Goal: Task Accomplishment & Management: Manage account settings

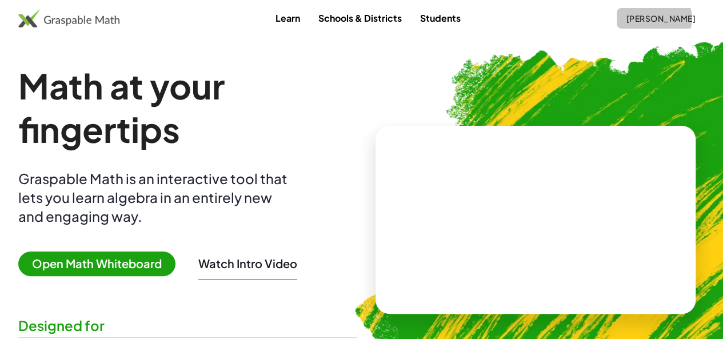
click at [640, 18] on span "[PERSON_NAME]" at bounding box center [661, 18] width 70 height 10
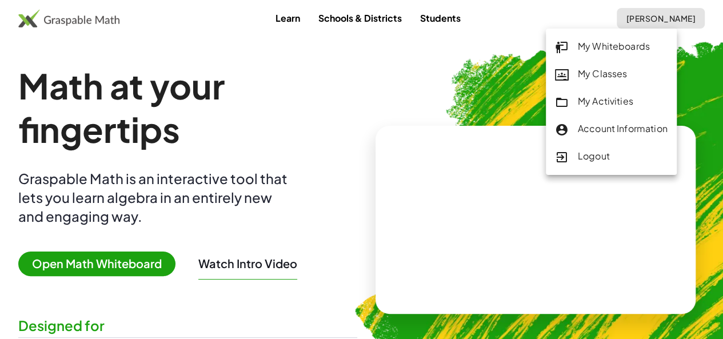
click at [592, 97] on div "My Activities" at bounding box center [611, 101] width 113 height 15
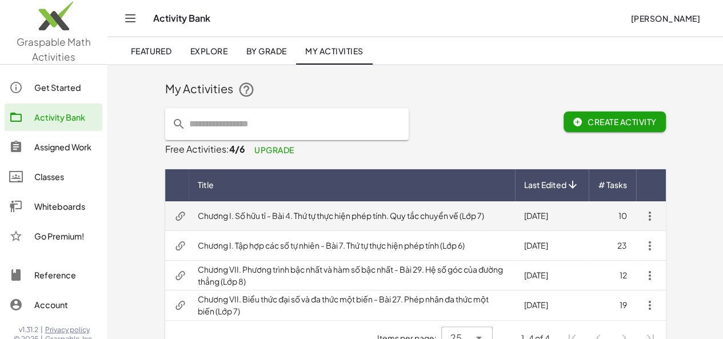
click at [394, 226] on td "Chương I. Số hữu tỉ - Bài 4. Thứ tự thực hiện phép tính. Quy tắc chuyển vế (Lớp…" at bounding box center [352, 216] width 326 height 30
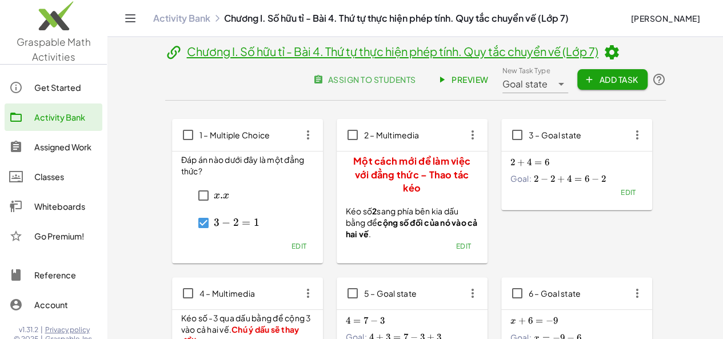
click at [416, 74] on span "assign to students" at bounding box center [365, 79] width 101 height 10
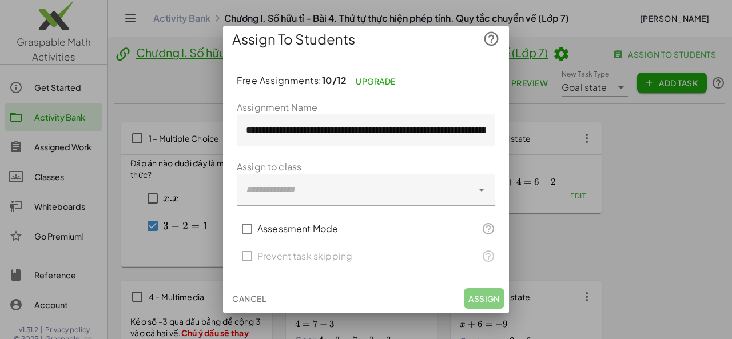
click at [403, 189] on div at bounding box center [355, 190] width 236 height 32
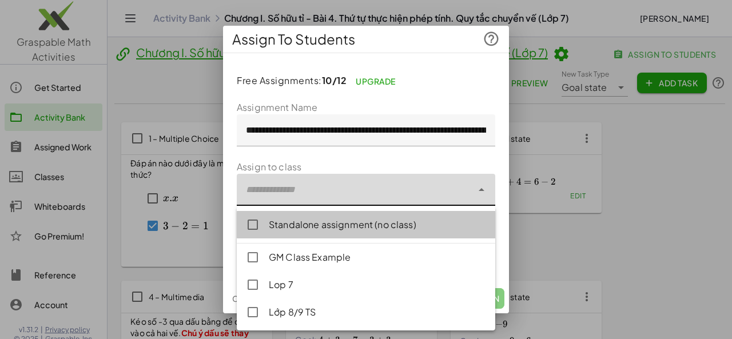
click at [340, 229] on div "Standalone assignment (no class)" at bounding box center [377, 225] width 217 height 14
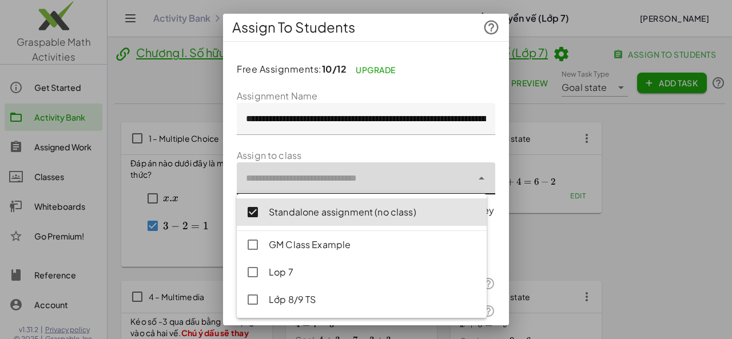
click at [472, 142] on form "**********" at bounding box center [366, 220] width 258 height 263
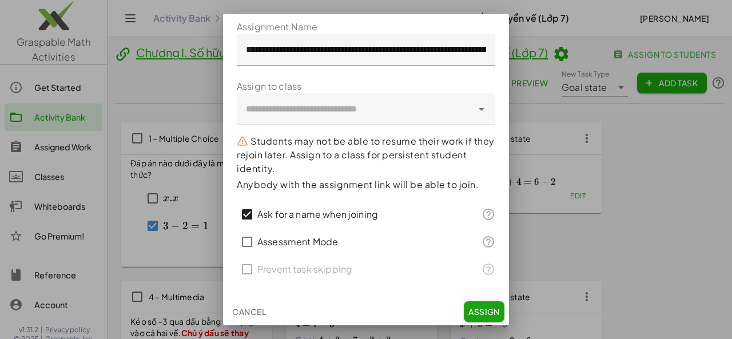
scroll to position [70, 0]
click at [476, 308] on span "Assign" at bounding box center [483, 311] width 31 height 10
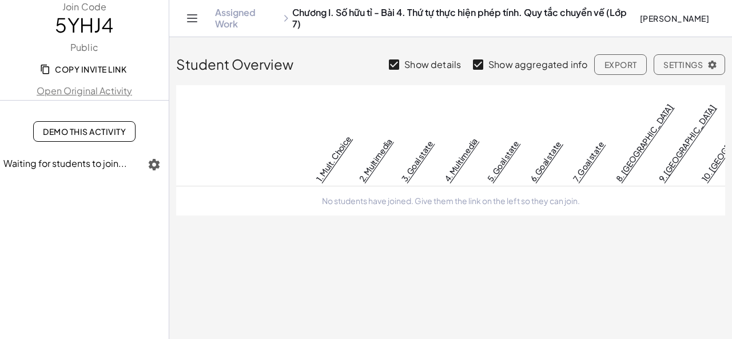
click at [87, 68] on span "Copy Invite Link" at bounding box center [84, 69] width 84 height 10
click at [66, 77] on button "Copy Invite Link" at bounding box center [84, 69] width 102 height 21
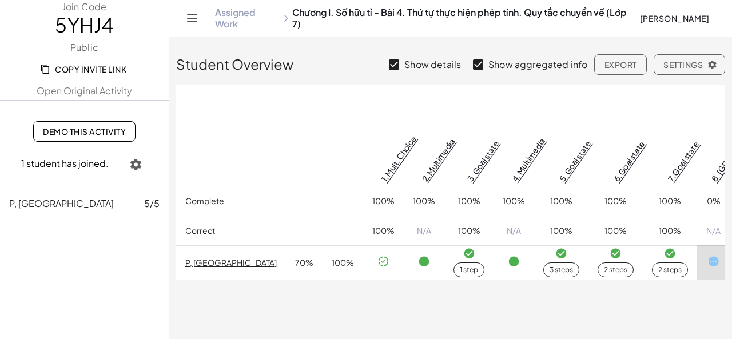
click at [252, 18] on link "Assigned Work" at bounding box center [247, 18] width 64 height 23
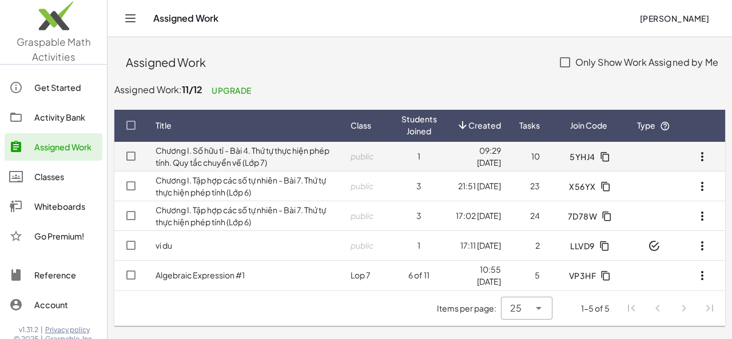
click at [706, 154] on icon "button" at bounding box center [702, 157] width 14 height 14
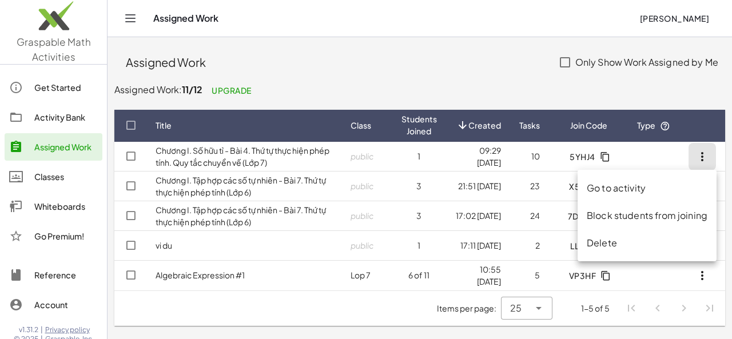
click at [592, 240] on div "Delete" at bounding box center [647, 243] width 121 height 14
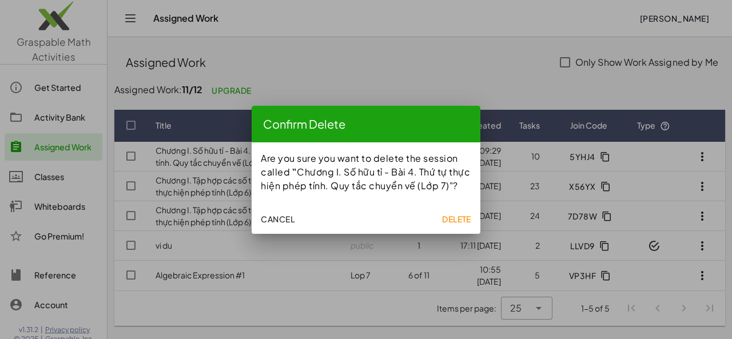
click at [449, 214] on span "Delete" at bounding box center [456, 219] width 29 height 10
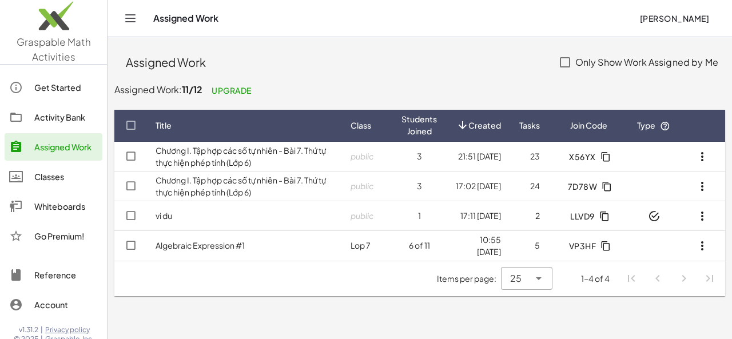
click at [64, 118] on div "Activity Bank" at bounding box center [65, 117] width 63 height 14
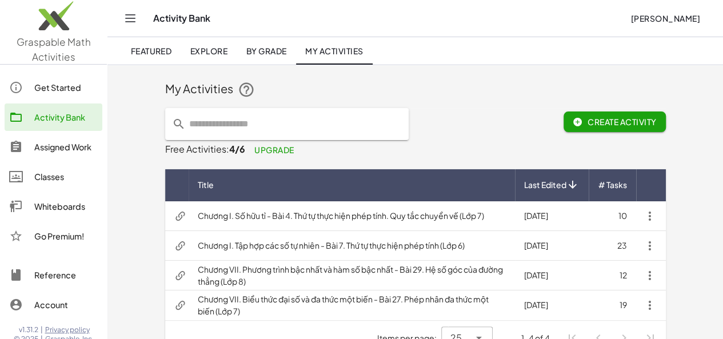
click at [33, 152] on div at bounding box center [21, 147] width 25 height 14
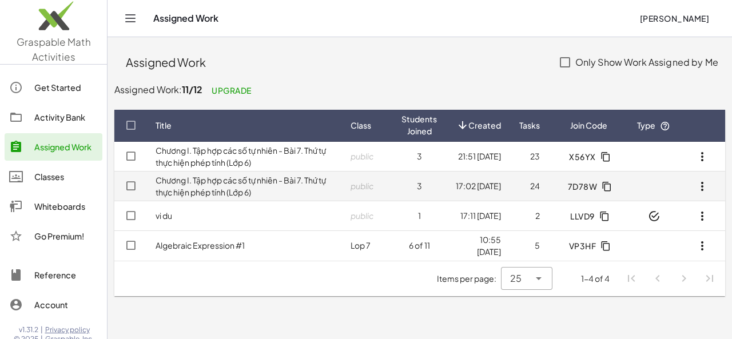
click at [702, 193] on button "button" at bounding box center [701, 186] width 27 height 27
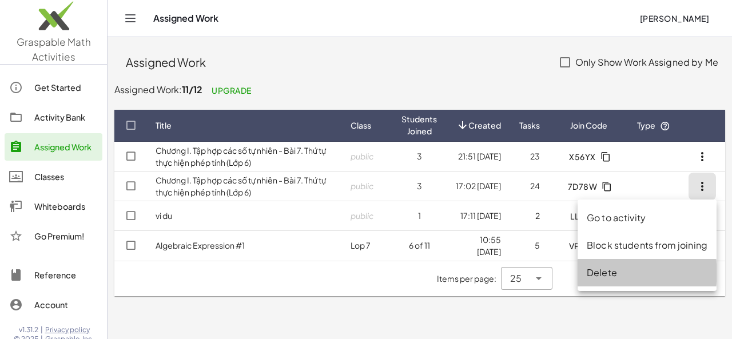
click at [605, 273] on div "Delete" at bounding box center [647, 273] width 121 height 14
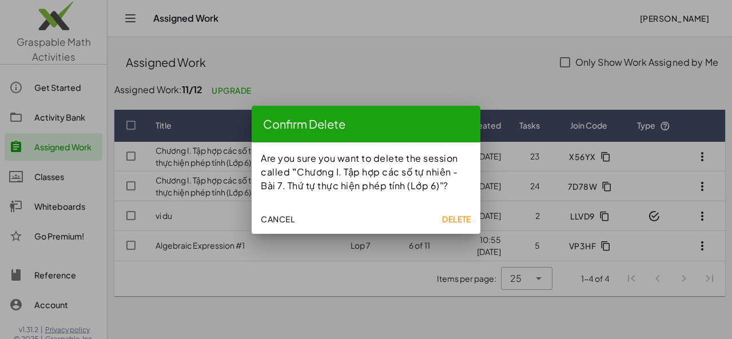
click at [341, 58] on div at bounding box center [366, 169] width 732 height 339
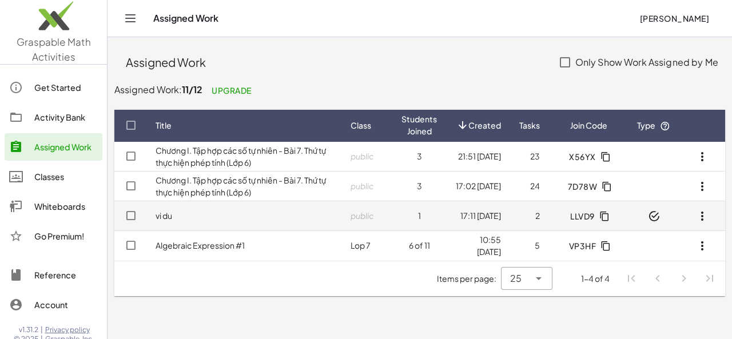
click at [699, 216] on icon "button" at bounding box center [702, 216] width 14 height 14
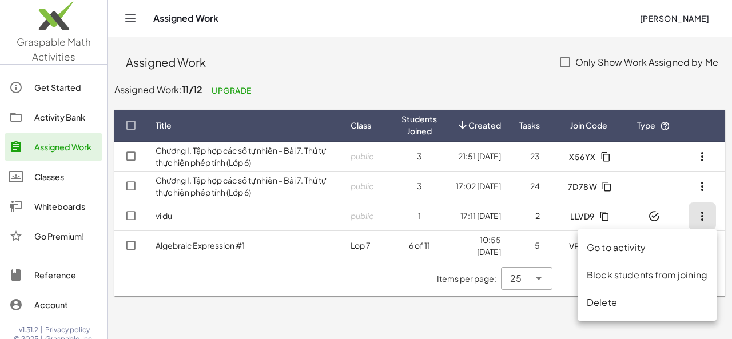
click at [607, 306] on div "Delete" at bounding box center [647, 303] width 121 height 14
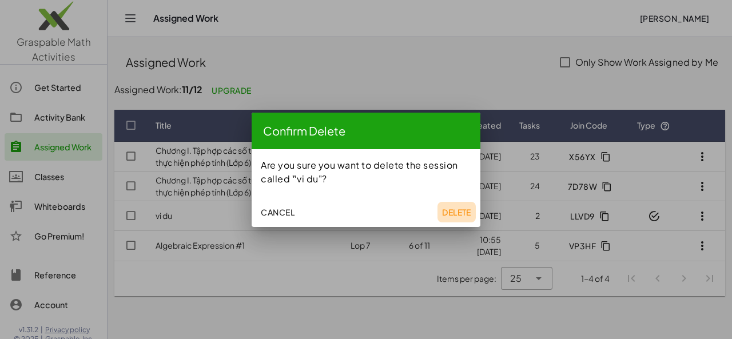
click at [444, 214] on span "Delete" at bounding box center [456, 212] width 29 height 10
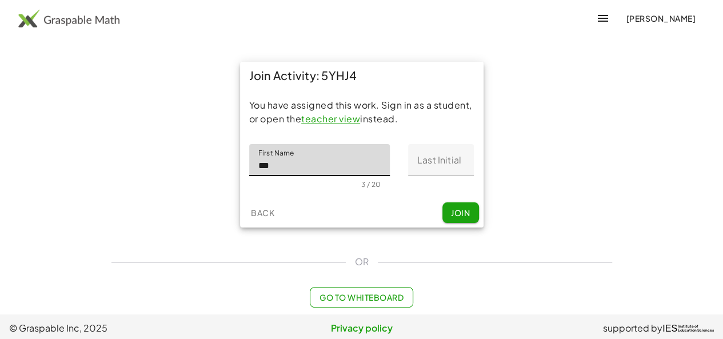
type input "***"
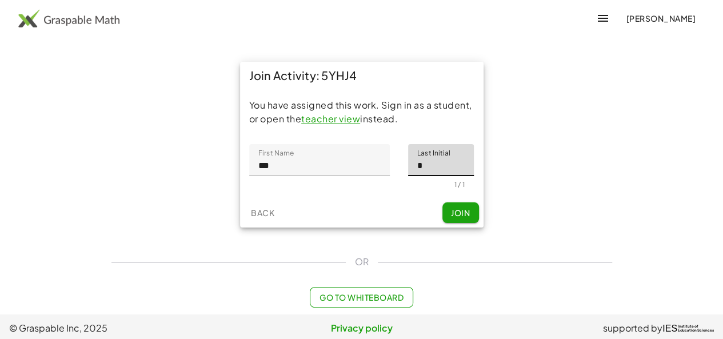
type input "*"
click at [457, 216] on span "Join" at bounding box center [460, 213] width 19 height 10
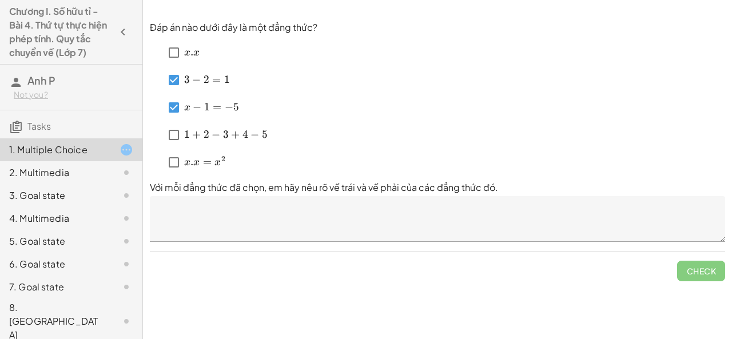
click at [198, 210] on textarea at bounding box center [437, 219] width 575 height 46
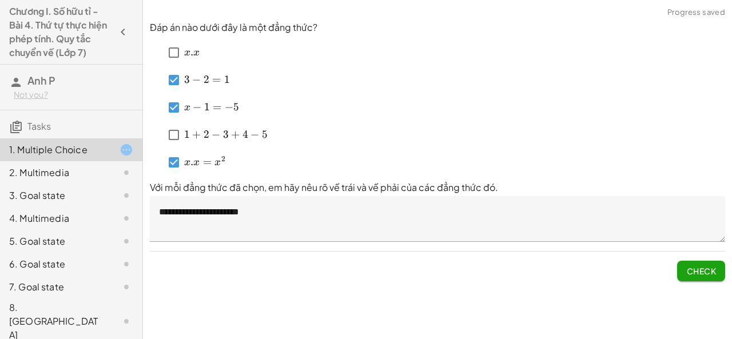
click at [207, 233] on textarea "**********" at bounding box center [437, 219] width 575 height 46
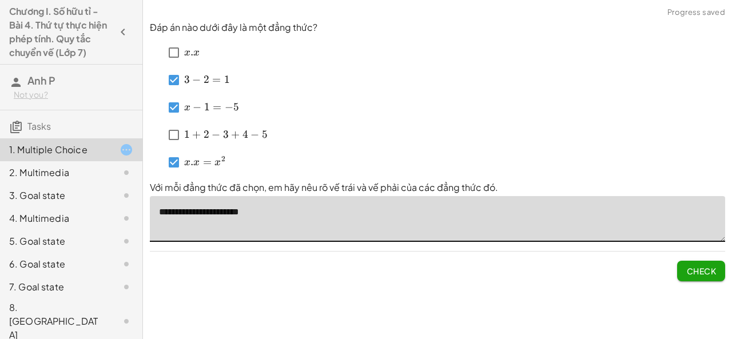
click at [249, 213] on textarea "**********" at bounding box center [437, 219] width 575 height 46
type textarea "**********"
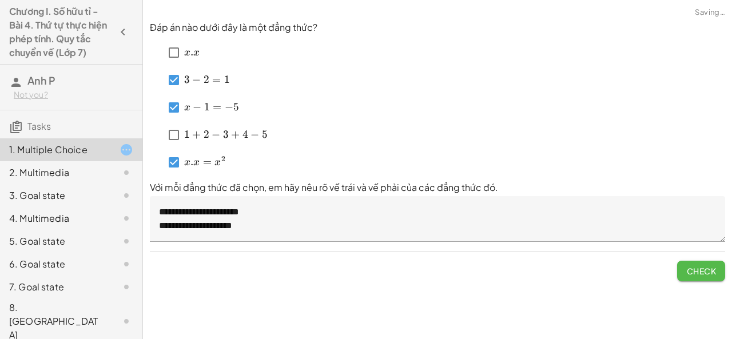
click at [704, 269] on span "Check" at bounding box center [701, 271] width 30 height 10
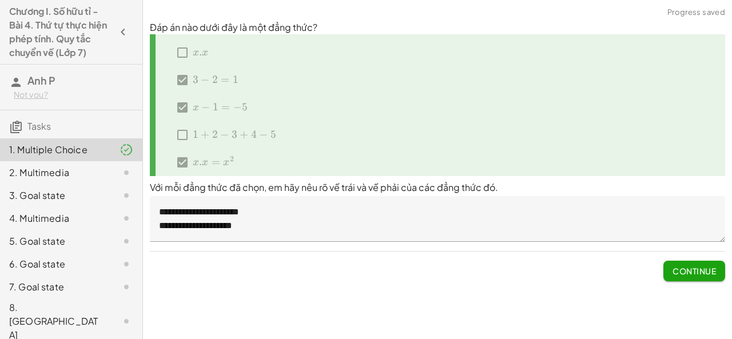
click at [688, 273] on span "Continue" at bounding box center [693, 271] width 43 height 10
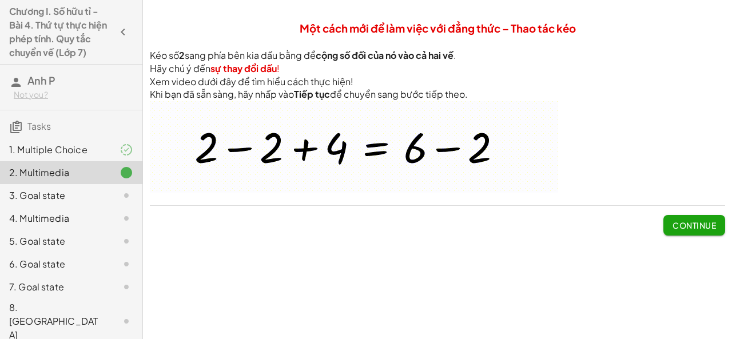
click at [242, 150] on img at bounding box center [354, 146] width 408 height 91
click at [707, 230] on button "Continue" at bounding box center [694, 225] width 62 height 21
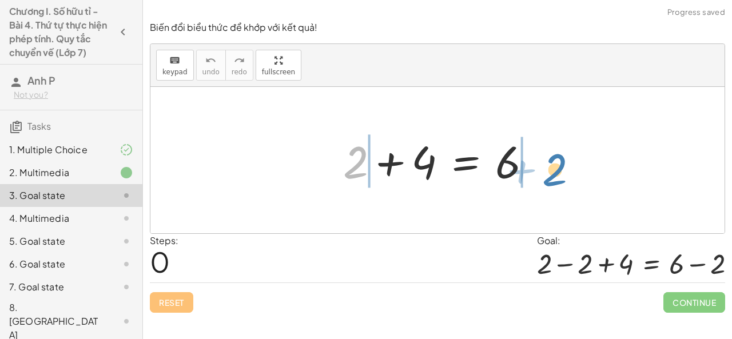
drag, startPoint x: 357, startPoint y: 161, endPoint x: 556, endPoint y: 169, distance: 199.1
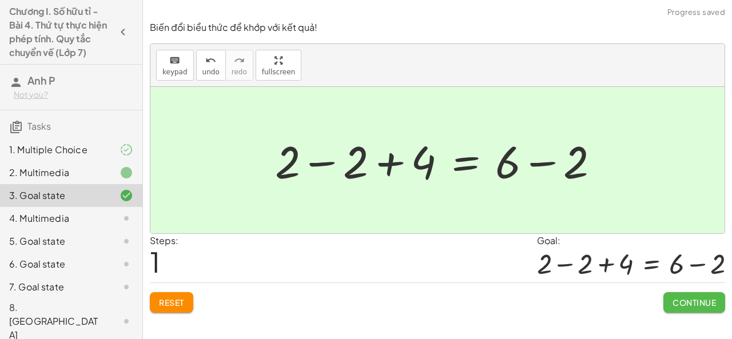
click at [699, 298] on span "Continue" at bounding box center [693, 302] width 43 height 10
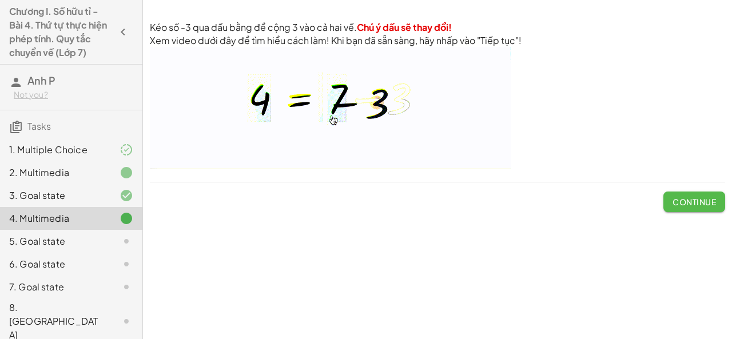
click at [695, 203] on span "Continue" at bounding box center [693, 202] width 43 height 10
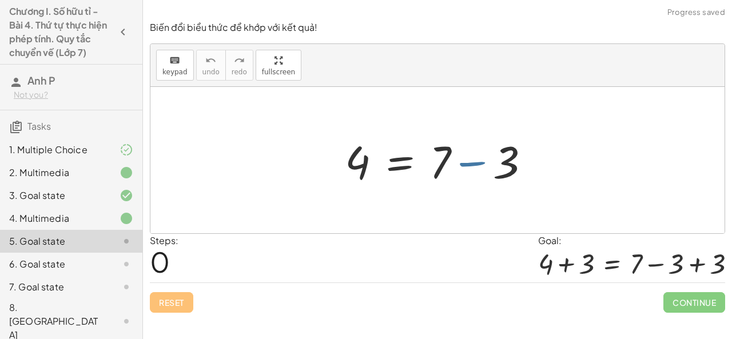
click at [476, 162] on div at bounding box center [442, 160] width 206 height 59
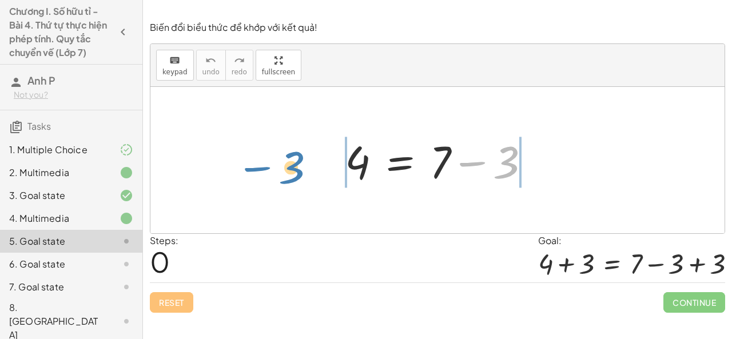
drag, startPoint x: 508, startPoint y: 164, endPoint x: 293, endPoint y: 169, distance: 215.0
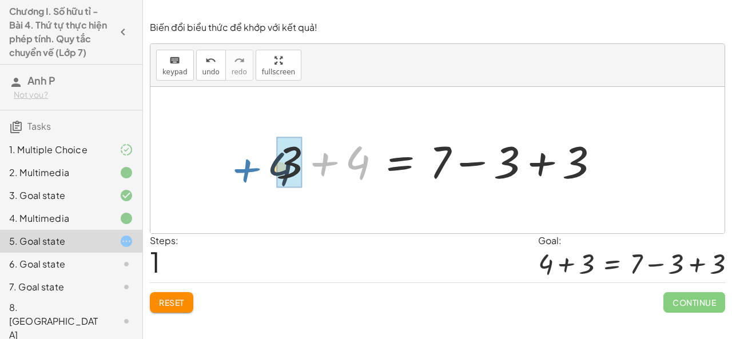
drag, startPoint x: 323, startPoint y: 162, endPoint x: 245, endPoint y: 169, distance: 78.6
click at [245, 169] on div "4 = + 7 − 3 + 4 4 = + 7 + 3 + − 3 + 3" at bounding box center [437, 160] width 574 height 146
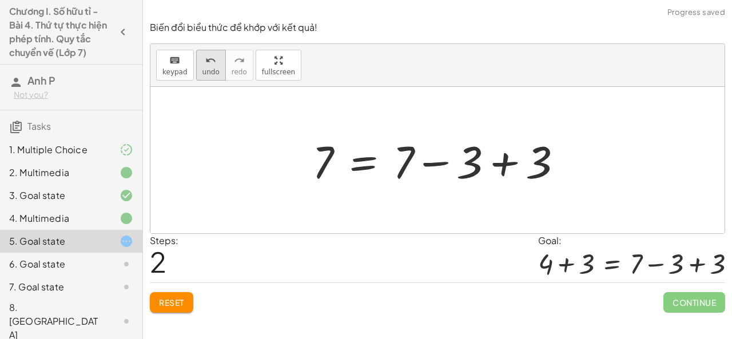
click at [205, 66] on icon "undo" at bounding box center [210, 61] width 11 height 14
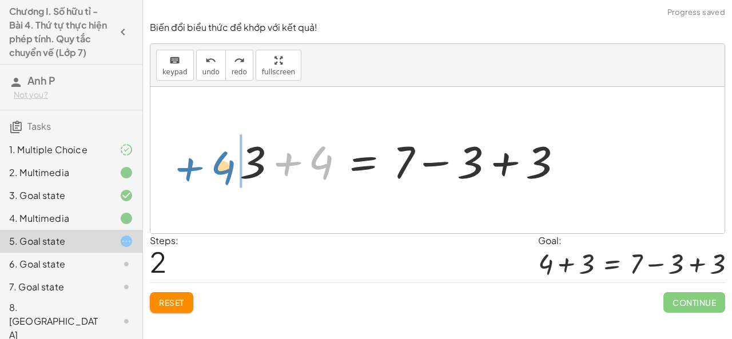
drag, startPoint x: 290, startPoint y: 161, endPoint x: 192, endPoint y: 166, distance: 98.5
click at [192, 166] on div "4 = + 7 − 3 + 4 + 3 + 4 = + 7 − 3 + 3" at bounding box center [437, 160] width 574 height 146
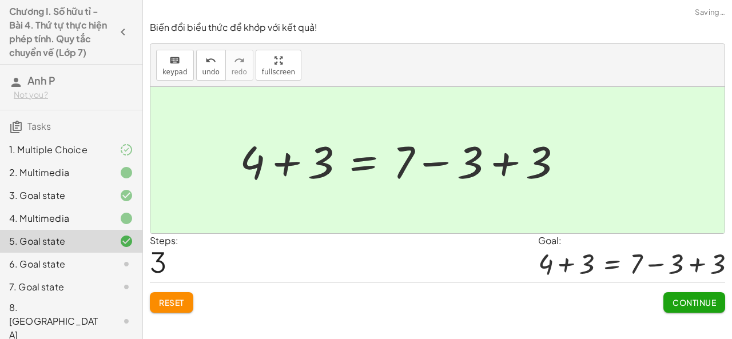
click at [677, 302] on span "Continue" at bounding box center [693, 302] width 43 height 10
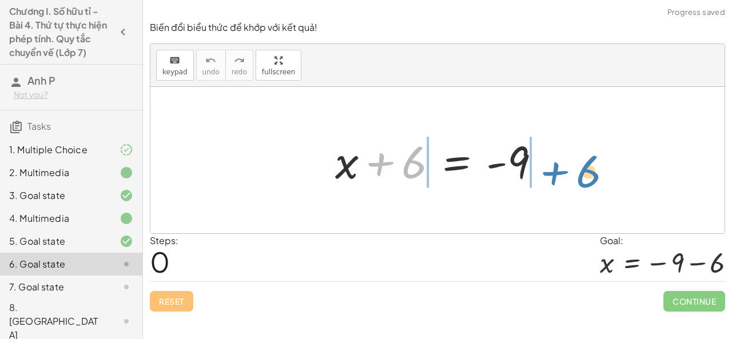
drag, startPoint x: 381, startPoint y: 162, endPoint x: 552, endPoint y: 164, distance: 171.0
click at [552, 164] on div at bounding box center [442, 160] width 226 height 59
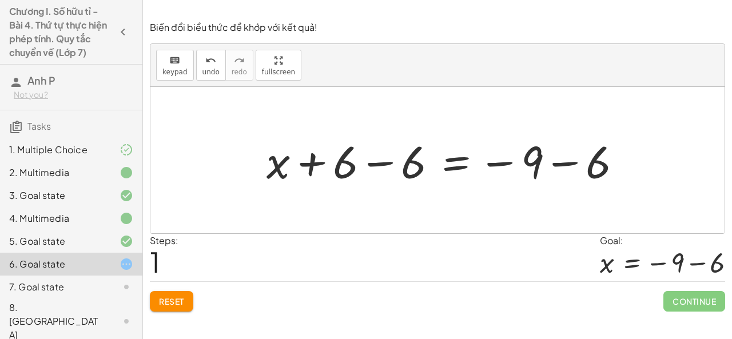
click at [374, 164] on div at bounding box center [449, 160] width 376 height 59
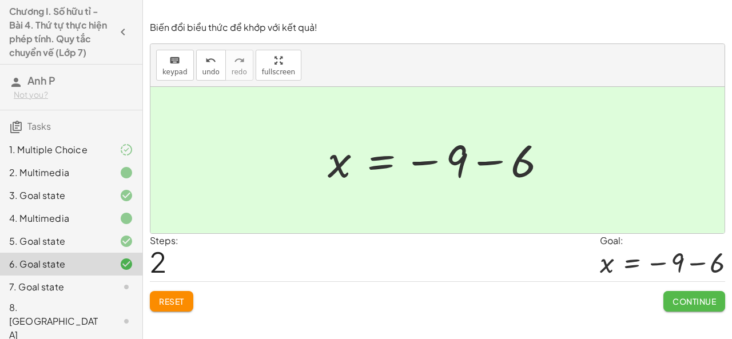
click at [712, 306] on button "Continue" at bounding box center [694, 301] width 62 height 21
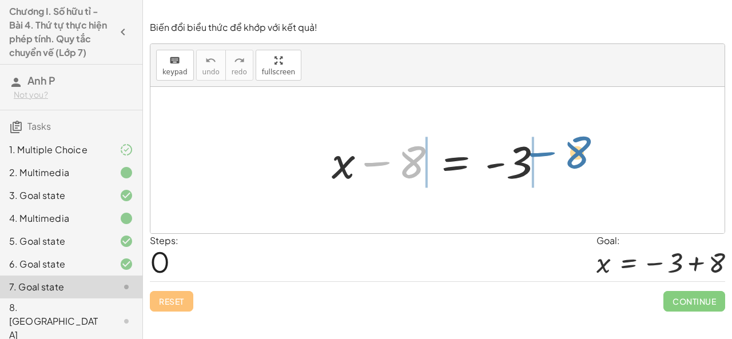
drag, startPoint x: 374, startPoint y: 165, endPoint x: 540, endPoint y: 155, distance: 165.6
click at [540, 155] on div at bounding box center [442, 160] width 232 height 59
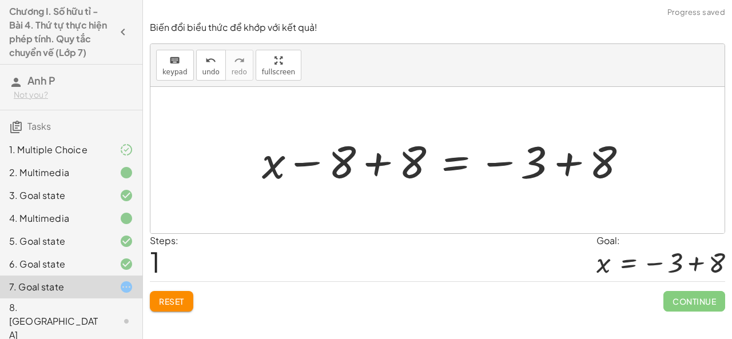
click at [373, 166] on div at bounding box center [449, 160] width 386 height 59
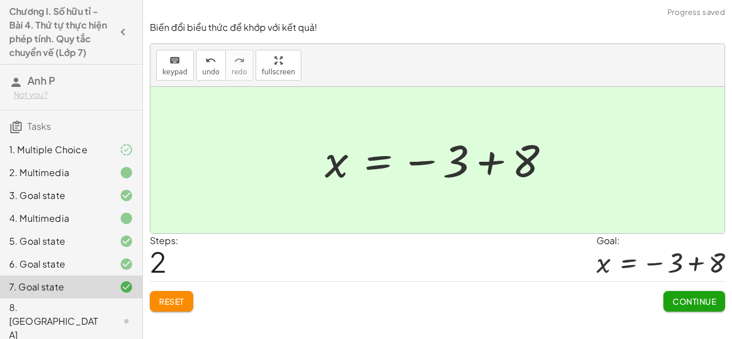
click at [683, 303] on span "Continue" at bounding box center [693, 301] width 43 height 10
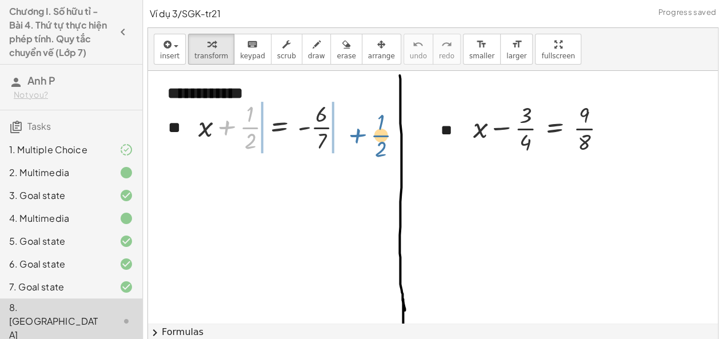
drag, startPoint x: 225, startPoint y: 126, endPoint x: 356, endPoint y: 134, distance: 131.2
click at [356, 134] on div at bounding box center [275, 126] width 165 height 57
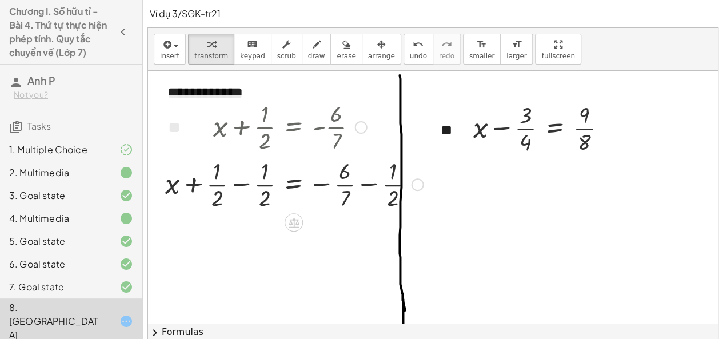
click at [240, 186] on div at bounding box center [295, 183] width 270 height 57
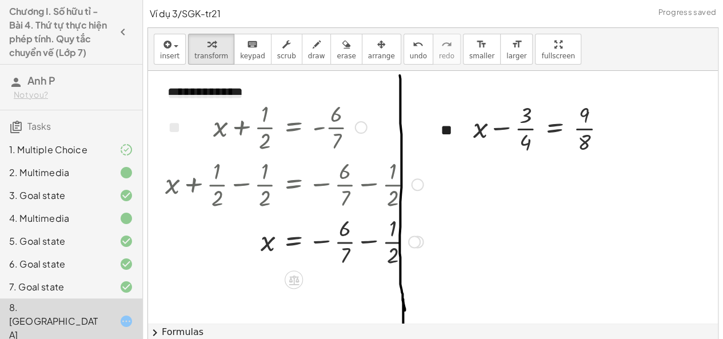
click at [365, 245] on div at bounding box center [295, 240] width 270 height 57
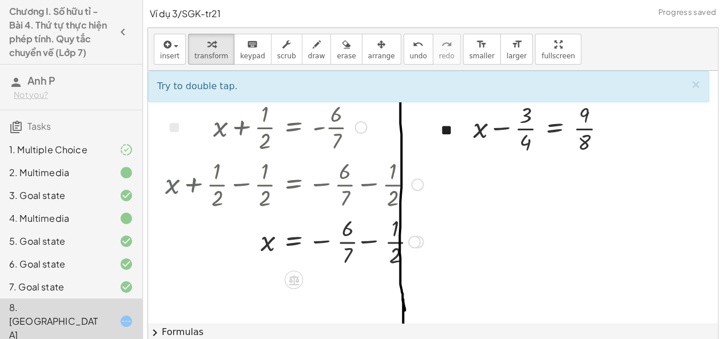
click at [366, 242] on div at bounding box center [295, 240] width 270 height 57
click at [366, 241] on div at bounding box center [295, 240] width 270 height 57
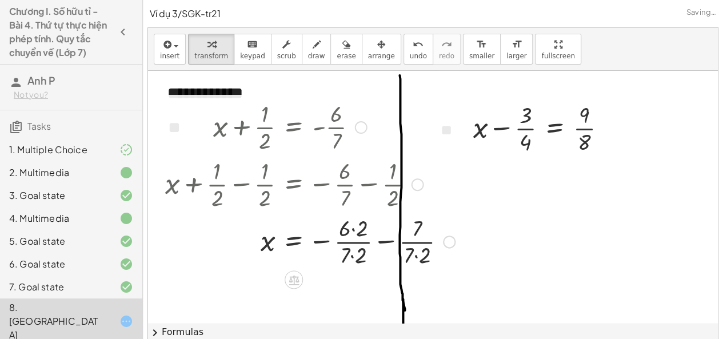
click at [389, 241] on div at bounding box center [310, 240] width 301 height 57
click at [367, 242] on div at bounding box center [295, 240] width 270 height 57
click at [353, 230] on div at bounding box center [295, 240] width 270 height 57
click at [354, 260] on div at bounding box center [295, 240] width 270 height 57
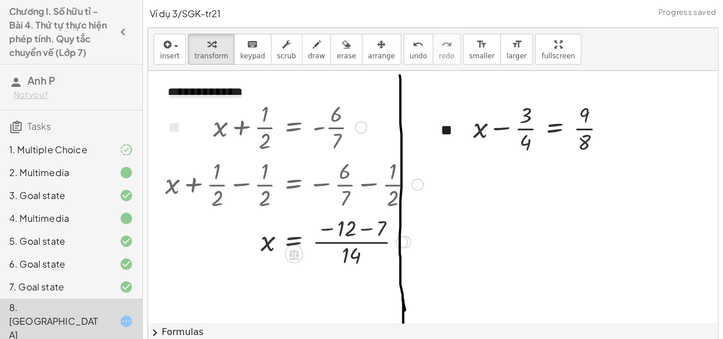
click at [359, 242] on div at bounding box center [295, 240] width 270 height 57
click at [364, 229] on div at bounding box center [295, 240] width 270 height 57
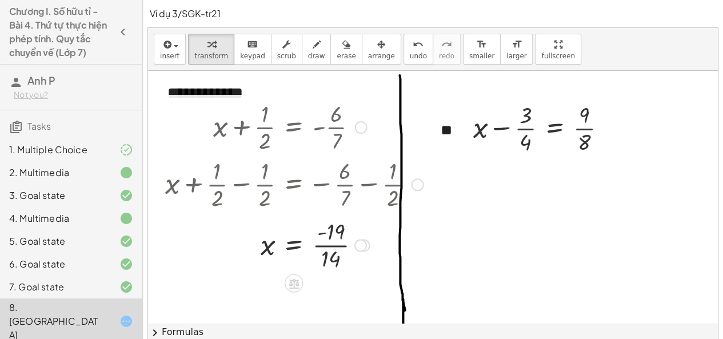
drag, startPoint x: 362, startPoint y: 241, endPoint x: 349, endPoint y: 249, distance: 15.6
click at [294, 245] on div "x = · · - 14 19" at bounding box center [294, 245] width 0 height 0
click at [117, 29] on icon "button" at bounding box center [123, 32] width 14 height 14
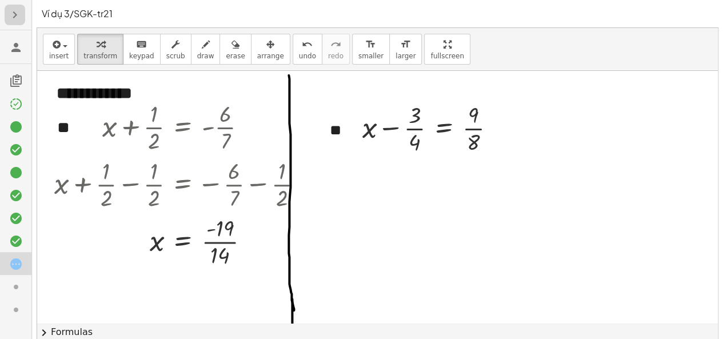
click at [10, 13] on icon "button" at bounding box center [15, 15] width 14 height 14
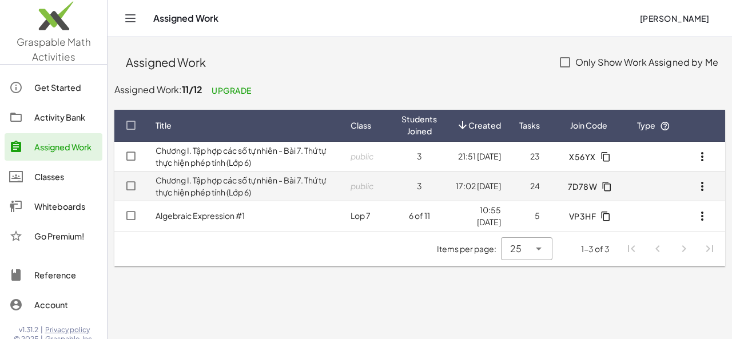
click at [702, 181] on icon "button" at bounding box center [702, 187] width 14 height 14
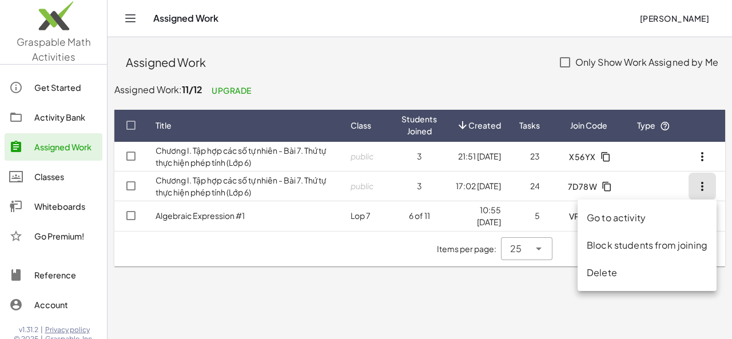
click at [600, 278] on div "Delete" at bounding box center [647, 273] width 121 height 14
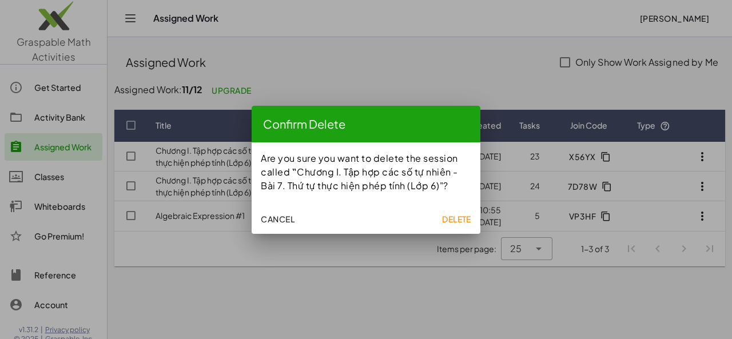
click at [451, 217] on span "Delete" at bounding box center [456, 219] width 29 height 10
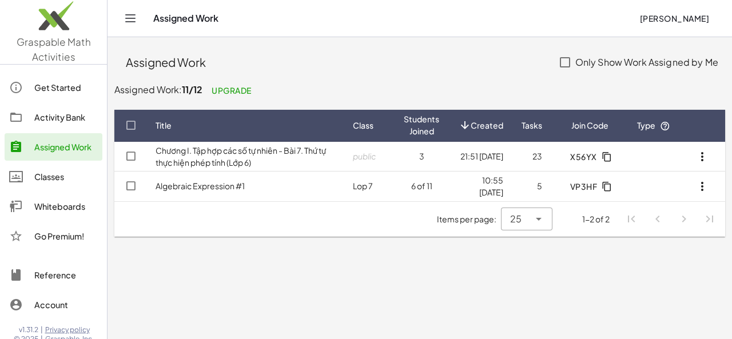
click at [54, 118] on div "Activity Bank" at bounding box center [65, 117] width 63 height 14
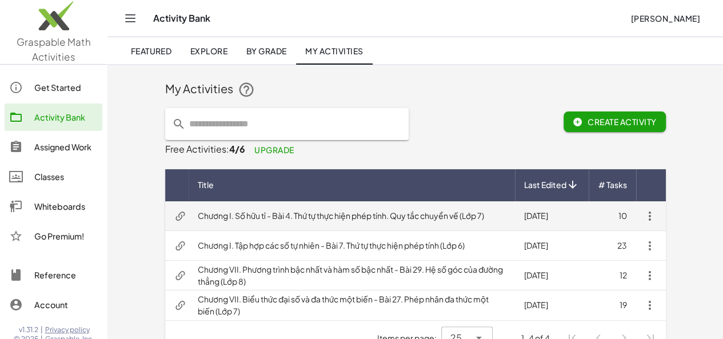
click at [440, 218] on td "Chương I. Số hữu tỉ - Bài 4. Thứ tự thực hiện phép tính. Quy tắc chuyển vế (Lớp…" at bounding box center [352, 216] width 326 height 30
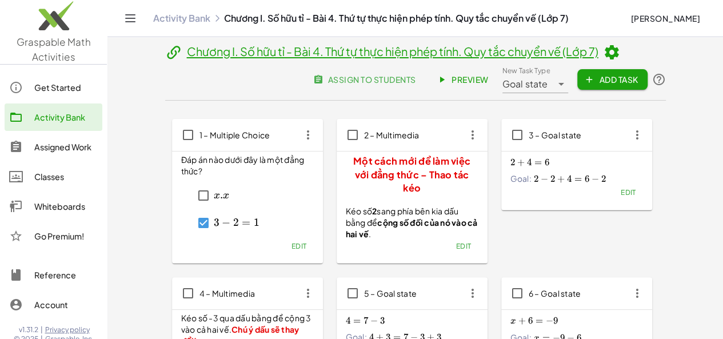
scroll to position [343, 0]
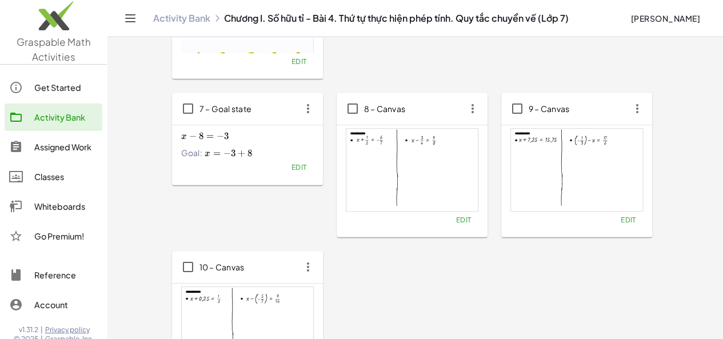
click at [456, 221] on span "Edit" at bounding box center [463, 220] width 15 height 9
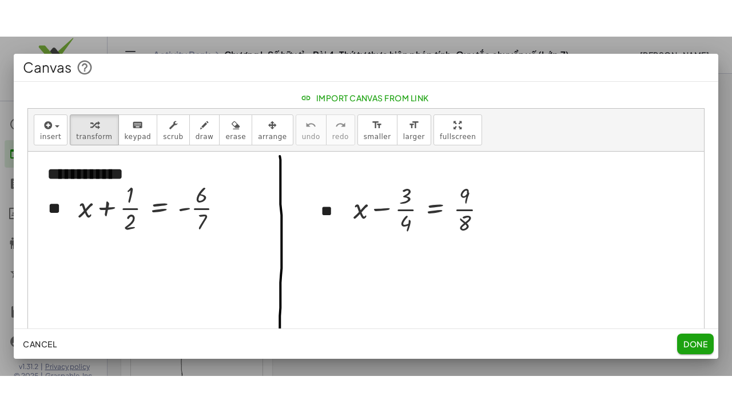
scroll to position [28, 0]
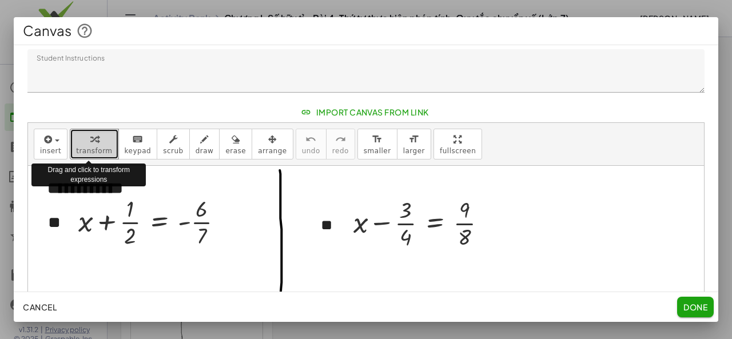
click at [77, 150] on span "transform" at bounding box center [94, 151] width 36 height 8
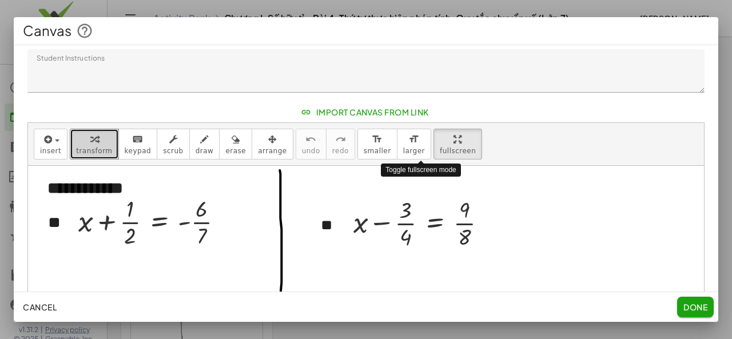
drag, startPoint x: 417, startPoint y: 154, endPoint x: 417, endPoint y: 204, distance: 49.7
click at [417, 204] on div "**********" at bounding box center [366, 279] width 676 height 313
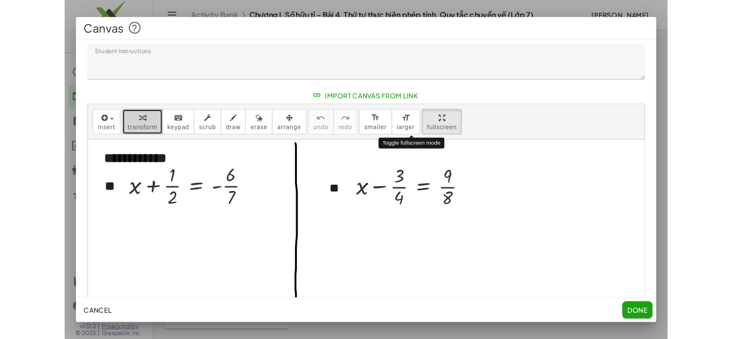
scroll to position [0, 0]
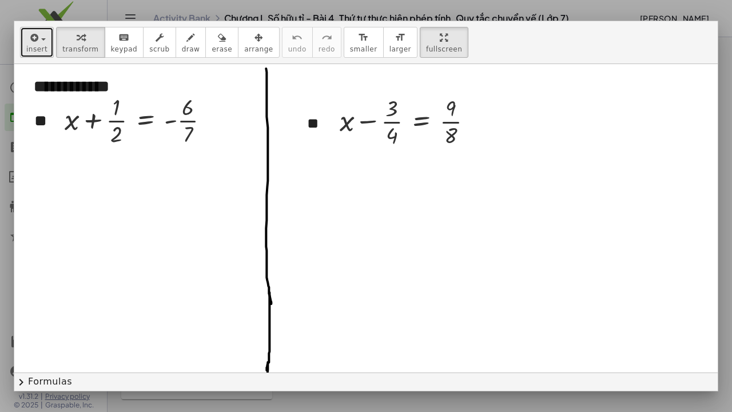
click at [29, 45] on span "insert" at bounding box center [36, 49] width 21 height 8
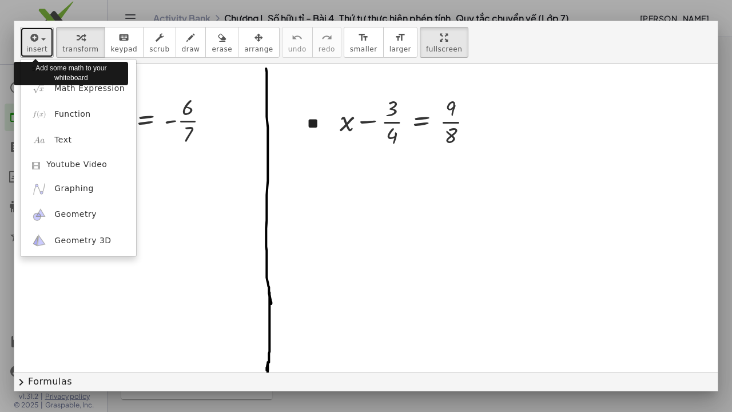
click at [29, 45] on span "insert" at bounding box center [36, 49] width 21 height 8
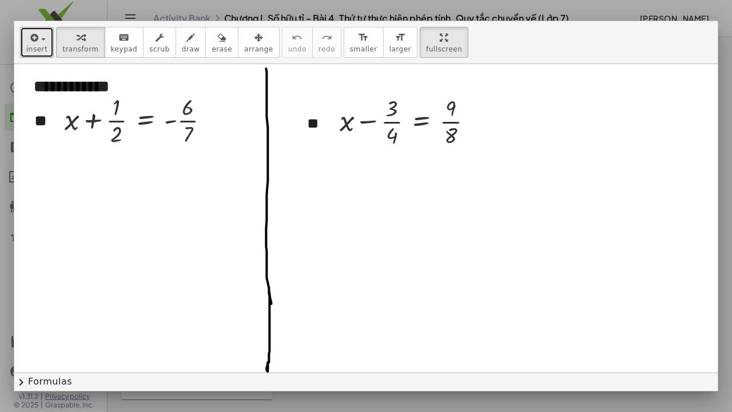
drag, startPoint x: 401, startPoint y: 29, endPoint x: 401, endPoint y: -21, distance: 49.7
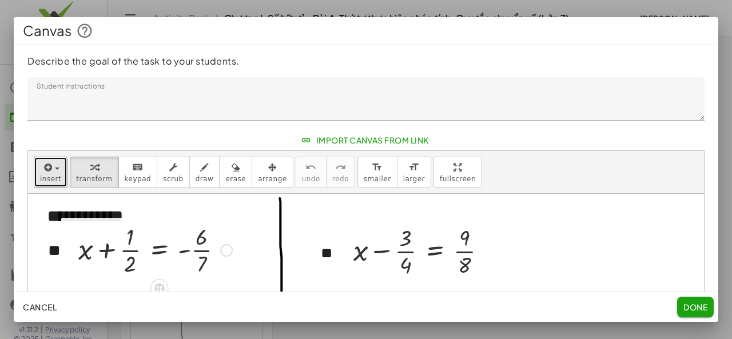
click at [120, 246] on div at bounding box center [155, 249] width 165 height 57
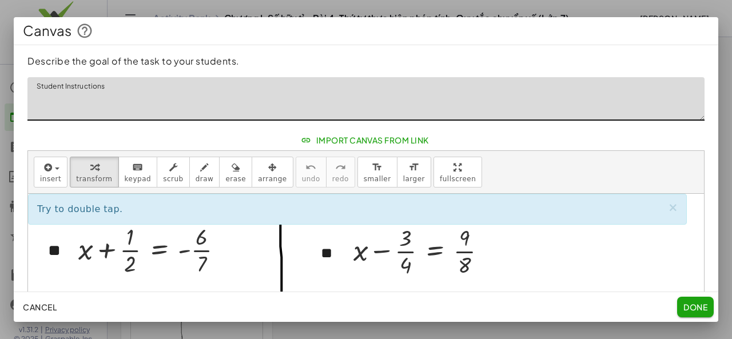
drag, startPoint x: 131, startPoint y: 102, endPoint x: 34, endPoint y: 99, distance: 97.2
click at [35, 99] on textarea "Student Instructions" at bounding box center [365, 98] width 677 height 43
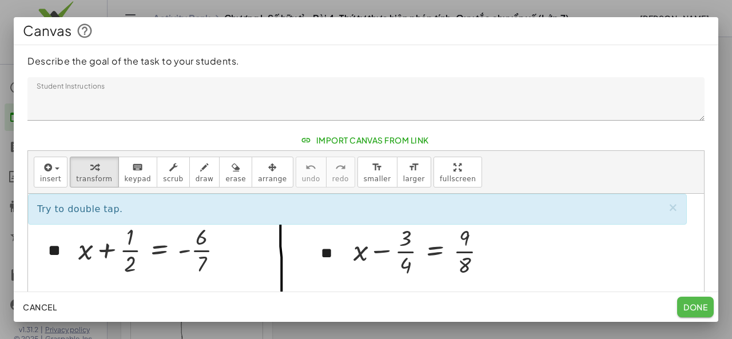
click at [695, 304] on span "Done" at bounding box center [695, 307] width 24 height 10
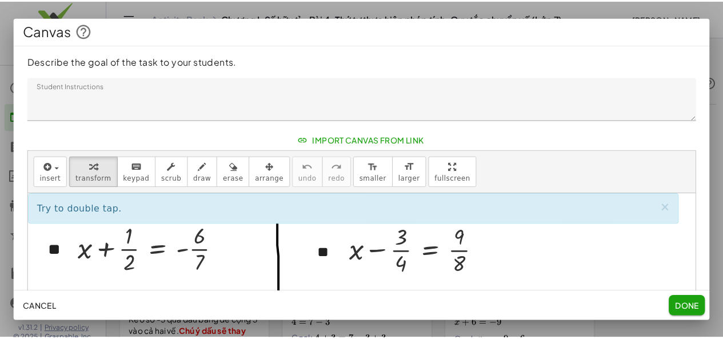
scroll to position [343, 0]
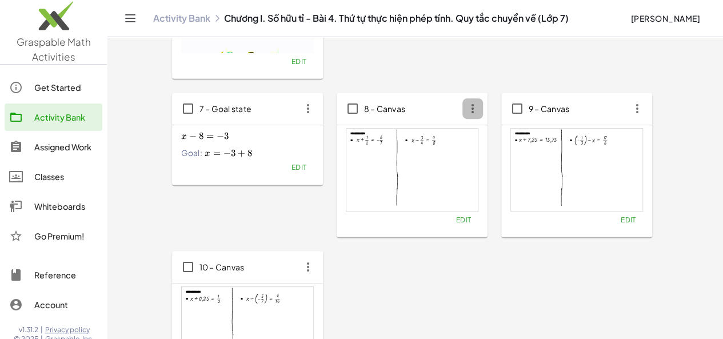
click at [463, 114] on icon "button" at bounding box center [473, 108] width 21 height 21
click at [436, 199] on div "Delete" at bounding box center [443, 195] width 45 height 14
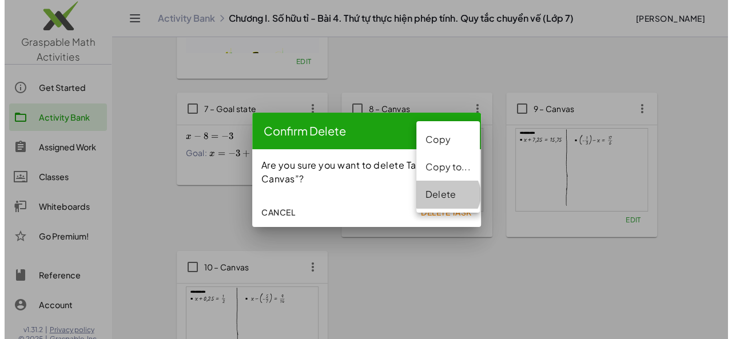
scroll to position [0, 0]
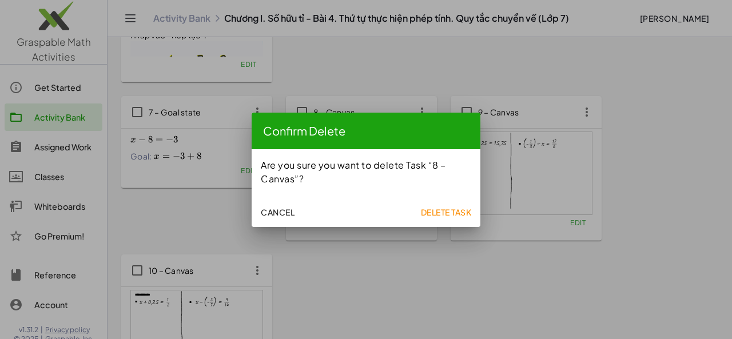
click at [425, 217] on button "Delete Task" at bounding box center [446, 212] width 60 height 21
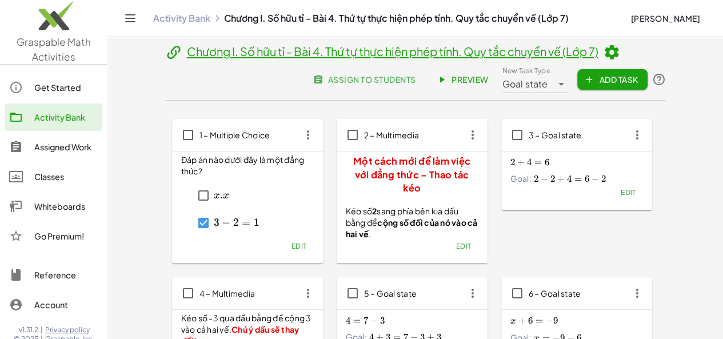
click at [548, 86] on span "Goal state" at bounding box center [526, 84] width 46 height 14
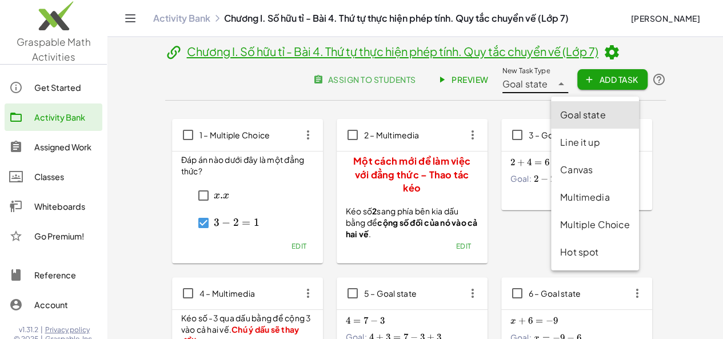
click at [577, 165] on div "Canvas" at bounding box center [595, 170] width 70 height 14
type input "******"
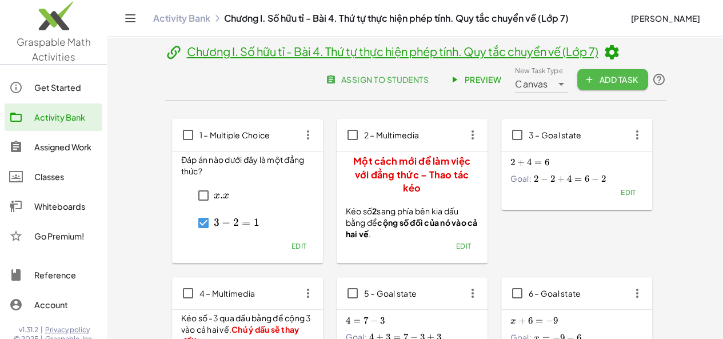
click at [638, 82] on span "Add Task" at bounding box center [612, 79] width 51 height 10
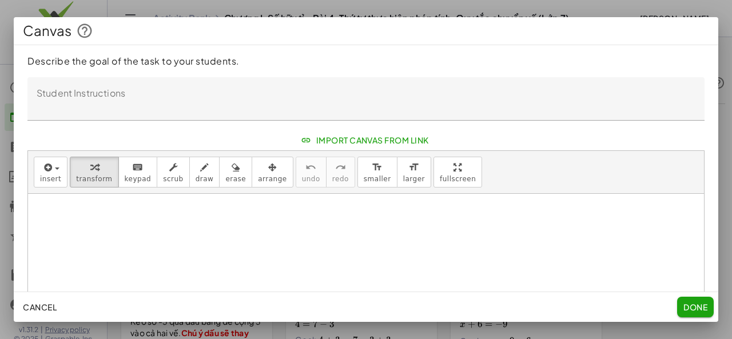
click at [231, 111] on textarea "Student Instructions" at bounding box center [365, 98] width 677 height 43
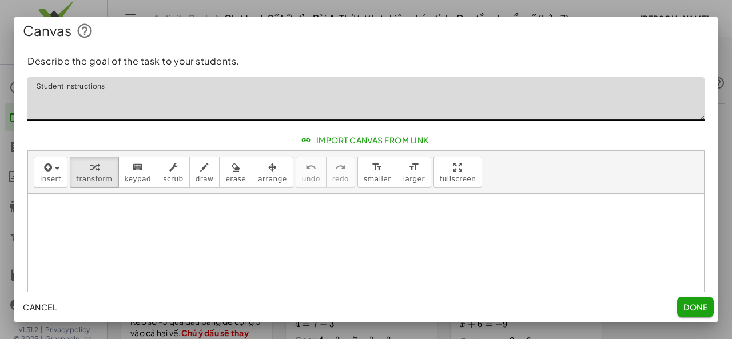
paste textarea "**********"
type textarea "**********"
click at [367, 146] on button "Import Canvas From Link" at bounding box center [366, 140] width 144 height 21
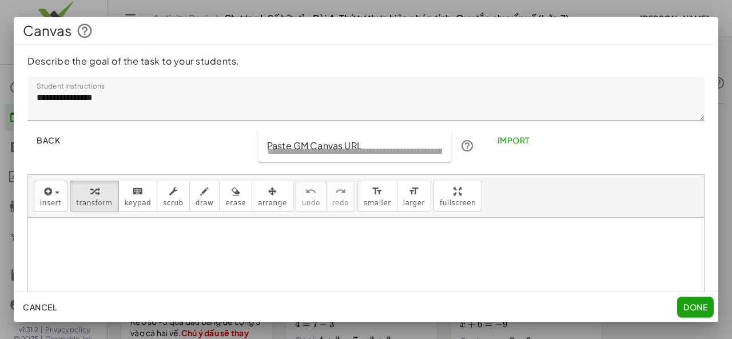
click at [367, 146] on input "Paste GM Canvas URL" at bounding box center [355, 146] width 194 height 32
paste input "**********"
type input "**********"
click at [497, 139] on span "Import" at bounding box center [513, 140] width 32 height 10
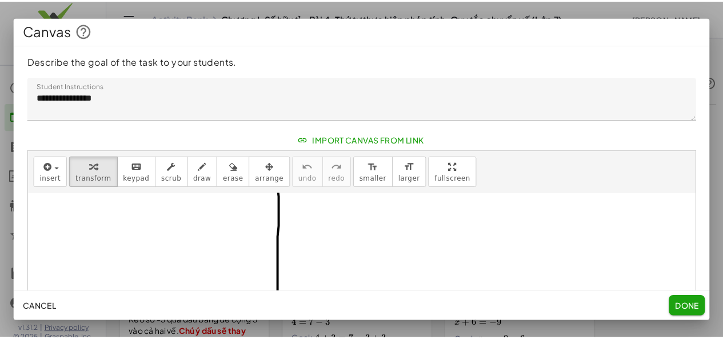
scroll to position [0, 0]
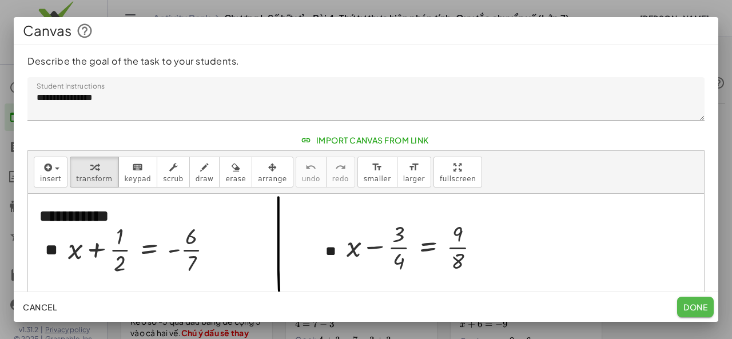
click at [692, 308] on span "Done" at bounding box center [695, 307] width 24 height 10
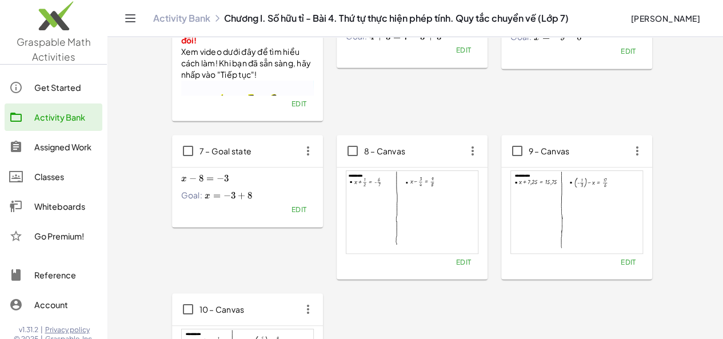
scroll to position [283, 0]
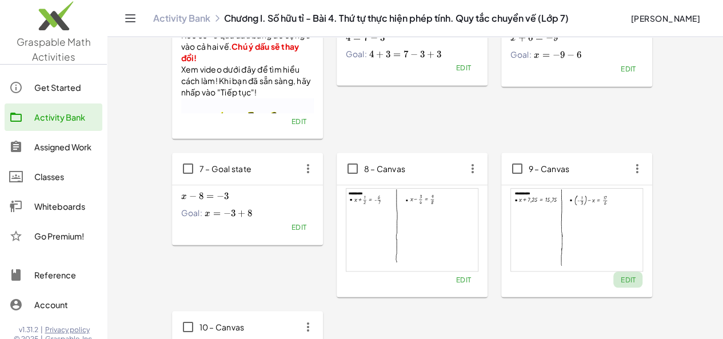
click at [620, 280] on span "Edit" at bounding box center [627, 280] width 15 height 9
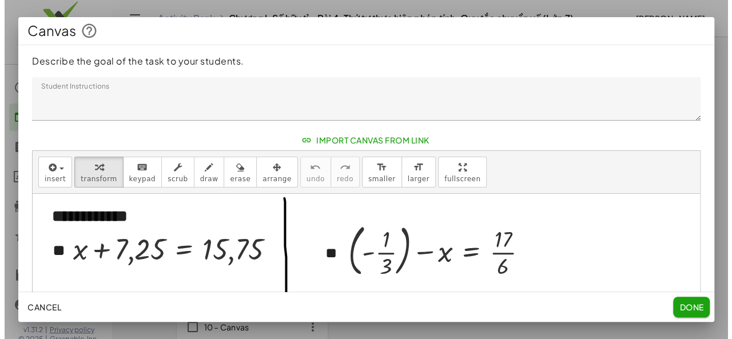
scroll to position [0, 0]
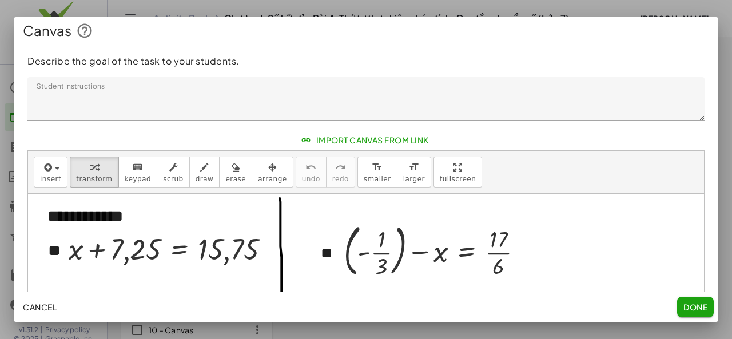
click at [139, 97] on textarea "Student Instructions" at bounding box center [365, 98] width 677 height 43
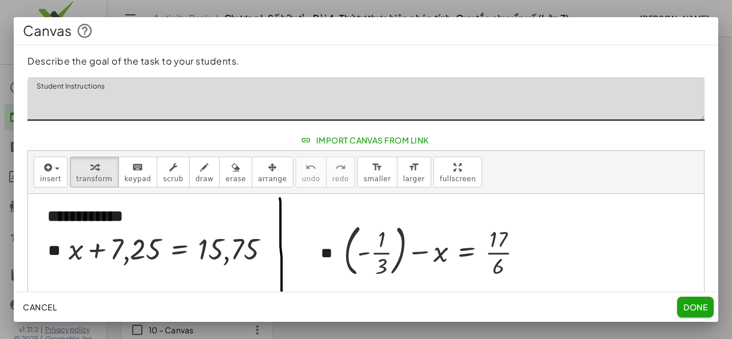
click at [139, 97] on textarea "Student Instructions" at bounding box center [365, 98] width 677 height 43
click at [138, 97] on textarea "Student Instructions" at bounding box center [365, 98] width 677 height 43
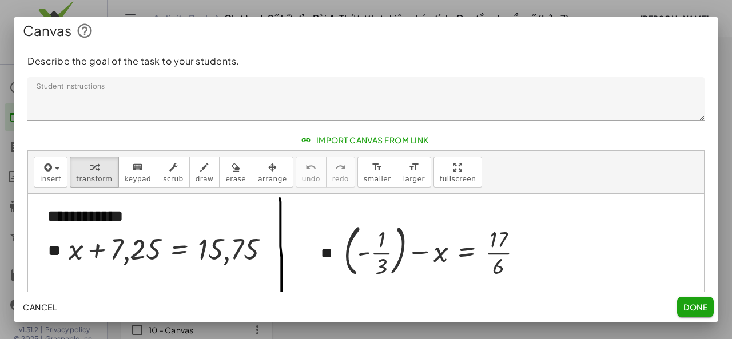
click at [696, 300] on button "Done" at bounding box center [695, 307] width 37 height 21
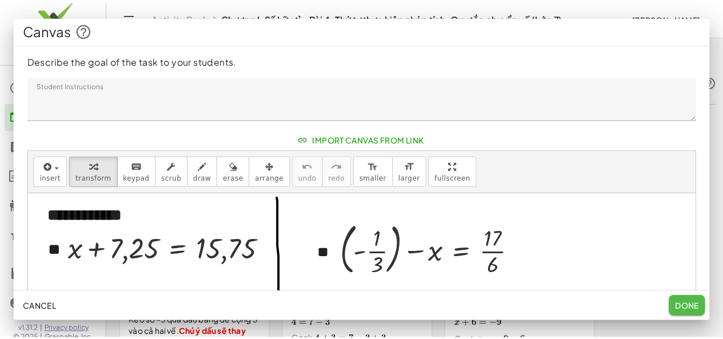
scroll to position [283, 0]
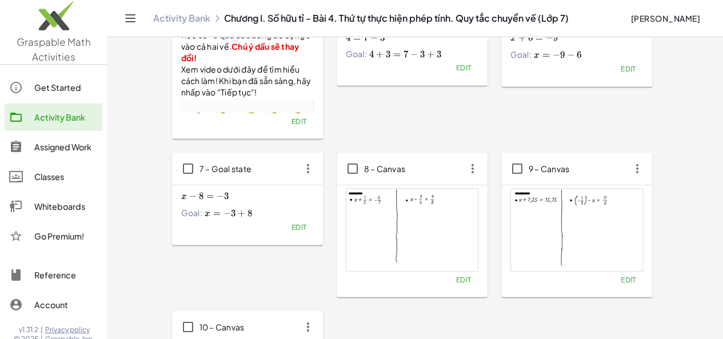
click at [627, 166] on icon "button" at bounding box center [637, 168] width 21 height 21
click at [601, 262] on div "Delete" at bounding box center [607, 254] width 63 height 27
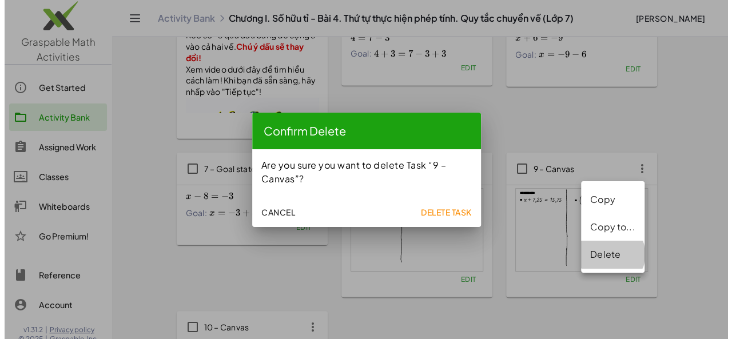
scroll to position [0, 0]
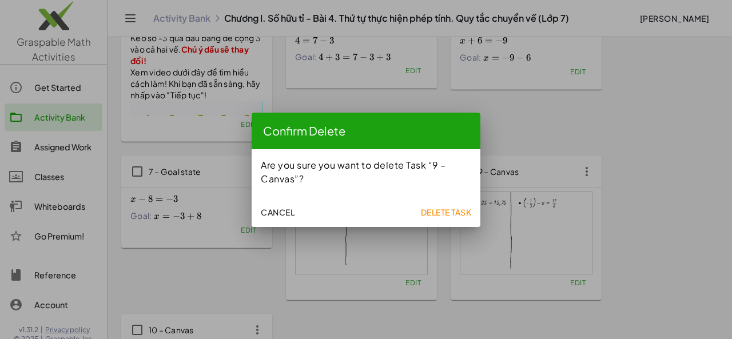
click at [439, 214] on span "Delete Task" at bounding box center [445, 212] width 51 height 10
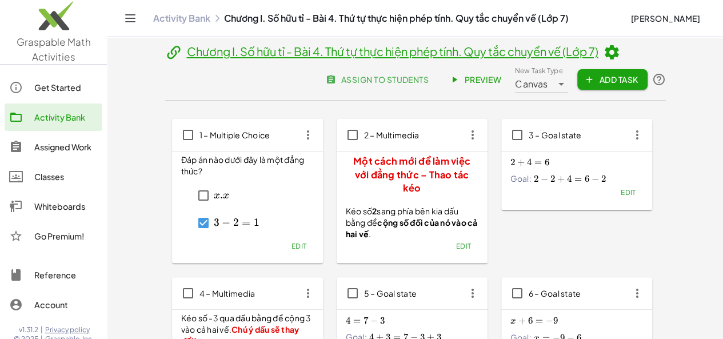
click at [638, 79] on span "Add Task" at bounding box center [612, 79] width 51 height 10
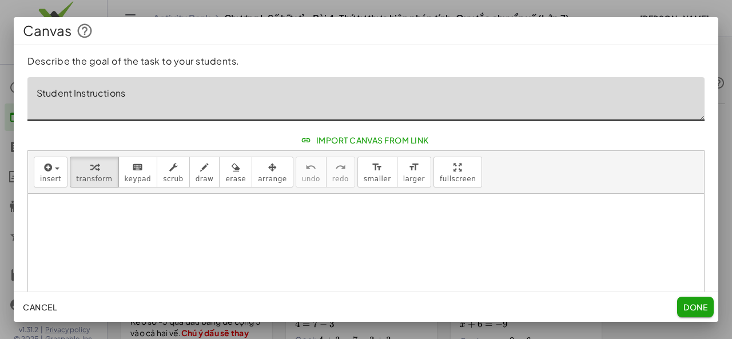
click at [138, 98] on textarea "Student Instructions" at bounding box center [365, 98] width 677 height 43
paste textarea "**********"
click at [140, 243] on div at bounding box center [366, 320] width 676 height 252
type textarea "**********"
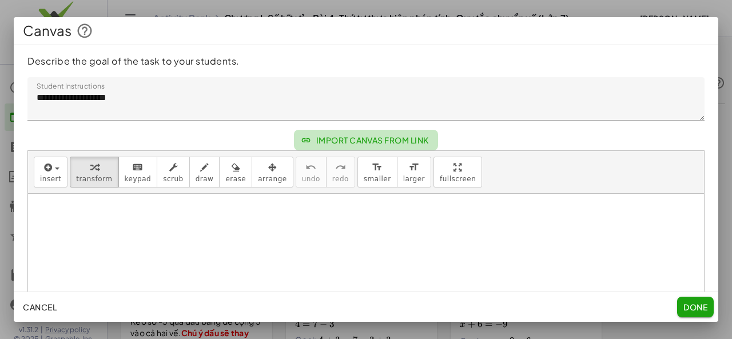
click at [348, 139] on span "Import Canvas From Link" at bounding box center [366, 140] width 126 height 10
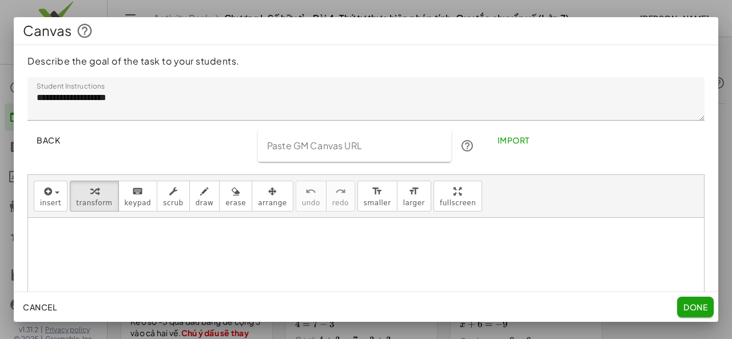
click at [351, 139] on input "Paste GM Canvas URL" at bounding box center [355, 146] width 194 height 32
paste input "**********"
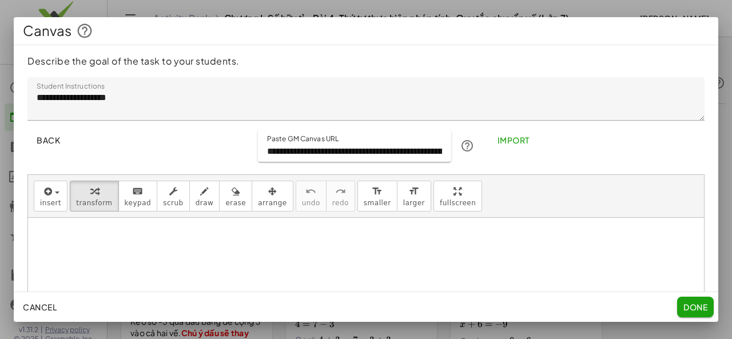
scroll to position [0, 155]
type input "**********"
click at [501, 140] on span "Import" at bounding box center [513, 140] width 32 height 10
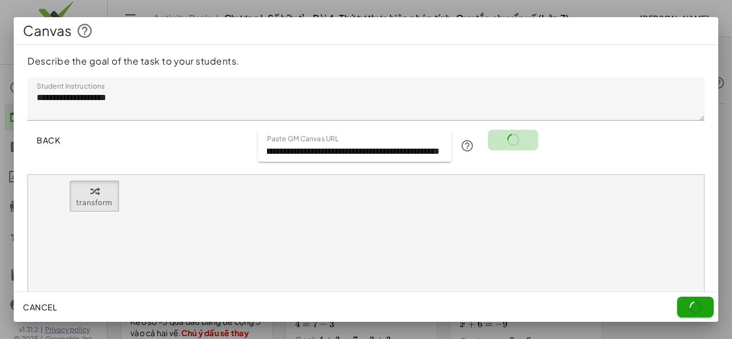
scroll to position [0, 0]
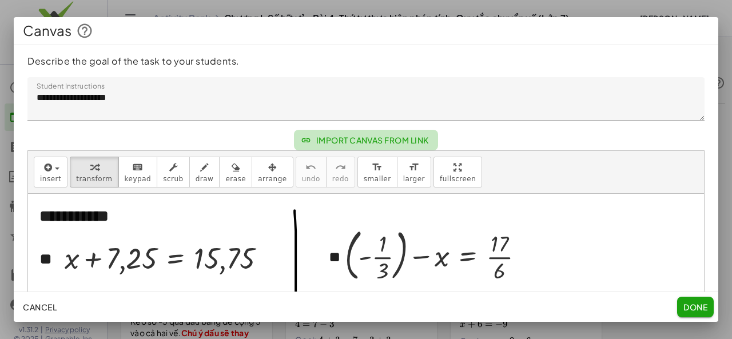
click at [372, 142] on span "Import Canvas From Link" at bounding box center [366, 140] width 126 height 10
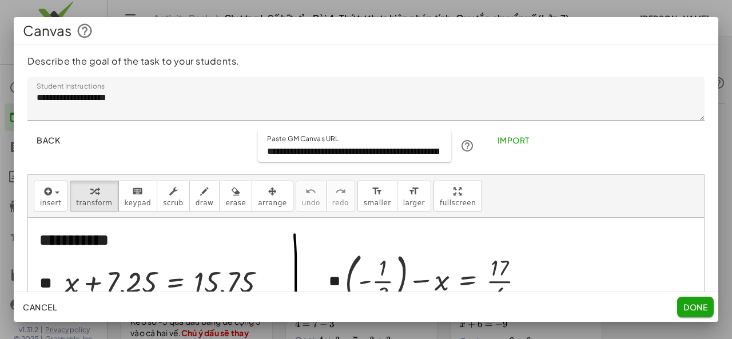
drag, startPoint x: 338, startPoint y: 152, endPoint x: 329, endPoint y: 155, distance: 9.8
click at [338, 152] on input "**********" at bounding box center [353, 146] width 191 height 32
click at [326, 156] on input "**********" at bounding box center [353, 146] width 191 height 32
click at [325, 156] on input "**********" at bounding box center [353, 146] width 191 height 32
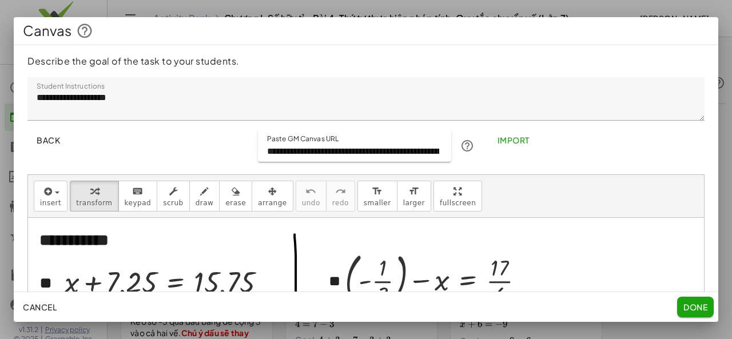
click at [324, 155] on input "**********" at bounding box center [353, 146] width 191 height 32
click at [505, 139] on span "Import" at bounding box center [513, 140] width 32 height 10
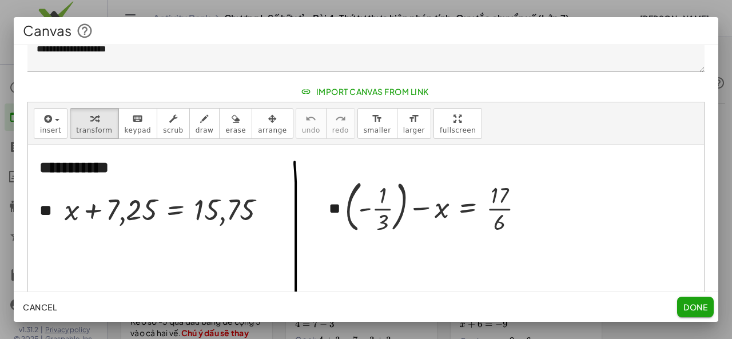
scroll to position [114, 0]
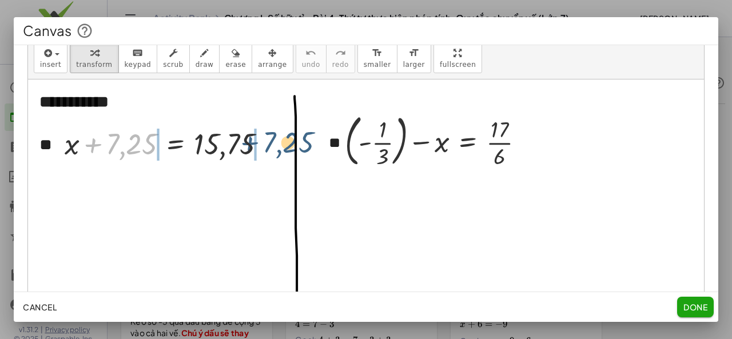
drag, startPoint x: 89, startPoint y: 142, endPoint x: 249, endPoint y: 141, distance: 160.1
click at [249, 141] on div at bounding box center [169, 142] width 221 height 39
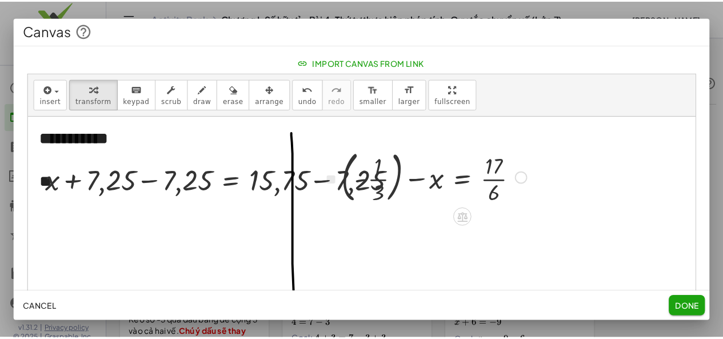
scroll to position [0, 0]
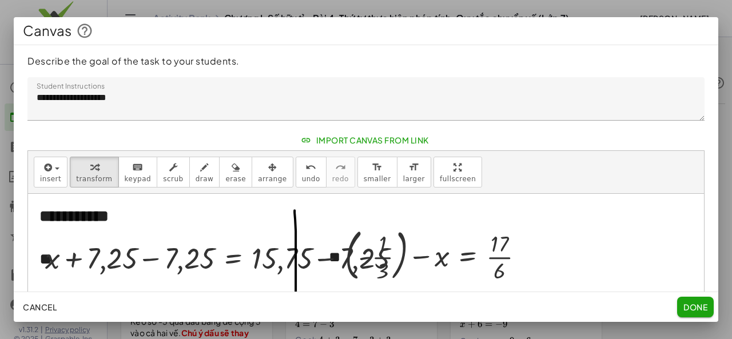
click at [33, 304] on span "Cancel" at bounding box center [40, 307] width 34 height 10
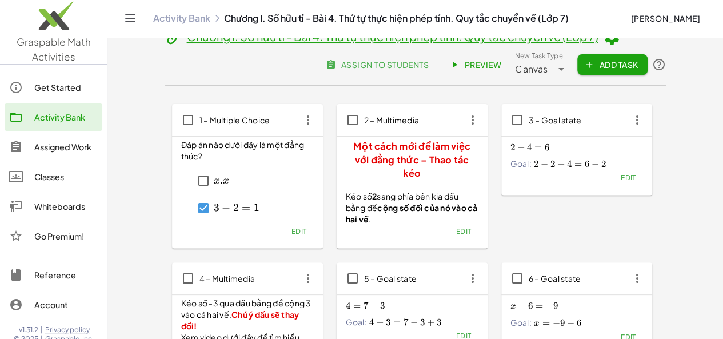
scroll to position [10, 0]
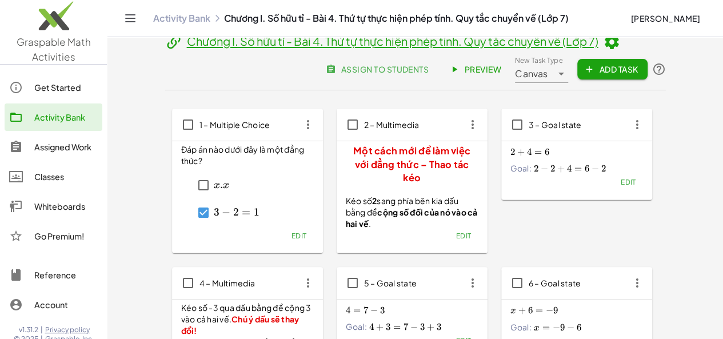
click at [595, 73] on icon "button" at bounding box center [589, 69] width 10 height 10
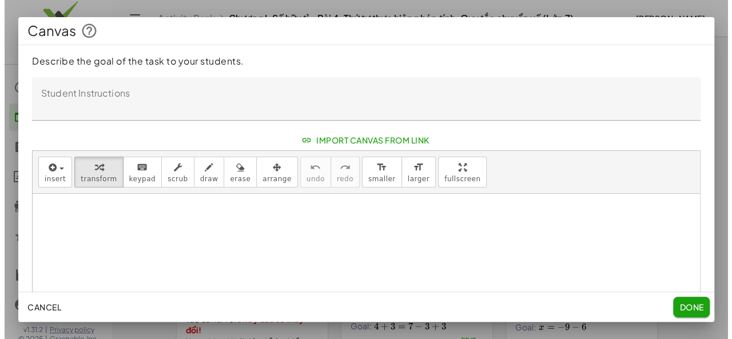
scroll to position [0, 0]
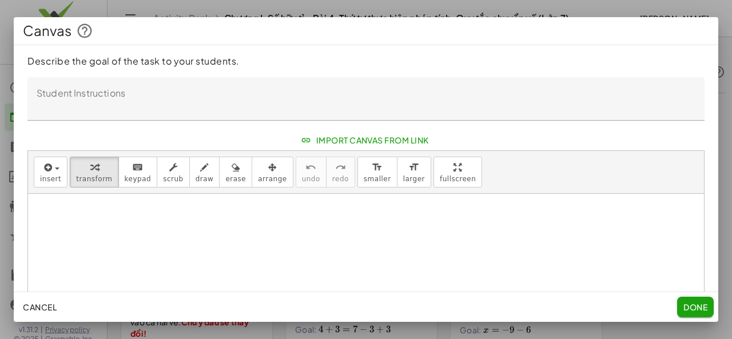
click at [334, 145] on span "Import Canvas From Link" at bounding box center [366, 140] width 126 height 10
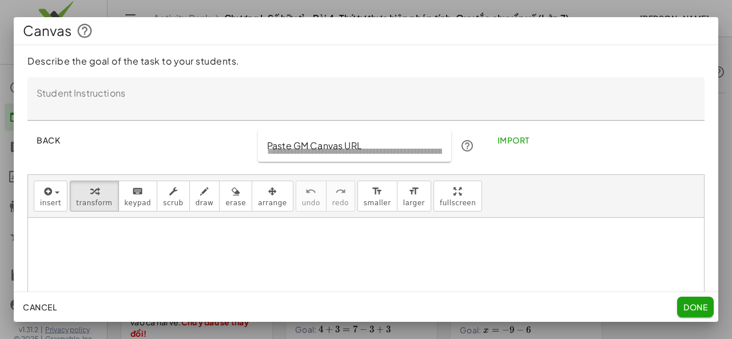
click at [352, 139] on input "Paste GM Canvas URL" at bounding box center [355, 146] width 194 height 32
paste input "**********"
type input "**********"
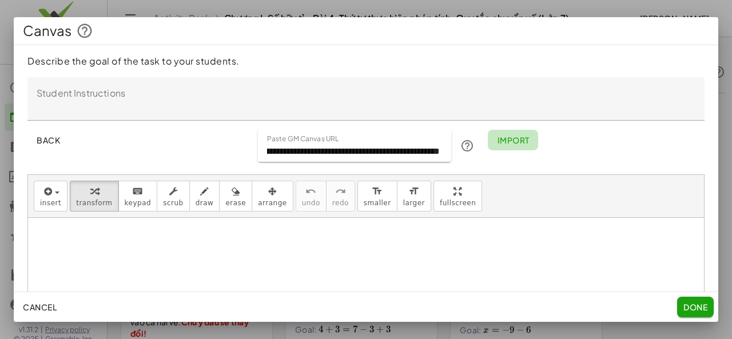
click at [503, 142] on span "Import" at bounding box center [513, 140] width 32 height 10
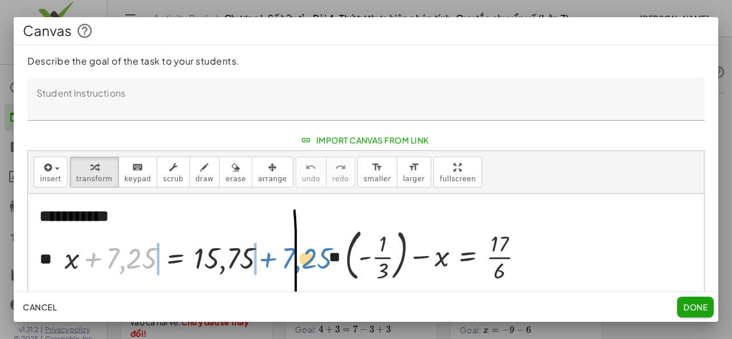
drag, startPoint x: 94, startPoint y: 258, endPoint x: 267, endPoint y: 257, distance: 172.7
click at [267, 257] on div at bounding box center [169, 257] width 221 height 39
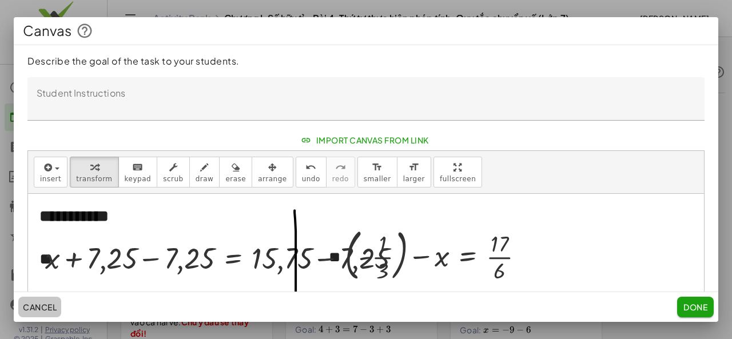
click at [32, 303] on span "Cancel" at bounding box center [40, 307] width 34 height 10
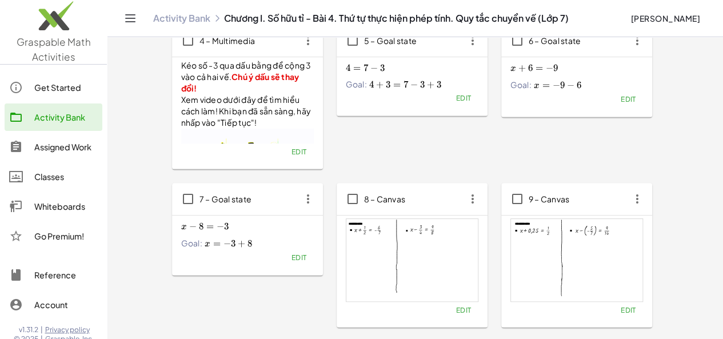
scroll to position [353, 0]
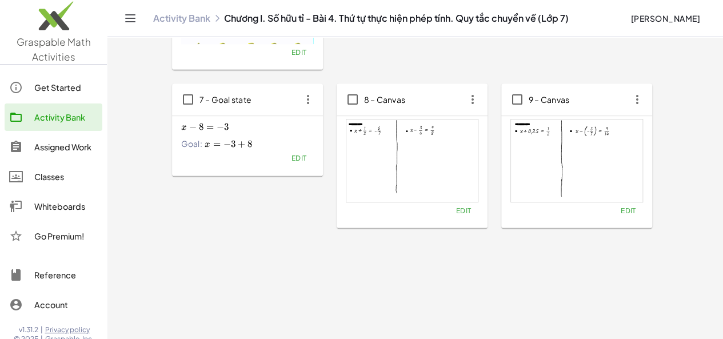
click at [456, 209] on span "Edit" at bounding box center [463, 210] width 15 height 9
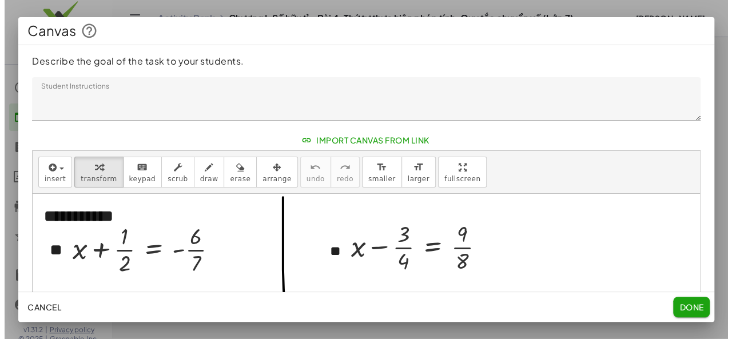
scroll to position [0, 0]
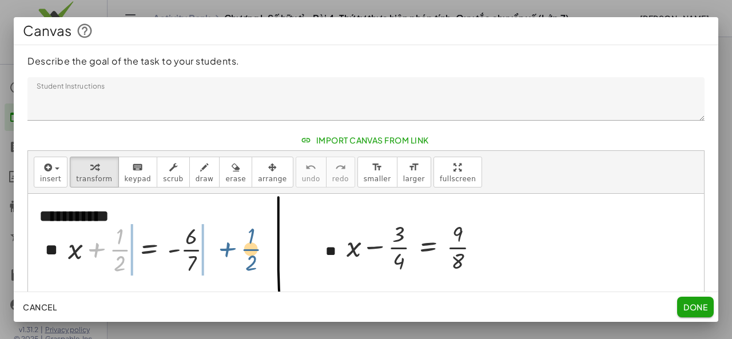
drag, startPoint x: 95, startPoint y: 250, endPoint x: 226, endPoint y: 250, distance: 131.5
click at [226, 250] on div at bounding box center [144, 248] width 165 height 57
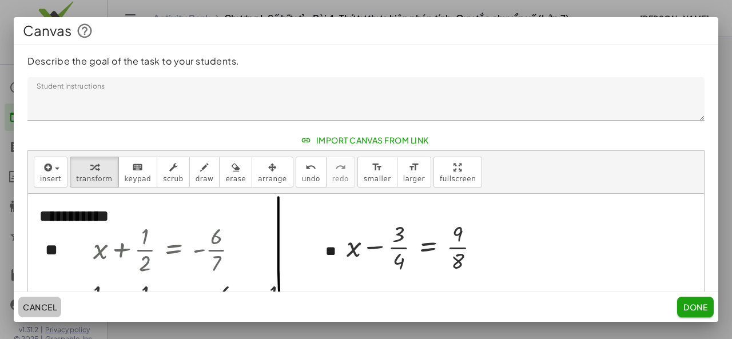
drag, startPoint x: 49, startPoint y: 308, endPoint x: 42, endPoint y: 311, distance: 7.4
click at [44, 310] on span "Cancel" at bounding box center [40, 307] width 34 height 10
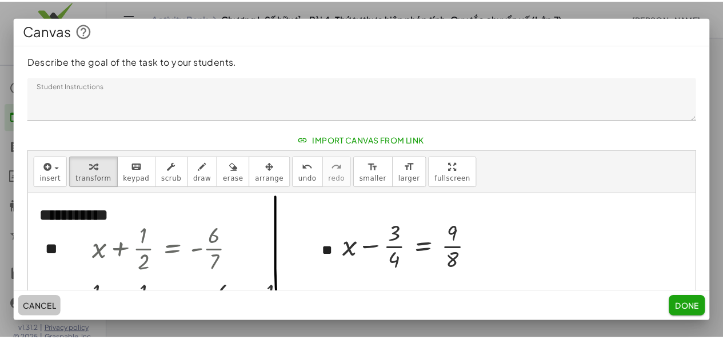
scroll to position [353, 0]
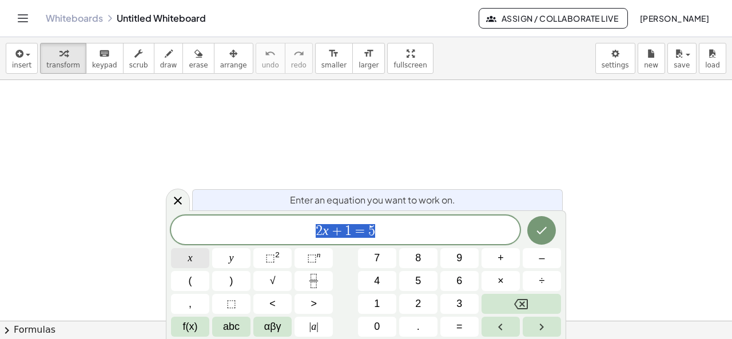
click at [194, 261] on button "x" at bounding box center [190, 258] width 38 height 20
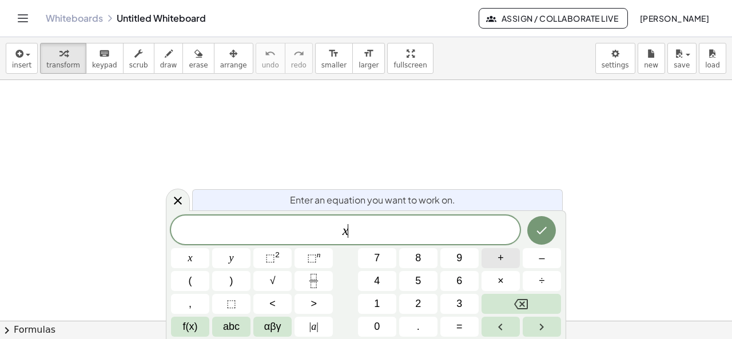
click at [500, 262] on span "+" at bounding box center [500, 257] width 6 height 15
click at [321, 281] on button "Fraction" at bounding box center [313, 281] width 38 height 20
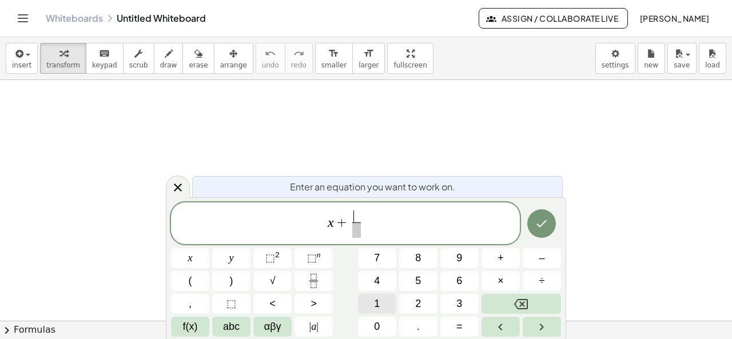
click at [380, 301] on button "1" at bounding box center [377, 304] width 38 height 20
click at [364, 233] on span "x + 1 ​ ​" at bounding box center [345, 224] width 349 height 30
click at [357, 235] on span at bounding box center [356, 229] width 9 height 15
click at [415, 305] on span "2" at bounding box center [418, 303] width 6 height 15
click at [392, 225] on span "x + 1 2 ​ ​" at bounding box center [345, 224] width 349 height 30
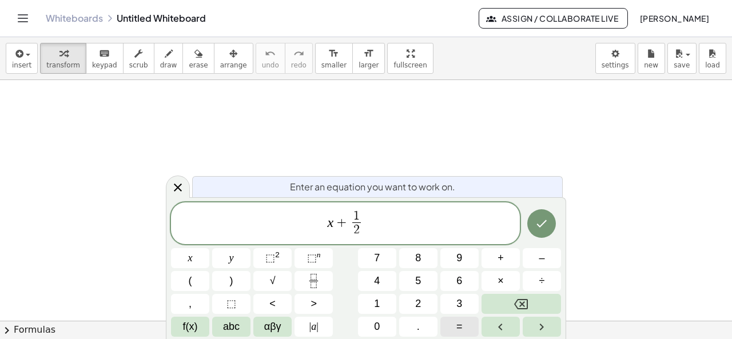
click at [456, 328] on span "=" at bounding box center [459, 326] width 6 height 15
click at [538, 264] on button "–" at bounding box center [542, 258] width 38 height 20
click at [319, 278] on icon "Fraction" at bounding box center [313, 281] width 14 height 14
click at [471, 282] on button "6" at bounding box center [459, 281] width 38 height 20
click at [376, 232] on span at bounding box center [377, 229] width 9 height 15
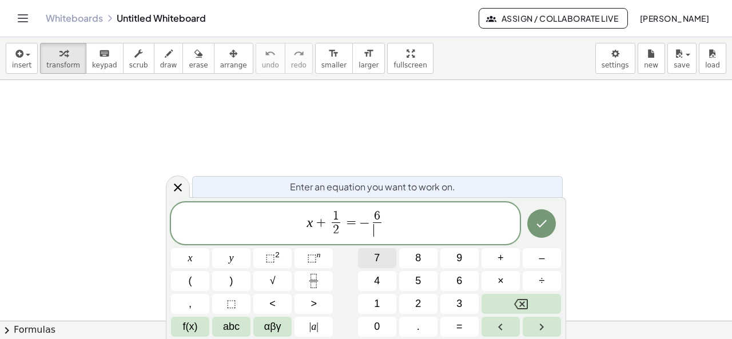
click at [377, 261] on span "7" at bounding box center [377, 257] width 6 height 15
click at [537, 227] on icon "Done" at bounding box center [542, 224] width 14 height 14
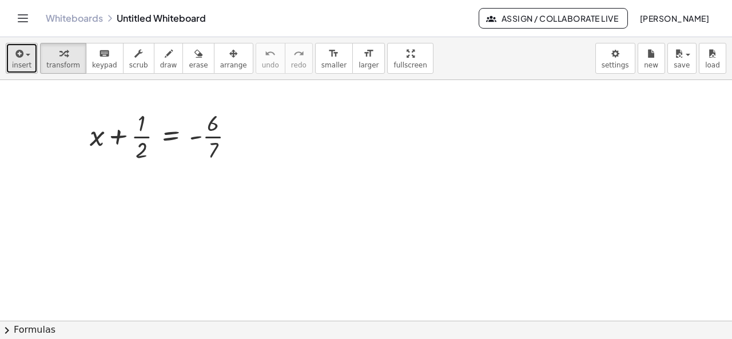
click at [31, 60] on button "insert" at bounding box center [22, 58] width 32 height 31
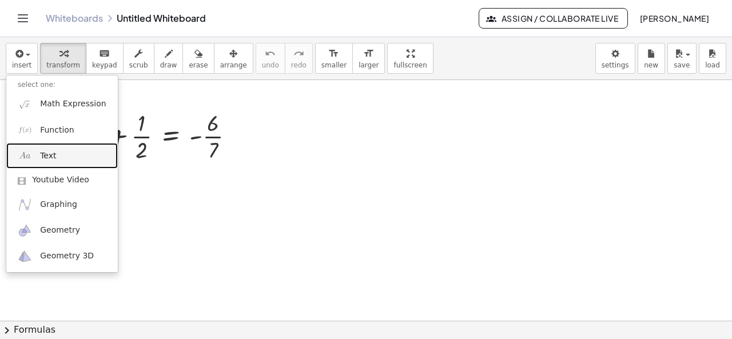
click at [38, 156] on link "Text" at bounding box center [61, 156] width 111 height 26
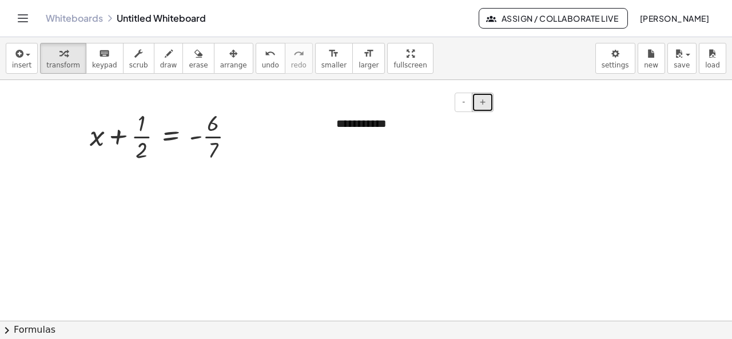
click at [484, 102] on span "+" at bounding box center [482, 101] width 7 height 9
click at [335, 121] on div at bounding box center [330, 124] width 11 height 41
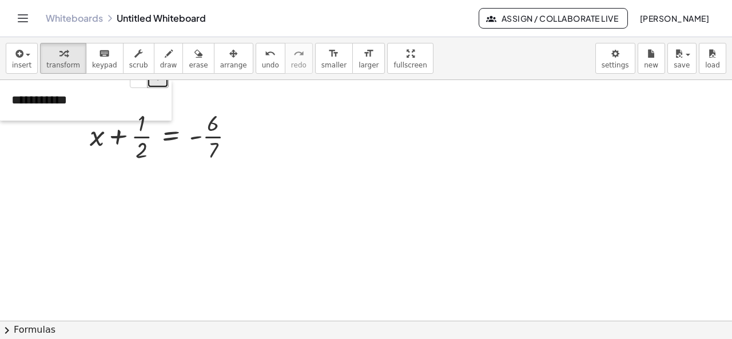
drag, startPoint x: 335, startPoint y: 121, endPoint x: 9, endPoint y: 92, distance: 327.7
click at [9, 92] on div at bounding box center [5, 100] width 11 height 41
click at [158, 83] on button "+" at bounding box center [158, 78] width 22 height 19
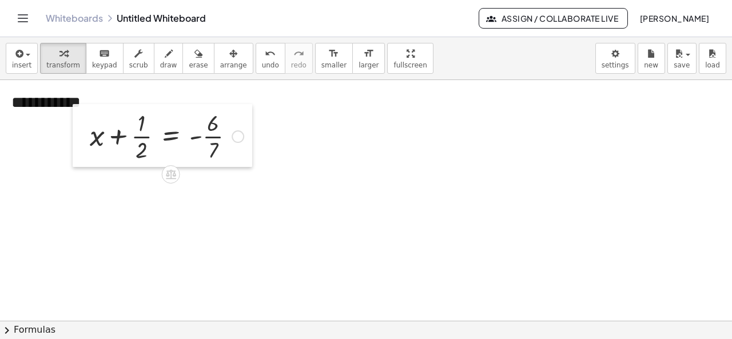
click at [80, 106] on div at bounding box center [81, 135] width 17 height 63
click at [66, 102] on div "**********" at bounding box center [86, 103] width 172 height 46
drag, startPoint x: 12, startPoint y: 99, endPoint x: 94, endPoint y: 101, distance: 82.4
click at [94, 101] on div "**********" at bounding box center [86, 103] width 172 height 46
click at [13, 53] on icon "button" at bounding box center [18, 54] width 10 height 14
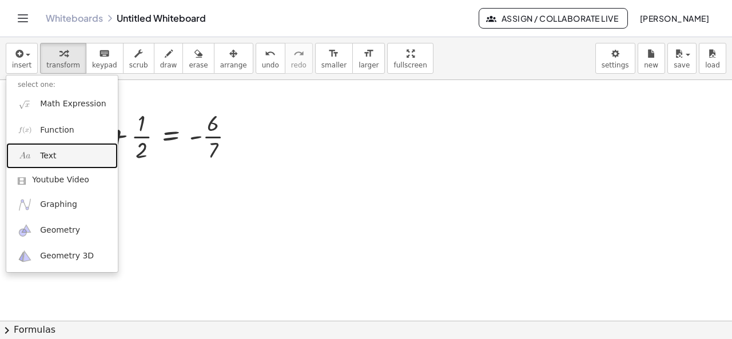
click at [67, 153] on link "Text" at bounding box center [61, 156] width 111 height 26
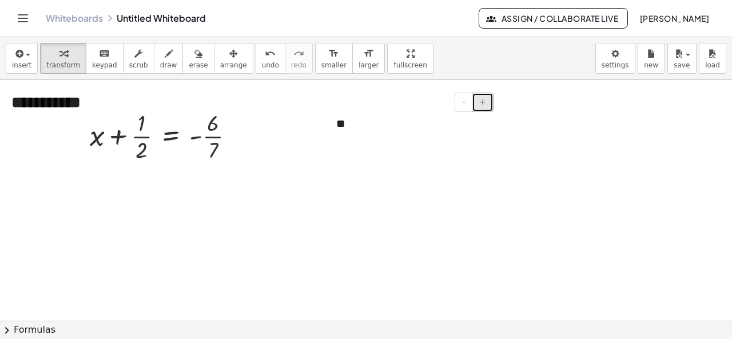
click at [487, 98] on button "+" at bounding box center [483, 102] width 22 height 19
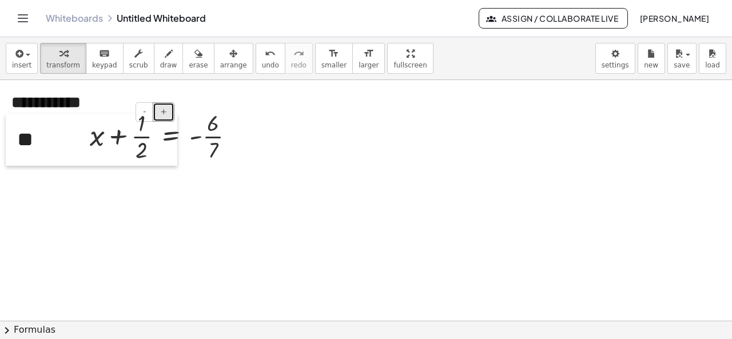
drag, startPoint x: 326, startPoint y: 135, endPoint x: 7, endPoint y: 145, distance: 319.2
click at [7, 145] on div at bounding box center [11, 140] width 11 height 52
click at [229, 58] on icon "button" at bounding box center [233, 54] width 8 height 14
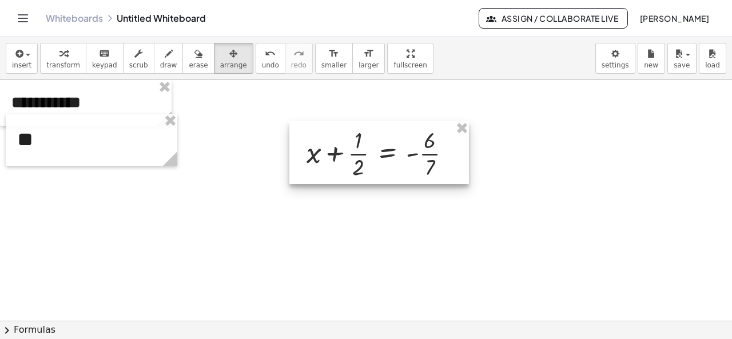
drag, startPoint x: 222, startPoint y: 129, endPoint x: 437, endPoint y: 146, distance: 216.2
click at [438, 146] on div at bounding box center [379, 152] width 180 height 63
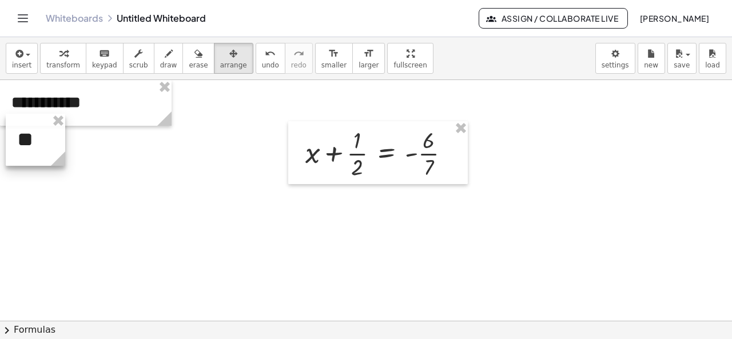
drag, startPoint x: 175, startPoint y: 158, endPoint x: 63, endPoint y: 161, distance: 112.1
click at [63, 161] on icon at bounding box center [58, 159] width 14 height 14
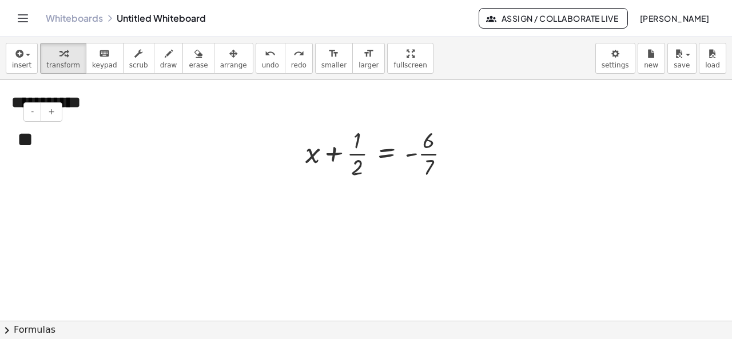
click at [32, 138] on div "**" at bounding box center [35, 140] width 59 height 52
click at [39, 117] on button "-" at bounding box center [32, 111] width 18 height 19
click at [302, 165] on div at bounding box center [296, 152] width 17 height 63
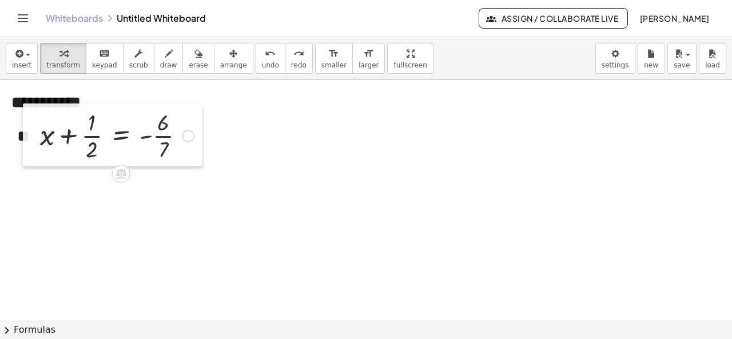
drag, startPoint x: 304, startPoint y: 163, endPoint x: 39, endPoint y: 145, distance: 265.9
click at [39, 145] on div at bounding box center [31, 134] width 17 height 63
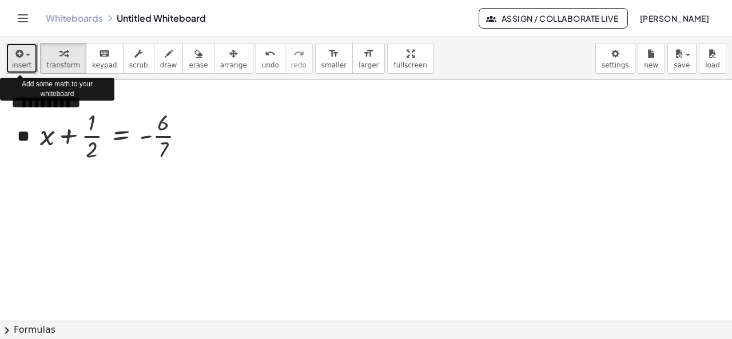
click at [20, 64] on span "insert" at bounding box center [21, 65] width 19 height 8
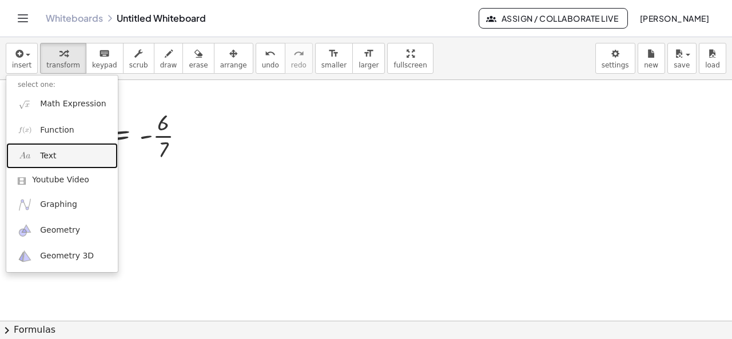
click at [61, 162] on link "Text" at bounding box center [61, 156] width 111 height 26
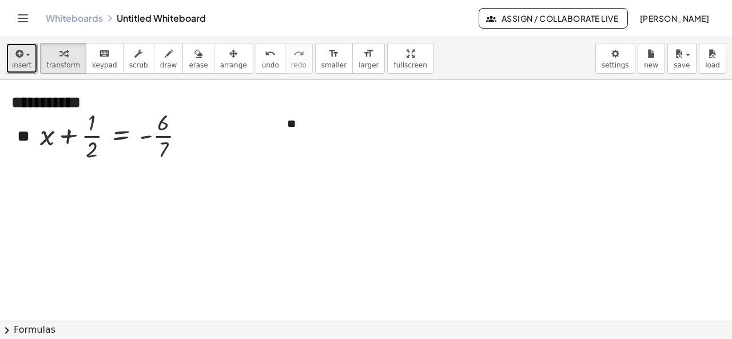
click at [27, 64] on span "insert" at bounding box center [21, 65] width 19 height 8
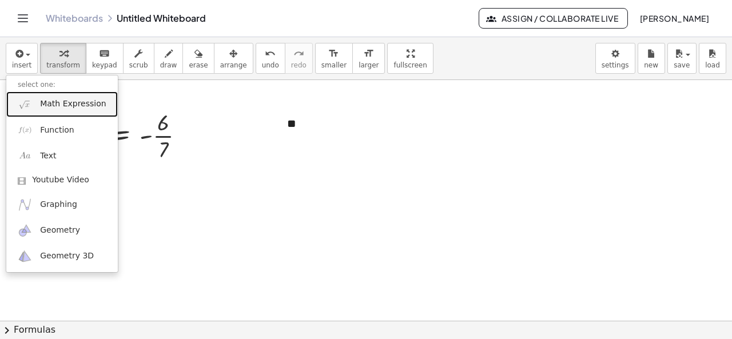
click at [27, 110] on img at bounding box center [25, 104] width 14 height 14
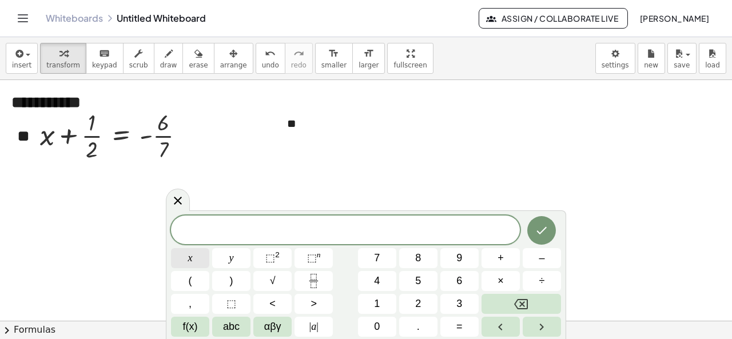
click at [202, 262] on button "x" at bounding box center [190, 258] width 38 height 20
click at [537, 258] on button "–" at bounding box center [542, 258] width 38 height 20
click at [302, 276] on button "Fraction" at bounding box center [313, 281] width 38 height 20
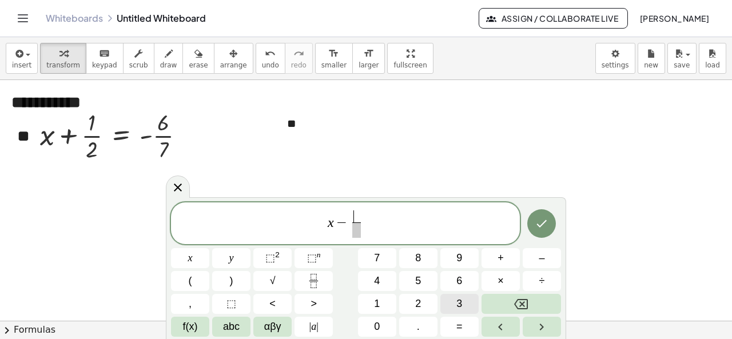
click at [445, 307] on button "3" at bounding box center [459, 304] width 38 height 20
click at [357, 233] on span at bounding box center [356, 229] width 9 height 15
click at [376, 275] on span "4" at bounding box center [377, 280] width 6 height 15
click at [383, 232] on span "x − 3 4 ​ ​" at bounding box center [345, 224] width 349 height 30
click at [447, 328] on button "=" at bounding box center [459, 327] width 38 height 20
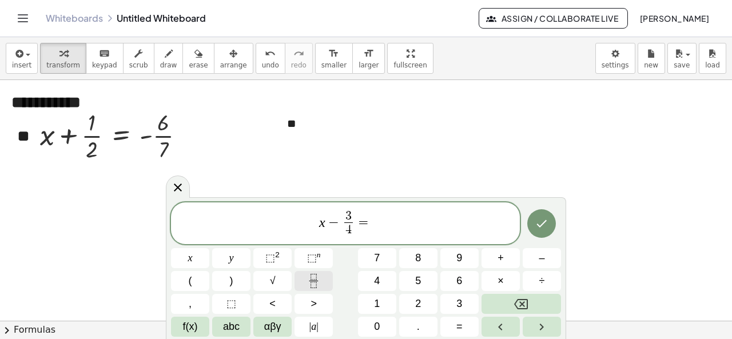
click at [325, 281] on button "Fraction" at bounding box center [313, 281] width 38 height 20
click at [460, 266] on span "9" at bounding box center [459, 257] width 6 height 15
click at [372, 234] on span at bounding box center [371, 229] width 9 height 15
click at [417, 253] on span "8" at bounding box center [418, 257] width 6 height 15
click at [541, 225] on icon "Done" at bounding box center [542, 224] width 14 height 14
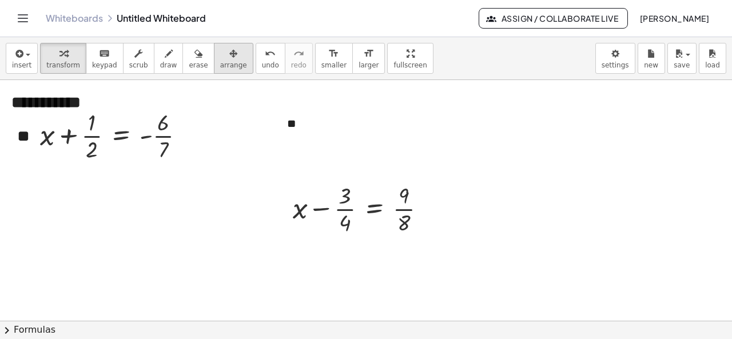
click at [229, 57] on icon "button" at bounding box center [233, 54] width 8 height 14
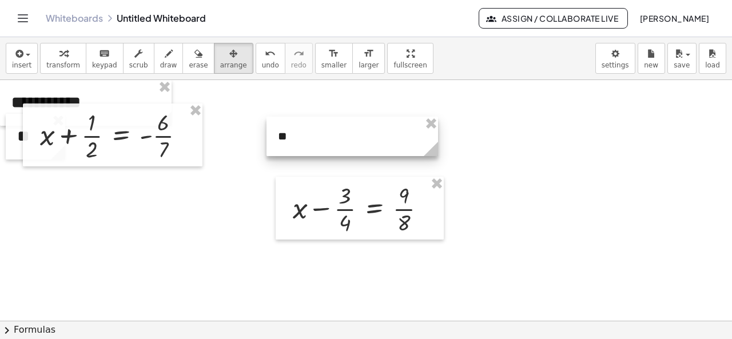
drag, startPoint x: 301, startPoint y: 123, endPoint x: 293, endPoint y: 136, distance: 14.4
click at [293, 136] on div at bounding box center [352, 136] width 172 height 39
drag, startPoint x: 436, startPoint y: 153, endPoint x: 313, endPoint y: 154, distance: 122.9
click at [313, 154] on icon at bounding box center [308, 149] width 14 height 14
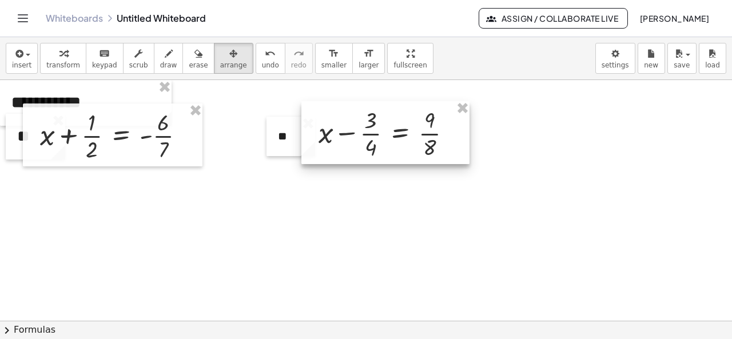
drag, startPoint x: 340, startPoint y: 197, endPoint x: 365, endPoint y: 122, distance: 79.7
click at [365, 122] on div at bounding box center [385, 132] width 168 height 63
click at [290, 144] on div at bounding box center [294, 135] width 49 height 39
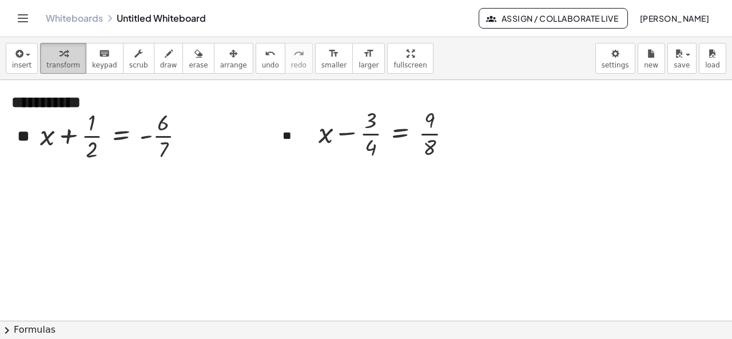
click at [61, 66] on span "transform" at bounding box center [63, 65] width 34 height 8
click at [306, 115] on div at bounding box center [309, 132] width 17 height 63
click at [300, 114] on button "+" at bounding box center [306, 114] width 22 height 19
click at [302, 114] on div at bounding box center [309, 132] width 17 height 63
click at [300, 121] on button "+" at bounding box center [306, 114] width 22 height 19
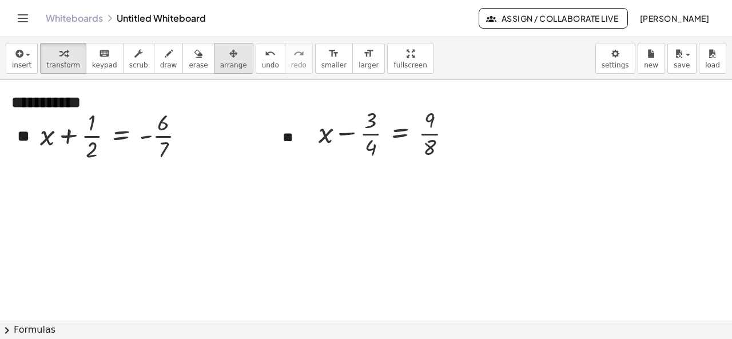
click at [220, 61] on span "arrange" at bounding box center [233, 65] width 27 height 8
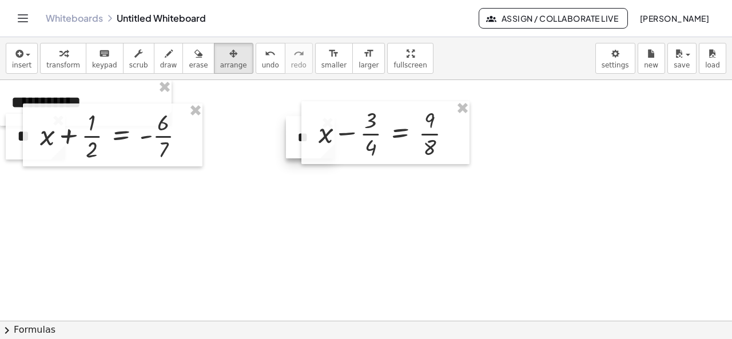
drag, startPoint x: 292, startPoint y: 142, endPoint x: 306, endPoint y: 142, distance: 14.9
click at [71, 58] on div "button" at bounding box center [63, 53] width 34 height 14
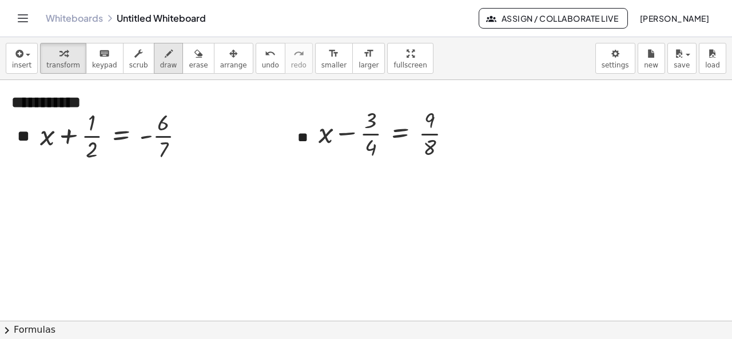
click at [154, 49] on button "draw" at bounding box center [169, 58] width 30 height 31
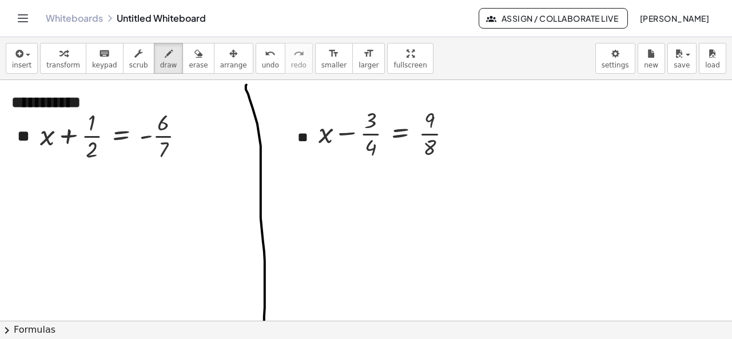
drag, startPoint x: 246, startPoint y: 84, endPoint x: 268, endPoint y: 348, distance: 265.0
click at [268, 338] on html "**********" at bounding box center [366, 169] width 732 height 339
click at [262, 65] on span "undo" at bounding box center [270, 65] width 17 height 8
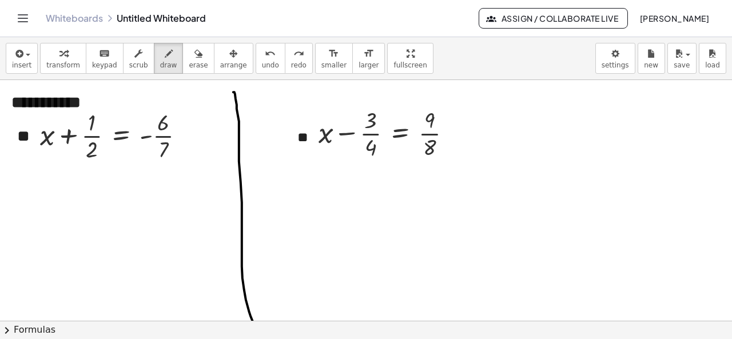
drag, startPoint x: 233, startPoint y: 91, endPoint x: 254, endPoint y: 323, distance: 232.5
click at [254, 324] on div "**********" at bounding box center [366, 188] width 732 height 302
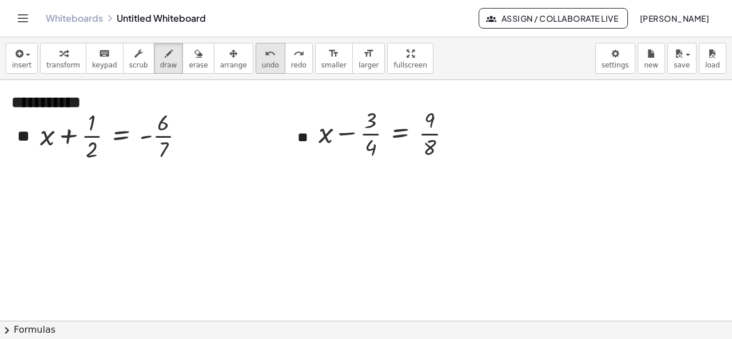
click at [265, 56] on icon "undo" at bounding box center [270, 54] width 11 height 14
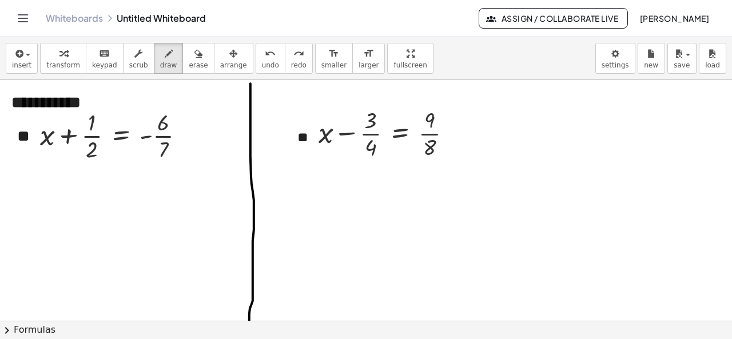
drag, startPoint x: 250, startPoint y: 83, endPoint x: 250, endPoint y: 331, distance: 248.1
click at [250, 331] on div "**********" at bounding box center [366, 188] width 732 height 302
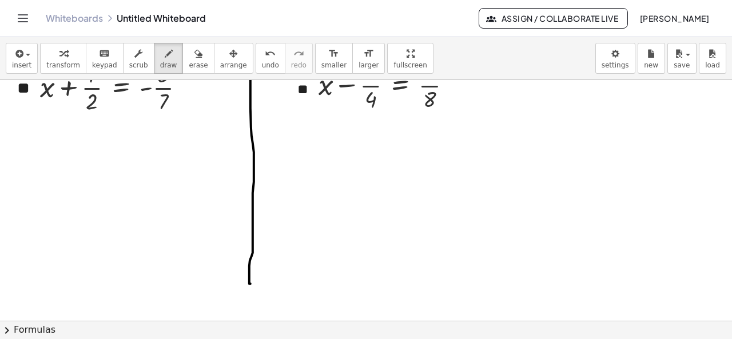
scroll to position [114, 0]
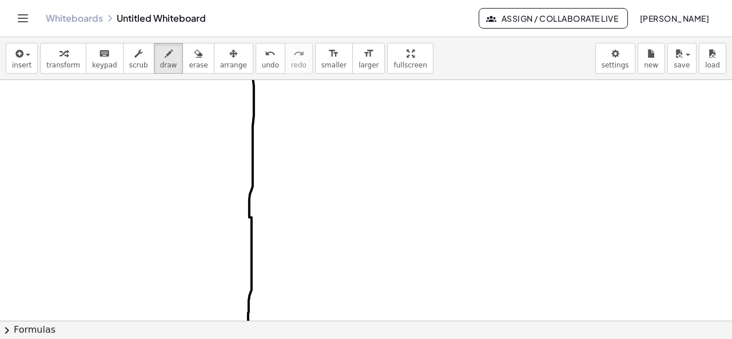
drag, startPoint x: 252, startPoint y: 217, endPoint x: 249, endPoint y: 332, distance: 114.9
click at [250, 332] on div "**********" at bounding box center [366, 188] width 732 height 302
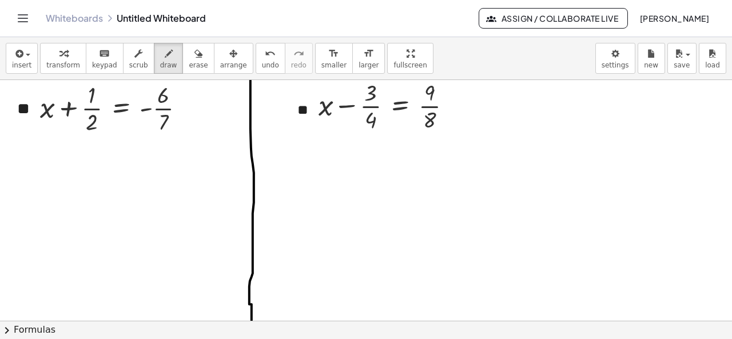
scroll to position [0, 0]
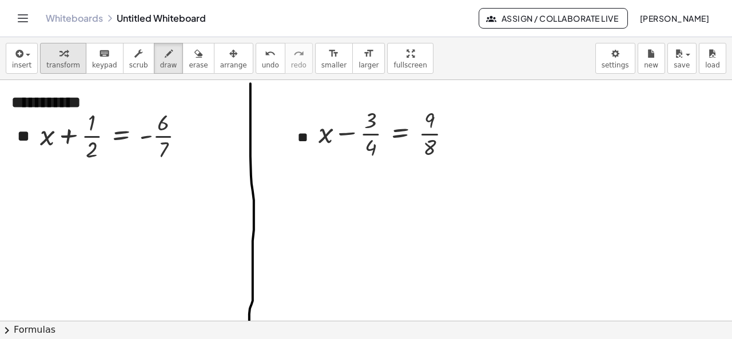
click at [62, 44] on button "transform" at bounding box center [63, 58] width 46 height 31
click at [624, 66] on body "**********" at bounding box center [366, 169] width 732 height 339
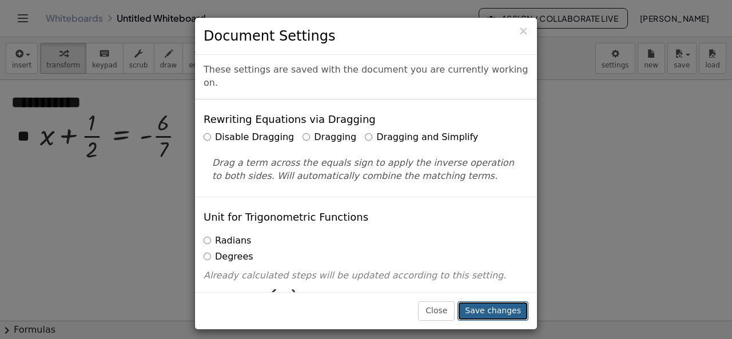
click at [489, 312] on button "Save changes" at bounding box center [492, 310] width 71 height 19
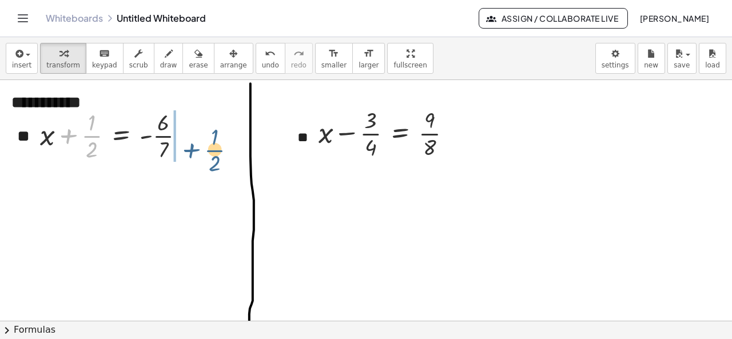
drag, startPoint x: 69, startPoint y: 134, endPoint x: 193, endPoint y: 147, distance: 124.8
click at [193, 147] on div at bounding box center [116, 134] width 165 height 57
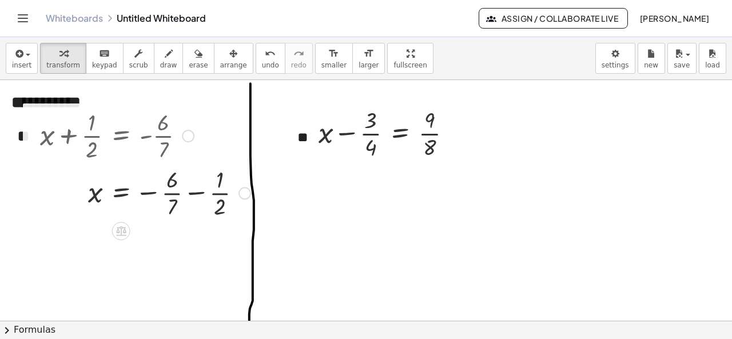
click at [193, 192] on div at bounding box center [145, 192] width 222 height 57
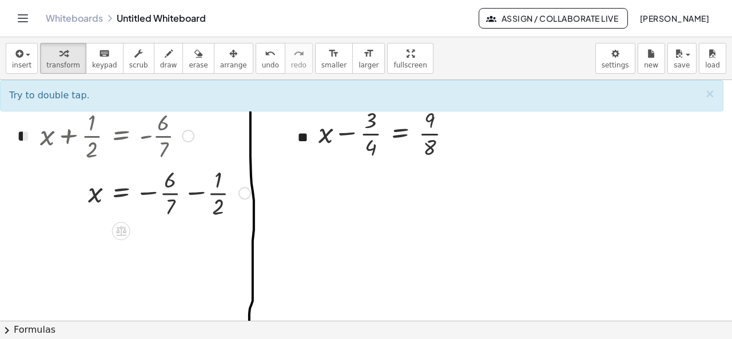
click at [195, 194] on div at bounding box center [145, 192] width 222 height 57
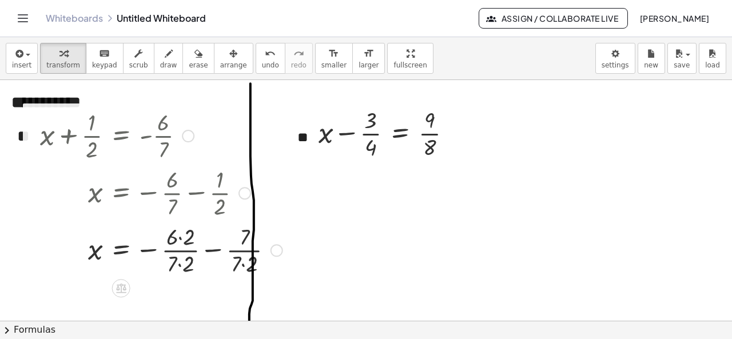
click at [213, 249] on div at bounding box center [161, 249] width 254 height 57
click at [213, 249] on div at bounding box center [145, 249] width 222 height 57
click at [178, 236] on div at bounding box center [145, 249] width 222 height 57
click at [176, 262] on div at bounding box center [145, 249] width 222 height 57
click at [186, 239] on div at bounding box center [145, 249] width 222 height 57
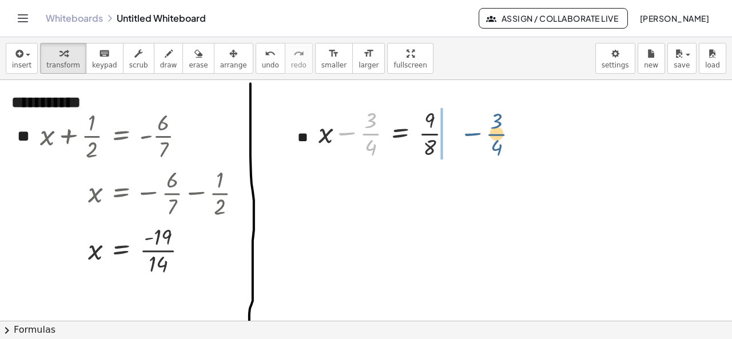
drag, startPoint x: 349, startPoint y: 134, endPoint x: 475, endPoint y: 134, distance: 126.4
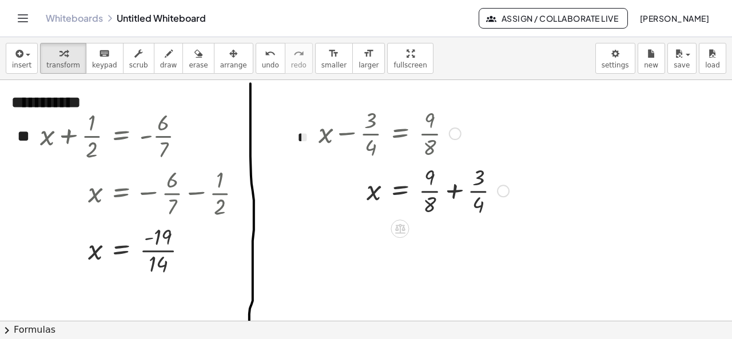
click at [453, 189] on div at bounding box center [414, 189] width 202 height 57
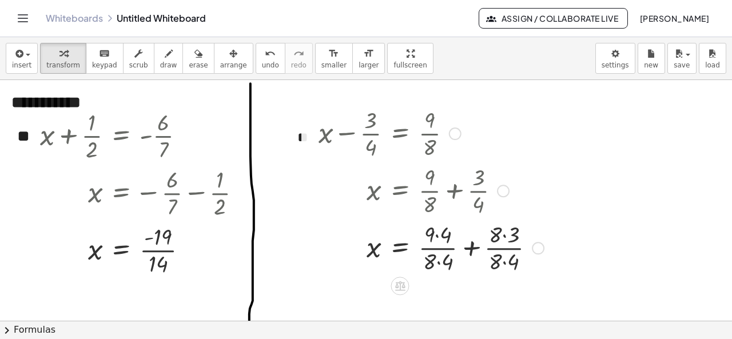
click at [471, 248] on div at bounding box center [431, 246] width 237 height 57
click at [471, 248] on div at bounding box center [422, 246] width 218 height 57
click at [464, 269] on div at bounding box center [422, 246] width 218 height 57
click at [443, 236] on div at bounding box center [422, 246] width 218 height 57
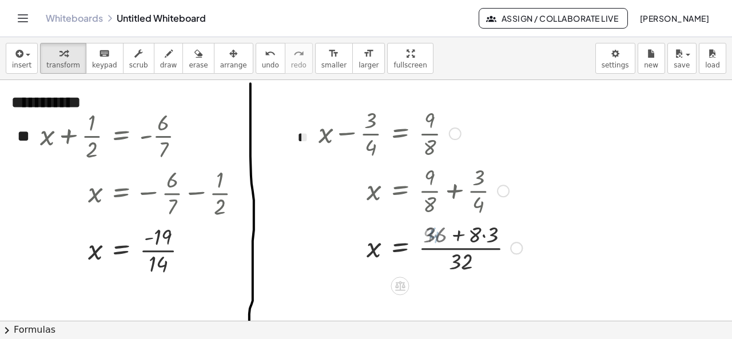
click at [481, 233] on div at bounding box center [420, 246] width 215 height 57
click at [457, 234] on div at bounding box center [417, 246] width 209 height 57
drag, startPoint x: 438, startPoint y: 265, endPoint x: 437, endPoint y: 249, distance: 16.6
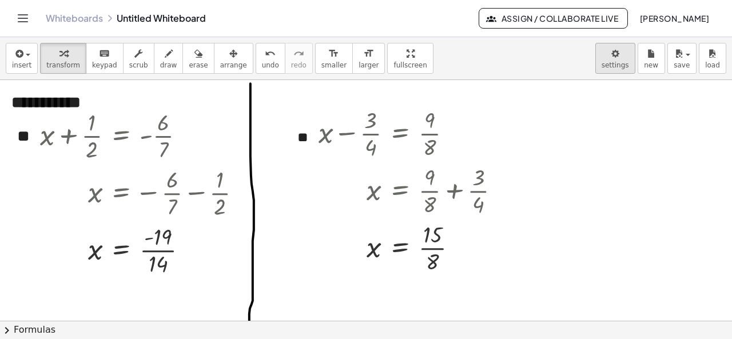
click at [620, 63] on body "**********" at bounding box center [366, 169] width 732 height 339
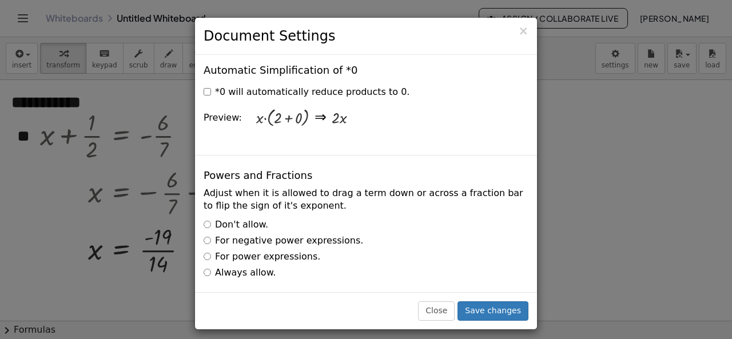
scroll to position [1715, 0]
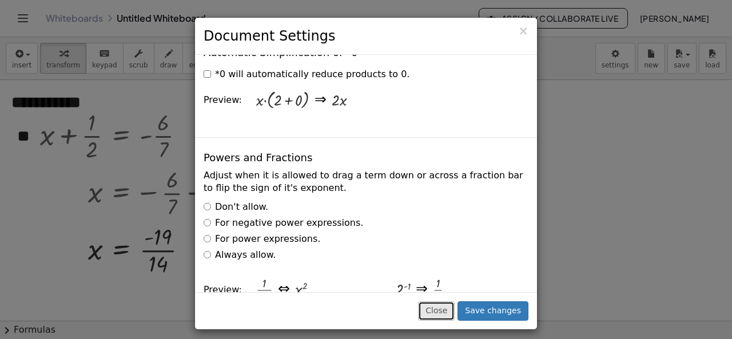
click at [448, 310] on button "Close" at bounding box center [436, 310] width 37 height 19
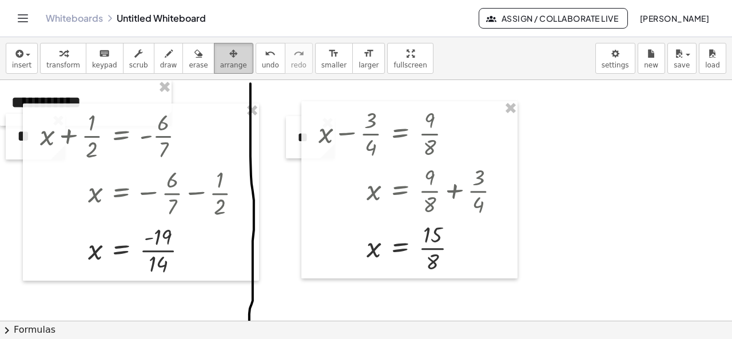
click at [229, 54] on icon "button" at bounding box center [233, 54] width 8 height 14
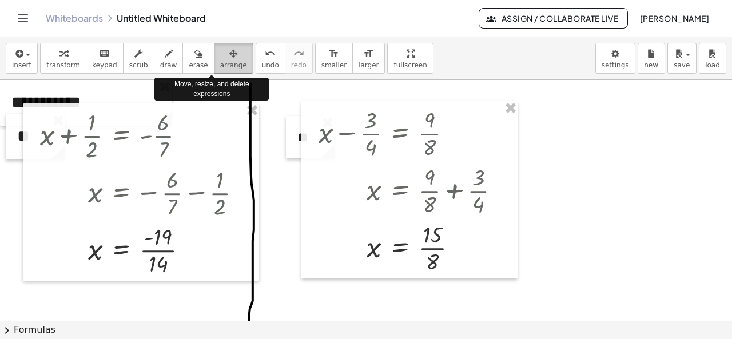
click at [229, 57] on icon "button" at bounding box center [233, 54] width 8 height 14
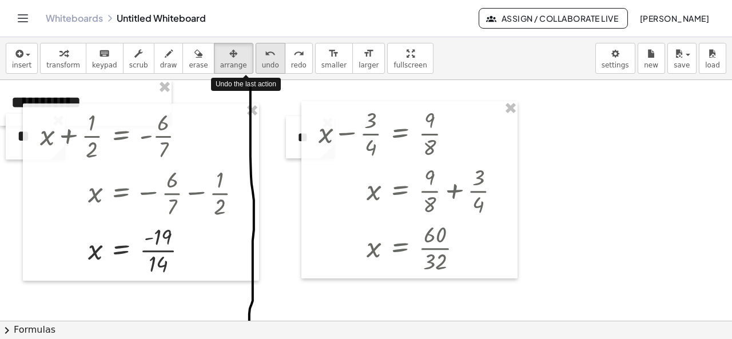
click at [262, 54] on div "undo" at bounding box center [270, 53] width 17 height 14
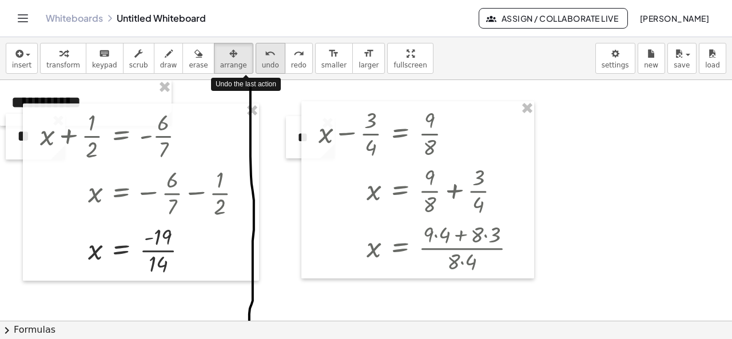
click at [262, 55] on div "undo" at bounding box center [270, 53] width 17 height 14
click at [265, 55] on icon "undo" at bounding box center [270, 54] width 11 height 14
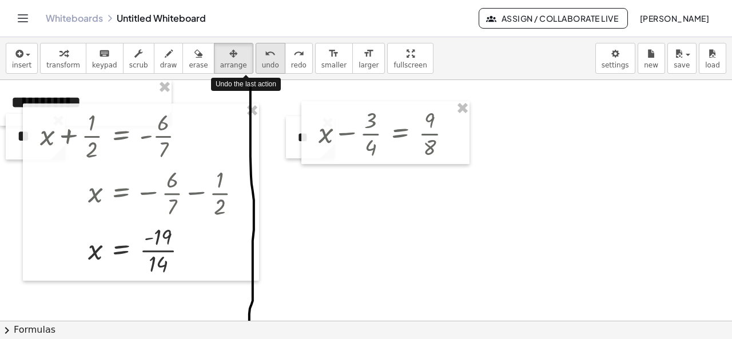
click at [265, 55] on icon "undo" at bounding box center [270, 54] width 11 height 14
click at [262, 55] on div "undo" at bounding box center [270, 53] width 17 height 14
click at [265, 57] on icon "undo" at bounding box center [270, 54] width 11 height 14
click at [265, 55] on icon "undo" at bounding box center [270, 54] width 11 height 14
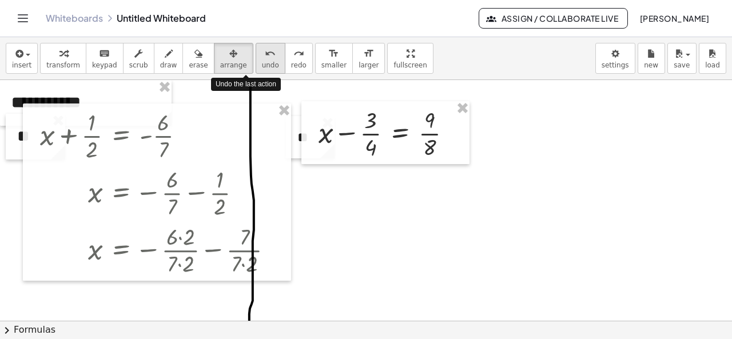
click at [265, 55] on icon "undo" at bounding box center [270, 54] width 11 height 14
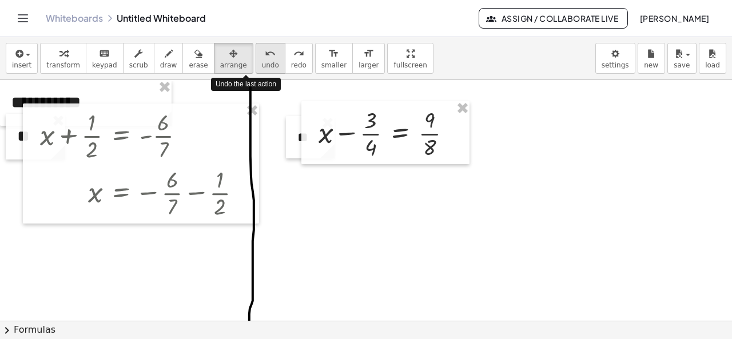
click at [265, 55] on icon "undo" at bounding box center [270, 54] width 11 height 14
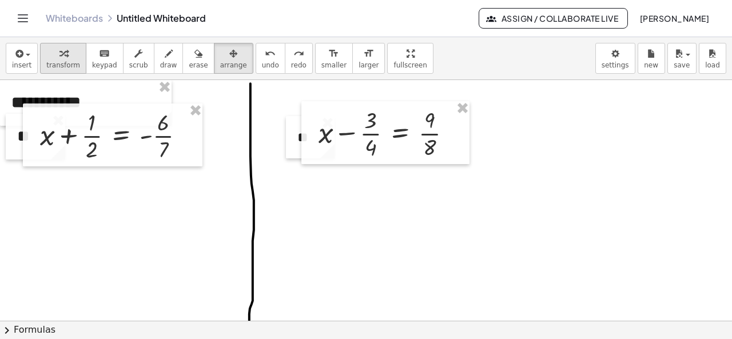
click at [57, 61] on span "transform" at bounding box center [63, 65] width 34 height 8
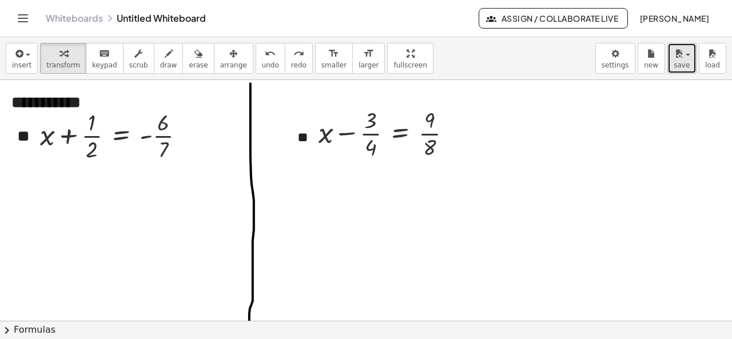
click at [688, 61] on span "save" at bounding box center [682, 65] width 16 height 8
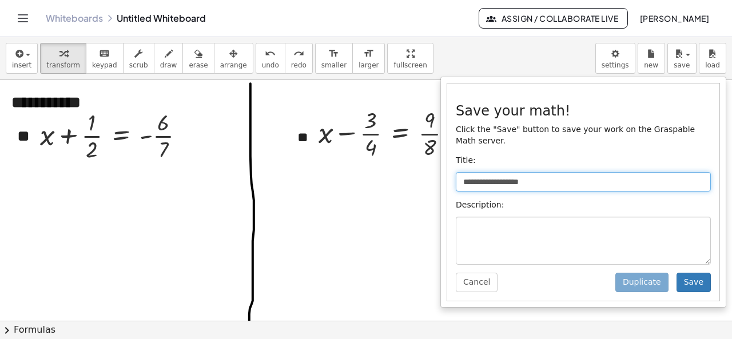
click at [547, 172] on input "**********" at bounding box center [583, 181] width 255 height 19
type input "****"
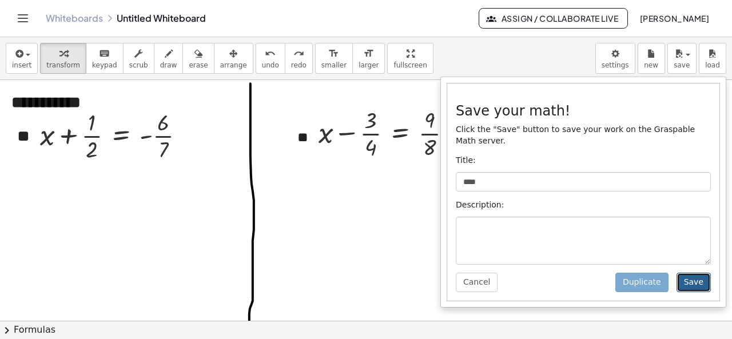
click at [700, 273] on button "Save" at bounding box center [693, 282] width 34 height 19
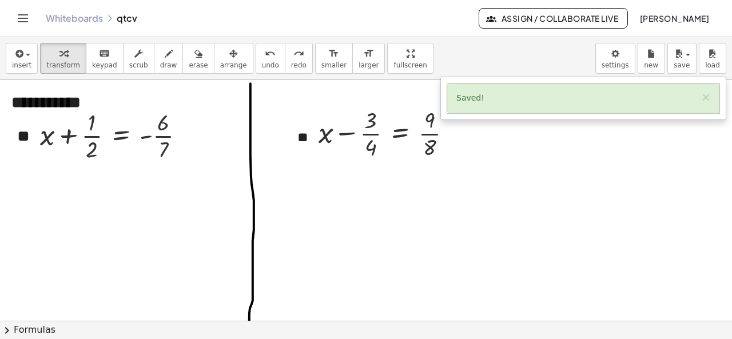
click at [18, 19] on icon "Toggle navigation" at bounding box center [23, 18] width 14 height 14
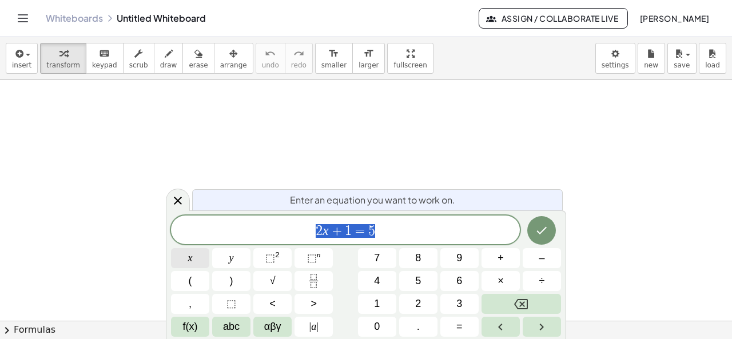
click at [189, 260] on span "x" at bounding box center [190, 257] width 5 height 15
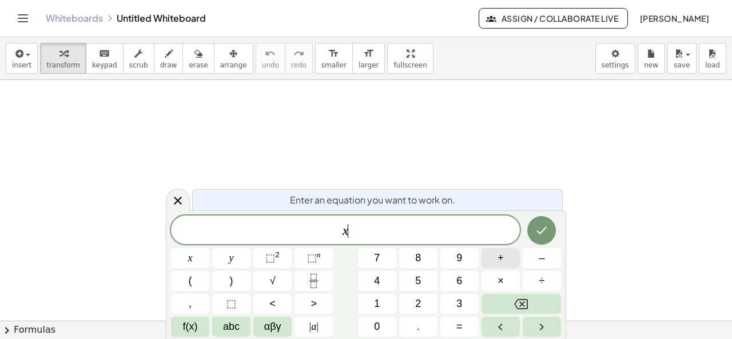
click at [500, 261] on span "+" at bounding box center [500, 257] width 6 height 15
click at [381, 259] on button "7" at bounding box center [377, 258] width 38 height 20
click at [415, 328] on button "." at bounding box center [418, 327] width 38 height 20
click at [415, 307] on button "2" at bounding box center [418, 304] width 38 height 20
click at [417, 280] on span "5" at bounding box center [418, 280] width 6 height 15
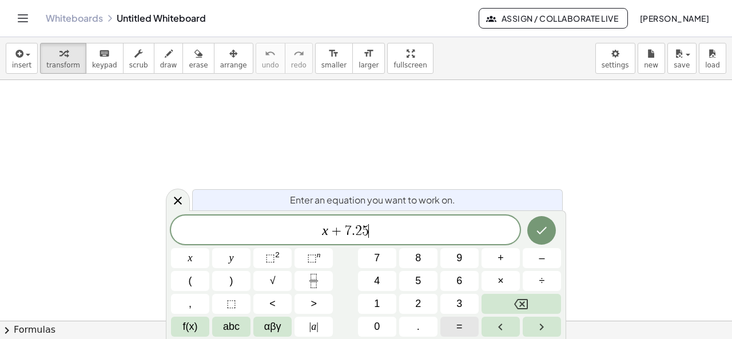
click at [464, 326] on button "=" at bounding box center [459, 327] width 38 height 20
click at [388, 305] on button "1" at bounding box center [377, 304] width 38 height 20
click at [415, 280] on button "5" at bounding box center [418, 281] width 38 height 20
click at [412, 329] on button "." at bounding box center [418, 327] width 38 height 20
click at [377, 261] on span "7" at bounding box center [377, 257] width 6 height 15
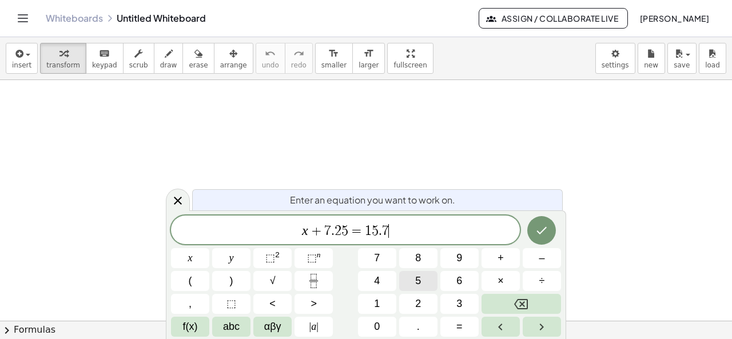
click at [408, 281] on button "5" at bounding box center [418, 281] width 38 height 20
click at [543, 229] on icon "Done" at bounding box center [542, 231] width 14 height 14
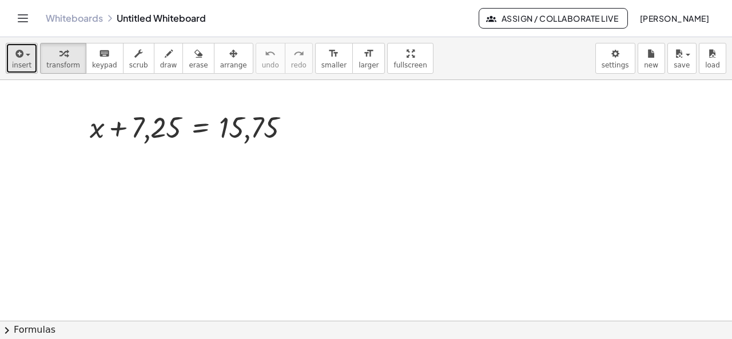
click at [29, 55] on button "insert" at bounding box center [22, 58] width 32 height 31
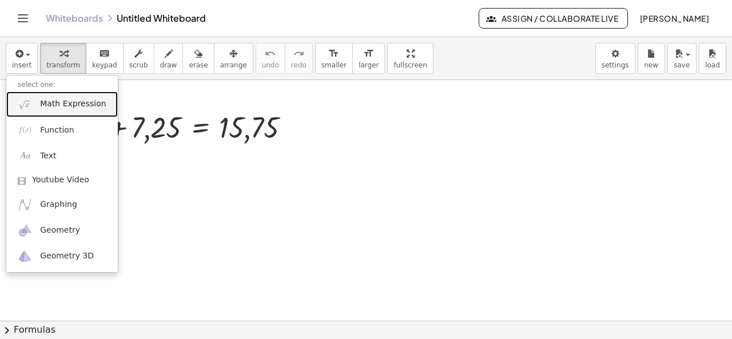
click at [71, 107] on span "Math Expression" at bounding box center [73, 103] width 66 height 11
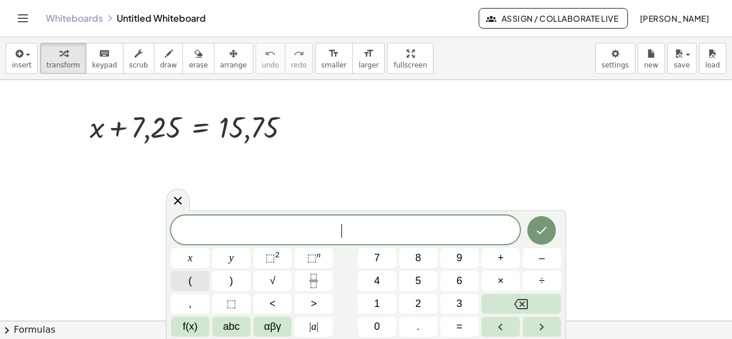
click at [194, 290] on button "(" at bounding box center [190, 281] width 38 height 20
click at [547, 266] on button "–" at bounding box center [542, 258] width 38 height 20
click at [309, 283] on icon "Fraction" at bounding box center [313, 281] width 14 height 14
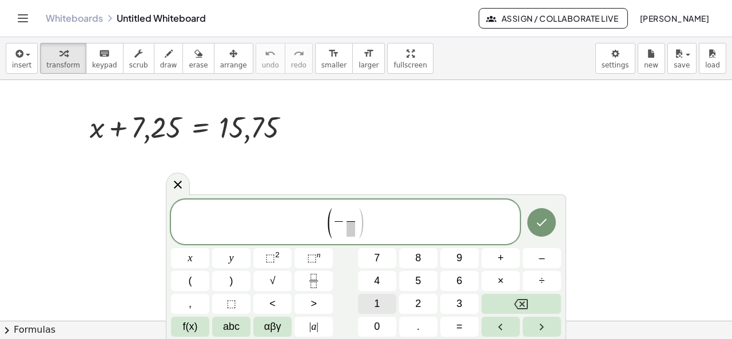
click at [377, 302] on span "1" at bounding box center [377, 303] width 6 height 15
drag, startPoint x: 348, startPoint y: 231, endPoint x: 404, endPoint y: 256, distance: 61.7
click at [348, 232] on span at bounding box center [350, 228] width 9 height 15
click at [454, 306] on button "3" at bounding box center [459, 304] width 38 height 20
drag, startPoint x: 384, startPoint y: 236, endPoint x: 316, endPoint y: 273, distance: 77.8
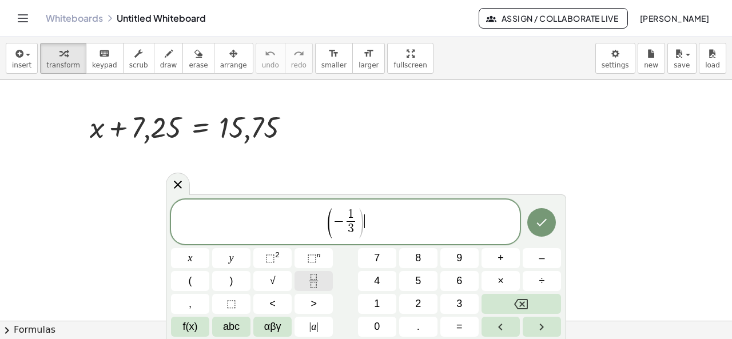
click at [382, 237] on span "( − 1 3 ​ ) ​" at bounding box center [345, 222] width 349 height 33
click at [246, 287] on button ")" at bounding box center [231, 281] width 38 height 20
click at [533, 262] on button "–" at bounding box center [542, 258] width 38 height 20
click at [188, 258] on span "x" at bounding box center [190, 257] width 5 height 15
click at [459, 329] on span "=" at bounding box center [459, 326] width 6 height 15
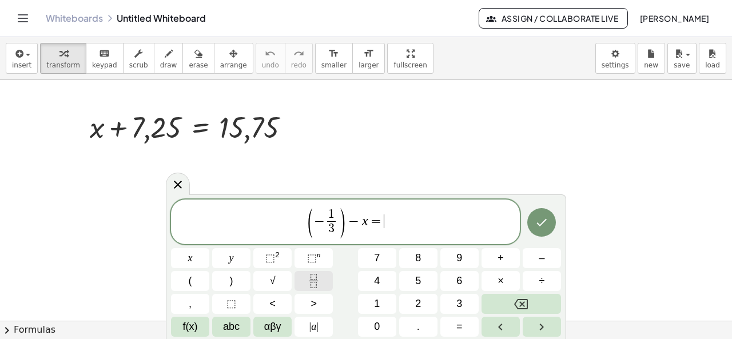
click at [312, 278] on icon "Fraction" at bounding box center [313, 281] width 14 height 14
click at [379, 309] on span "1" at bounding box center [377, 303] width 6 height 15
click at [382, 254] on button "7" at bounding box center [377, 258] width 38 height 20
click at [382, 222] on span at bounding box center [384, 228] width 15 height 15
click at [462, 280] on button "6" at bounding box center [459, 281] width 38 height 20
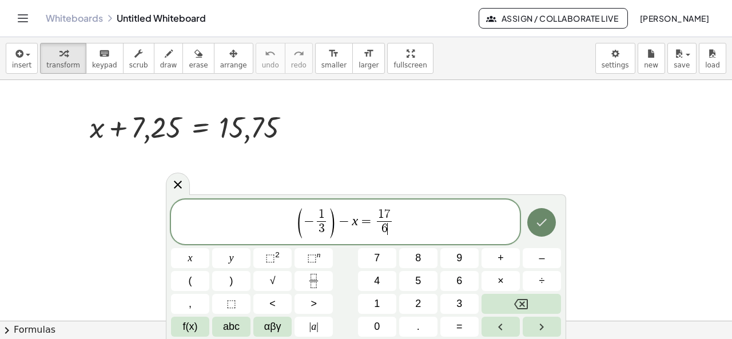
click at [545, 224] on icon "Done" at bounding box center [542, 223] width 14 height 14
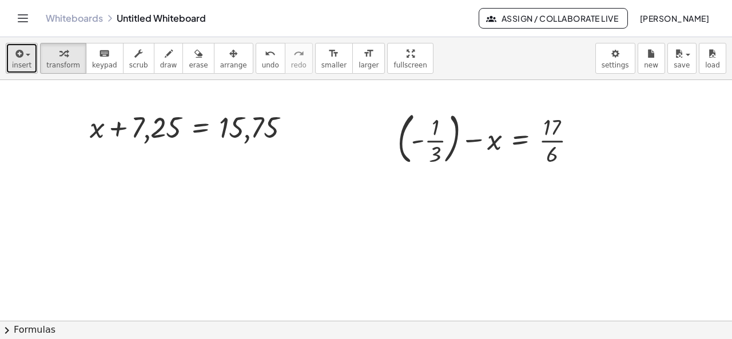
click at [26, 63] on span "insert" at bounding box center [21, 65] width 19 height 8
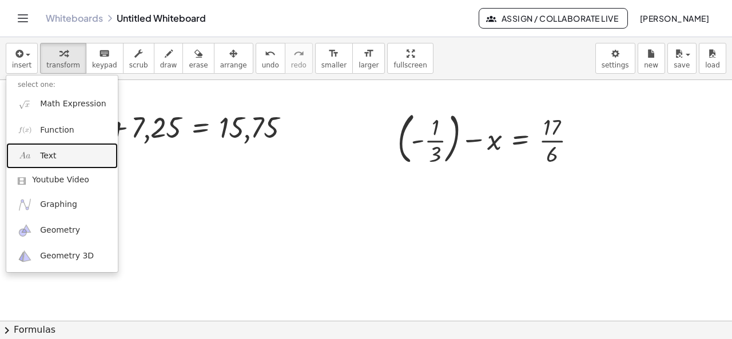
click at [66, 153] on link "Text" at bounding box center [61, 156] width 111 height 26
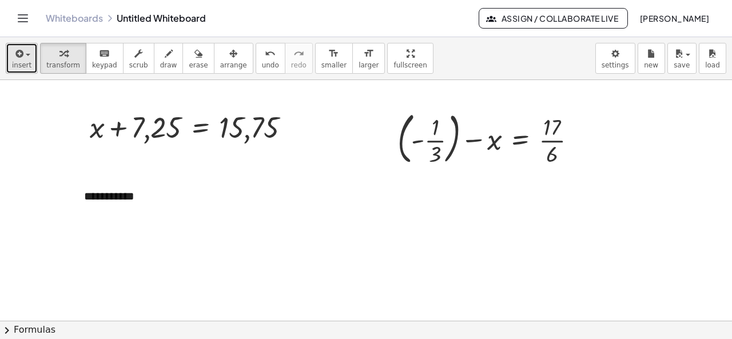
click at [25, 65] on span "insert" at bounding box center [21, 65] width 19 height 8
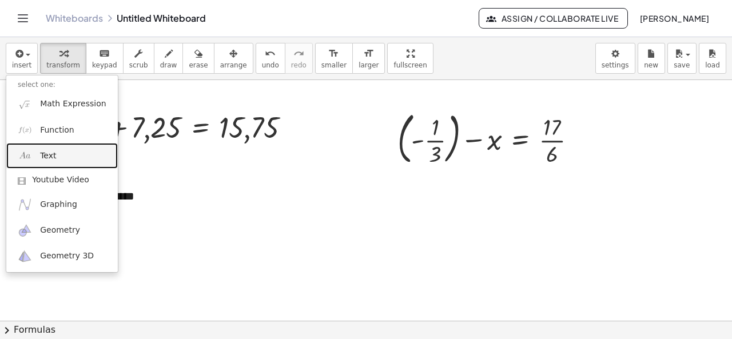
click at [41, 154] on span "Text" at bounding box center [48, 155] width 16 height 11
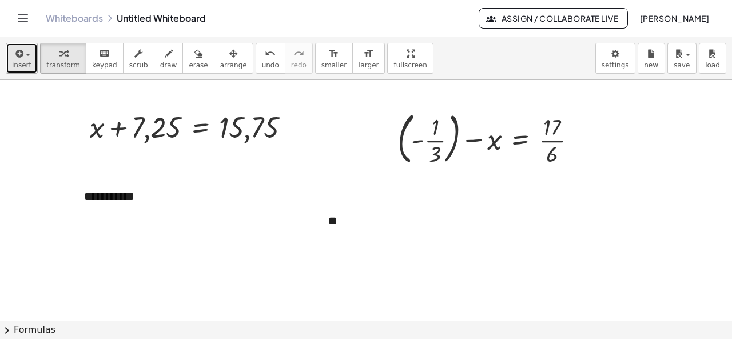
click at [30, 66] on button "insert" at bounding box center [22, 58] width 32 height 31
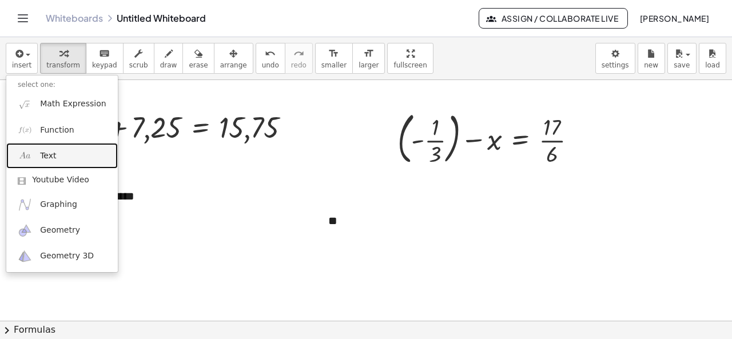
click at [55, 148] on link "Text" at bounding box center [61, 156] width 111 height 26
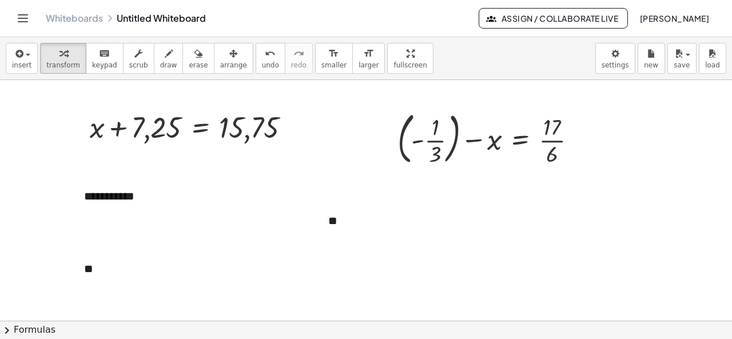
click at [135, 204] on div "**********" at bounding box center [159, 196] width 172 height 39
click at [229, 180] on button "+" at bounding box center [231, 174] width 22 height 19
click at [232, 180] on button "+" at bounding box center [231, 174] width 22 height 19
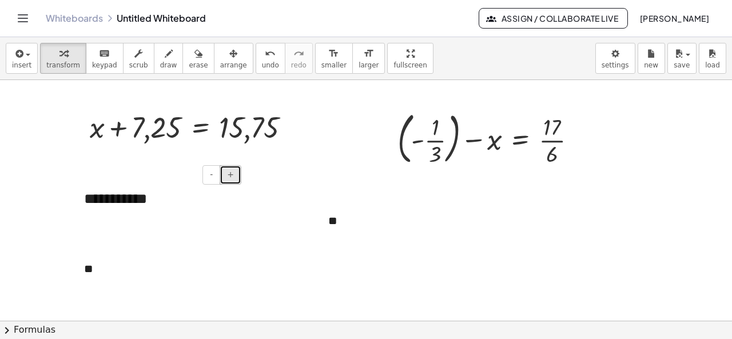
click at [232, 181] on button "+" at bounding box center [231, 174] width 22 height 19
click at [151, 205] on div "**********" at bounding box center [159, 200] width 172 height 46
drag, startPoint x: 162, startPoint y: 206, endPoint x: 80, endPoint y: 197, distance: 82.3
click at [80, 197] on div "**********" at bounding box center [159, 200] width 172 height 46
click at [94, 259] on div "**" at bounding box center [159, 268] width 172 height 39
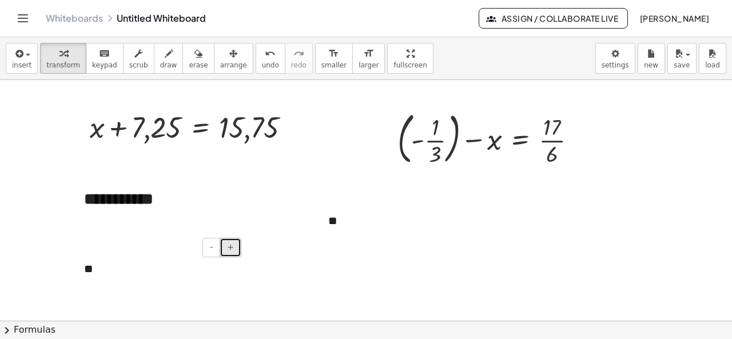
click at [232, 248] on span "+" at bounding box center [230, 246] width 7 height 9
click at [233, 248] on span "+" at bounding box center [230, 246] width 7 height 9
click at [348, 214] on div "**" at bounding box center [403, 220] width 172 height 39
click at [477, 197] on span "+" at bounding box center [474, 198] width 7 height 9
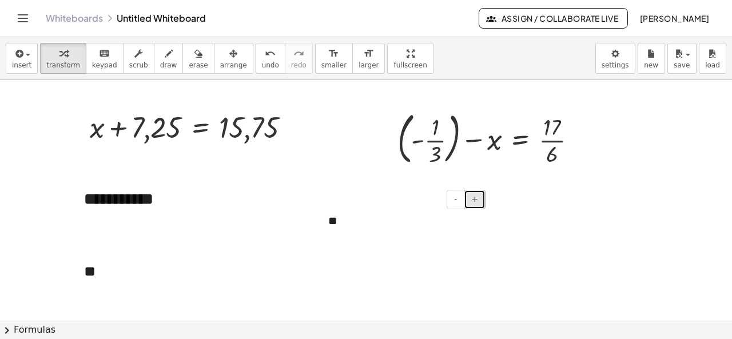
click at [477, 197] on span "+" at bounding box center [474, 198] width 7 height 9
click at [479, 200] on button "+" at bounding box center [475, 199] width 22 height 19
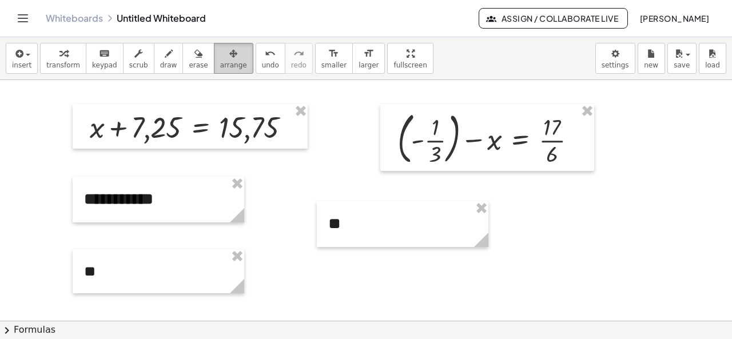
click at [229, 59] on icon "button" at bounding box center [233, 54] width 8 height 14
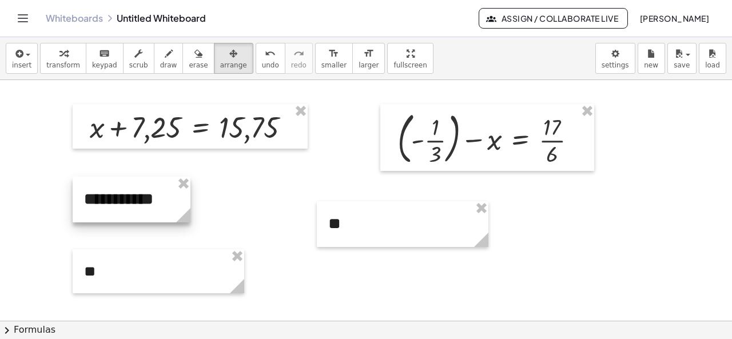
drag, startPoint x: 240, startPoint y: 216, endPoint x: 177, endPoint y: 214, distance: 63.5
click at [178, 213] on icon at bounding box center [183, 215] width 14 height 14
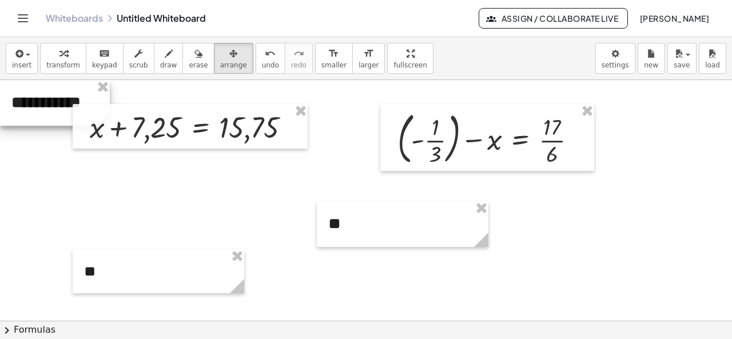
drag, startPoint x: 150, startPoint y: 218, endPoint x: 66, endPoint y: 121, distance: 128.4
click at [65, 116] on div at bounding box center [55, 103] width 110 height 46
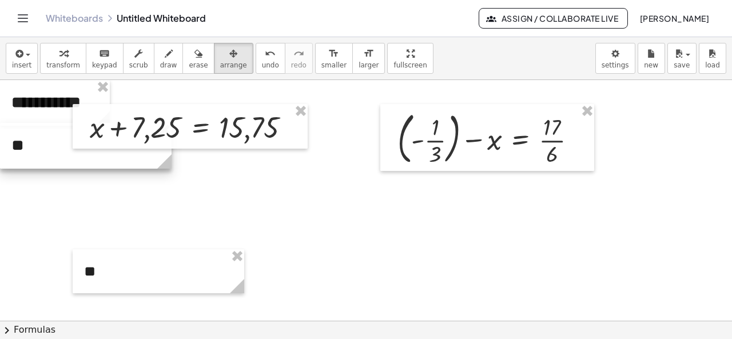
drag, startPoint x: 376, startPoint y: 233, endPoint x: 55, endPoint y: 154, distance: 330.7
click at [55, 154] on div at bounding box center [86, 146] width 172 height 46
drag, startPoint x: 173, startPoint y: 164, endPoint x: 45, endPoint y: 166, distance: 128.1
click at [45, 166] on circle at bounding box center [40, 164] width 20 height 20
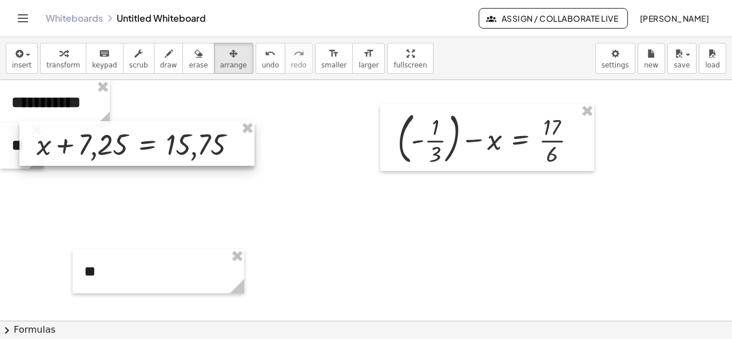
drag, startPoint x: 188, startPoint y: 111, endPoint x: 135, endPoint y: 129, distance: 55.9
click at [135, 129] on div at bounding box center [136, 143] width 235 height 45
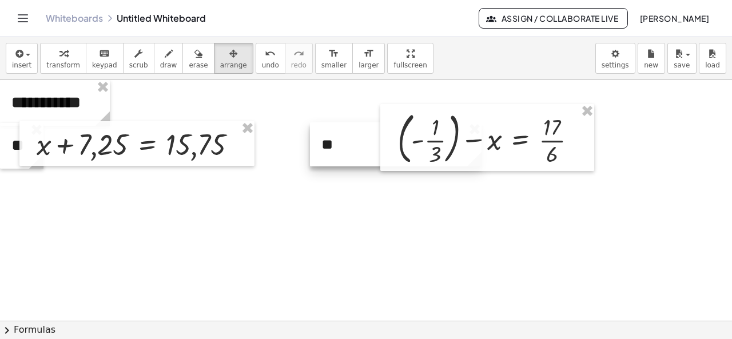
drag, startPoint x: 160, startPoint y: 282, endPoint x: 397, endPoint y: 155, distance: 269.1
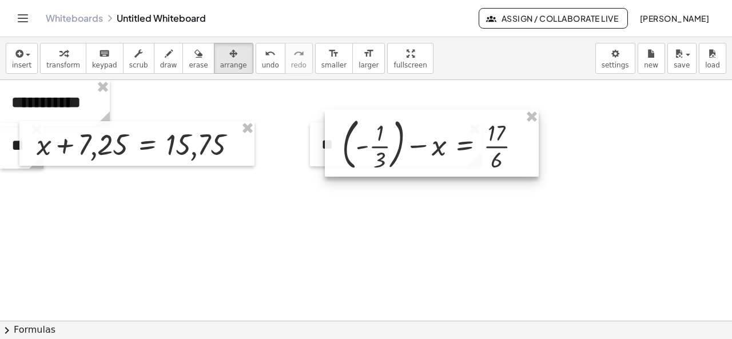
drag, startPoint x: 484, startPoint y: 149, endPoint x: 429, endPoint y: 155, distance: 55.8
click at [429, 155] on div at bounding box center [432, 143] width 214 height 67
click at [59, 61] on span "transform" at bounding box center [63, 65] width 34 height 8
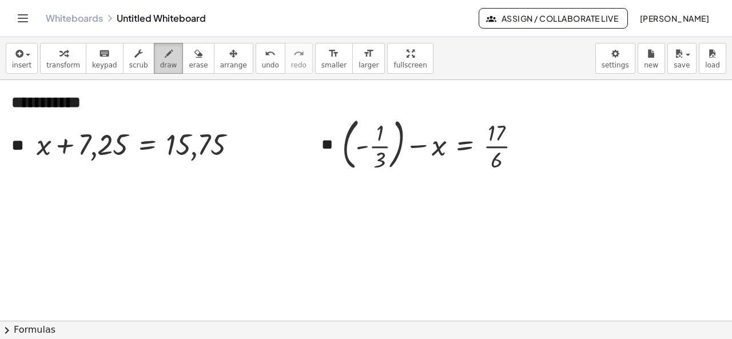
click at [165, 57] on icon "button" at bounding box center [169, 54] width 8 height 14
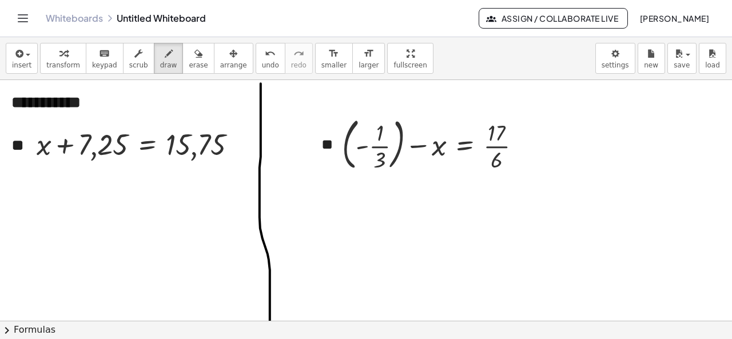
drag, startPoint x: 261, startPoint y: 83, endPoint x: 273, endPoint y: 341, distance: 258.1
click at [273, 338] on html "**********" at bounding box center [366, 169] width 732 height 339
click at [265, 54] on icon "undo" at bounding box center [270, 54] width 11 height 14
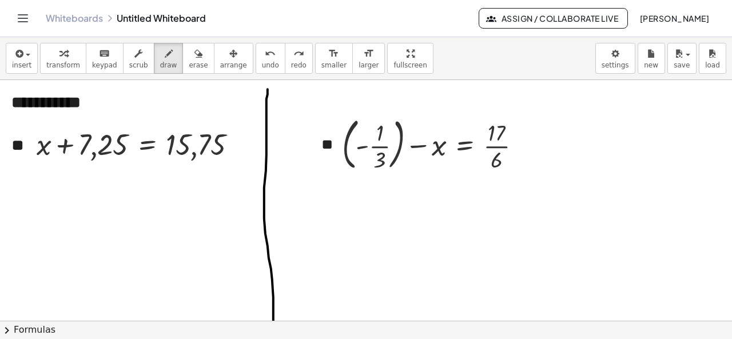
drag, startPoint x: 266, startPoint y: 170, endPoint x: 276, endPoint y: 339, distance: 168.9
click at [276, 338] on div "**********" at bounding box center [366, 188] width 732 height 302
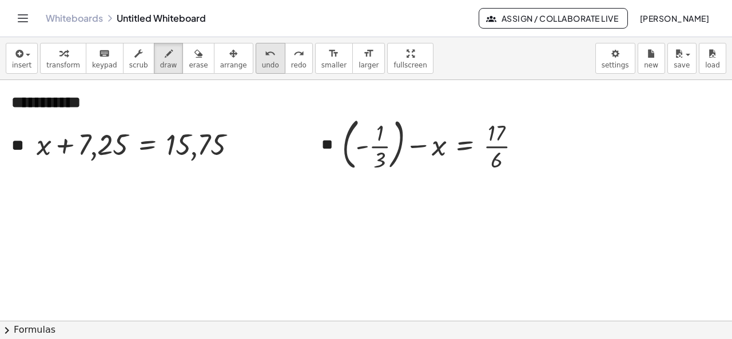
click at [257, 59] on button "undo undo" at bounding box center [271, 58] width 30 height 31
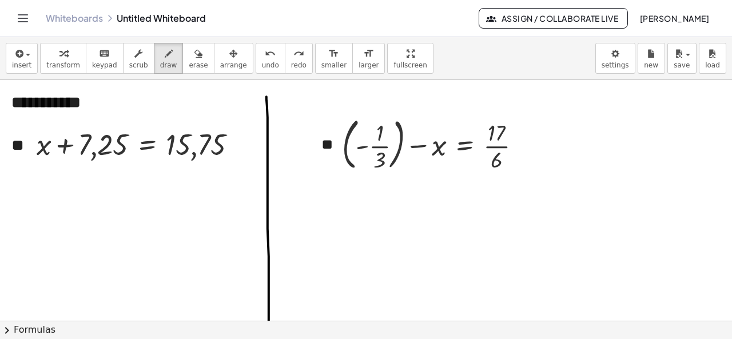
drag, startPoint x: 266, startPoint y: 96, endPoint x: 270, endPoint y: 358, distance: 262.5
click at [270, 338] on html "**********" at bounding box center [366, 169] width 732 height 339
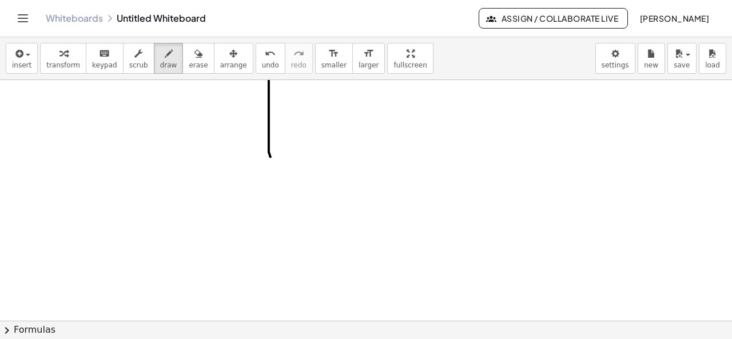
scroll to position [201, 0]
drag, startPoint x: 268, startPoint y: 154, endPoint x: 272, endPoint y: 358, distance: 203.6
click at [272, 338] on html "**********" at bounding box center [366, 169] width 732 height 339
drag, startPoint x: 272, startPoint y: 193, endPoint x: 273, endPoint y: 301, distance: 108.6
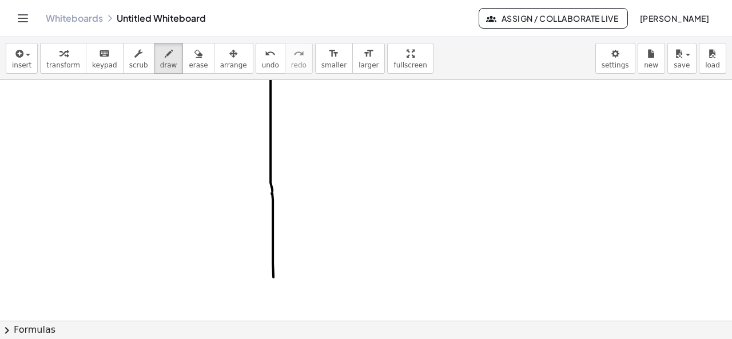
click at [273, 301] on div at bounding box center [366, 73] width 732 height 725
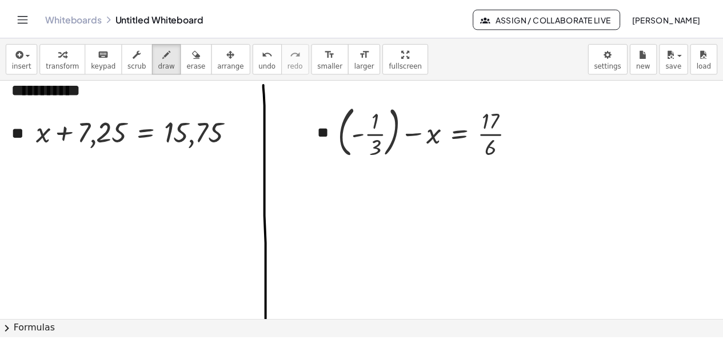
scroll to position [0, 0]
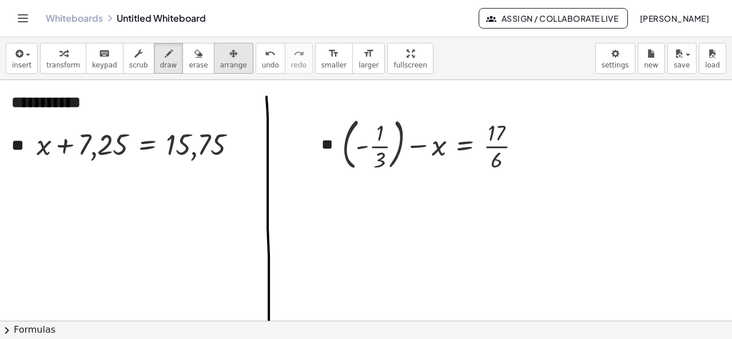
click at [220, 58] on div "button" at bounding box center [233, 53] width 27 height 14
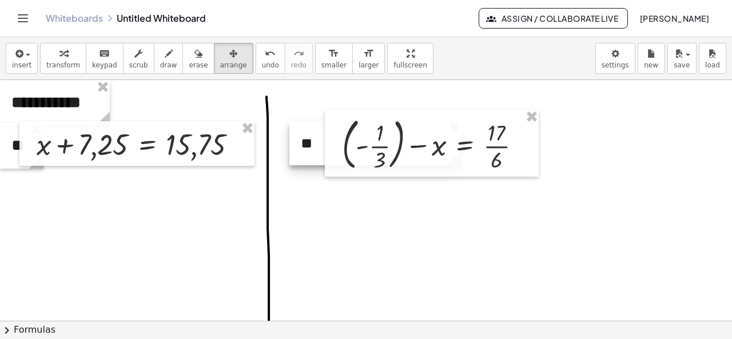
drag, startPoint x: 314, startPoint y: 146, endPoint x: 294, endPoint y: 145, distance: 20.6
click at [294, 145] on div at bounding box center [375, 143] width 172 height 44
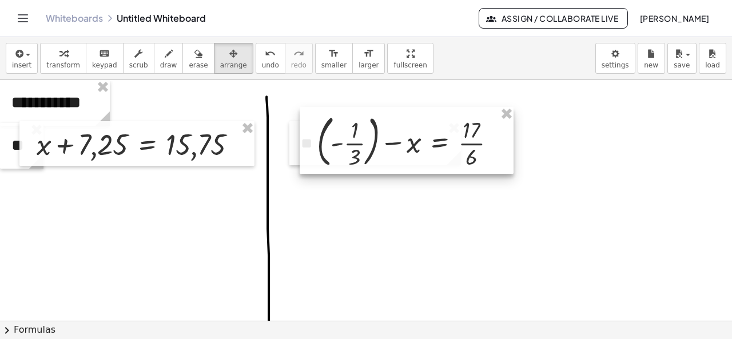
drag, startPoint x: 370, startPoint y: 150, endPoint x: 345, endPoint y: 148, distance: 25.3
click at [345, 148] on div at bounding box center [407, 140] width 214 height 67
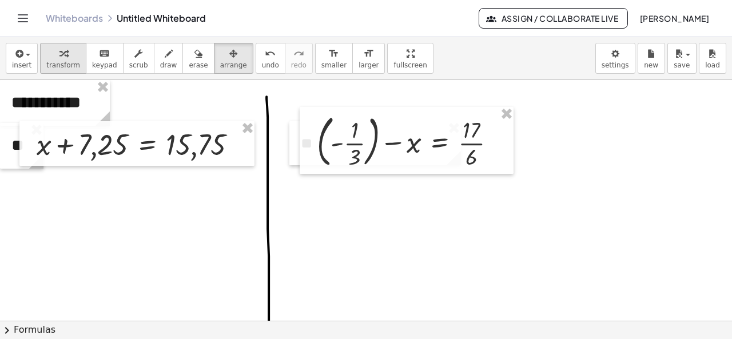
click at [63, 59] on button "transform" at bounding box center [63, 58] width 46 height 31
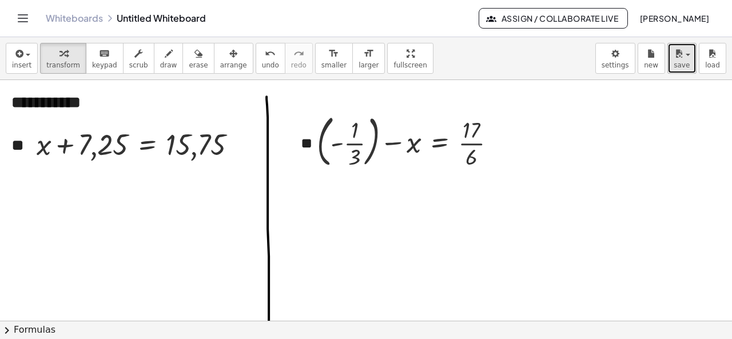
click at [687, 65] on span "save" at bounding box center [682, 65] width 16 height 8
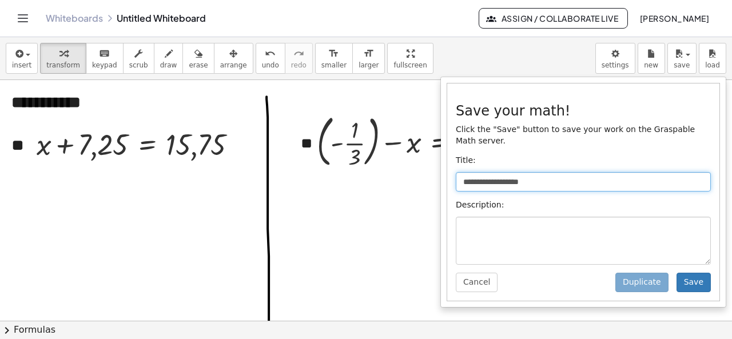
click at [556, 172] on input "**********" at bounding box center [583, 181] width 255 height 19
type input "*****"
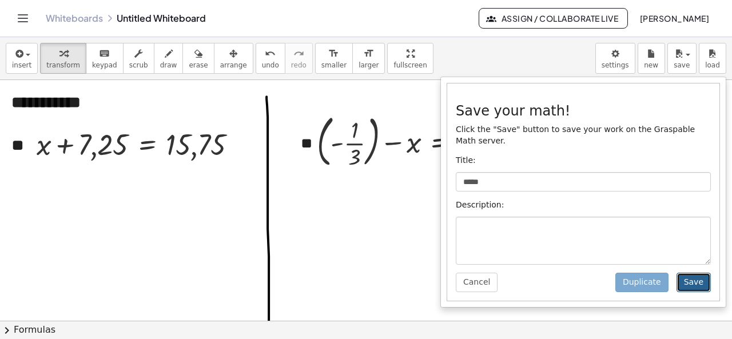
click at [699, 273] on button "Save" at bounding box center [693, 282] width 34 height 19
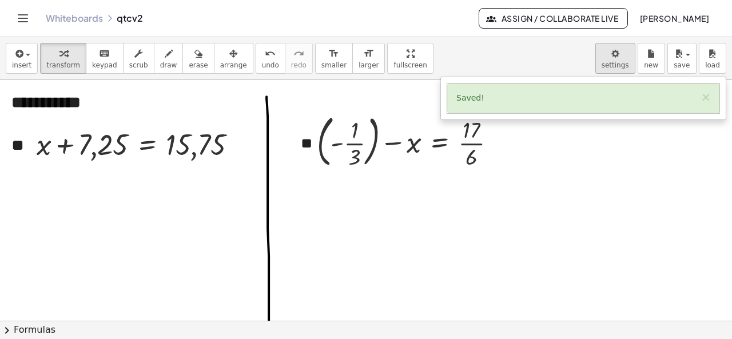
click at [613, 52] on body "**********" at bounding box center [366, 169] width 732 height 339
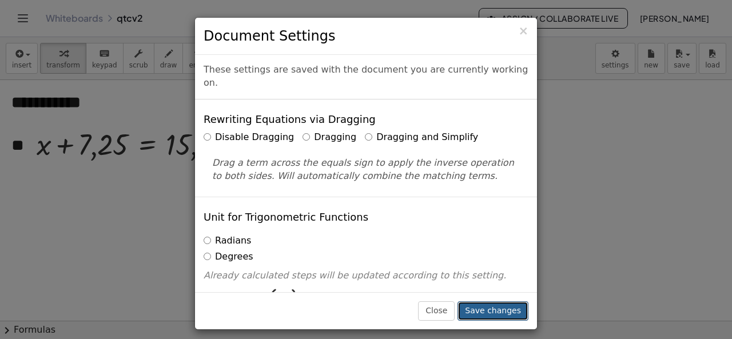
click at [486, 317] on button "Save changes" at bounding box center [492, 310] width 71 height 19
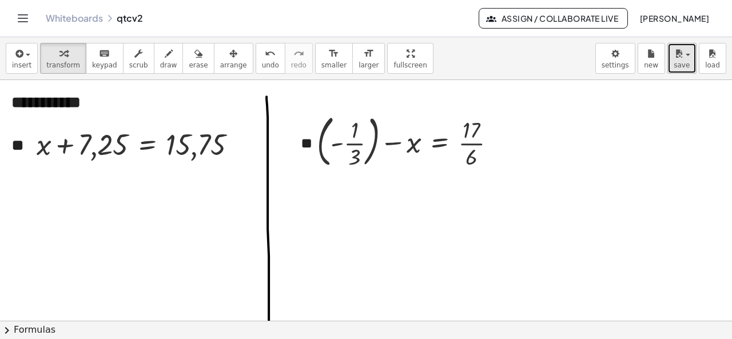
click at [675, 59] on icon "button" at bounding box center [679, 54] width 10 height 14
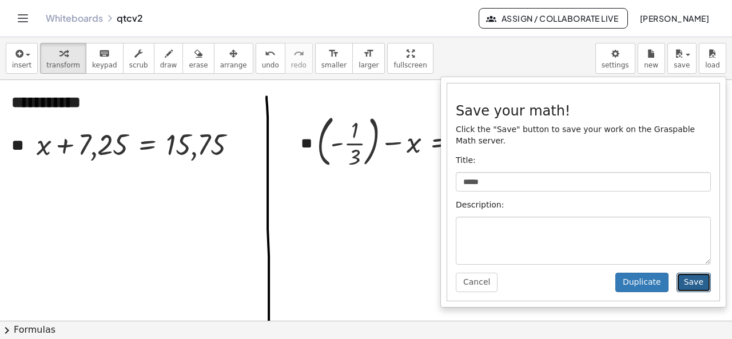
click at [702, 278] on button "Save" at bounding box center [693, 282] width 34 height 19
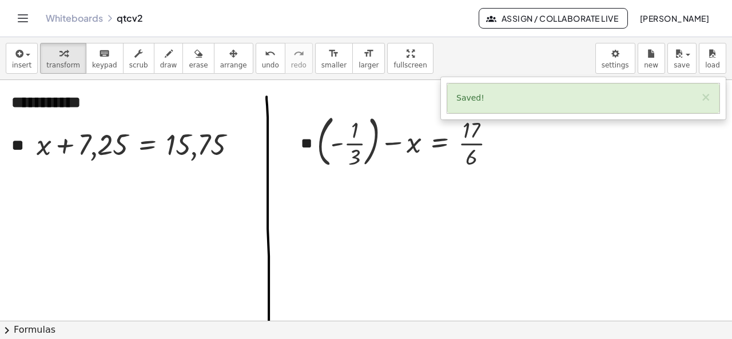
click at [65, 14] on link "Whiteboards" at bounding box center [74, 18] width 57 height 11
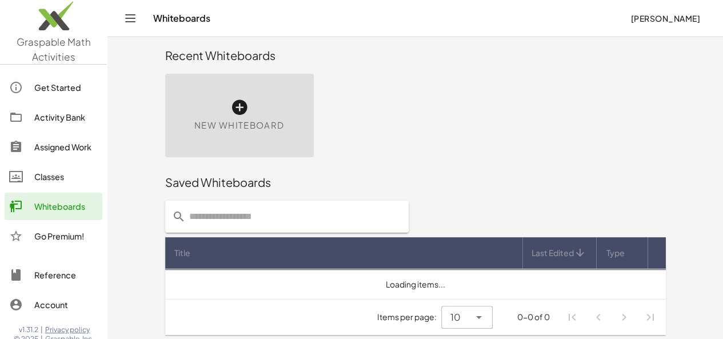
scroll to position [9, 0]
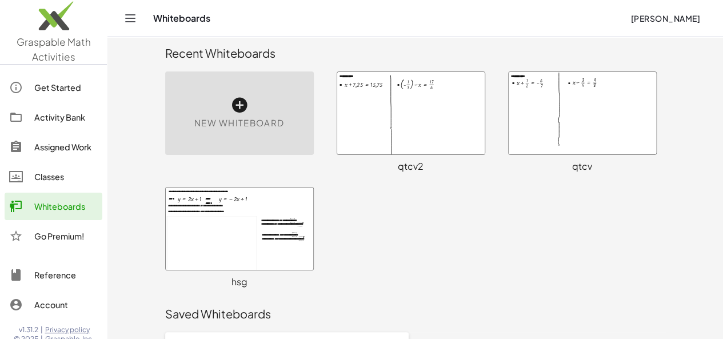
click at [640, 110] on div at bounding box center [583, 113] width 148 height 82
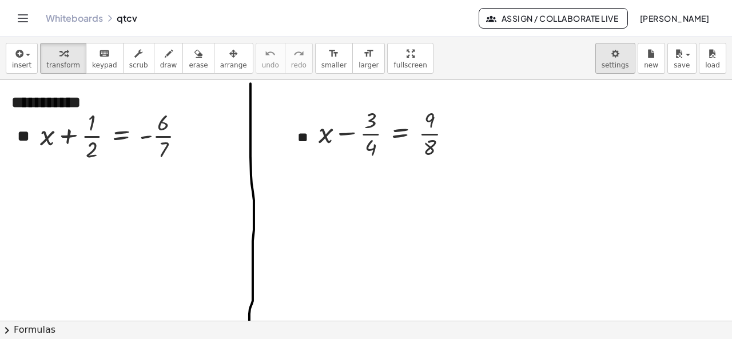
click at [616, 68] on body "**********" at bounding box center [366, 169] width 732 height 339
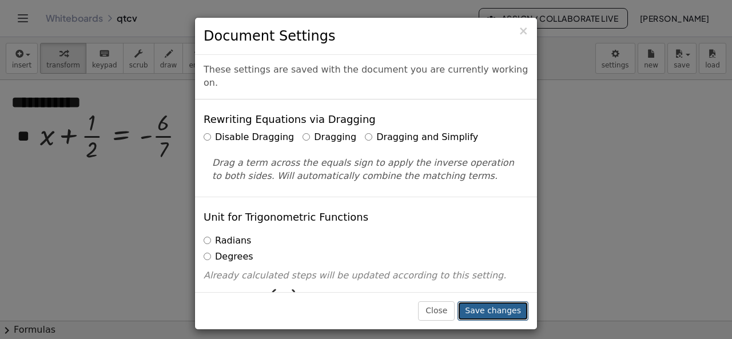
click at [497, 305] on button "Save changes" at bounding box center [492, 310] width 71 height 19
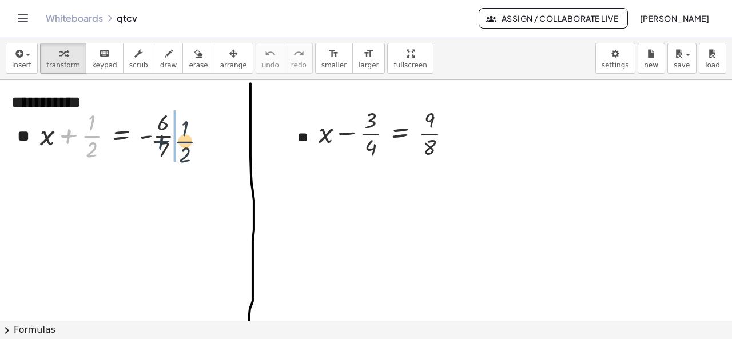
drag, startPoint x: 67, startPoint y: 137, endPoint x: 174, endPoint y: 138, distance: 106.3
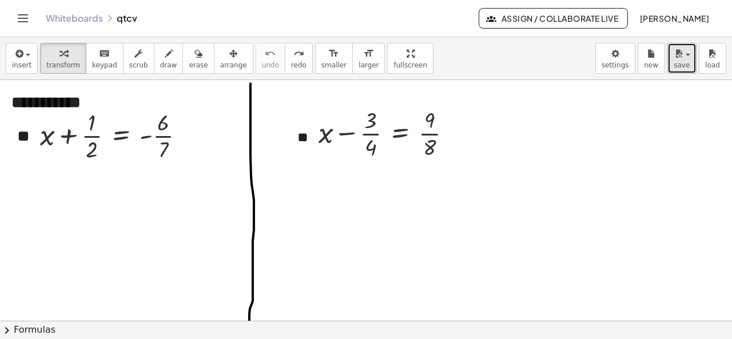
click at [690, 59] on div "button" at bounding box center [682, 53] width 17 height 14
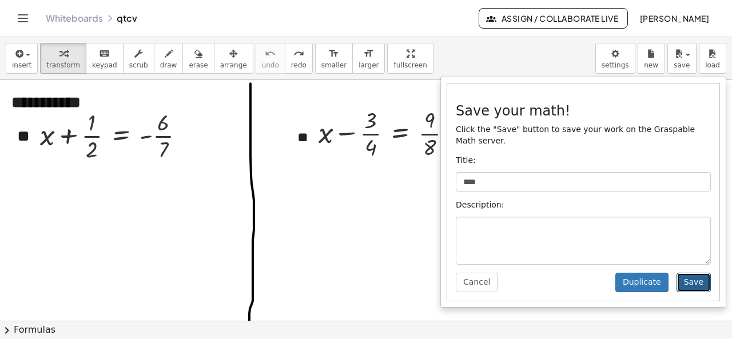
click at [695, 273] on button "Save" at bounding box center [693, 282] width 34 height 19
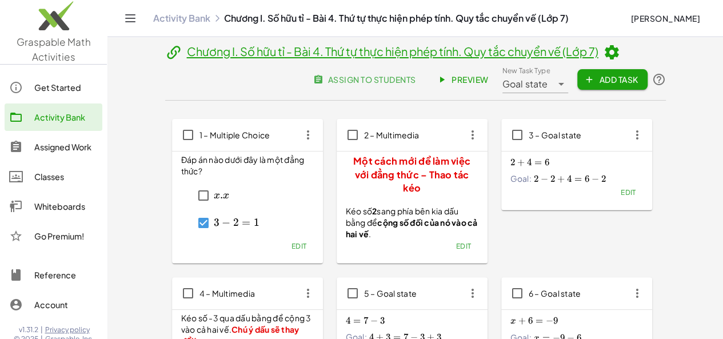
scroll to position [343, 0]
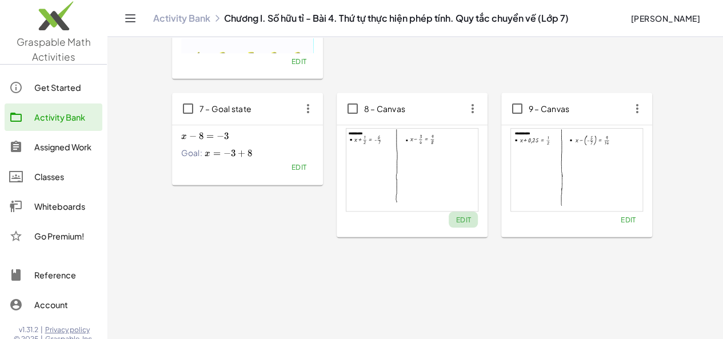
click at [456, 222] on span "Edit" at bounding box center [463, 220] width 15 height 9
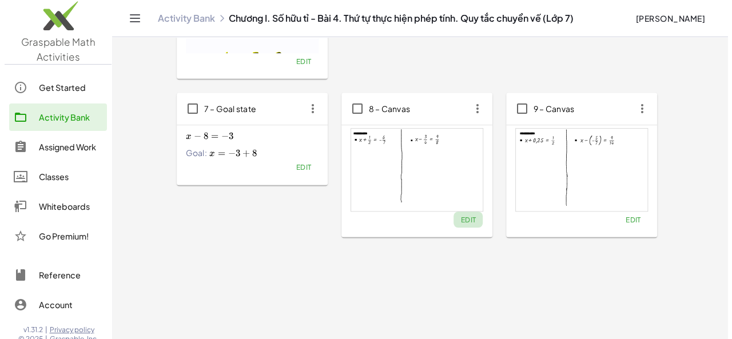
scroll to position [0, 0]
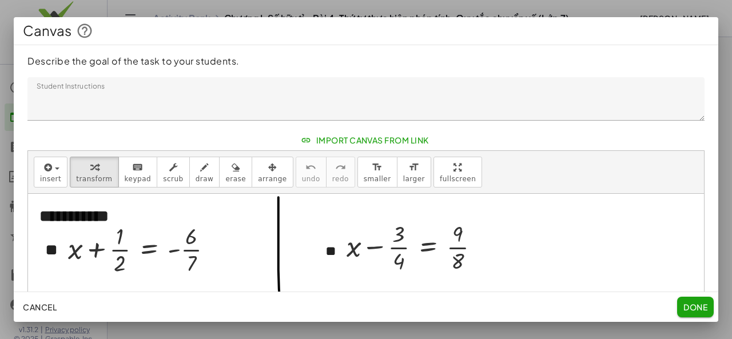
click at [399, 135] on span "Import Canvas From Link" at bounding box center [366, 140] width 126 height 10
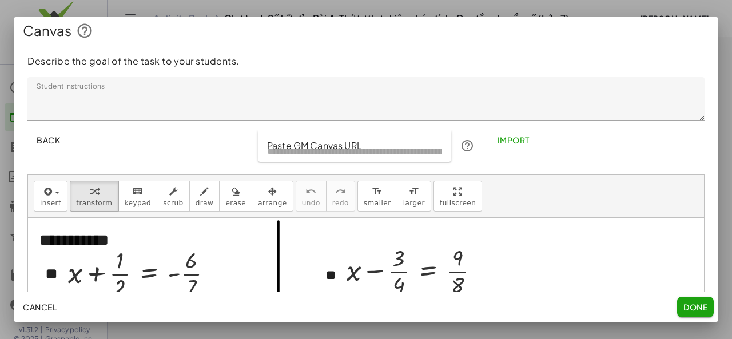
click at [366, 151] on input "Paste GM Canvas URL" at bounding box center [355, 146] width 194 height 32
paste input "**********"
type input "**********"
click at [503, 139] on span "Import" at bounding box center [513, 140] width 32 height 10
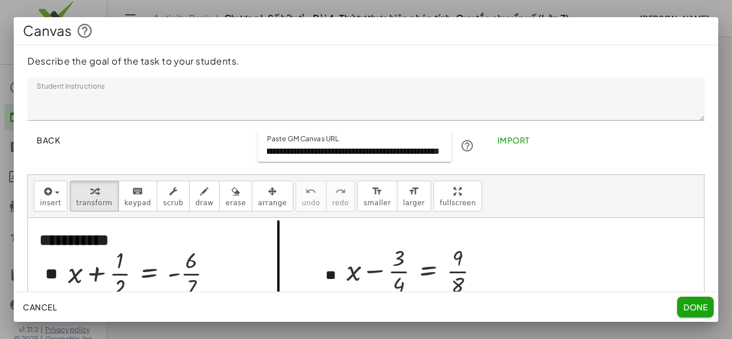
scroll to position [0, 0]
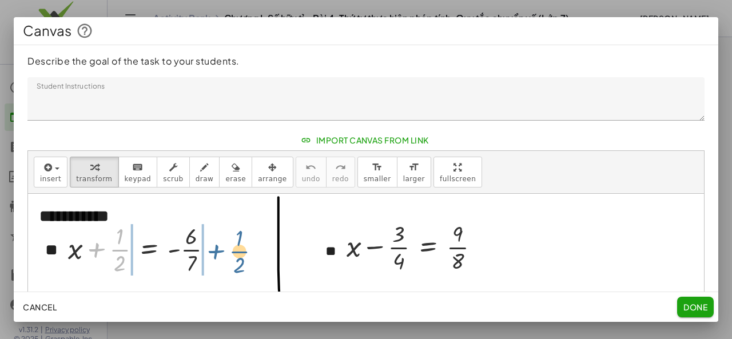
drag, startPoint x: 96, startPoint y: 250, endPoint x: 216, endPoint y: 252, distance: 120.1
click at [216, 252] on div at bounding box center [144, 248] width 165 height 57
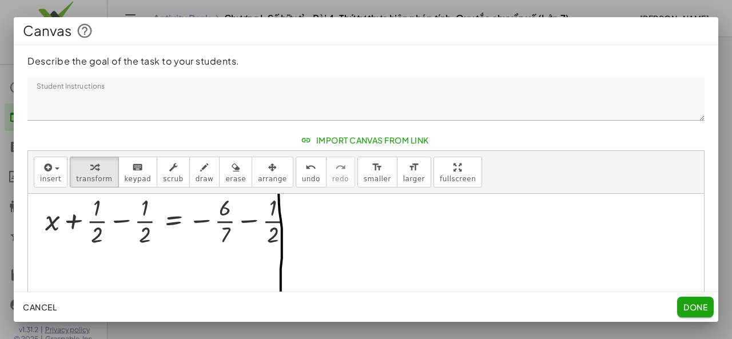
scroll to position [61, 0]
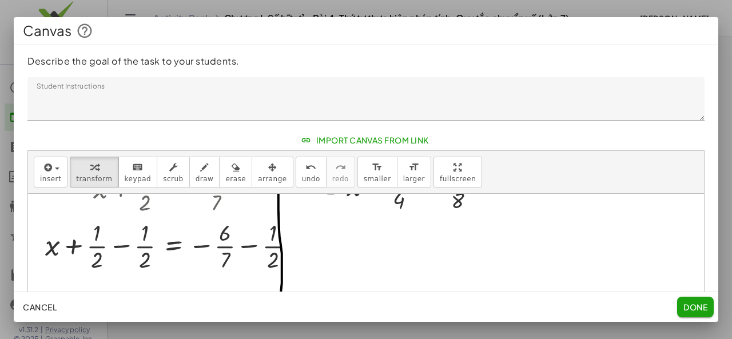
click at [39, 310] on span "Cancel" at bounding box center [40, 307] width 34 height 10
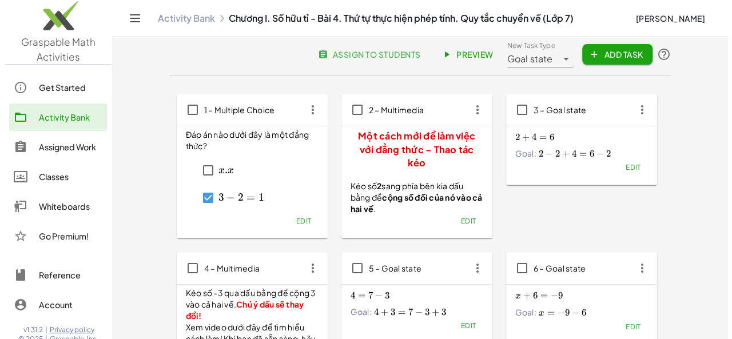
scroll to position [0, 0]
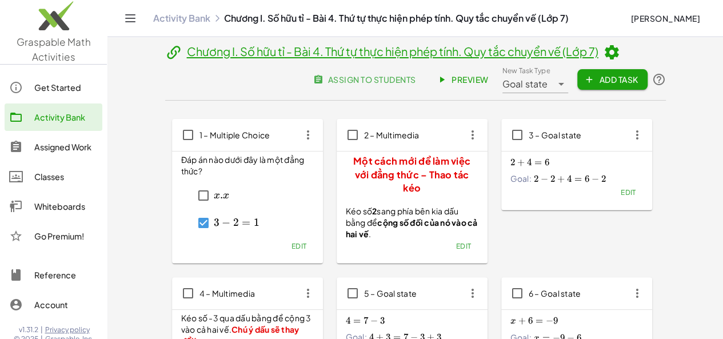
click at [638, 84] on span "Add Task" at bounding box center [612, 79] width 51 height 10
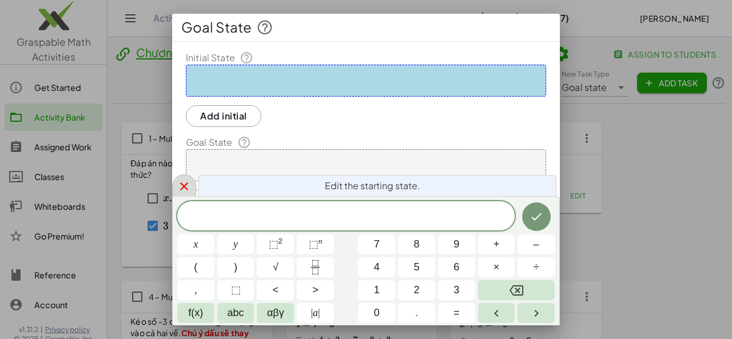
click at [176, 187] on div at bounding box center [184, 185] width 24 height 22
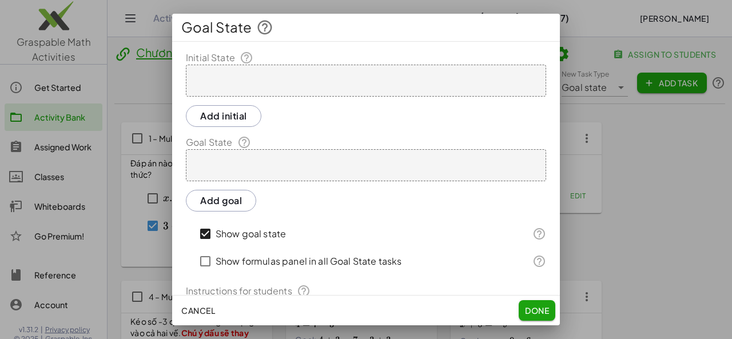
click at [204, 316] on button "Cancel" at bounding box center [198, 310] width 43 height 21
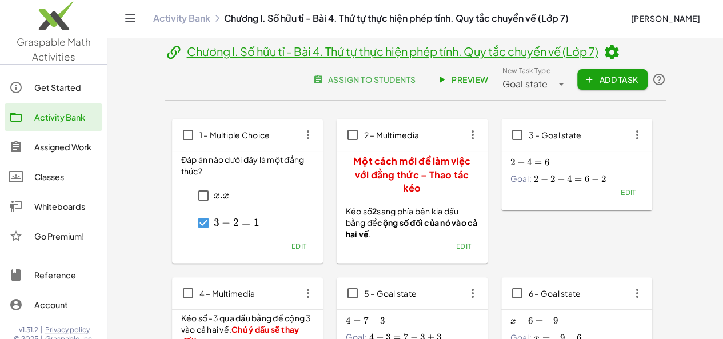
click at [548, 86] on span "Goal state" at bounding box center [526, 84] width 46 height 14
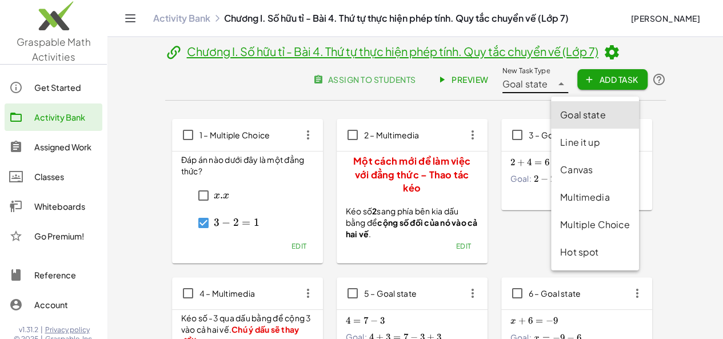
click at [579, 177] on div "Canvas" at bounding box center [595, 169] width 88 height 27
type input "******"
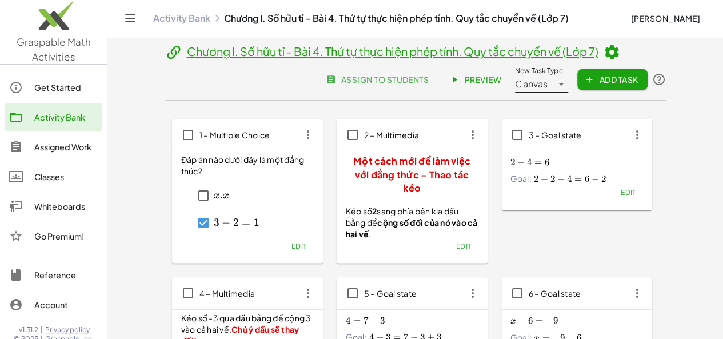
click at [666, 72] on span "New Task Type Canvas ****** New Task Type Add Task" at bounding box center [590, 79] width 150 height 27
click at [638, 79] on span "Add Task" at bounding box center [612, 79] width 51 height 10
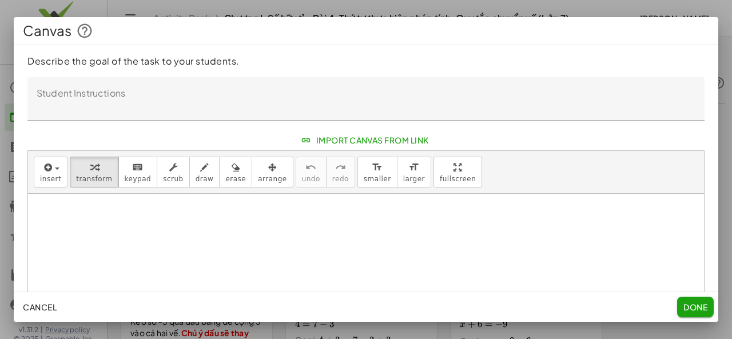
click at [375, 146] on button "Import Canvas From Link" at bounding box center [366, 140] width 144 height 21
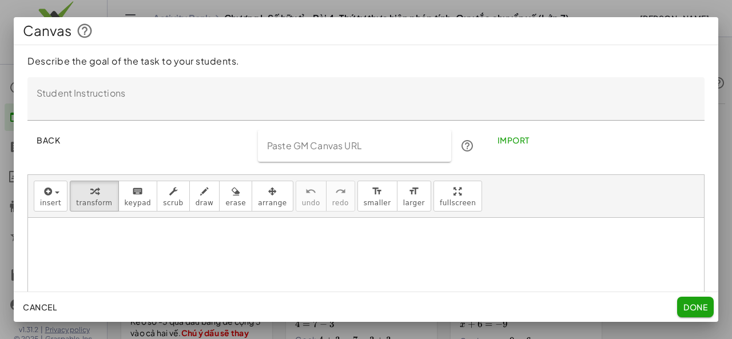
click at [372, 146] on input "Paste GM Canvas URL" at bounding box center [355, 146] width 194 height 32
paste input "**********"
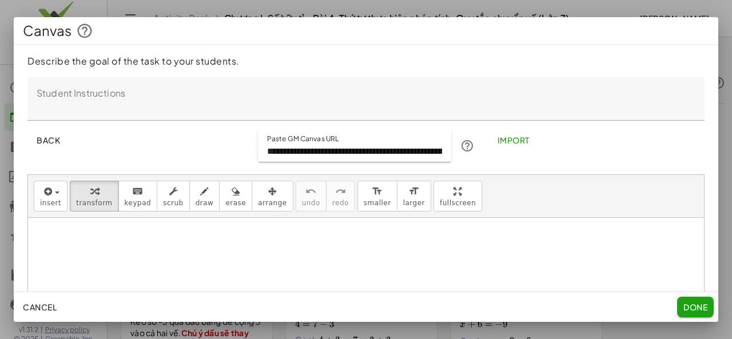
scroll to position [0, 143]
type input "**********"
click at [505, 138] on span "Import" at bounding box center [513, 140] width 32 height 10
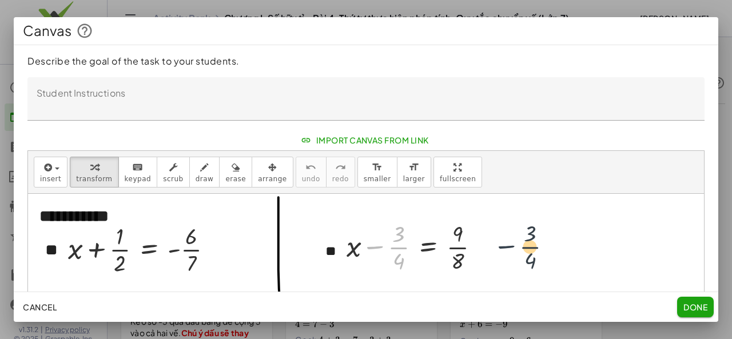
drag, startPoint x: 377, startPoint y: 246, endPoint x: 511, endPoint y: 246, distance: 133.8
drag, startPoint x: 378, startPoint y: 244, endPoint x: 497, endPoint y: 244, distance: 118.9
click at [497, 244] on div "− · 3 · 4 + x − · 3 · 4 = · 9 · 8" at bounding box center [413, 246] width 168 height 63
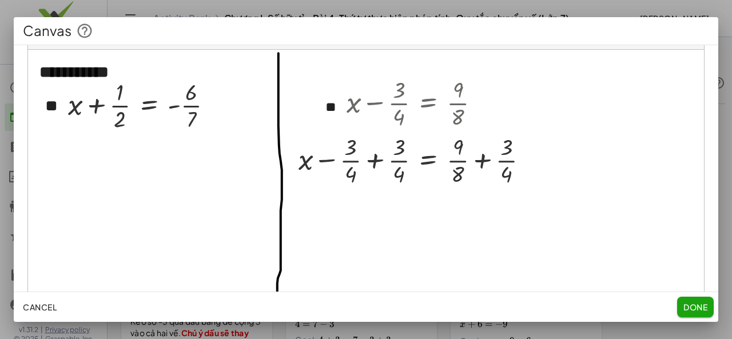
scroll to position [200, 0]
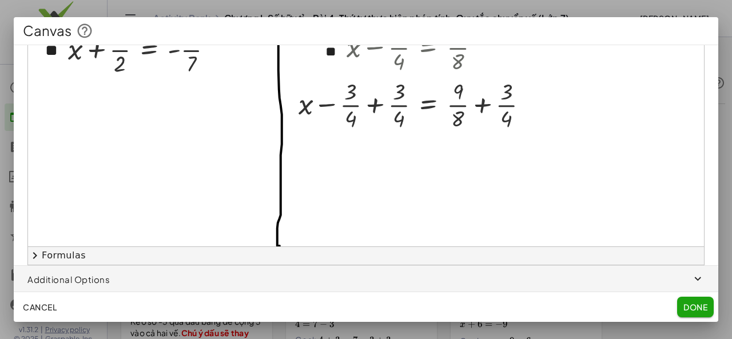
click at [79, 275] on span "button" at bounding box center [366, 279] width 704 height 27
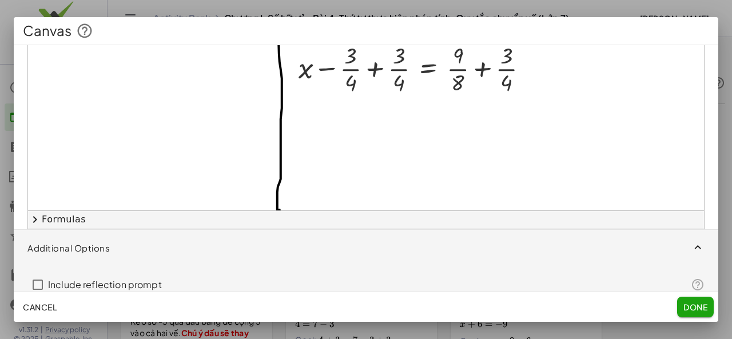
scroll to position [250, 0]
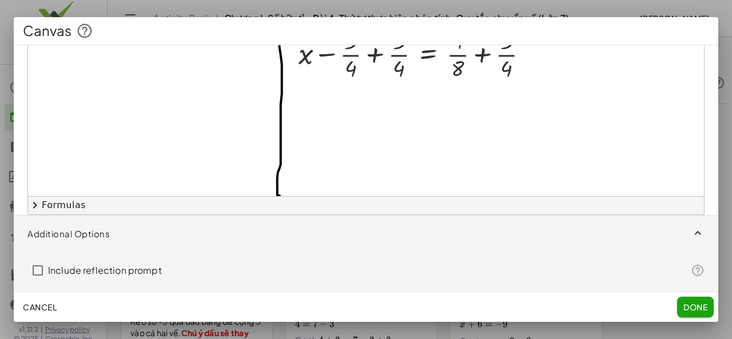
click at [53, 206] on button "chevron_right Formulas" at bounding box center [366, 205] width 676 height 18
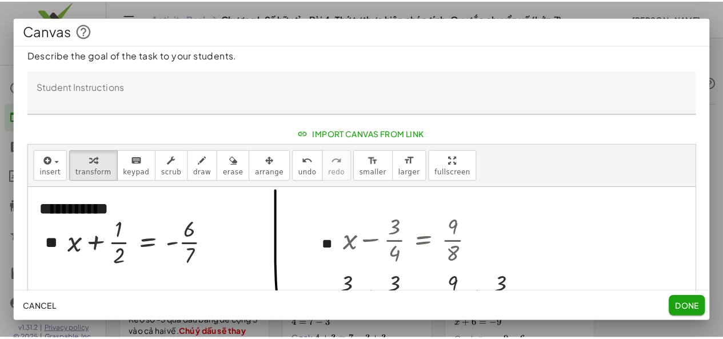
scroll to position [0, 0]
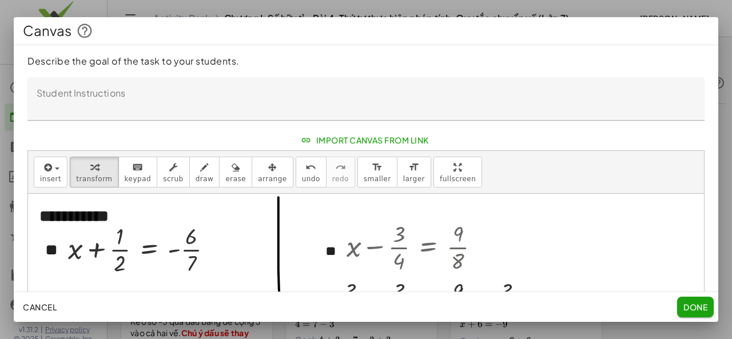
click at [650, 179] on div "insert select one: Math Expression Function Text Youtube Video Graphing Geometr…" at bounding box center [366, 172] width 676 height 43
click at [423, 214] on div "**********" at bounding box center [366, 307] width 676 height 313
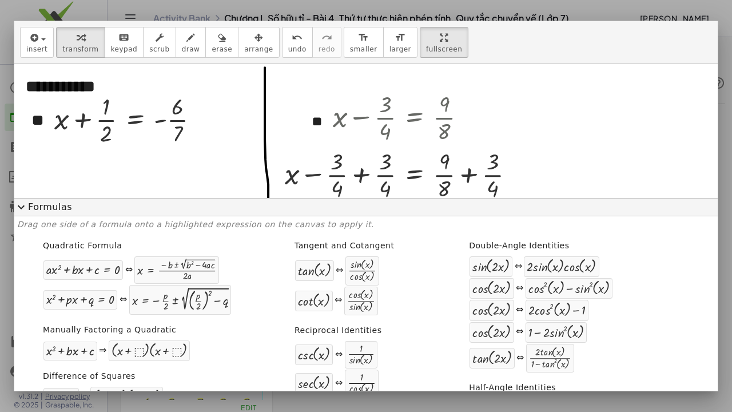
click at [14, 214] on span "expand_more" at bounding box center [21, 207] width 14 height 14
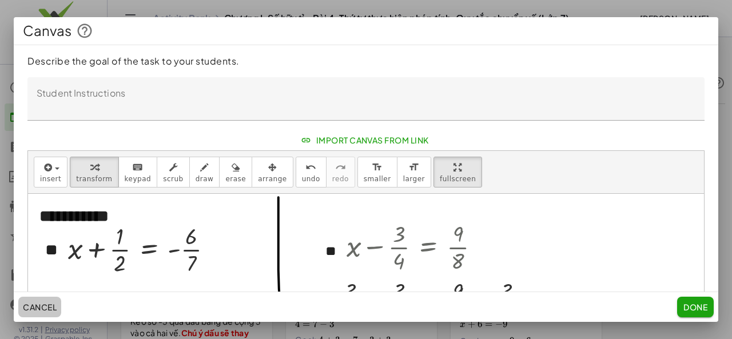
click at [30, 309] on span "Cancel" at bounding box center [40, 307] width 34 height 10
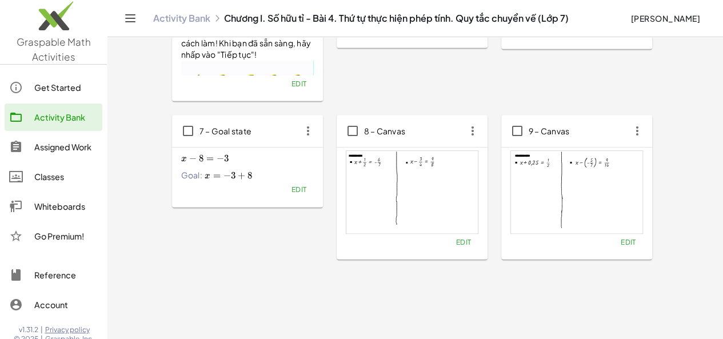
scroll to position [353, 0]
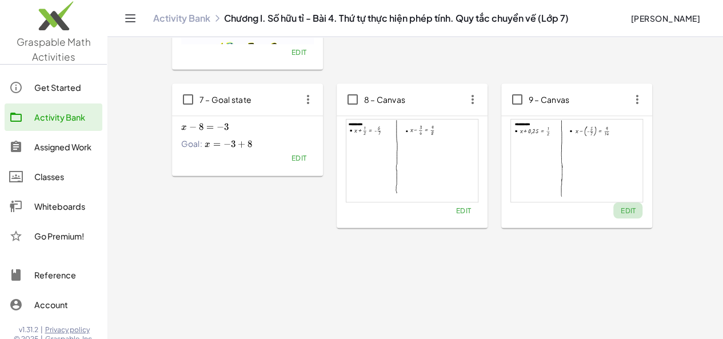
click at [620, 211] on span "Edit" at bounding box center [627, 210] width 15 height 9
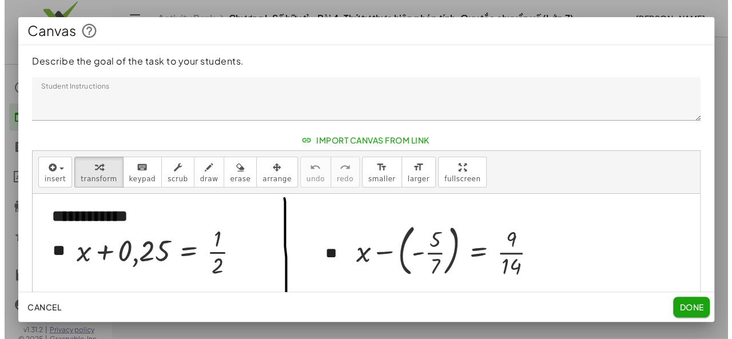
scroll to position [0, 0]
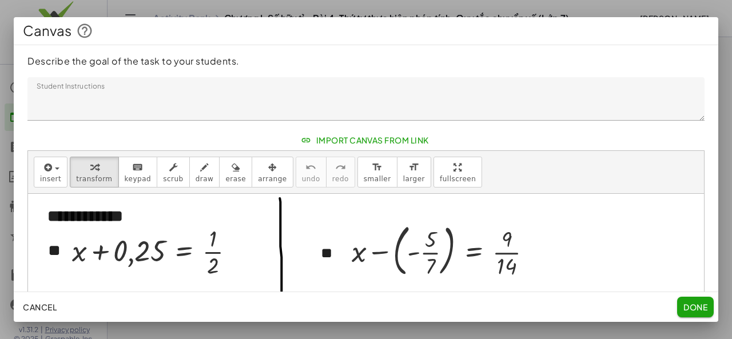
click at [679, 2] on div at bounding box center [366, 169] width 732 height 339
click at [686, 315] on button "Done" at bounding box center [695, 307] width 37 height 21
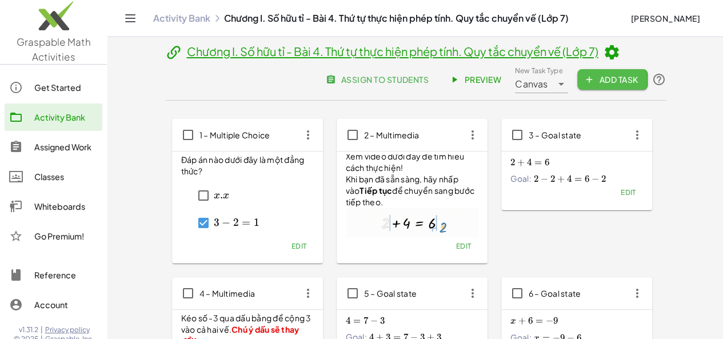
click at [638, 85] on span "Add Task" at bounding box center [612, 79] width 51 height 10
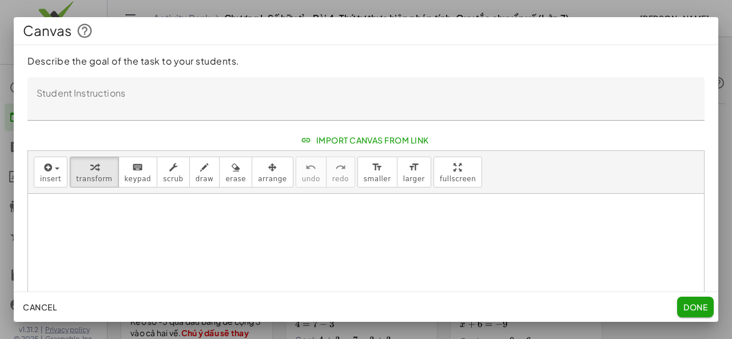
click at [341, 142] on span "Import Canvas From Link" at bounding box center [366, 140] width 126 height 10
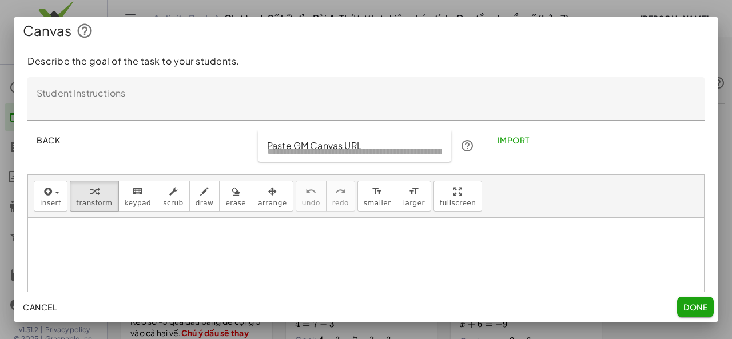
click at [344, 140] on input "Paste GM Canvas URL" at bounding box center [355, 146] width 194 height 32
paste input "**********"
type input "**********"
click at [497, 142] on span "Import" at bounding box center [513, 140] width 32 height 10
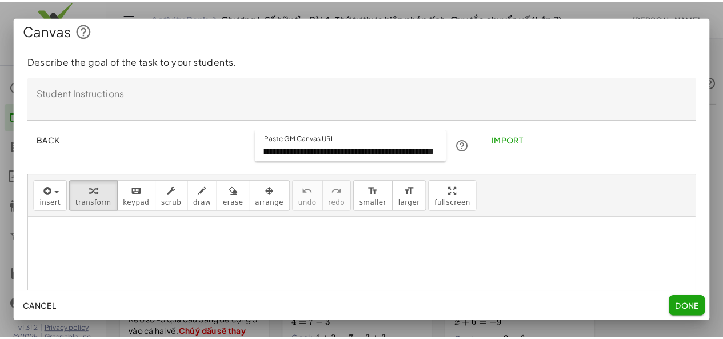
scroll to position [0, 0]
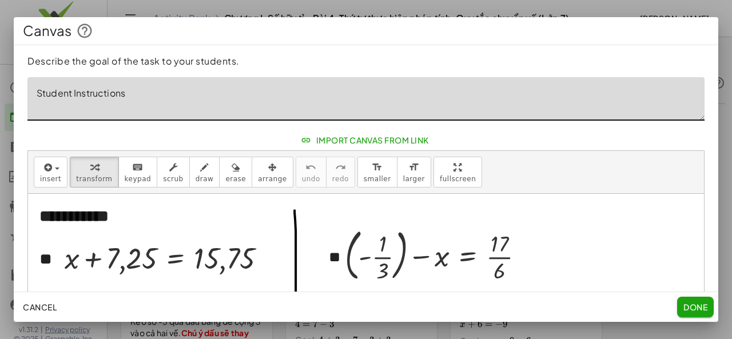
click at [186, 106] on textarea "Student Instructions" at bounding box center [365, 98] width 677 height 43
type textarea "*"
type textarea "**********"
click at [686, 308] on span "Done" at bounding box center [695, 307] width 24 height 10
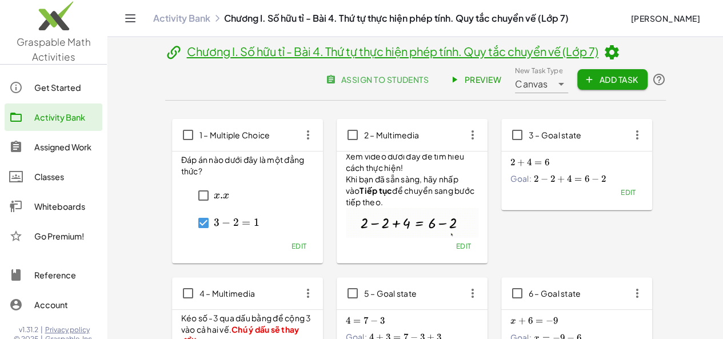
click at [501, 85] on span "Preview" at bounding box center [477, 79] width 50 height 10
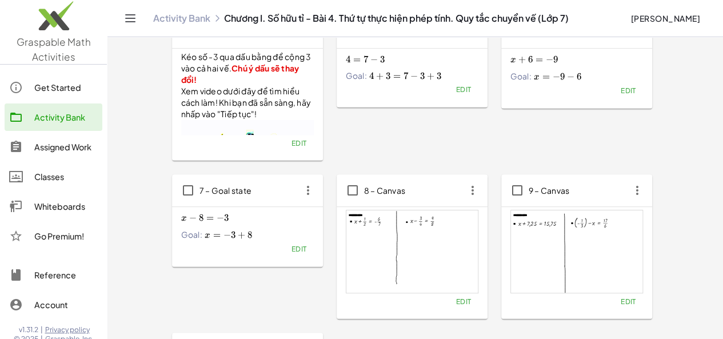
scroll to position [286, 0]
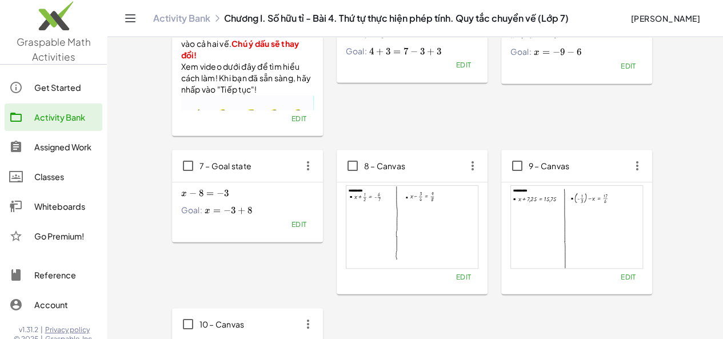
click at [456, 281] on span "Edit" at bounding box center [463, 277] width 15 height 9
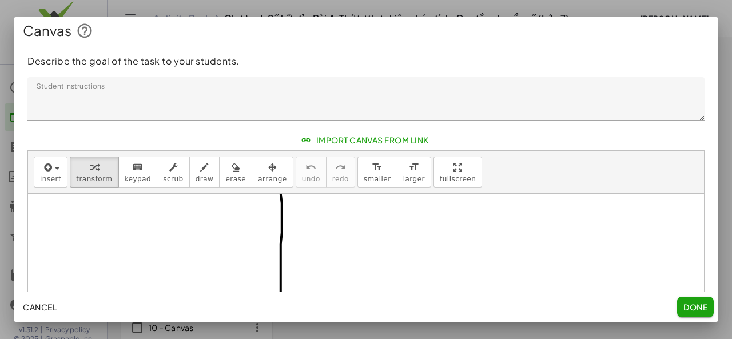
scroll to position [114, 0]
click at [225, 170] on div "button" at bounding box center [235, 167] width 21 height 14
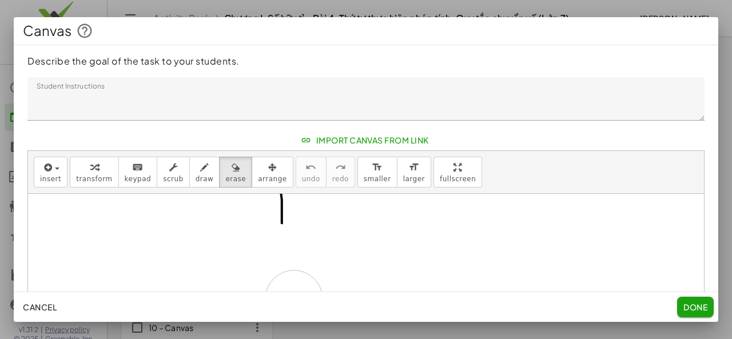
drag, startPoint x: 289, startPoint y: 280, endPoint x: 292, endPoint y: 306, distance: 27.0
click at [292, 312] on div "**********" at bounding box center [366, 169] width 704 height 305
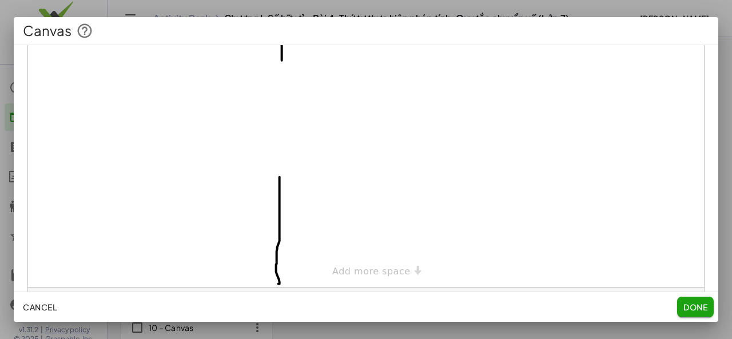
scroll to position [200, 0]
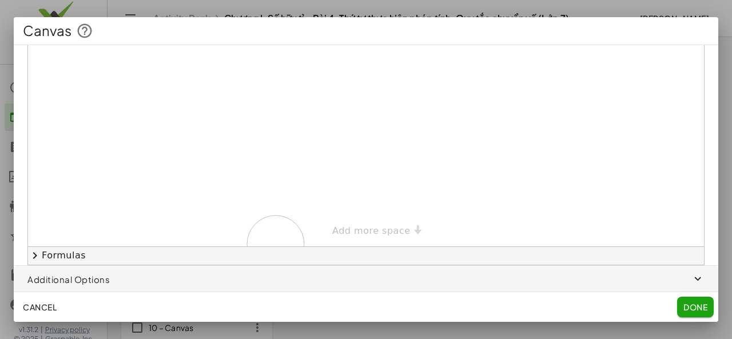
drag, startPoint x: 272, startPoint y: 129, endPoint x: 277, endPoint y: 244, distance: 115.0
click at [277, 244] on div at bounding box center [366, 62] width 676 height 371
click at [337, 228] on div "**********" at bounding box center [366, 62] width 676 height 371
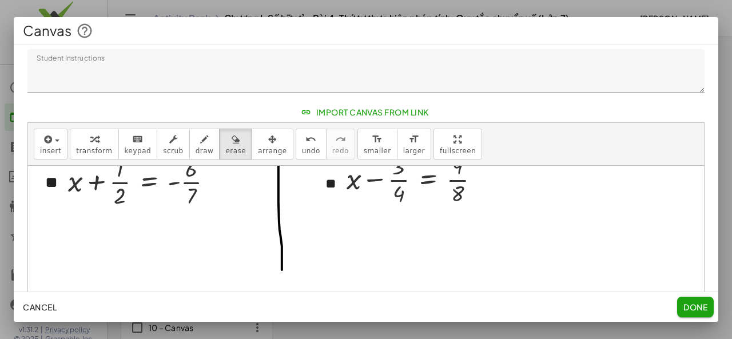
scroll to position [57, 0]
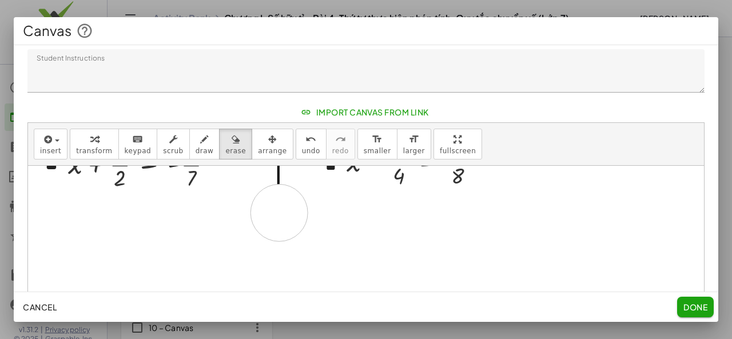
drag, startPoint x: 284, startPoint y: 253, endPoint x: 279, endPoint y: 193, distance: 60.2
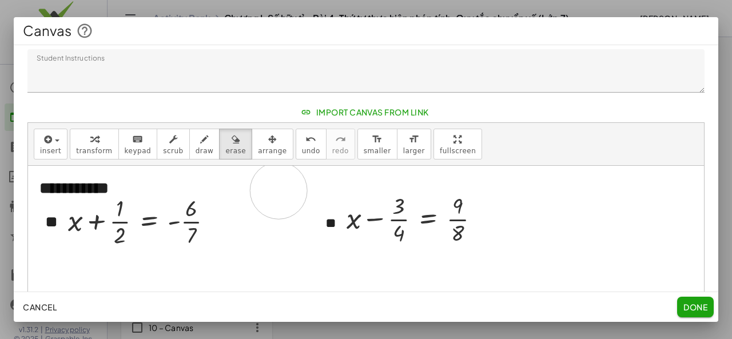
drag, startPoint x: 280, startPoint y: 241, endPoint x: 278, endPoint y: 189, distance: 51.5
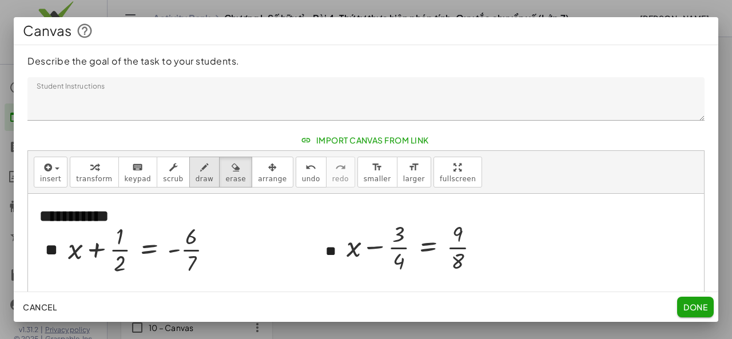
drag, startPoint x: 184, startPoint y: 170, endPoint x: 197, endPoint y: 181, distance: 17.4
click at [196, 170] on div "button" at bounding box center [205, 167] width 18 height 14
drag, startPoint x: 311, startPoint y: 196, endPoint x: 314, endPoint y: 293, distance: 97.8
click at [311, 300] on div "**********" at bounding box center [366, 169] width 704 height 305
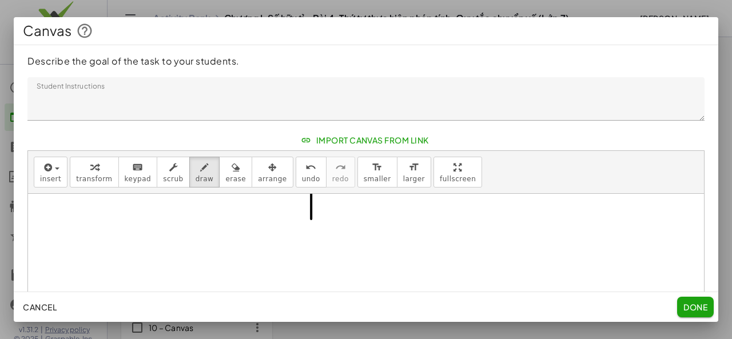
scroll to position [57, 0]
drag, startPoint x: 311, startPoint y: 243, endPoint x: 314, endPoint y: 307, distance: 64.1
click at [314, 307] on div "**********" at bounding box center [366, 169] width 704 height 305
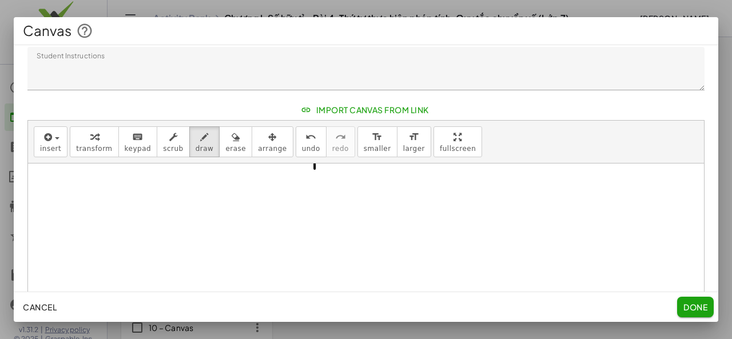
scroll to position [54, 0]
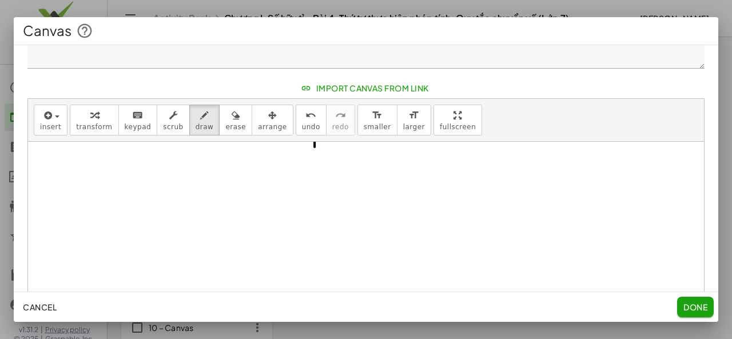
drag, startPoint x: 315, startPoint y: 192, endPoint x: 314, endPoint y: 272, distance: 80.1
click at [314, 293] on div "**********" at bounding box center [366, 169] width 704 height 305
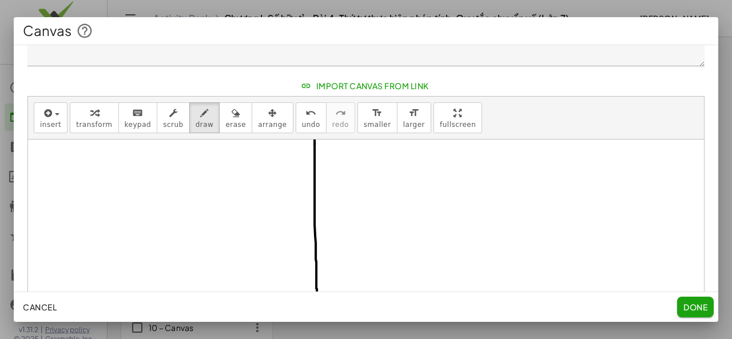
drag, startPoint x: 314, startPoint y: 142, endPoint x: 318, endPoint y: 292, distance: 150.4
click at [317, 292] on div "**********" at bounding box center [366, 169] width 704 height 305
drag, startPoint x: 316, startPoint y: 204, endPoint x: 318, endPoint y: 308, distance: 104.1
click at [318, 308] on div "**********" at bounding box center [366, 169] width 704 height 305
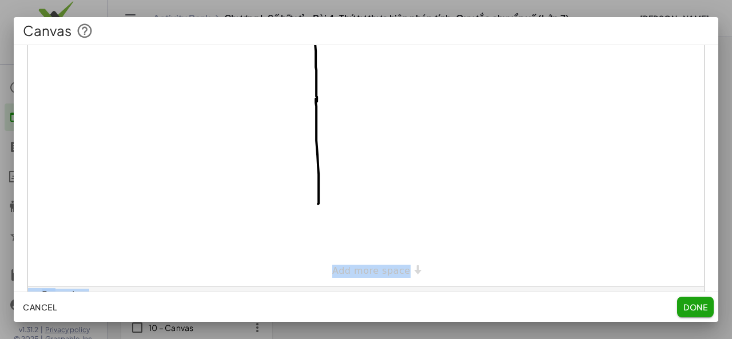
scroll to position [200, 0]
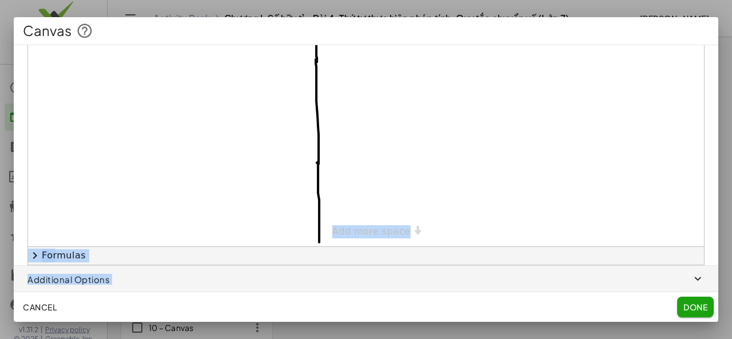
drag, startPoint x: 317, startPoint y: 161, endPoint x: 319, endPoint y: 241, distance: 80.1
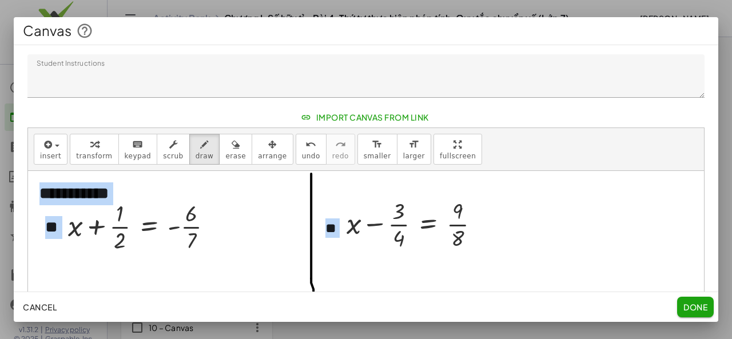
scroll to position [0, 0]
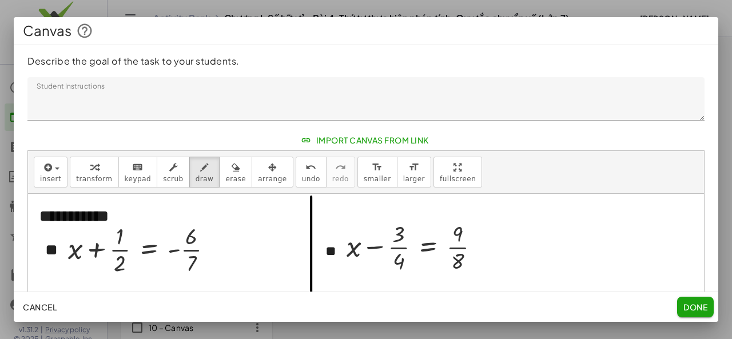
drag, startPoint x: 254, startPoint y: 169, endPoint x: 293, endPoint y: 189, distance: 43.7
click at [268, 171] on icon "button" at bounding box center [272, 168] width 9 height 14
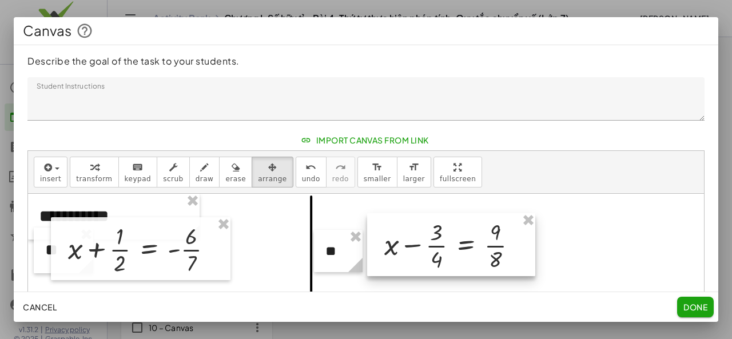
drag, startPoint x: 386, startPoint y: 257, endPoint x: 399, endPoint y: 256, distance: 12.7
click at [399, 256] on div at bounding box center [451, 244] width 168 height 63
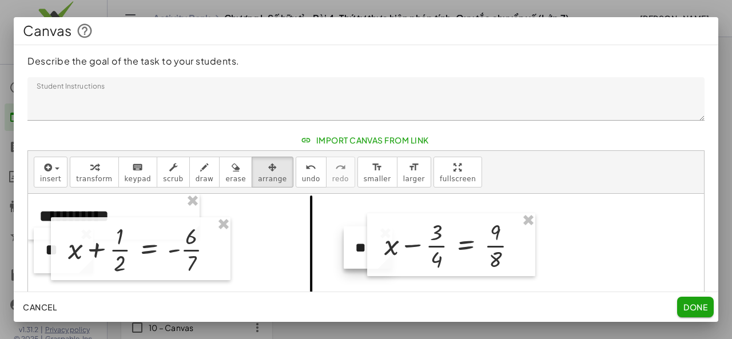
drag, startPoint x: 343, startPoint y: 264, endPoint x: 373, endPoint y: 260, distance: 29.9
click at [77, 175] on span "transform" at bounding box center [94, 179] width 36 height 8
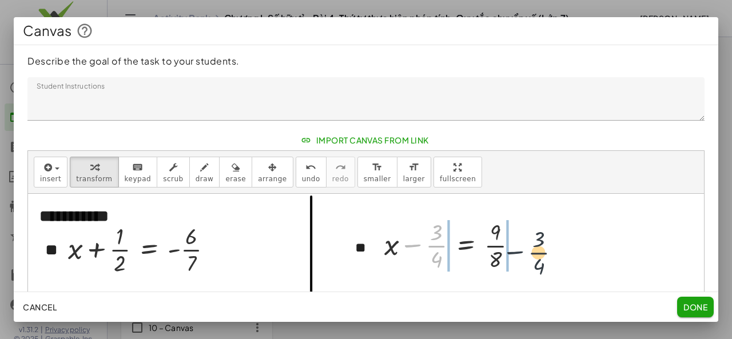
drag, startPoint x: 413, startPoint y: 244, endPoint x: 539, endPoint y: 245, distance: 125.8
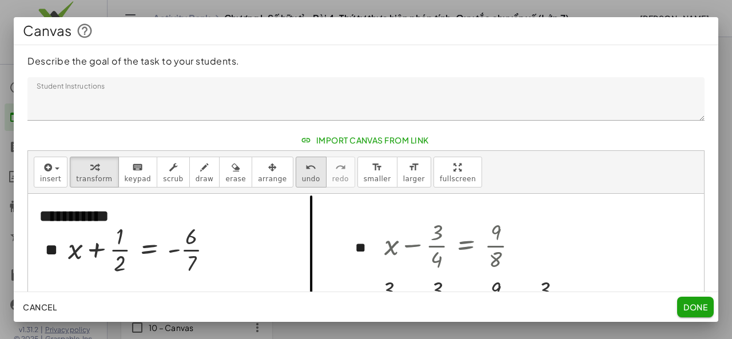
click at [302, 177] on span "undo" at bounding box center [311, 179] width 18 height 8
click at [688, 305] on span "Done" at bounding box center [695, 307] width 24 height 10
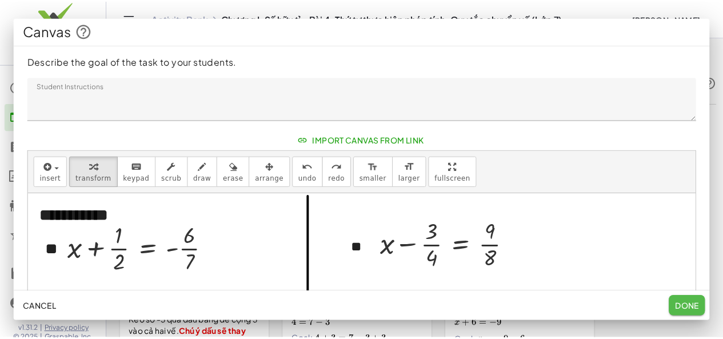
scroll to position [286, 0]
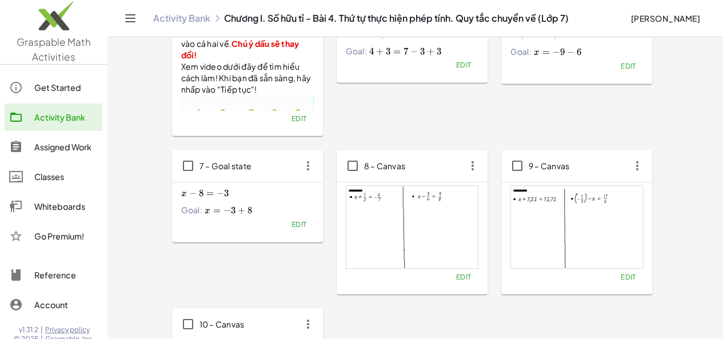
click at [620, 281] on span "Edit" at bounding box center [627, 277] width 15 height 9
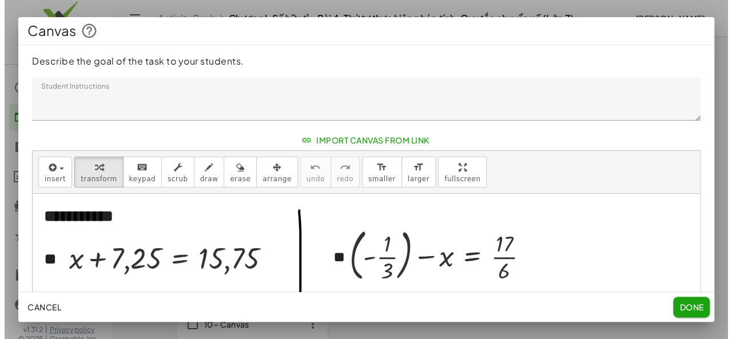
scroll to position [0, 0]
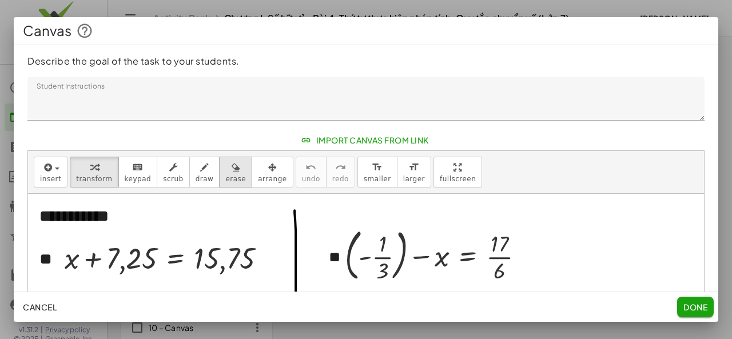
click at [225, 171] on div "button" at bounding box center [235, 167] width 21 height 14
drag, startPoint x: 294, startPoint y: 203, endPoint x: 301, endPoint y: 346, distance: 143.1
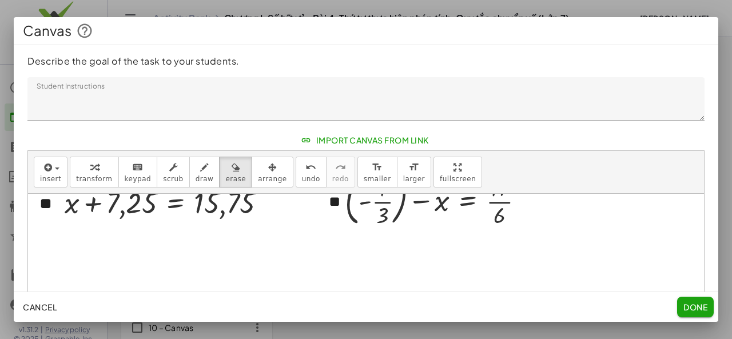
scroll to position [172, 0]
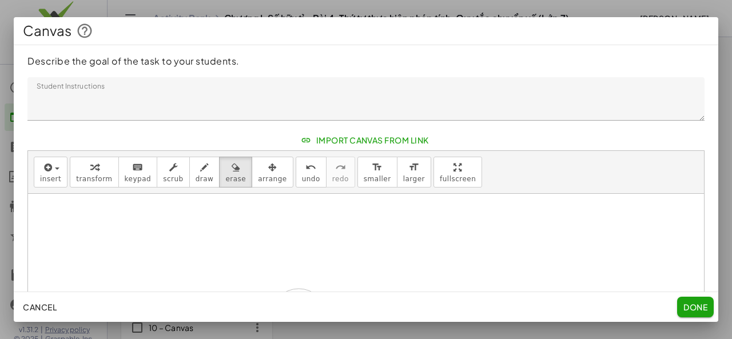
drag, startPoint x: 296, startPoint y: 205, endPoint x: 298, endPoint y: 316, distance: 111.5
click at [298, 316] on div "**********" at bounding box center [366, 169] width 704 height 305
drag, startPoint x: 304, startPoint y: 237, endPoint x: 298, endPoint y: 339, distance: 101.9
click at [298, 338] on div "**********" at bounding box center [366, 169] width 732 height 339
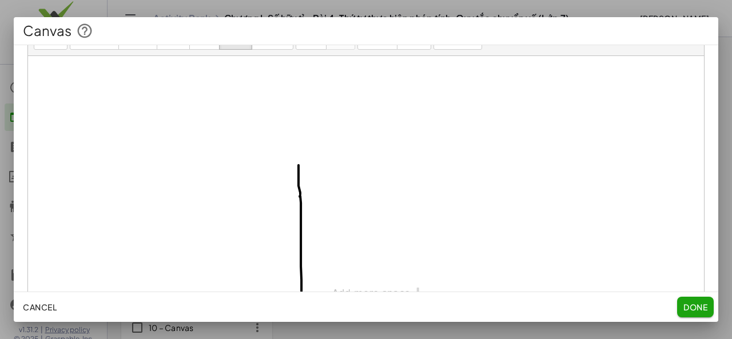
scroll to position [200, 0]
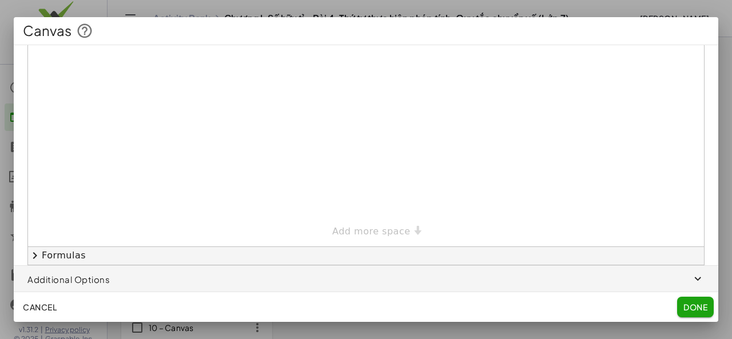
drag, startPoint x: 297, startPoint y: 94, endPoint x: 338, endPoint y: 301, distance: 211.0
click at [311, 289] on div "**********" at bounding box center [366, 168] width 704 height 247
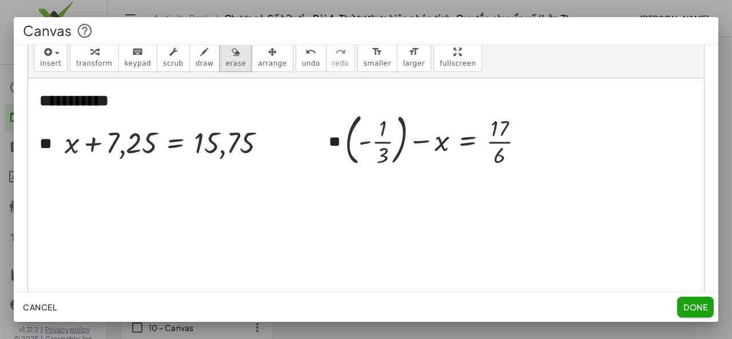
scroll to position [0, 0]
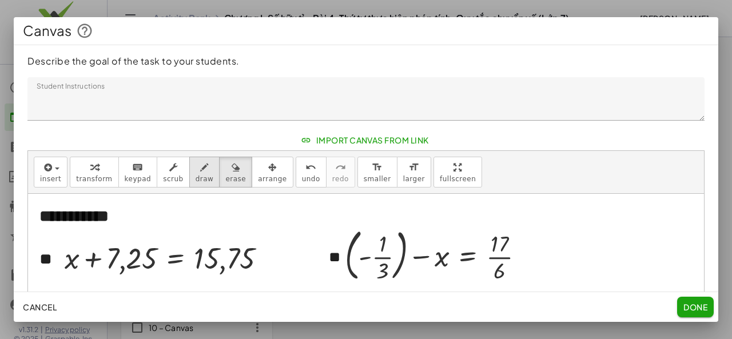
click at [196, 172] on div "button" at bounding box center [205, 167] width 18 height 14
drag, startPoint x: 323, startPoint y: 194, endPoint x: 330, endPoint y: 296, distance: 102.6
click at [329, 296] on div "**********" at bounding box center [366, 169] width 704 height 305
click at [302, 182] on span "undo" at bounding box center [311, 179] width 18 height 8
drag, startPoint x: 321, startPoint y: 197, endPoint x: 326, endPoint y: 298, distance: 100.7
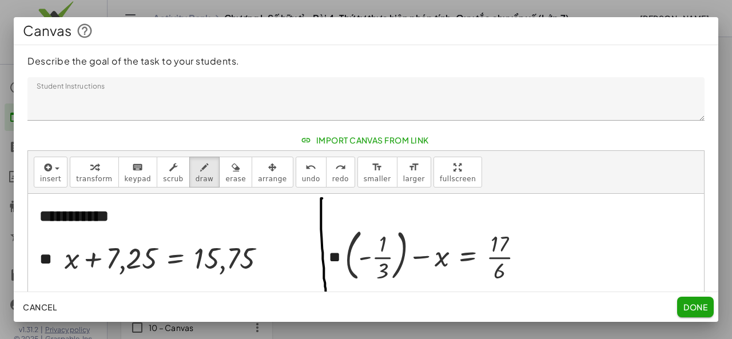
click at [326, 298] on div "**********" at bounding box center [366, 169] width 704 height 305
click at [296, 168] on button "undo undo" at bounding box center [311, 172] width 31 height 31
drag, startPoint x: 325, startPoint y: 205, endPoint x: 324, endPoint y: 289, distance: 84.0
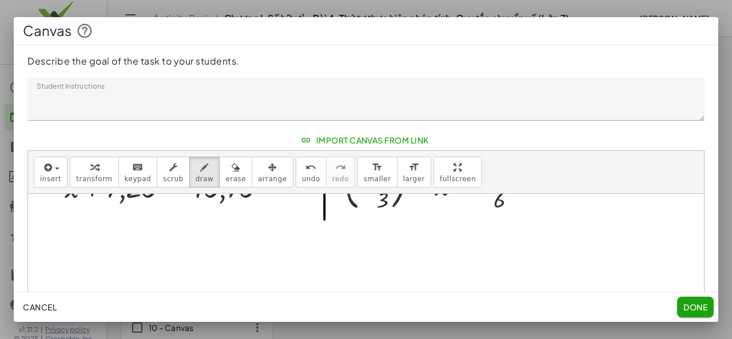
scroll to position [57, 0]
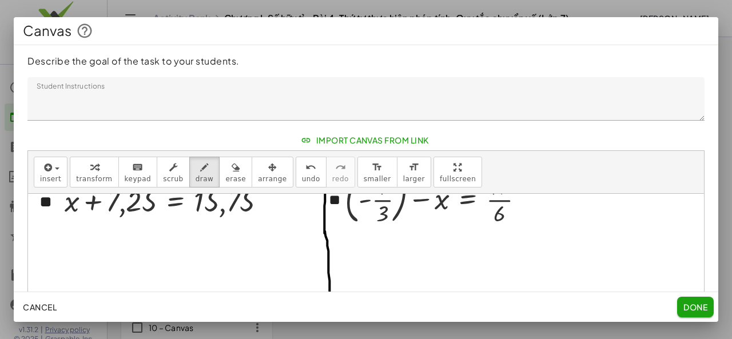
drag, startPoint x: 325, startPoint y: 230, endPoint x: 330, endPoint y: 314, distance: 83.6
click at [330, 314] on div "**********" at bounding box center [366, 169] width 704 height 305
drag, startPoint x: 291, startPoint y: 177, endPoint x: 294, endPoint y: 186, distance: 9.6
click at [302, 177] on span "undo" at bounding box center [311, 179] width 18 height 8
drag, startPoint x: 324, startPoint y: 230, endPoint x: 324, endPoint y: 309, distance: 78.9
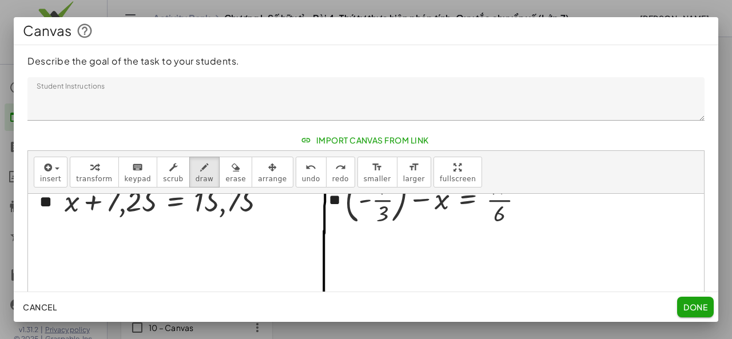
click at [324, 309] on div "**********" at bounding box center [366, 169] width 704 height 305
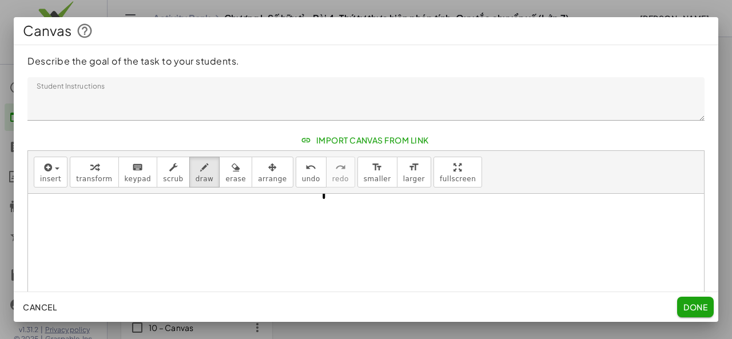
scroll to position [172, 0]
drag, startPoint x: 322, startPoint y: 194, endPoint x: 324, endPoint y: 303, distance: 109.2
click at [324, 303] on div "**********" at bounding box center [366, 169] width 704 height 305
drag, startPoint x: 324, startPoint y: 245, endPoint x: 320, endPoint y: 296, distance: 50.4
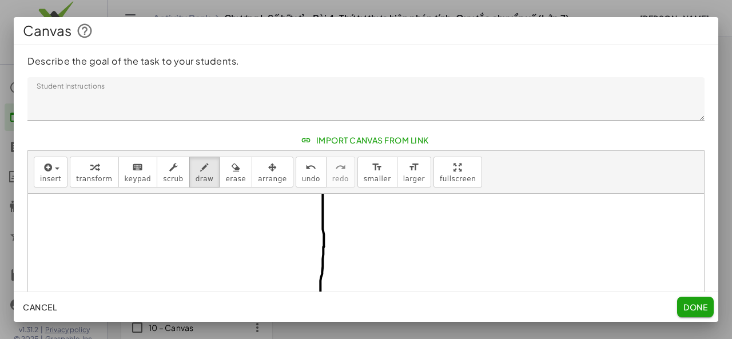
click at [320, 296] on div "**********" at bounding box center [366, 169] width 704 height 305
click at [302, 175] on span "undo" at bounding box center [311, 179] width 18 height 8
drag, startPoint x: 322, startPoint y: 244, endPoint x: 325, endPoint y: 290, distance: 46.9
click at [322, 306] on div "**********" at bounding box center [366, 169] width 704 height 305
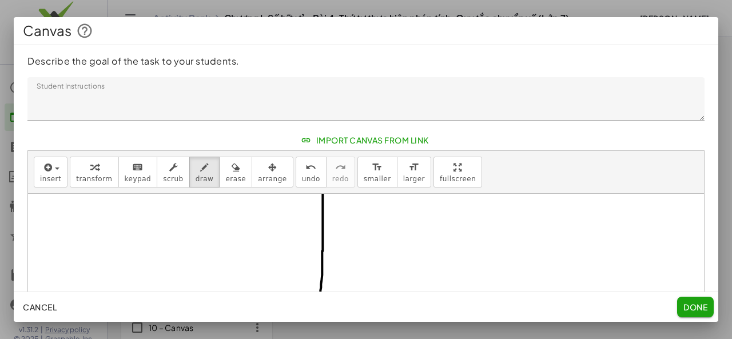
drag, startPoint x: 322, startPoint y: 250, endPoint x: 324, endPoint y: 288, distance: 37.8
click at [321, 297] on div "**********" at bounding box center [366, 169] width 704 height 305
drag, startPoint x: 320, startPoint y: 241, endPoint x: 319, endPoint y: 321, distance: 80.6
click at [319, 321] on div "**********" at bounding box center [366, 169] width 704 height 305
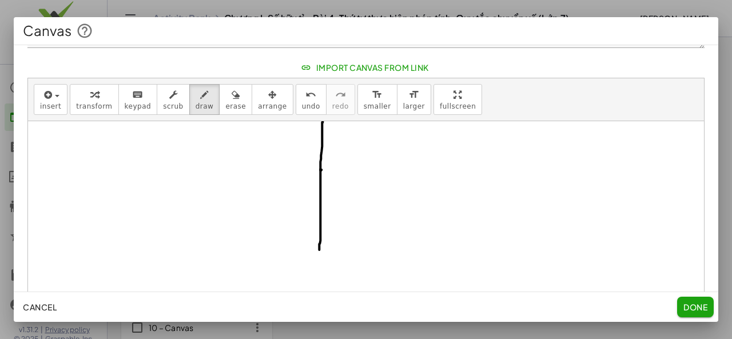
scroll to position [114, 0]
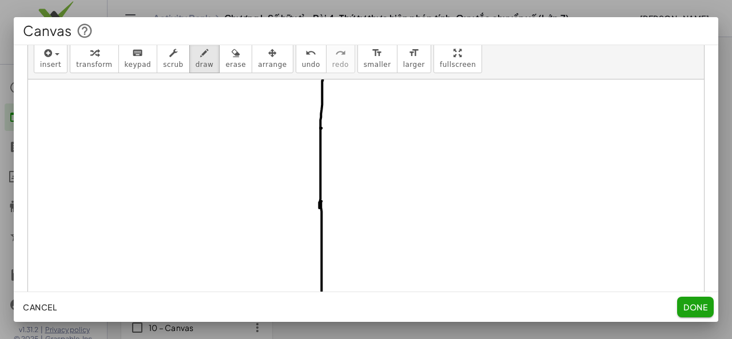
drag, startPoint x: 321, startPoint y: 200, endPoint x: 329, endPoint y: 284, distance: 83.8
click at [323, 310] on div "**********" at bounding box center [366, 169] width 704 height 305
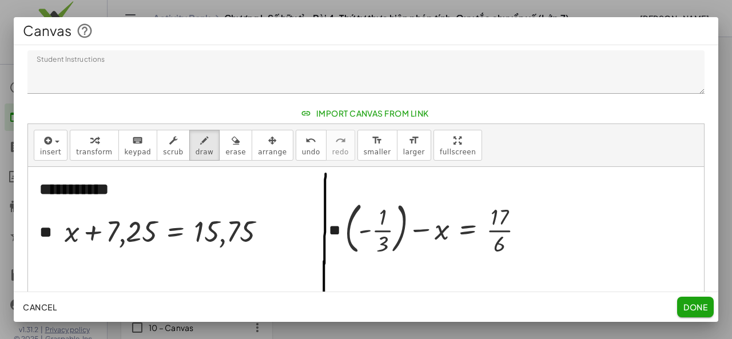
scroll to position [0, 0]
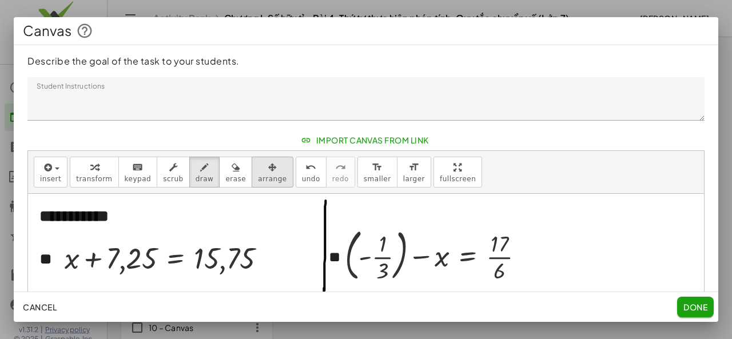
click at [268, 171] on icon "button" at bounding box center [272, 168] width 9 height 14
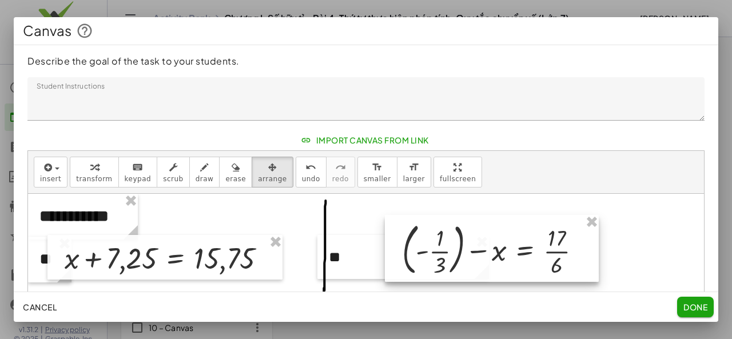
drag, startPoint x: 381, startPoint y: 255, endPoint x: 371, endPoint y: 257, distance: 9.9
click at [434, 249] on div at bounding box center [492, 248] width 214 height 67
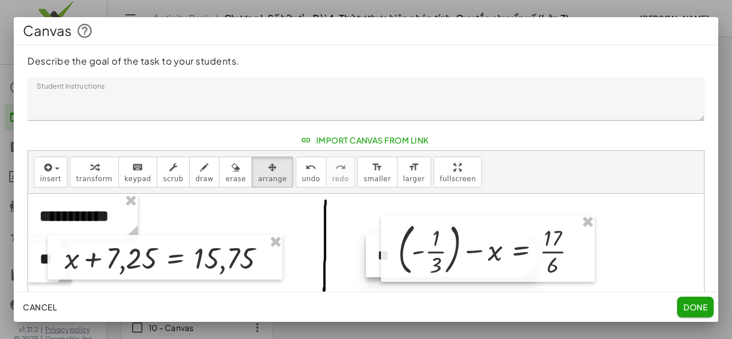
drag, startPoint x: 356, startPoint y: 260, endPoint x: 405, endPoint y: 258, distance: 48.6
click at [103, 170] on div "button" at bounding box center [94, 167] width 36 height 14
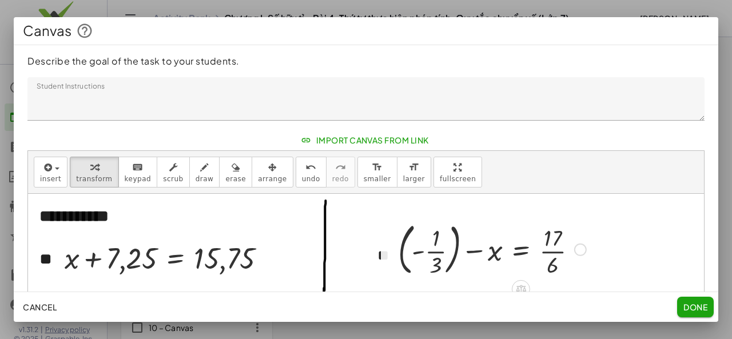
scroll to position [57, 0]
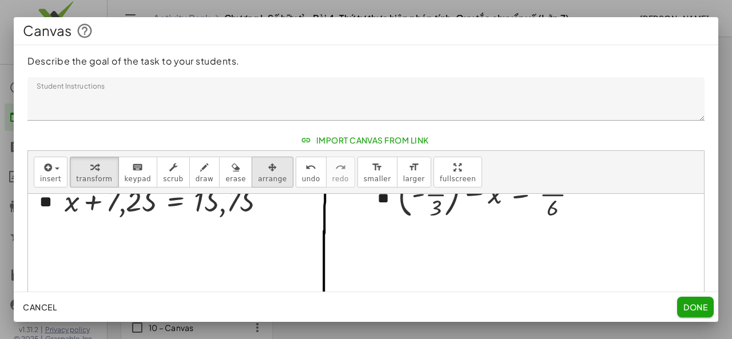
click at [258, 166] on div "button" at bounding box center [272, 167] width 29 height 14
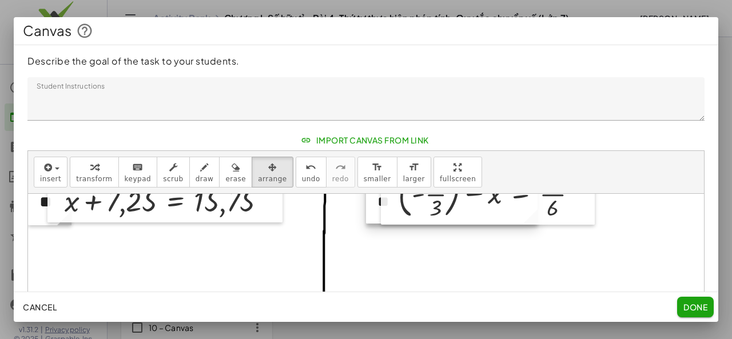
click at [369, 206] on div at bounding box center [452, 202] width 172 height 44
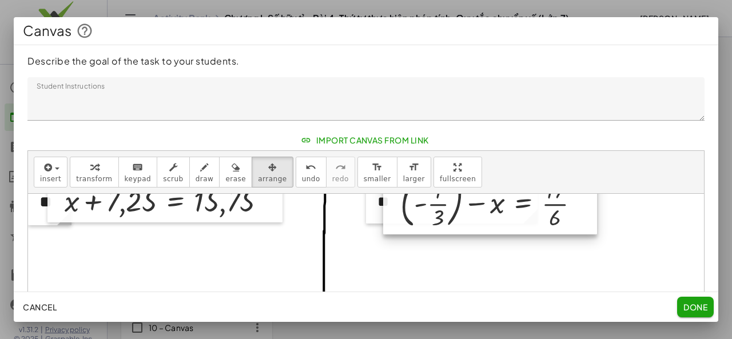
drag, startPoint x: 428, startPoint y: 204, endPoint x: 431, endPoint y: 214, distance: 10.0
click at [431, 214] on div at bounding box center [490, 201] width 214 height 67
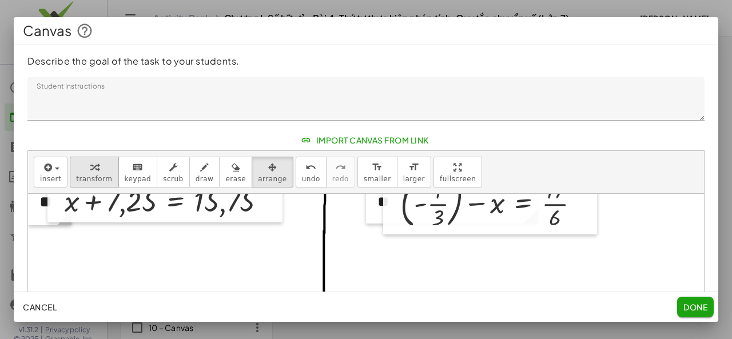
click at [88, 175] on span "transform" at bounding box center [94, 179] width 36 height 8
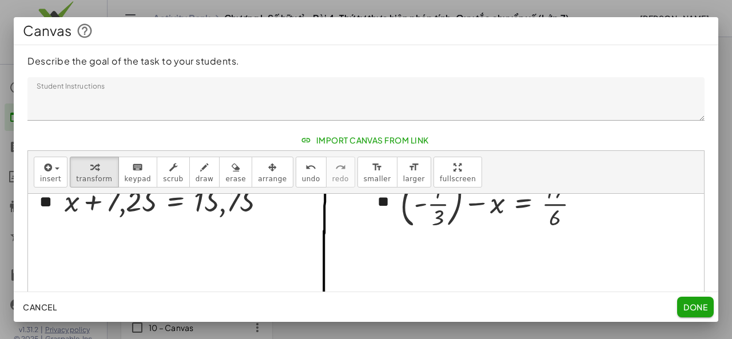
click at [676, 306] on div "Cancel Done" at bounding box center [366, 307] width 704 height 30
drag, startPoint x: 684, startPoint y: 308, endPoint x: 613, endPoint y: 293, distance: 72.4
click at [684, 308] on span "Done" at bounding box center [695, 307] width 24 height 10
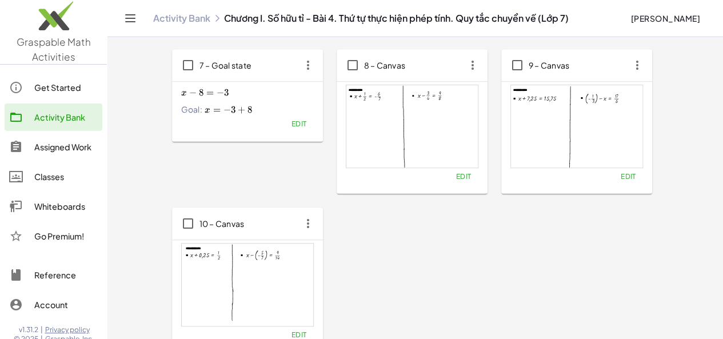
scroll to position [512, 0]
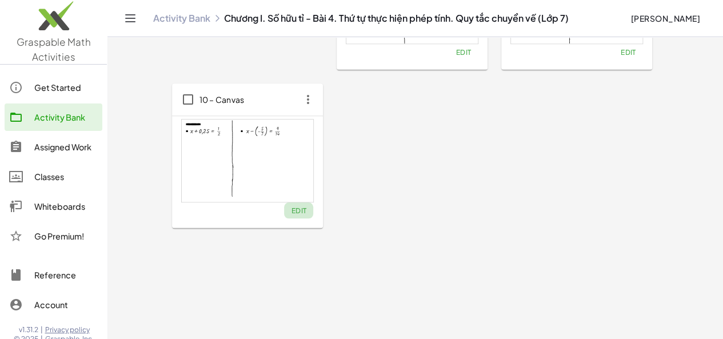
click at [291, 213] on span "Edit" at bounding box center [298, 210] width 15 height 9
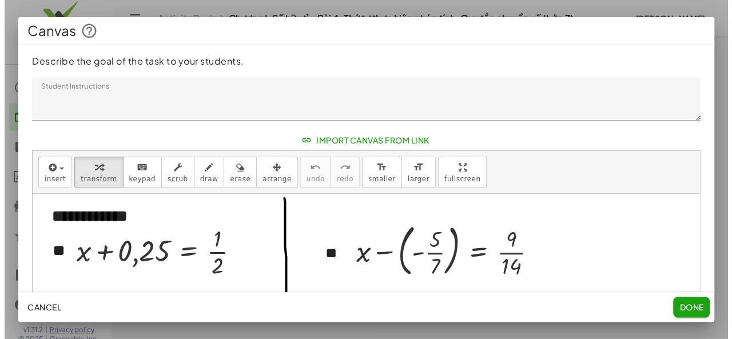
scroll to position [0, 0]
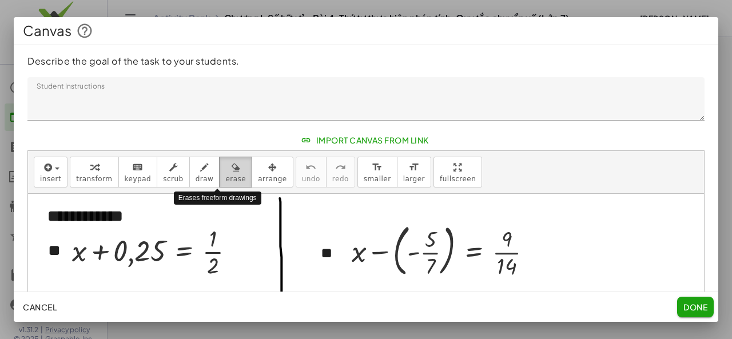
click at [219, 172] on button "erase" at bounding box center [235, 172] width 33 height 31
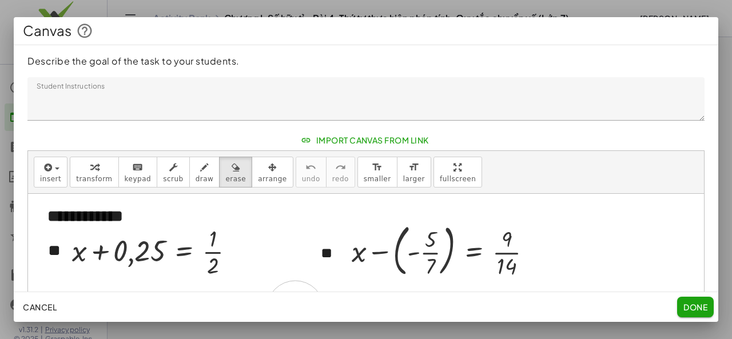
drag, startPoint x: 282, startPoint y: 197, endPoint x: 299, endPoint y: 317, distance: 120.6
click at [295, 319] on div "**********" at bounding box center [366, 169] width 704 height 305
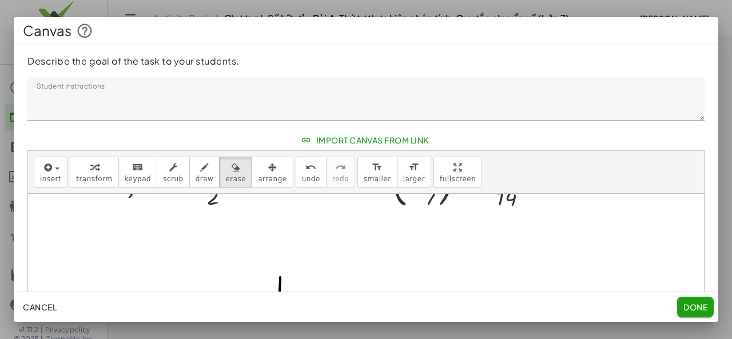
scroll to position [135, 0]
drag, startPoint x: 282, startPoint y: 232, endPoint x: 286, endPoint y: 315, distance: 83.0
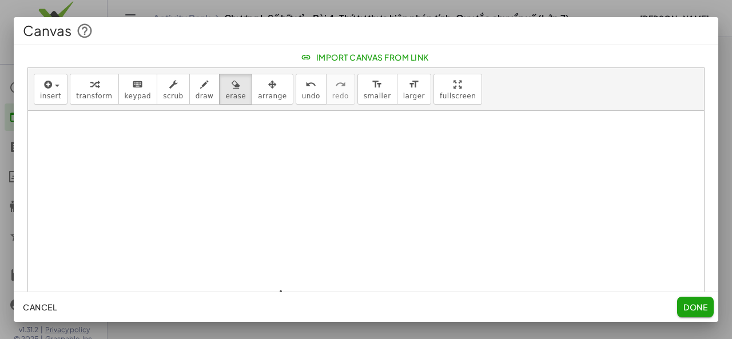
scroll to position [200, 0]
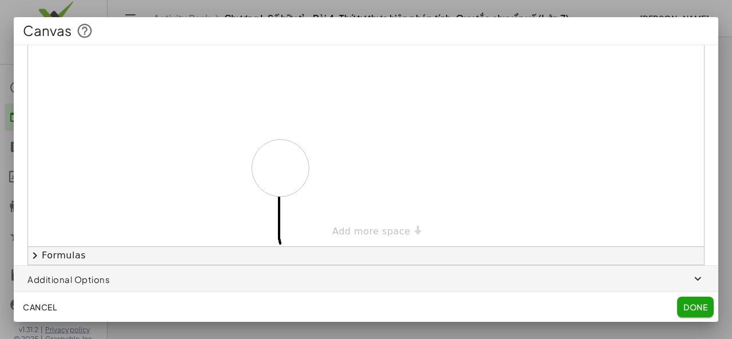
drag, startPoint x: 280, startPoint y: 166, endPoint x: 270, endPoint y: 301, distance: 134.8
click at [270, 301] on div "**********" at bounding box center [366, 169] width 704 height 305
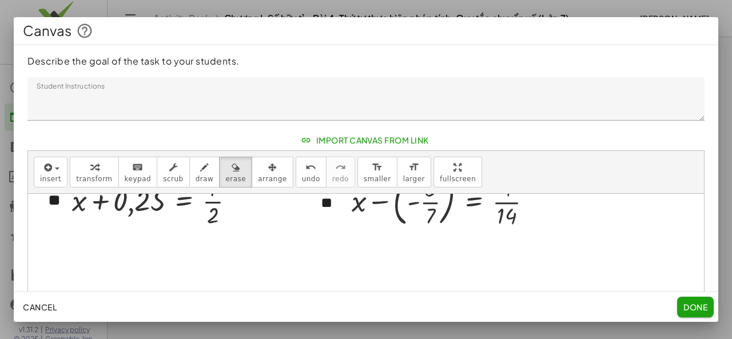
scroll to position [0, 0]
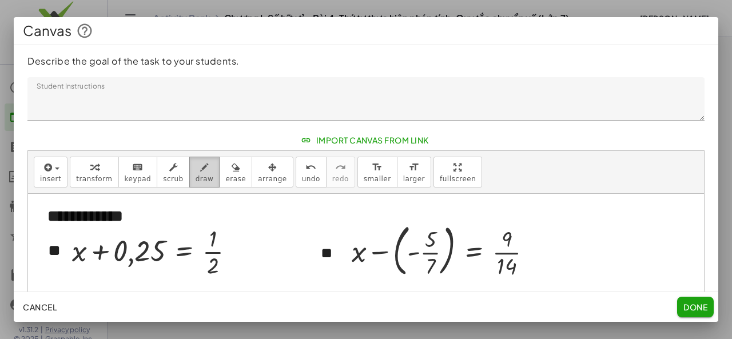
click at [200, 172] on icon "button" at bounding box center [204, 168] width 9 height 14
drag, startPoint x: 296, startPoint y: 194, endPoint x: 299, endPoint y: 292, distance: 98.4
click at [297, 305] on div "**********" at bounding box center [366, 169] width 704 height 305
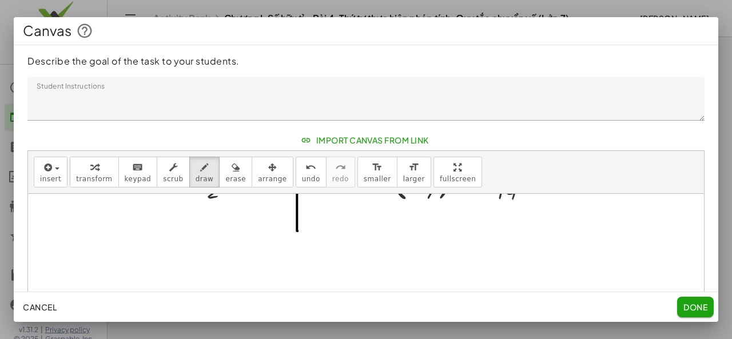
scroll to position [57, 0]
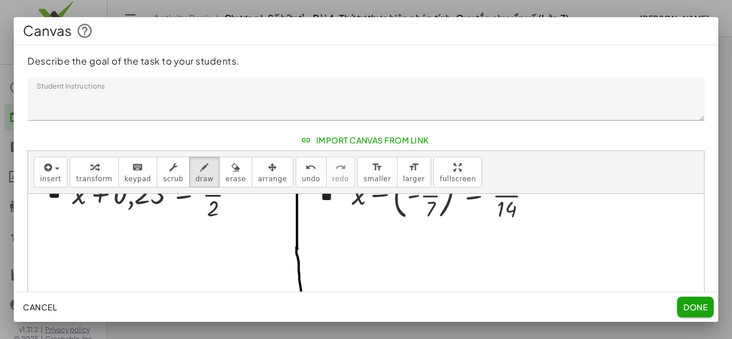
drag, startPoint x: 297, startPoint y: 245, endPoint x: 300, endPoint y: 311, distance: 65.8
click at [300, 311] on div "**********" at bounding box center [366, 169] width 704 height 305
drag, startPoint x: 294, startPoint y: 166, endPoint x: 305, endPoint y: 204, distance: 39.8
click at [302, 168] on div "undo" at bounding box center [311, 167] width 18 height 14
drag, startPoint x: 297, startPoint y: 244, endPoint x: 296, endPoint y: 313, distance: 68.6
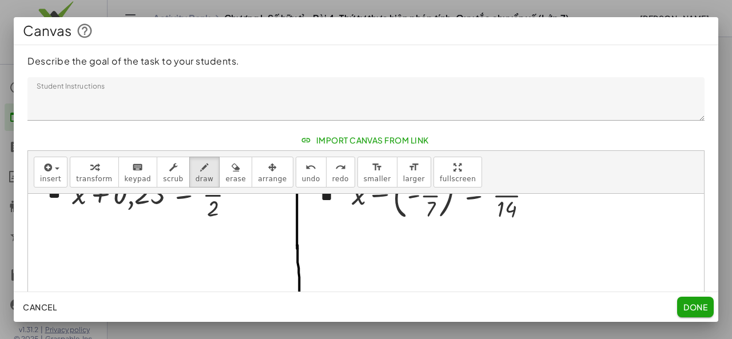
click at [296, 313] on div "**********" at bounding box center [366, 169] width 704 height 305
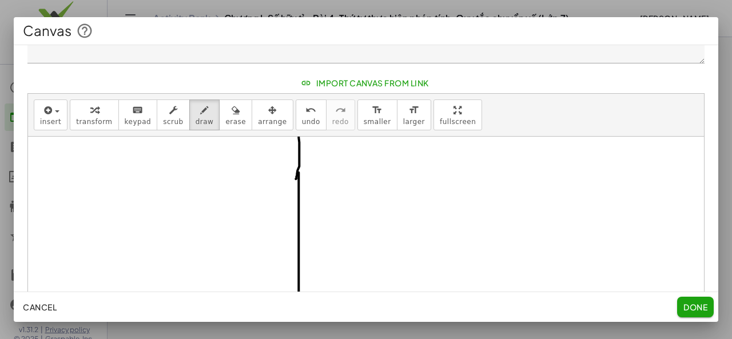
drag, startPoint x: 298, startPoint y: 177, endPoint x: 310, endPoint y: 289, distance: 112.6
click at [300, 314] on div "**********" at bounding box center [366, 169] width 704 height 305
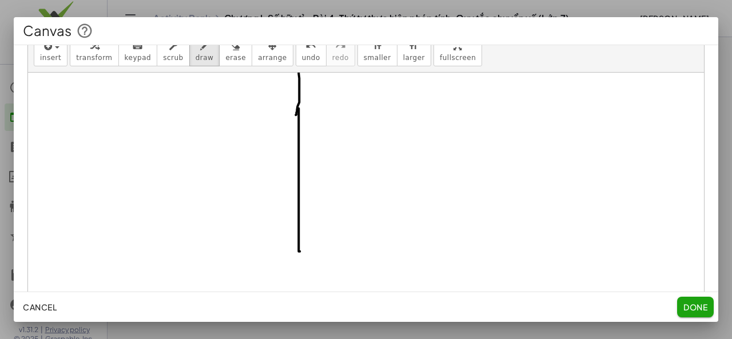
scroll to position [200, 0]
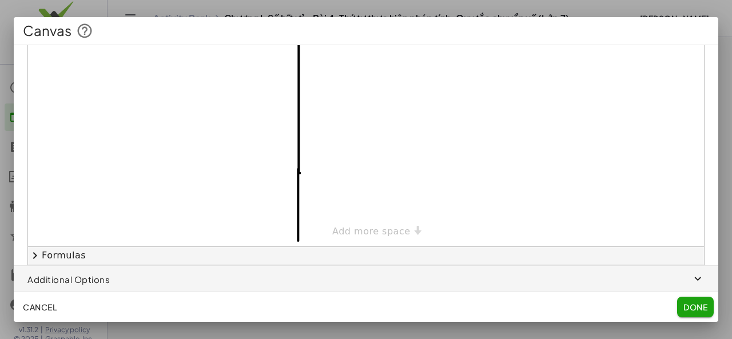
drag, startPoint x: 298, startPoint y: 168, endPoint x: 299, endPoint y: 257, distance: 89.2
click at [299, 257] on div "**********" at bounding box center [366, 107] width 676 height 313
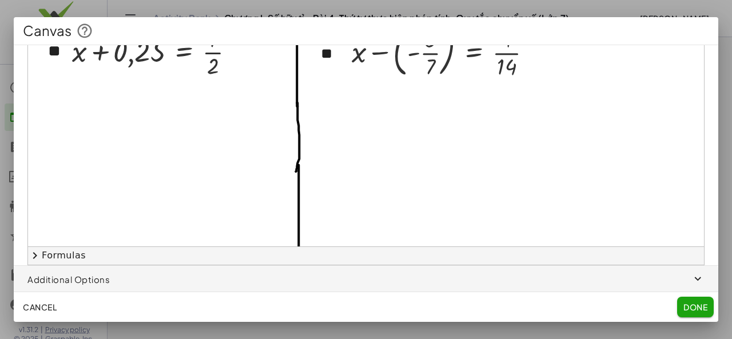
scroll to position [0, 0]
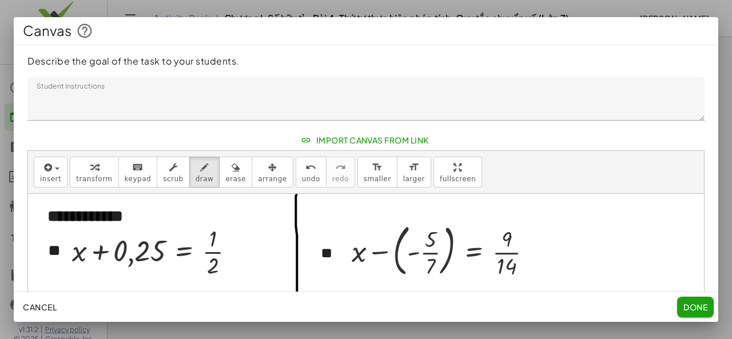
drag, startPoint x: 691, startPoint y: 314, endPoint x: 677, endPoint y: 306, distance: 15.6
click at [690, 316] on button "Done" at bounding box center [695, 307] width 37 height 21
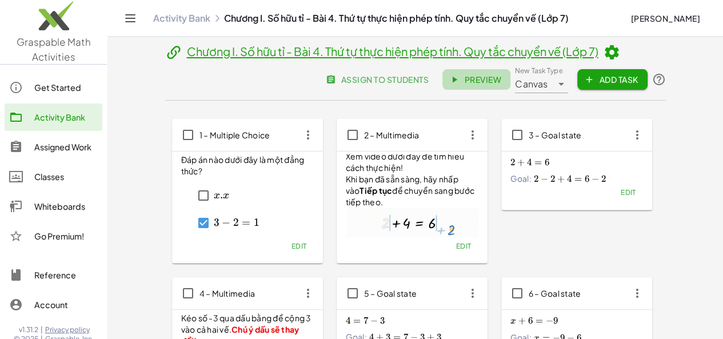
click at [501, 84] on span "Preview" at bounding box center [477, 79] width 50 height 10
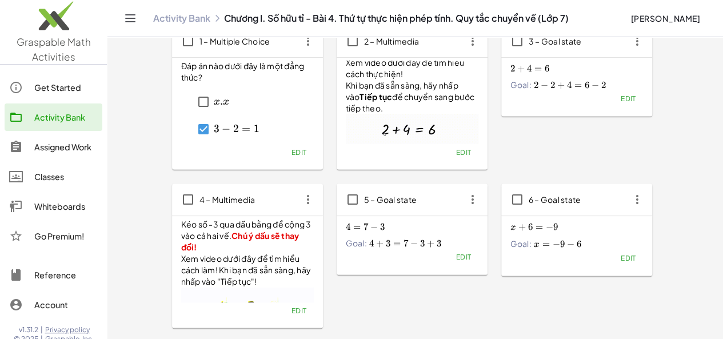
scroll to position [286, 0]
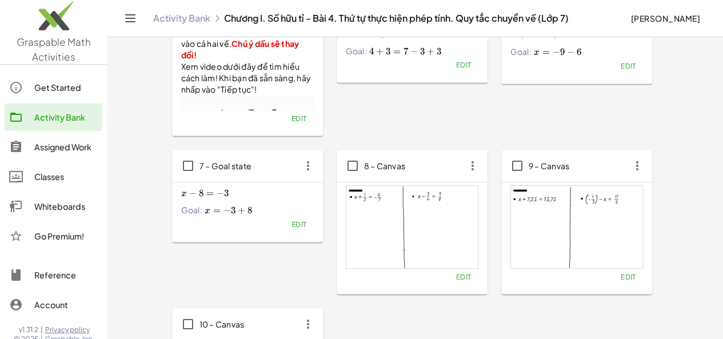
click at [620, 280] on span "Edit" at bounding box center [627, 277] width 15 height 9
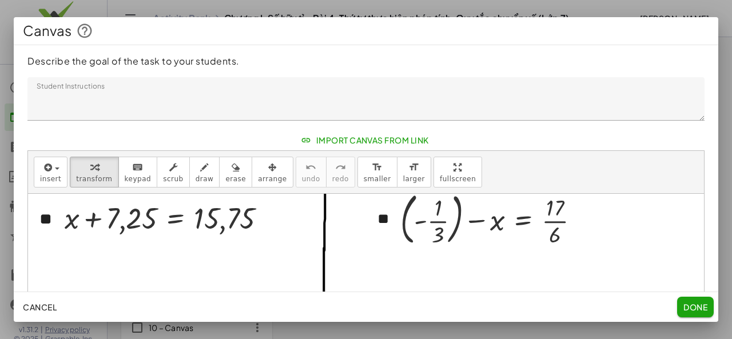
scroll to position [57, 0]
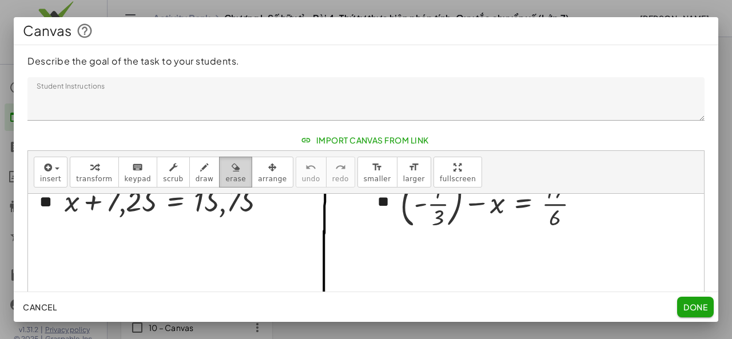
click at [232, 172] on icon "button" at bounding box center [236, 168] width 9 height 14
drag, startPoint x: 320, startPoint y: 246, endPoint x: 320, endPoint y: 214, distance: 32.0
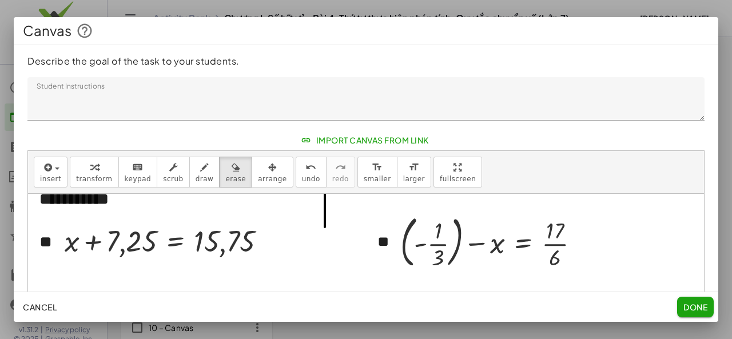
scroll to position [0, 0]
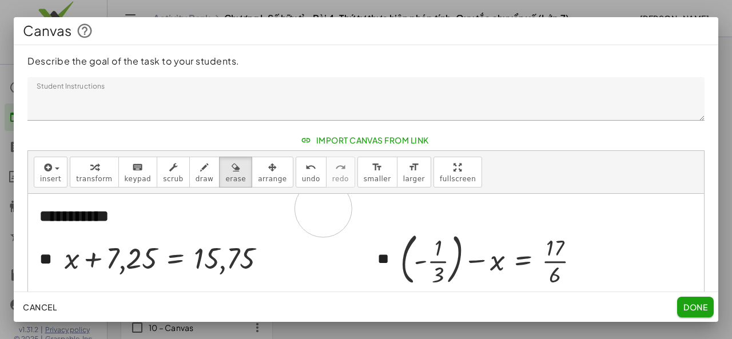
drag, startPoint x: 328, startPoint y: 260, endPoint x: 323, endPoint y: 207, distance: 53.4
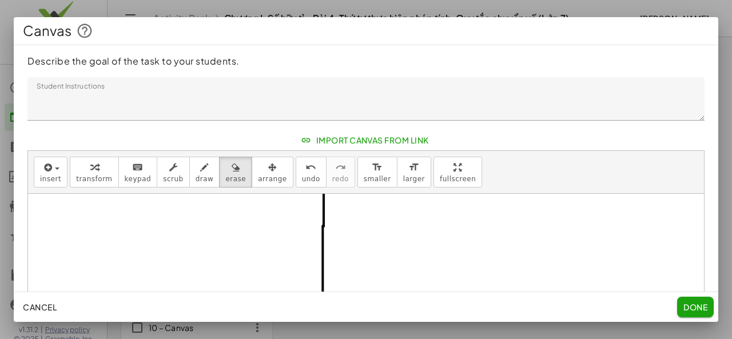
scroll to position [114, 0]
drag, startPoint x: 324, startPoint y: 222, endPoint x: 324, endPoint y: 296, distance: 73.2
click at [324, 296] on div "**********" at bounding box center [366, 169] width 704 height 305
drag, startPoint x: 325, startPoint y: 210, endPoint x: 317, endPoint y: 312, distance: 101.5
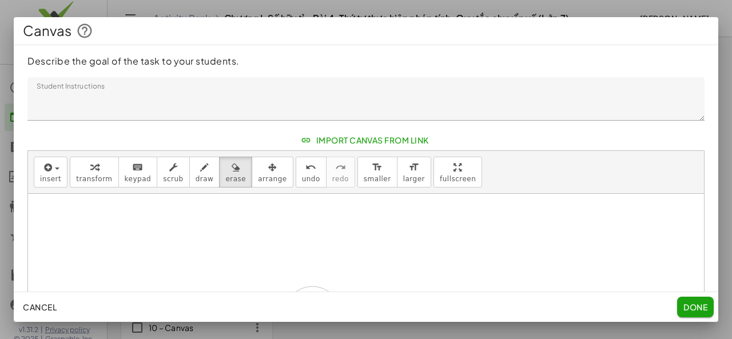
click at [312, 315] on div "**********" at bounding box center [366, 169] width 704 height 305
drag, startPoint x: 321, startPoint y: 276, endPoint x: 319, endPoint y: 286, distance: 11.1
click at [319, 286] on div at bounding box center [366, 310] width 676 height 577
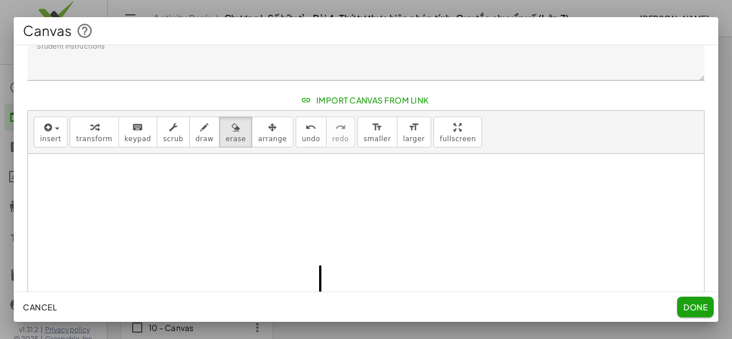
scroll to position [57, 0]
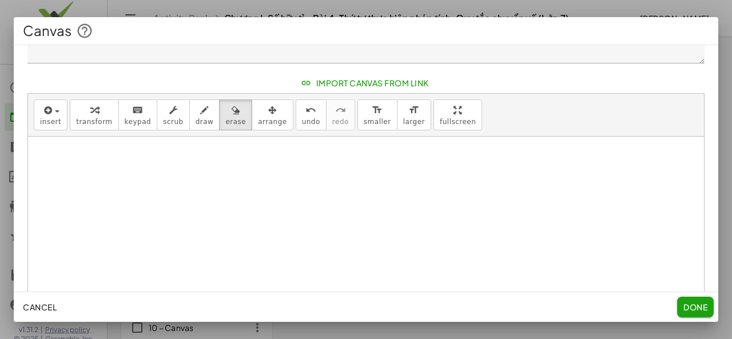
drag, startPoint x: 325, startPoint y: 232, endPoint x: 321, endPoint y: 327, distance: 95.0
click at [321, 327] on div "**********" at bounding box center [366, 169] width 732 height 339
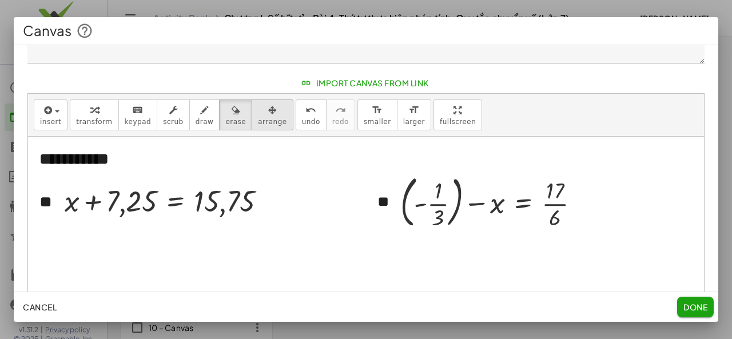
click at [268, 111] on icon "button" at bounding box center [272, 110] width 9 height 14
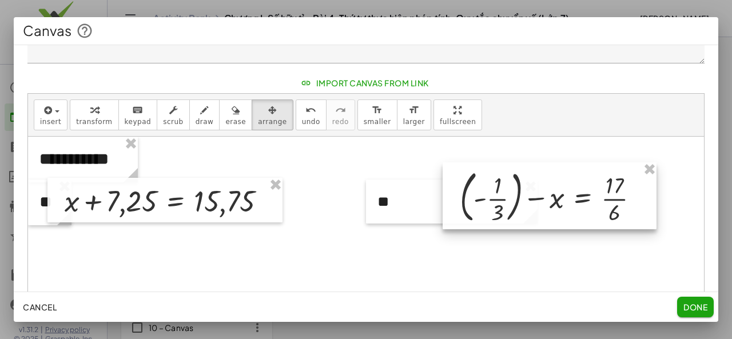
drag, startPoint x: 423, startPoint y: 195, endPoint x: 134, endPoint y: 206, distance: 289.5
click at [488, 189] on div at bounding box center [550, 195] width 214 height 67
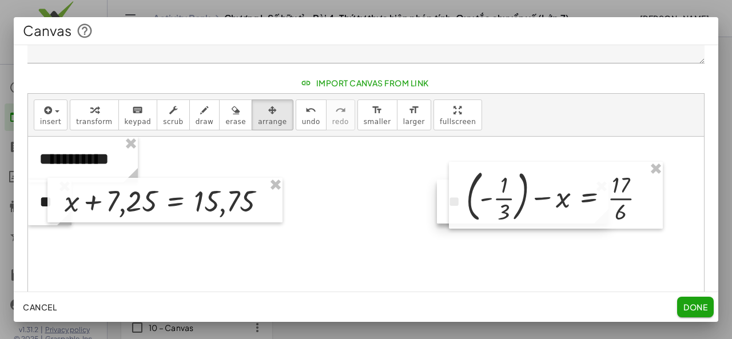
drag, startPoint x: 393, startPoint y: 190, endPoint x: 465, endPoint y: 190, distance: 71.5
click at [87, 122] on span "transform" at bounding box center [94, 122] width 36 height 8
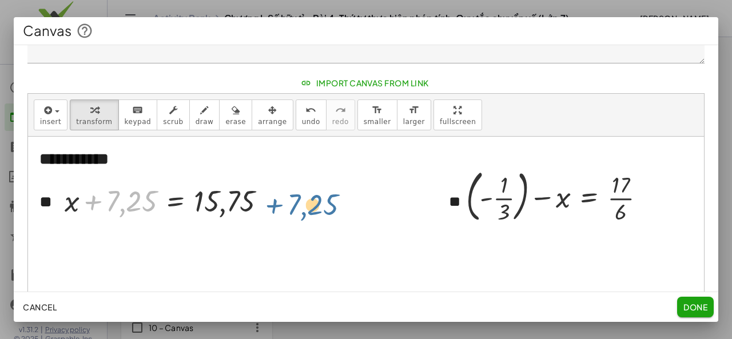
drag, startPoint x: 93, startPoint y: 202, endPoint x: 276, endPoint y: 205, distance: 183.0
click at [276, 205] on div at bounding box center [169, 200] width 221 height 39
drag, startPoint x: 92, startPoint y: 201, endPoint x: 262, endPoint y: 203, distance: 169.8
click at [262, 203] on div at bounding box center [169, 200] width 221 height 39
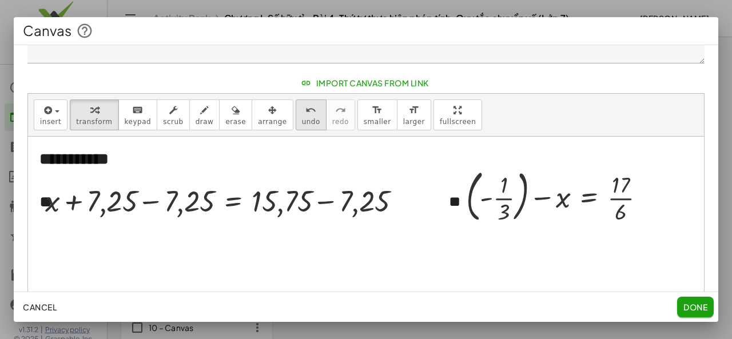
click at [302, 113] on div "undo" at bounding box center [311, 110] width 18 height 14
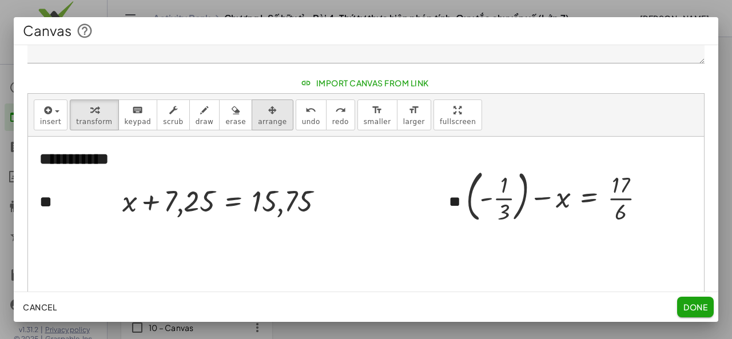
click at [258, 107] on div "button" at bounding box center [272, 110] width 29 height 14
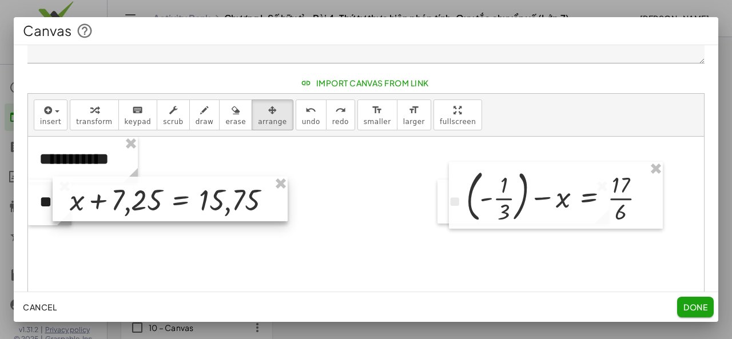
drag, startPoint x: 231, startPoint y: 196, endPoint x: 189, endPoint y: 195, distance: 42.3
click at [189, 195] on div at bounding box center [170, 199] width 235 height 45
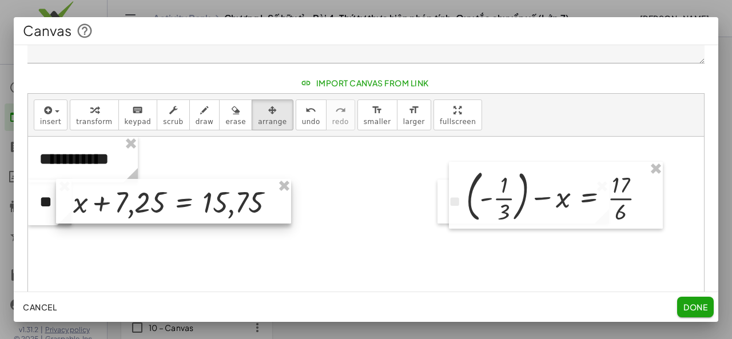
click at [200, 203] on div at bounding box center [173, 201] width 235 height 45
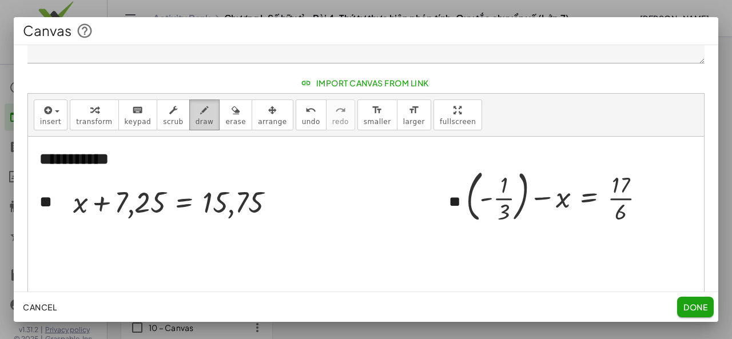
click at [189, 115] on button "draw" at bounding box center [204, 114] width 31 height 31
drag, startPoint x: 431, startPoint y: 140, endPoint x: 442, endPoint y: 302, distance: 162.7
click at [442, 302] on div "**********" at bounding box center [366, 169] width 704 height 305
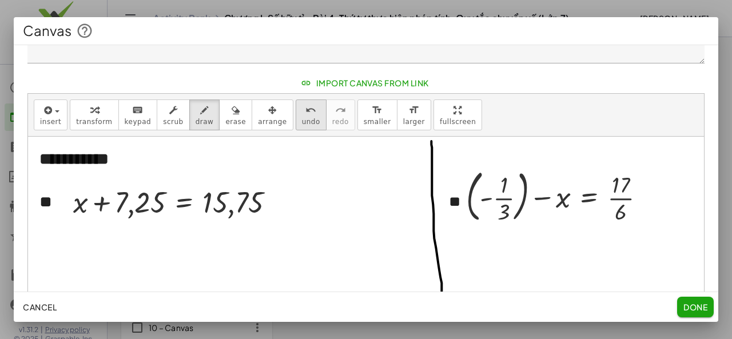
click at [298, 121] on button "undo undo" at bounding box center [311, 114] width 31 height 31
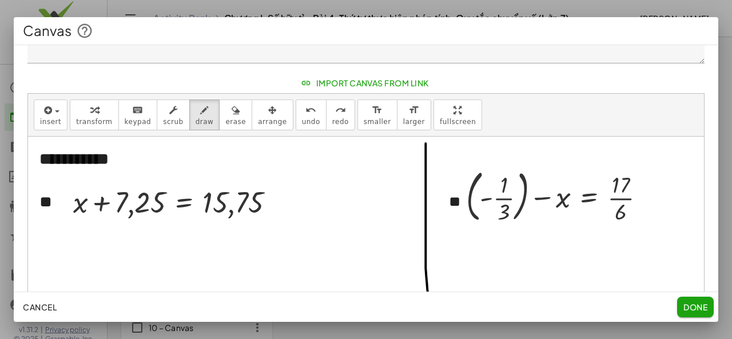
drag, startPoint x: 425, startPoint y: 142, endPoint x: 429, endPoint y: 309, distance: 167.0
click at [429, 309] on div "**********" at bounding box center [366, 169] width 704 height 305
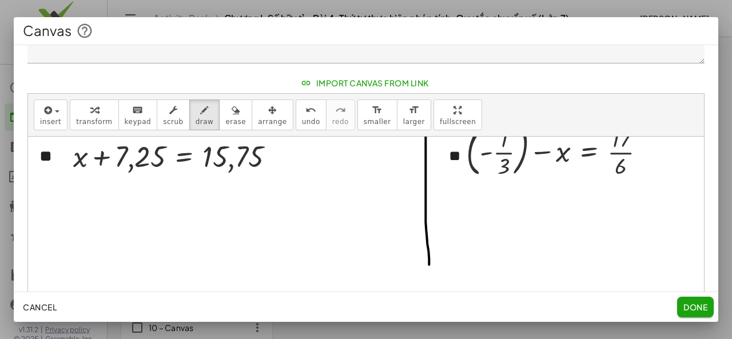
scroll to position [114, 0]
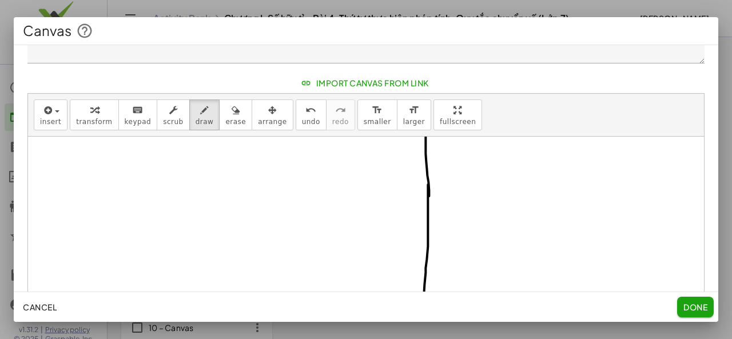
drag, startPoint x: 428, startPoint y: 184, endPoint x: 423, endPoint y: 320, distance: 136.2
click at [423, 320] on div "**********" at bounding box center [366, 169] width 704 height 305
drag, startPoint x: 423, startPoint y: 200, endPoint x: 424, endPoint y: 320, distance: 119.5
click at [424, 320] on div "**********" at bounding box center [366, 169] width 704 height 305
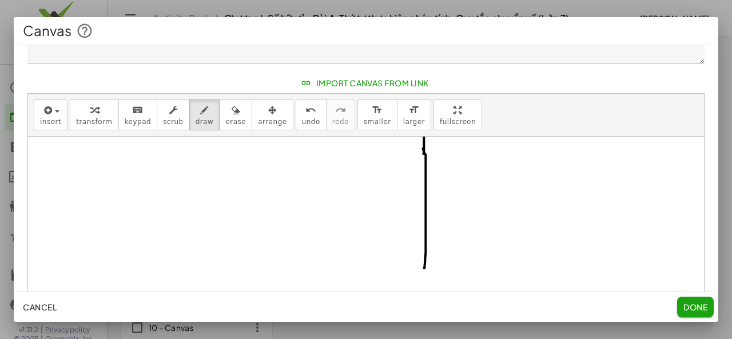
scroll to position [324, 0]
drag, startPoint x: 424, startPoint y: 219, endPoint x: 422, endPoint y: 321, distance: 101.8
click at [422, 321] on div "**********" at bounding box center [366, 169] width 704 height 305
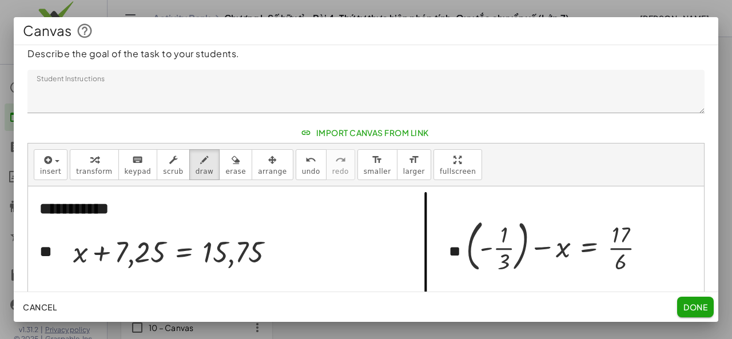
scroll to position [0, 0]
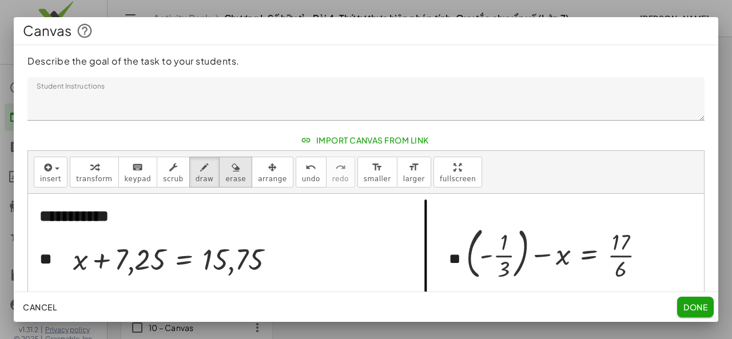
click at [221, 184] on button "erase" at bounding box center [235, 172] width 33 height 31
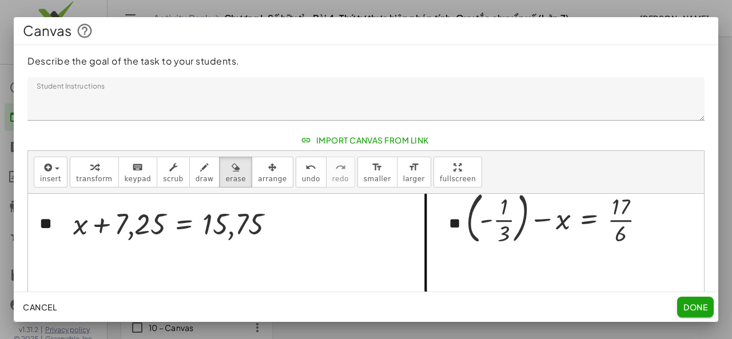
scroll to position [114, 0]
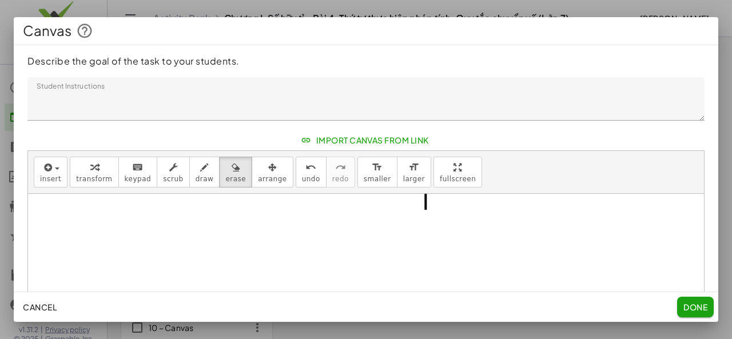
drag, startPoint x: 425, startPoint y: 237, endPoint x: 412, endPoint y: 358, distance: 121.4
drag, startPoint x: 419, startPoint y: 204, endPoint x: 436, endPoint y: 258, distance: 57.0
click at [434, 258] on div at bounding box center [366, 158] width 676 height 577
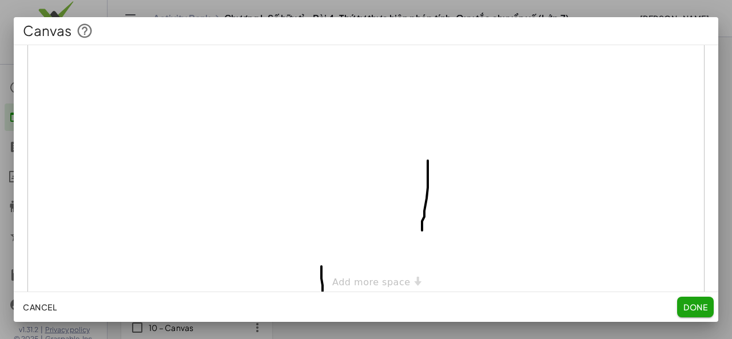
scroll to position [172, 0]
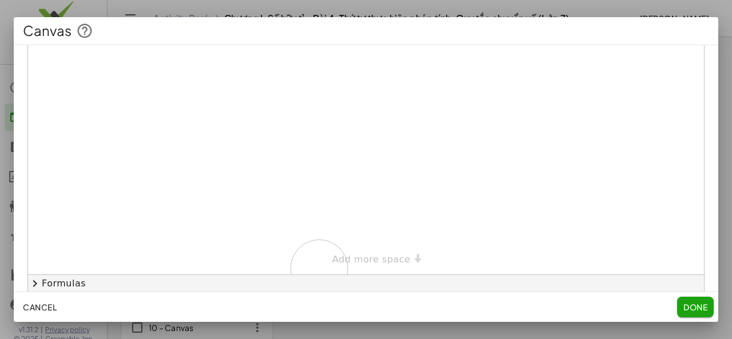
drag, startPoint x: 438, startPoint y: 125, endPoint x: 319, endPoint y: 267, distance: 185.1
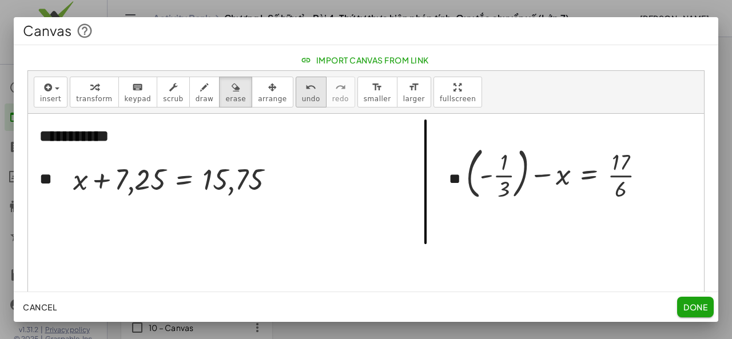
scroll to position [0, 0]
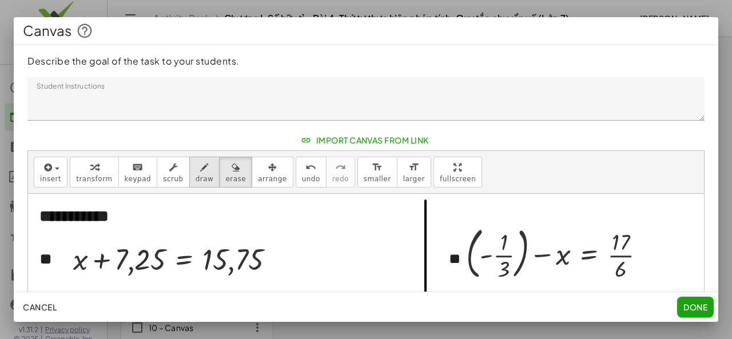
click at [196, 175] on span "draw" at bounding box center [205, 179] width 18 height 8
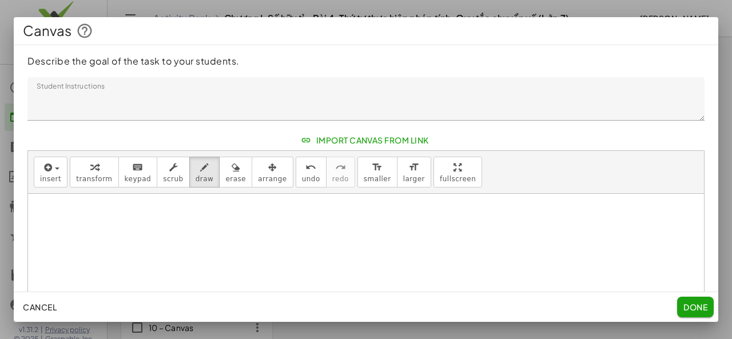
scroll to position [114, 0]
drag, startPoint x: 425, startPoint y: 208, endPoint x: 427, endPoint y: 295, distance: 87.5
click at [427, 295] on div "**********" at bounding box center [366, 169] width 704 height 305
click at [296, 175] on button "undo undo" at bounding box center [311, 172] width 31 height 31
drag, startPoint x: 425, startPoint y: 205, endPoint x: 427, endPoint y: 298, distance: 92.6
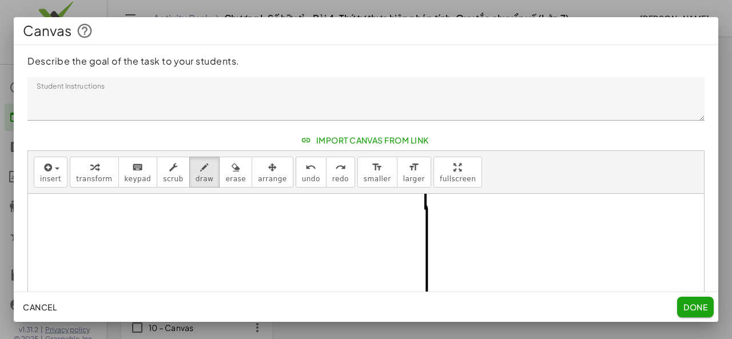
click at [427, 298] on div "**********" at bounding box center [366, 169] width 704 height 305
drag, startPoint x: 427, startPoint y: 238, endPoint x: 424, endPoint y: 307, distance: 68.7
click at [421, 317] on div "**********" at bounding box center [366, 169] width 704 height 305
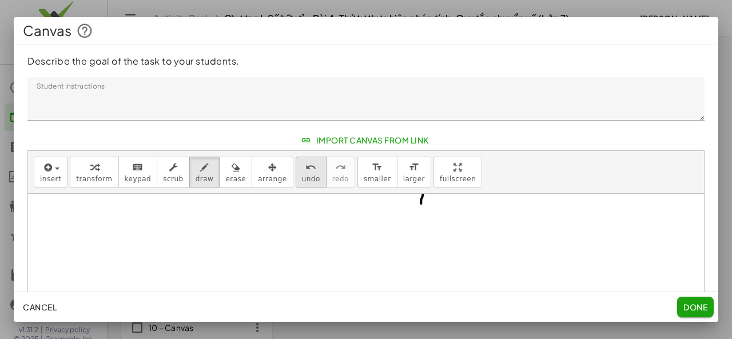
drag, startPoint x: 294, startPoint y: 171, endPoint x: 295, endPoint y: 177, distance: 6.3
click at [296, 171] on button "undo undo" at bounding box center [311, 172] width 31 height 31
drag, startPoint x: 426, startPoint y: 236, endPoint x: 431, endPoint y: 273, distance: 37.0
click at [421, 293] on div "**********" at bounding box center [366, 169] width 704 height 305
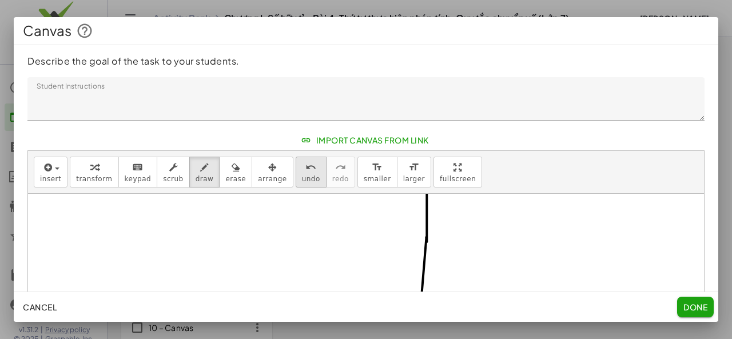
click at [305, 166] on icon "undo" at bounding box center [310, 168] width 11 height 14
drag, startPoint x: 427, startPoint y: 236, endPoint x: 433, endPoint y: 297, distance: 61.5
click at [433, 307] on div "**********" at bounding box center [366, 169] width 704 height 305
click at [302, 172] on div "undo" at bounding box center [311, 167] width 18 height 14
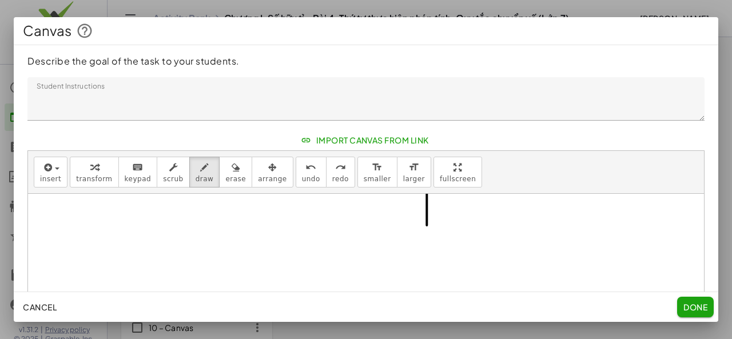
scroll to position [172, 0]
drag, startPoint x: 427, startPoint y: 235, endPoint x: 429, endPoint y: 308, distance: 73.2
click at [429, 308] on div "**********" at bounding box center [366, 169] width 704 height 305
click at [302, 178] on span "undo" at bounding box center [311, 179] width 18 height 8
drag, startPoint x: 426, startPoint y: 234, endPoint x: 429, endPoint y: 302, distance: 68.1
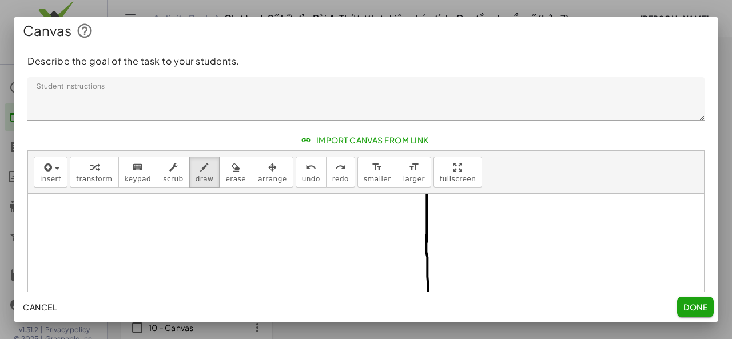
click at [429, 306] on div "**********" at bounding box center [366, 169] width 704 height 305
drag, startPoint x: 429, startPoint y: 245, endPoint x: 432, endPoint y: 312, distance: 66.4
click at [432, 312] on div "**********" at bounding box center [366, 169] width 704 height 305
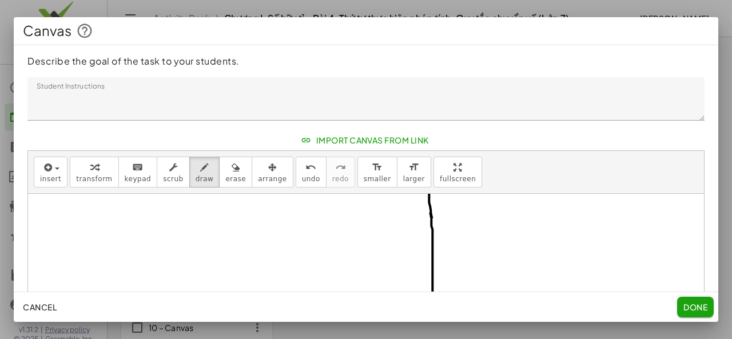
drag, startPoint x: 430, startPoint y: 212, endPoint x: 436, endPoint y: 296, distance: 83.7
click at [434, 305] on div "**********" at bounding box center [366, 169] width 704 height 305
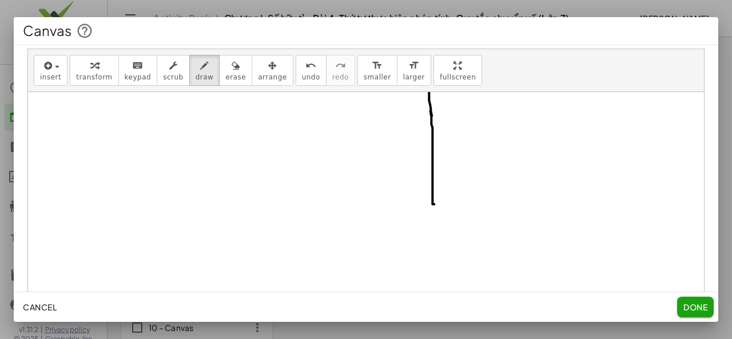
scroll to position [172, 0]
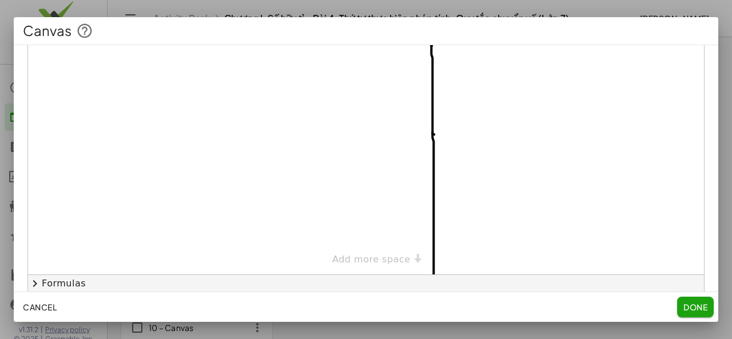
drag, startPoint x: 432, startPoint y: 131, endPoint x: 456, endPoint y: 251, distance: 122.4
click at [433, 287] on div "**********" at bounding box center [366, 135] width 676 height 313
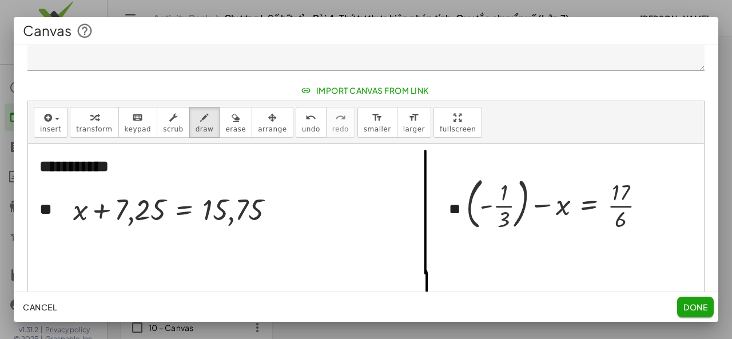
scroll to position [0, 0]
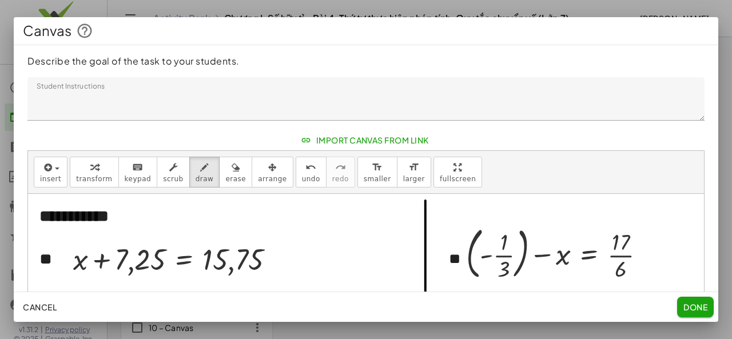
drag, startPoint x: 691, startPoint y: 311, endPoint x: 699, endPoint y: 297, distance: 16.1
click at [691, 312] on span "Done" at bounding box center [695, 307] width 24 height 10
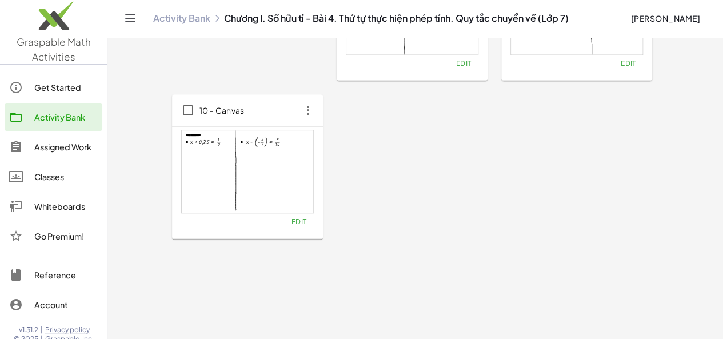
scroll to position [512, 0]
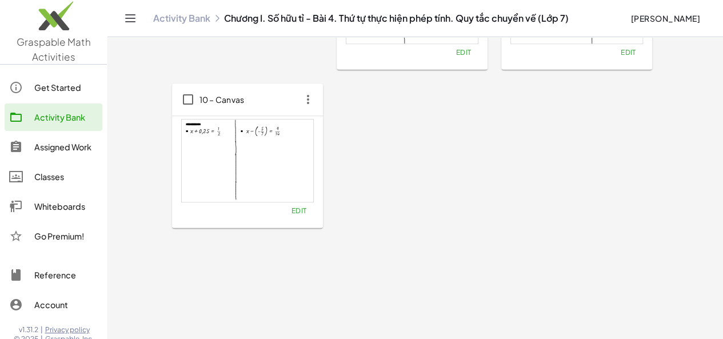
click at [291, 212] on span "Edit" at bounding box center [298, 210] width 15 height 9
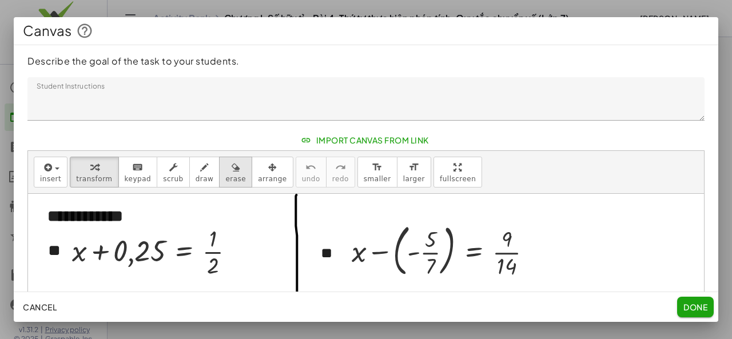
drag, startPoint x: 221, startPoint y: 170, endPoint x: 223, endPoint y: 179, distance: 8.9
click at [232, 170] on icon "button" at bounding box center [236, 168] width 9 height 14
drag, startPoint x: 287, startPoint y: 200, endPoint x: 302, endPoint y: 359, distance: 160.2
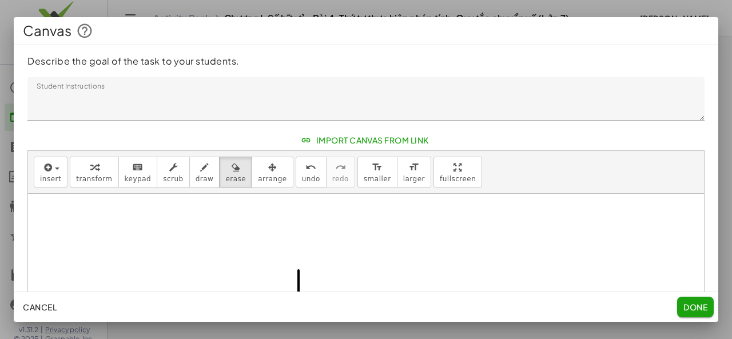
scroll to position [150, 0]
drag, startPoint x: 288, startPoint y: 238, endPoint x: 308, endPoint y: 313, distance: 77.4
click at [308, 313] on div "**********" at bounding box center [366, 169] width 704 height 305
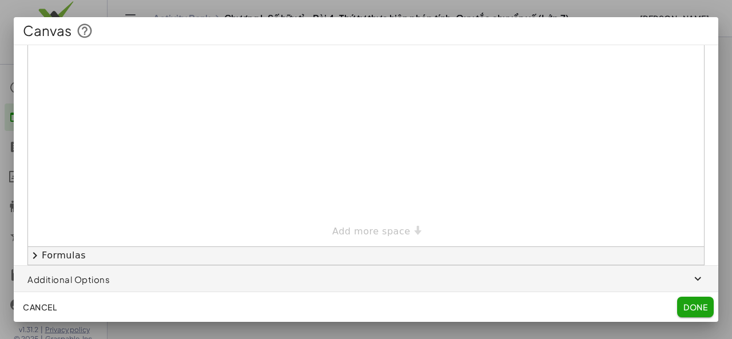
drag, startPoint x: 297, startPoint y: 136, endPoint x: 290, endPoint y: 280, distance: 144.8
click at [290, 280] on div "**********" at bounding box center [366, 168] width 704 height 247
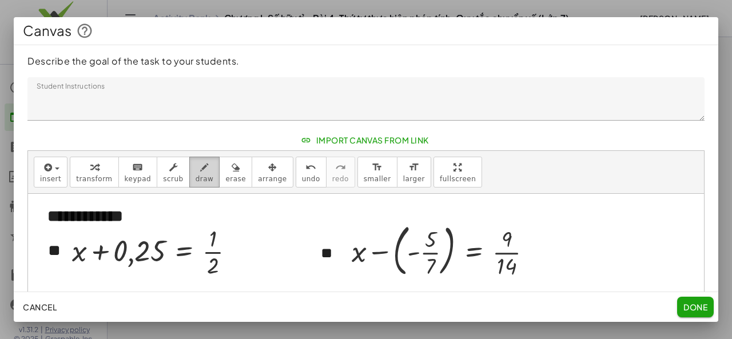
click at [196, 175] on span "draw" at bounding box center [205, 179] width 18 height 8
click at [258, 175] on span "arrange" at bounding box center [272, 179] width 29 height 8
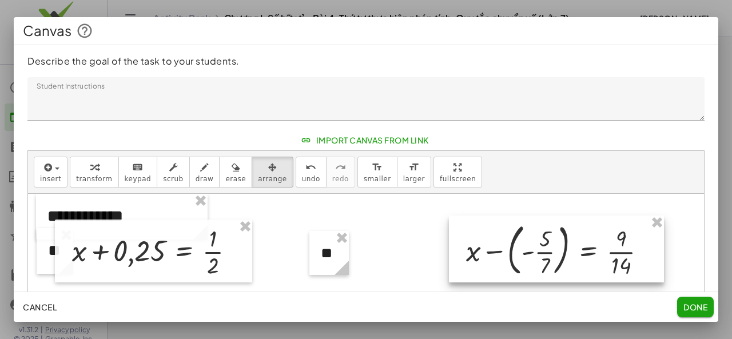
drag, startPoint x: 394, startPoint y: 257, endPoint x: 504, endPoint y: 257, distance: 109.8
click at [507, 257] on div at bounding box center [556, 249] width 215 height 67
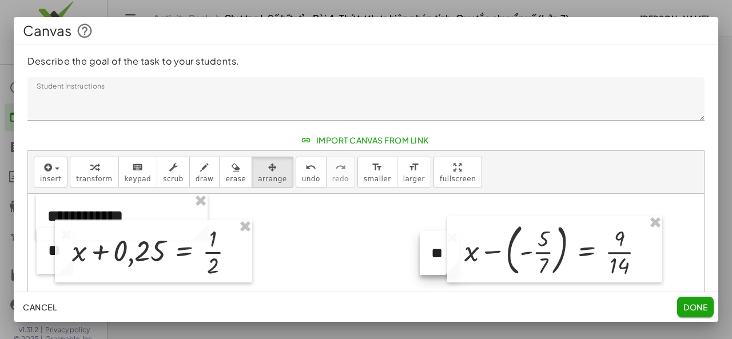
drag, startPoint x: 333, startPoint y: 253, endPoint x: 443, endPoint y: 253, distance: 110.3
click at [443, 253] on div at bounding box center [439, 253] width 39 height 44
click at [197, 174] on button "draw" at bounding box center [204, 172] width 31 height 31
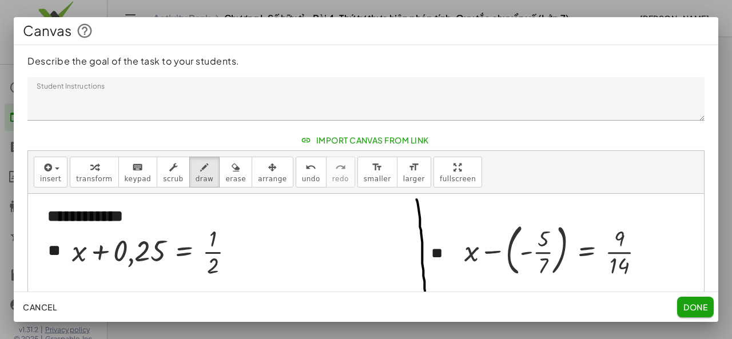
drag, startPoint x: 416, startPoint y: 198, endPoint x: 427, endPoint y: 305, distance: 106.8
click at [427, 305] on div "**********" at bounding box center [366, 169] width 704 height 305
click at [305, 171] on icon "undo" at bounding box center [310, 168] width 11 height 14
drag, startPoint x: 417, startPoint y: 196, endPoint x: 423, endPoint y: 297, distance: 100.8
click at [423, 297] on div "**********" at bounding box center [366, 169] width 704 height 305
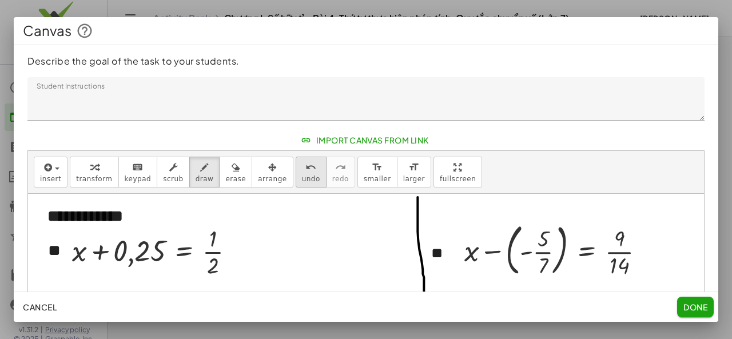
click at [302, 167] on div "undo" at bounding box center [311, 167] width 18 height 14
drag, startPoint x: 415, startPoint y: 198, endPoint x: 409, endPoint y: 301, distance: 103.1
click at [409, 301] on div "**********" at bounding box center [366, 169] width 704 height 305
drag, startPoint x: 299, startPoint y: 176, endPoint x: 293, endPoint y: 182, distance: 9.3
click at [299, 177] on button "undo undo" at bounding box center [311, 172] width 31 height 31
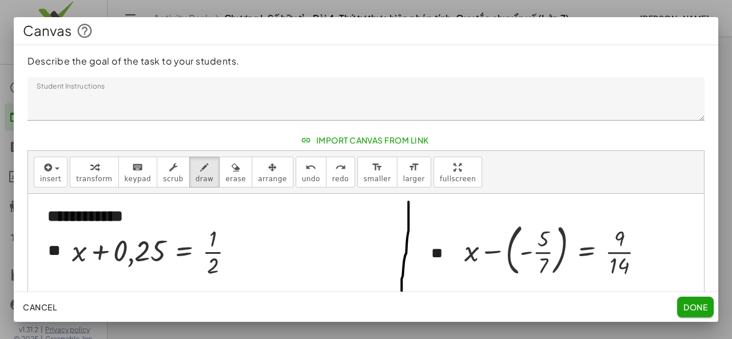
drag, startPoint x: 408, startPoint y: 201, endPoint x: 402, endPoint y: 308, distance: 107.1
click at [402, 308] on div "**********" at bounding box center [366, 169] width 704 height 305
click at [302, 176] on span "undo" at bounding box center [311, 179] width 18 height 8
drag, startPoint x: 407, startPoint y: 245, endPoint x: 408, endPoint y: 305, distance: 59.5
click at [408, 305] on div "**********" at bounding box center [366, 169] width 704 height 305
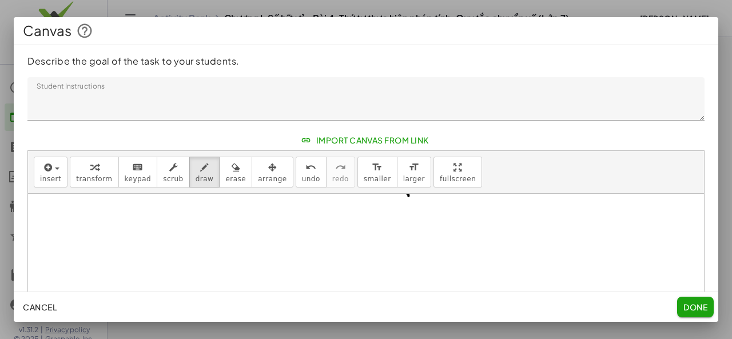
scroll to position [93, 0]
drag, startPoint x: 407, startPoint y: 209, endPoint x: 405, endPoint y: 300, distance: 90.9
click at [405, 300] on div "**********" at bounding box center [366, 169] width 704 height 305
click at [296, 173] on button "undo undo" at bounding box center [311, 172] width 31 height 31
drag, startPoint x: 407, startPoint y: 209, endPoint x: 411, endPoint y: 305, distance: 96.1
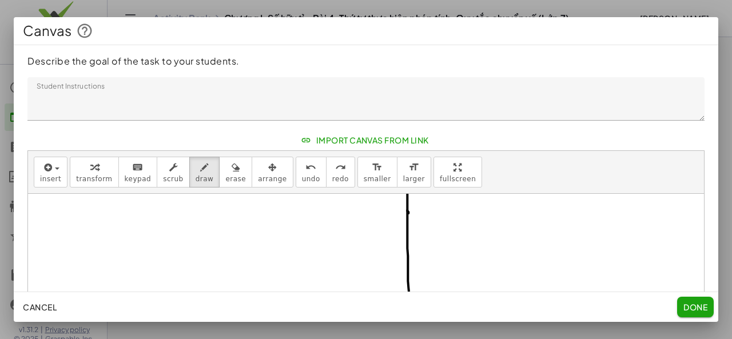
click at [411, 305] on div "**********" at bounding box center [366, 169] width 704 height 305
drag, startPoint x: 408, startPoint y: 237, endPoint x: 411, endPoint y: 305, distance: 68.1
click at [411, 305] on div "**********" at bounding box center [366, 169] width 704 height 305
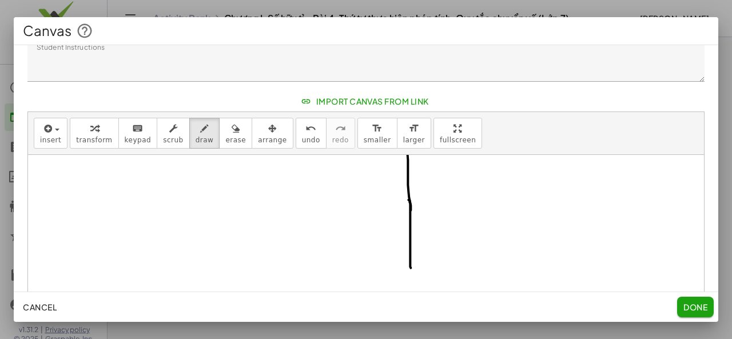
scroll to position [57, 0]
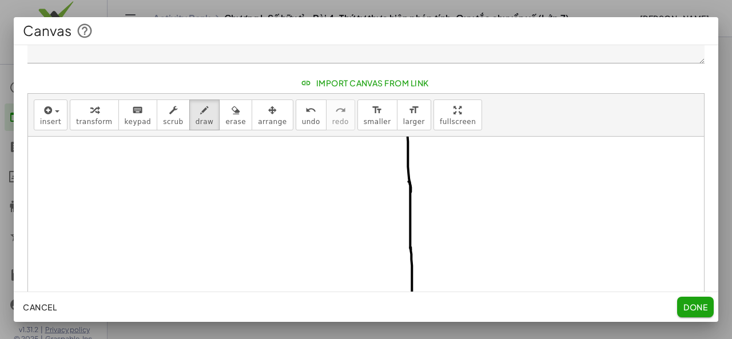
drag, startPoint x: 410, startPoint y: 246, endPoint x: 413, endPoint y: 296, distance: 49.8
click at [413, 296] on div "**********" at bounding box center [366, 169] width 704 height 305
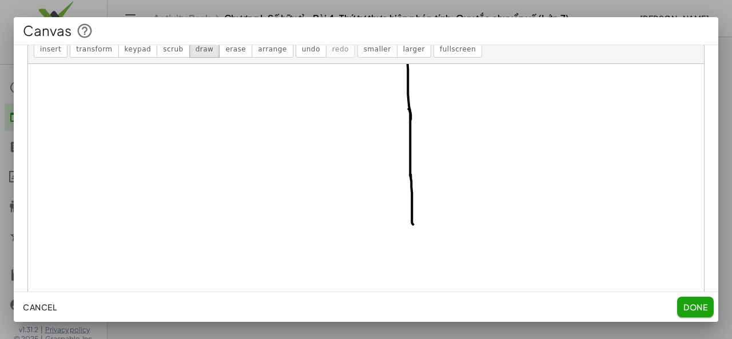
scroll to position [200, 0]
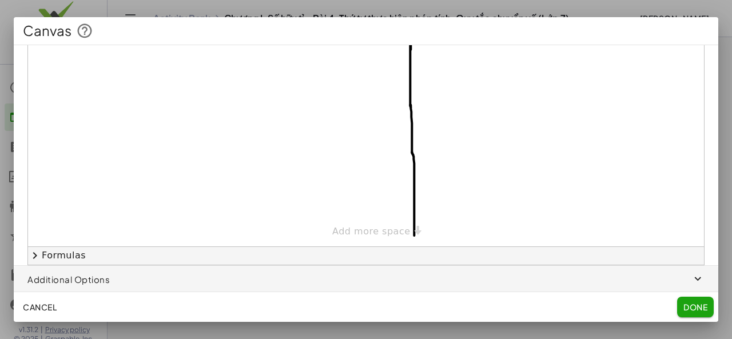
drag, startPoint x: 412, startPoint y: 150, endPoint x: 414, endPoint y: 252, distance: 101.8
click at [414, 252] on div "**********" at bounding box center [366, 107] width 676 height 313
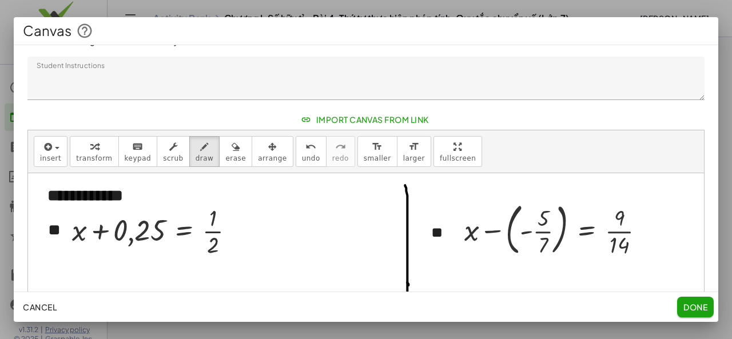
scroll to position [0, 0]
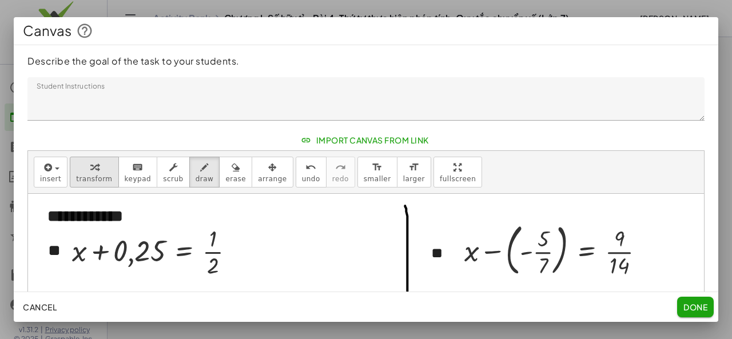
click at [83, 169] on div "button" at bounding box center [94, 167] width 36 height 14
click at [692, 309] on span "Done" at bounding box center [695, 307] width 24 height 10
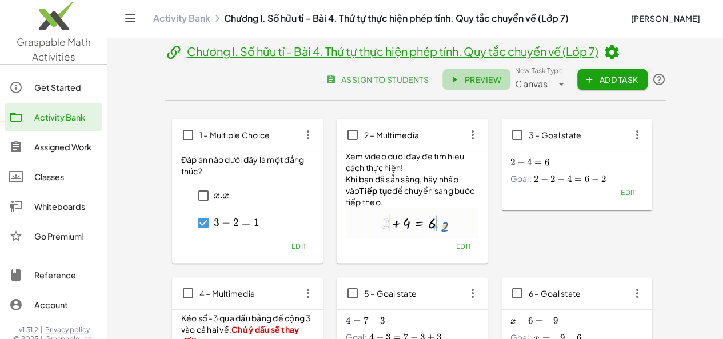
click at [501, 85] on span "Preview" at bounding box center [477, 79] width 50 height 10
click at [438, 69] on button "assign to students" at bounding box center [378, 79] width 119 height 21
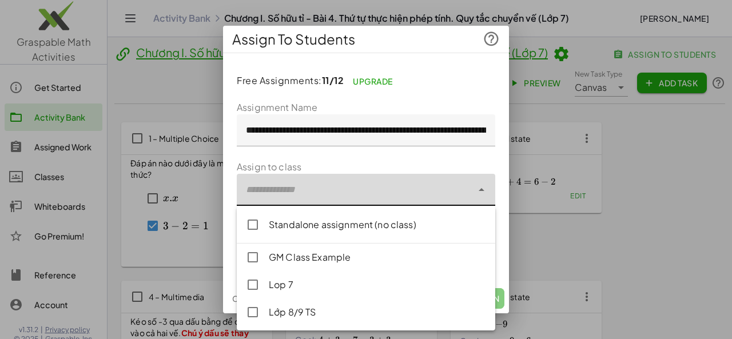
click at [340, 196] on div at bounding box center [355, 190] width 236 height 32
click at [333, 219] on div "Standalone assignment (no class)" at bounding box center [377, 225] width 217 height 14
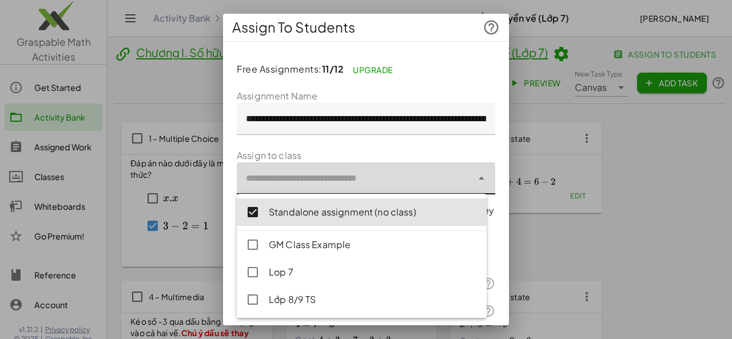
click at [493, 216] on div "**********" at bounding box center [366, 208] width 286 height 315
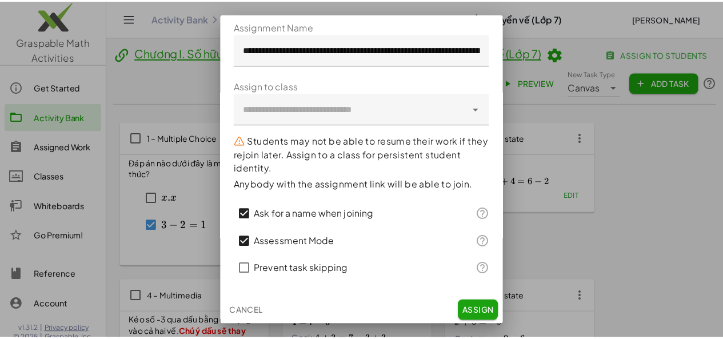
scroll to position [70, 0]
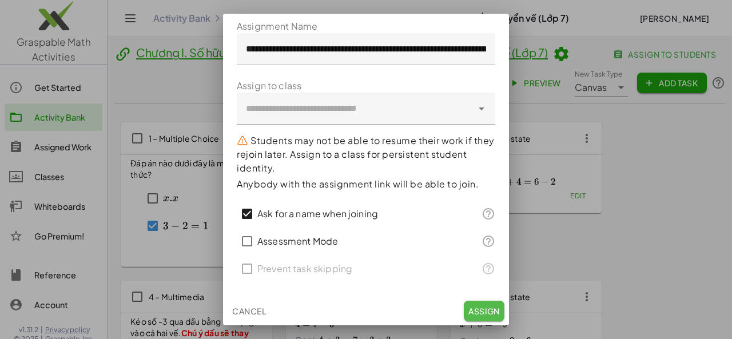
click at [479, 310] on span "Assign" at bounding box center [483, 311] width 31 height 10
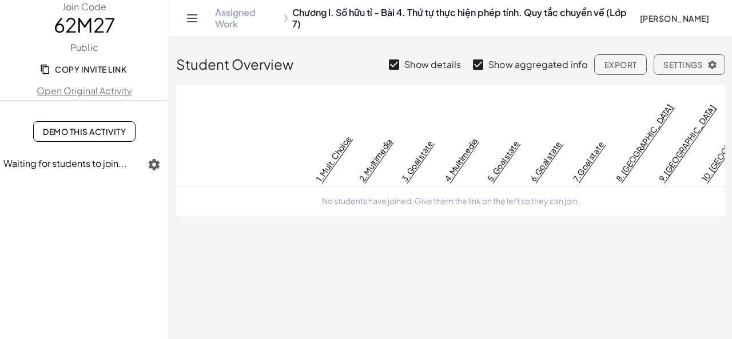
click at [79, 71] on span "Copy Invite Link" at bounding box center [84, 69] width 84 height 10
click at [115, 67] on span "Copy Invite Link" at bounding box center [84, 69] width 84 height 10
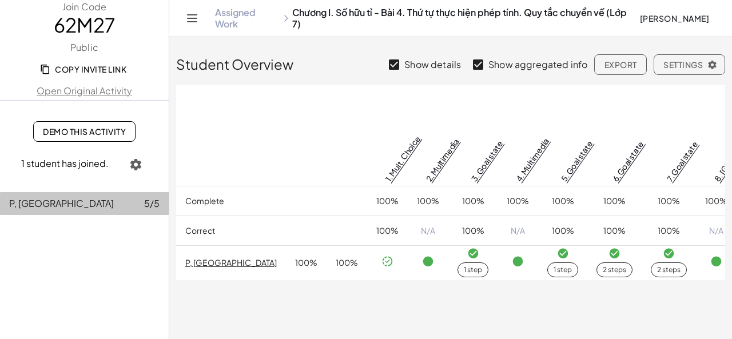
click at [79, 204] on div "P, Anh 5/5" at bounding box center [84, 204] width 150 height 14
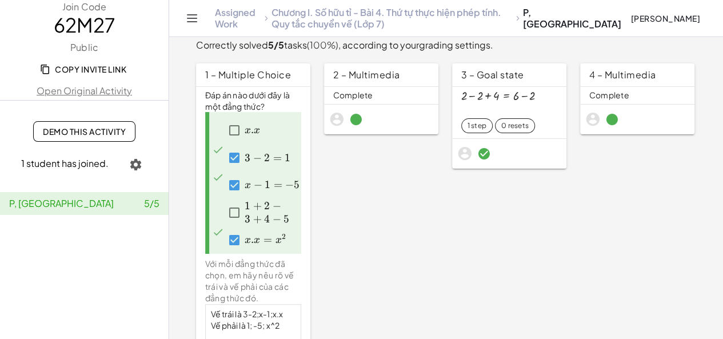
scroll to position [114, 0]
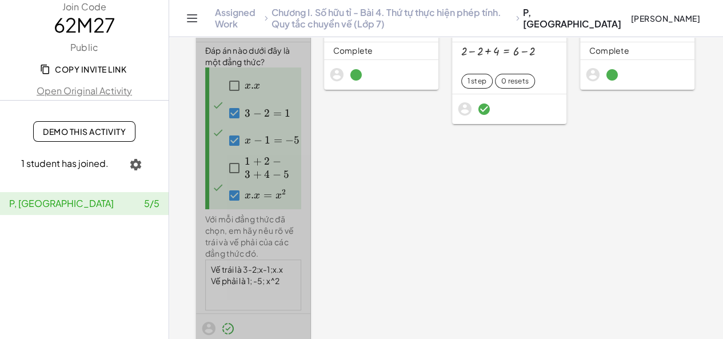
click at [273, 240] on div "Với mỗi đẳng thức đã chọn, em hãy nêu rõ vế trái và vế phải của các đẳng thức đ…" at bounding box center [253, 237] width 96 height 46
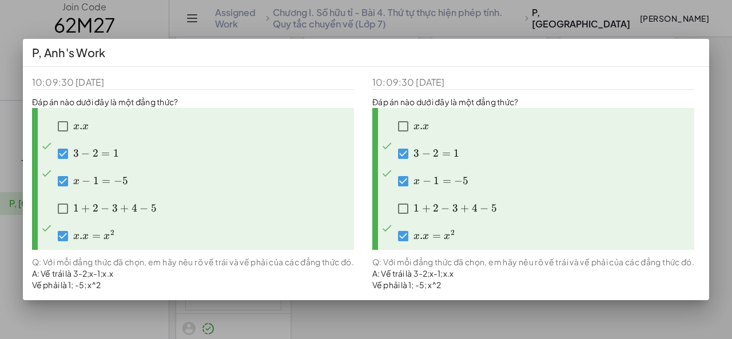
scroll to position [57, 0]
click at [709, 127] on div at bounding box center [366, 169] width 732 height 339
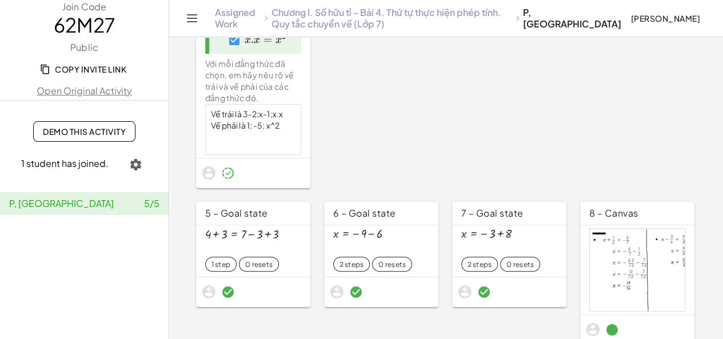
scroll to position [400, 0]
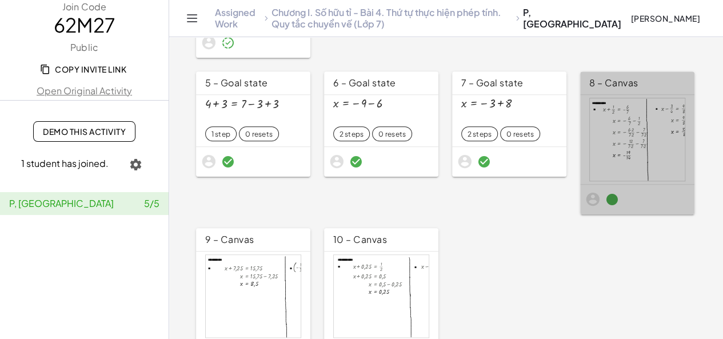
click at [611, 195] on div at bounding box center [637, 200] width 114 height 30
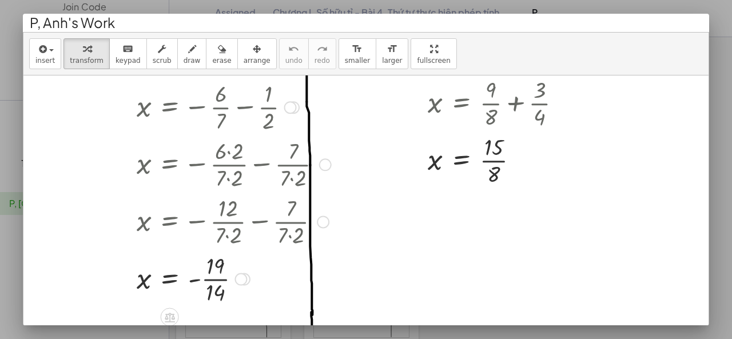
scroll to position [57, 0]
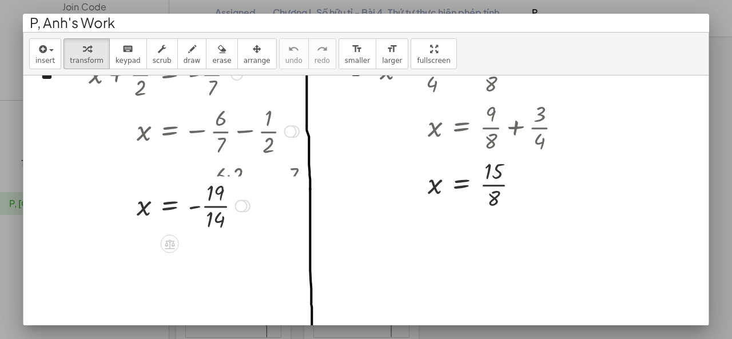
drag, startPoint x: 241, startPoint y: 300, endPoint x: 254, endPoint y: 202, distance: 98.0
click at [170, 206] on div "x = - · 19 · 14" at bounding box center [170, 206] width 0 height 0
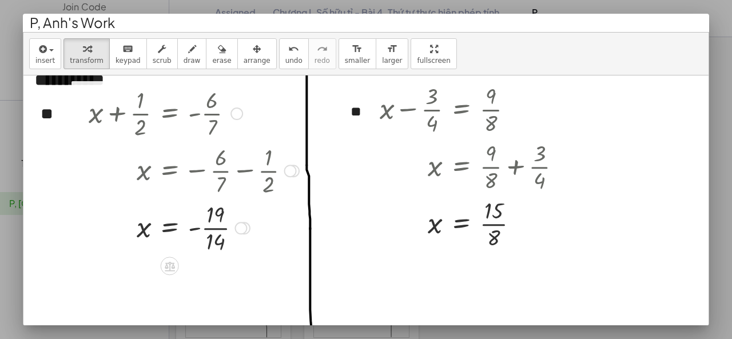
scroll to position [0, 0]
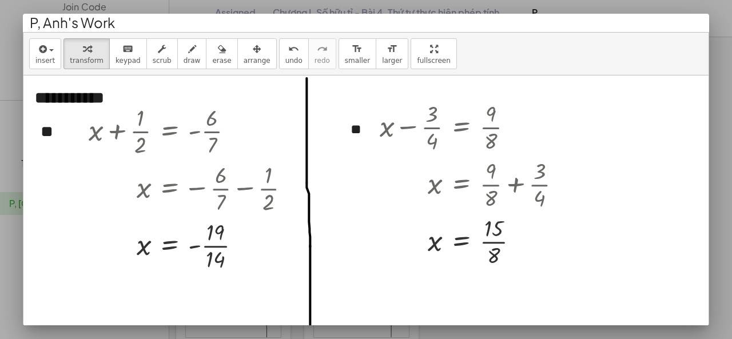
click at [716, 216] on div at bounding box center [366, 169] width 732 height 339
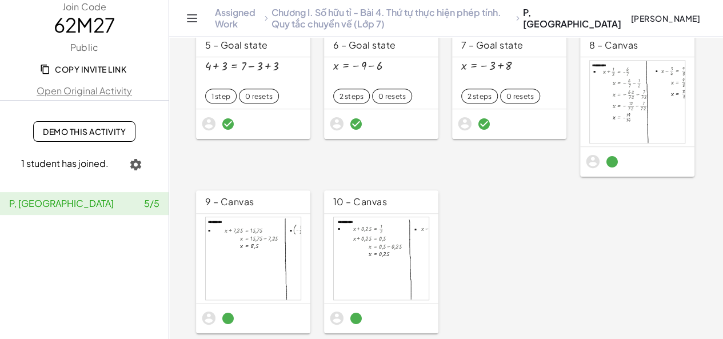
scroll to position [456, 0]
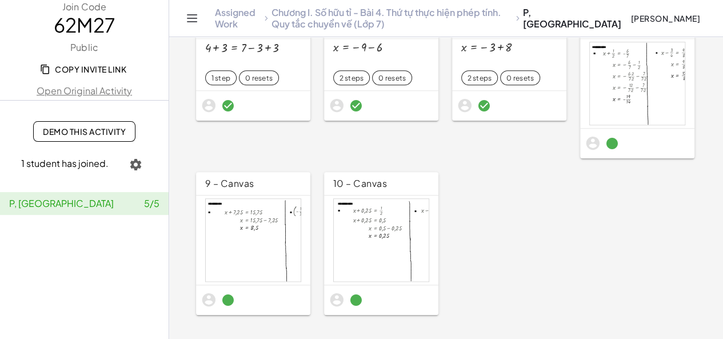
click at [248, 300] on div at bounding box center [253, 300] width 114 height 30
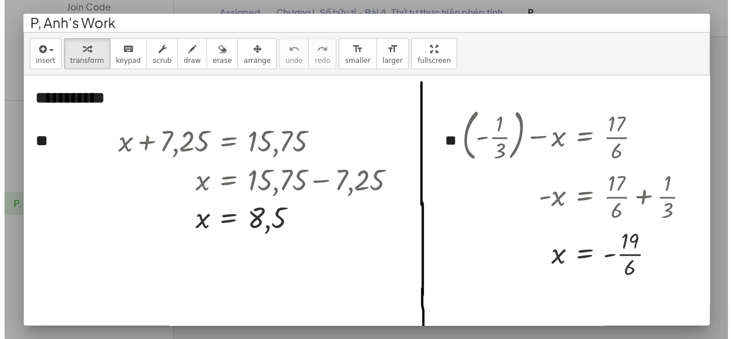
scroll to position [0, 0]
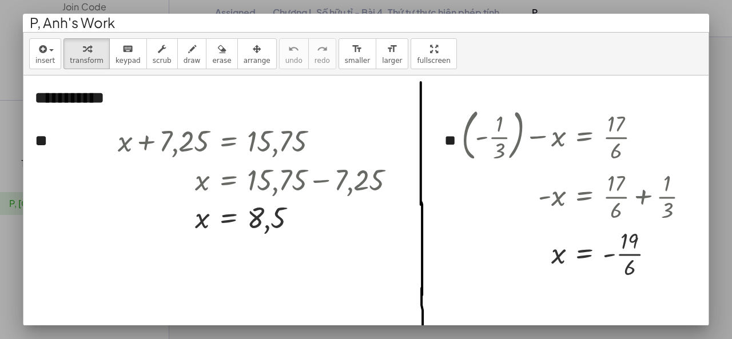
click at [557, 2] on div at bounding box center [366, 169] width 732 height 339
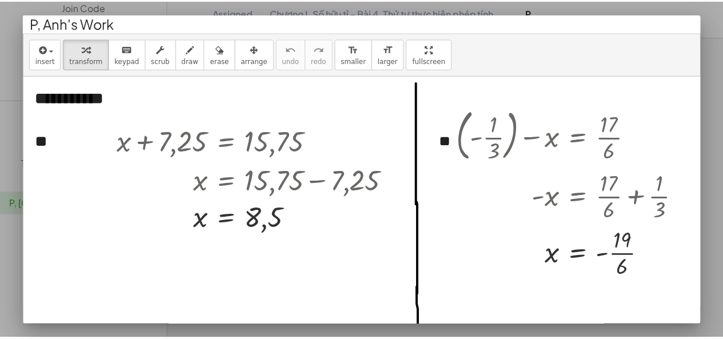
scroll to position [456, 0]
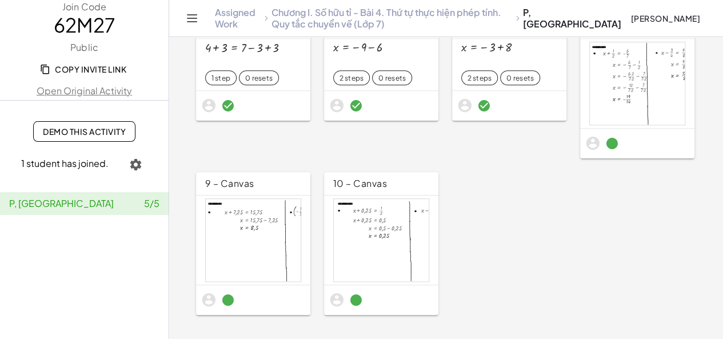
click at [372, 294] on div at bounding box center [381, 300] width 114 height 30
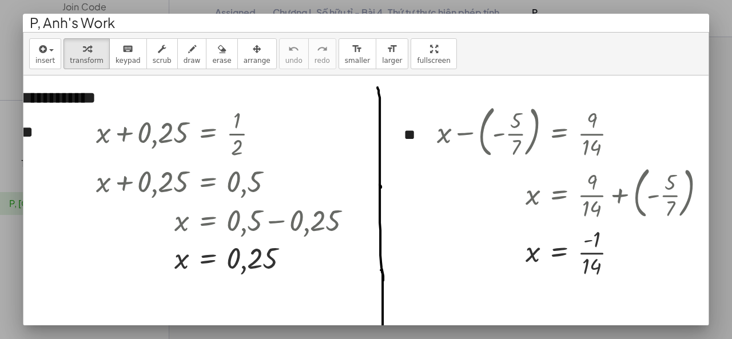
scroll to position [0, 23]
click at [461, 8] on div at bounding box center [366, 169] width 732 height 339
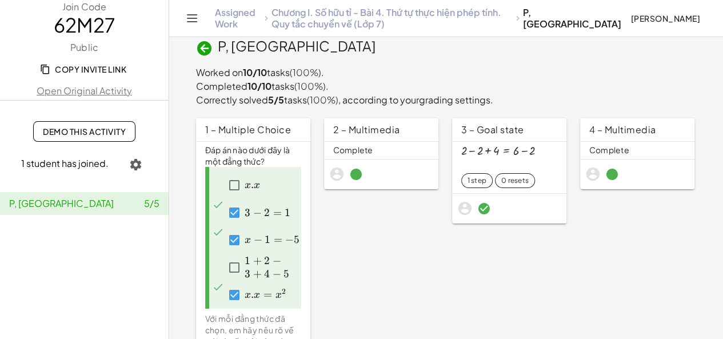
scroll to position [0, 0]
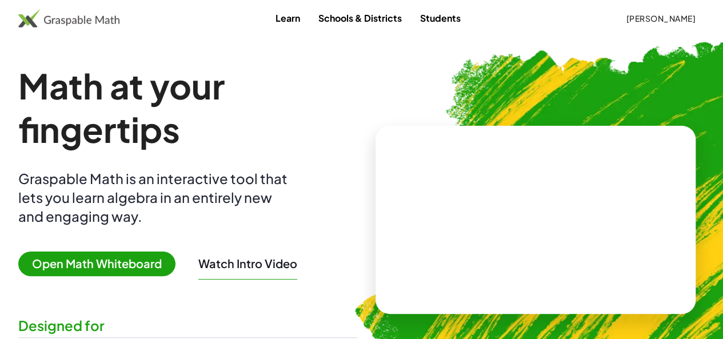
click at [626, 22] on span "[PERSON_NAME]" at bounding box center [661, 18] width 70 height 10
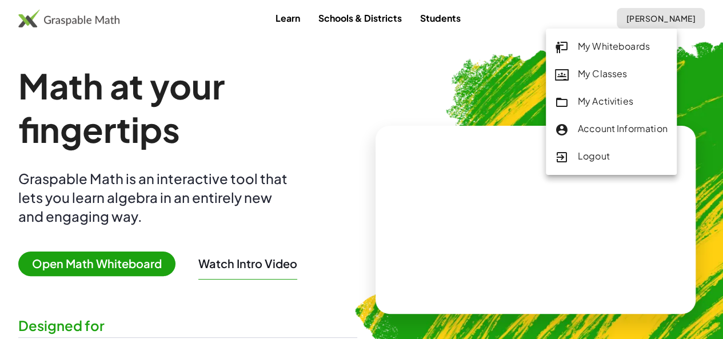
click at [601, 43] on div "My Whiteboards" at bounding box center [611, 46] width 113 height 15
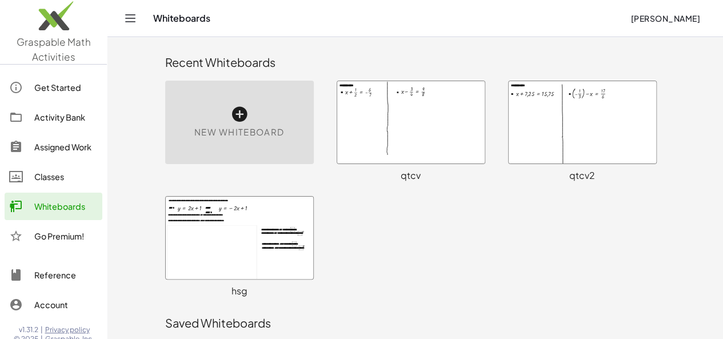
drag, startPoint x: 408, startPoint y: 141, endPoint x: 382, endPoint y: 140, distance: 25.2
click at [382, 140] on div at bounding box center [411, 122] width 148 height 82
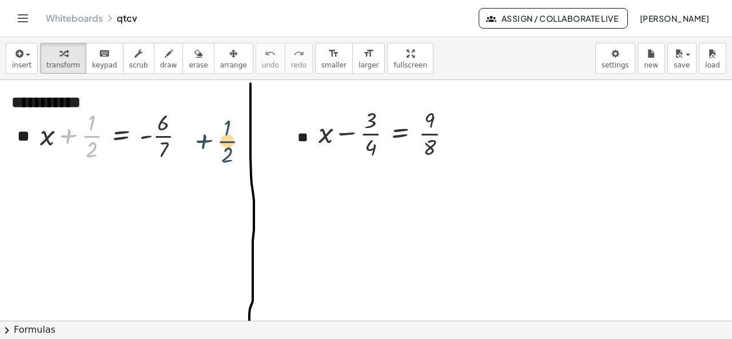
drag, startPoint x: 69, startPoint y: 138, endPoint x: 207, endPoint y: 140, distance: 138.4
click at [209, 141] on div "**********" at bounding box center [366, 321] width 732 height 483
drag, startPoint x: 70, startPoint y: 133, endPoint x: 178, endPoint y: 136, distance: 108.7
click at [178, 136] on div at bounding box center [116, 134] width 165 height 57
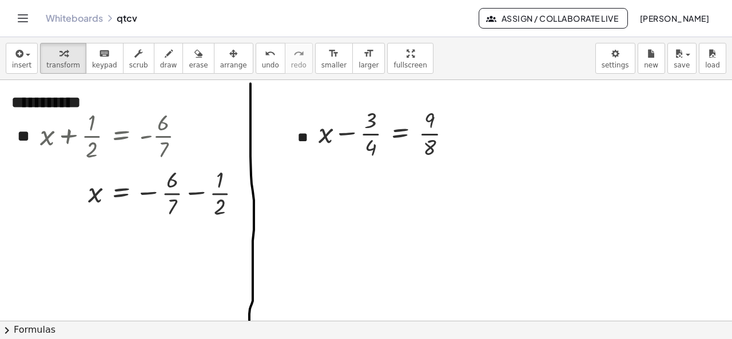
drag, startPoint x: 465, startPoint y: 198, endPoint x: 443, endPoint y: 55, distance: 144.8
click at [443, 55] on div "insert select one: Math Expression Function Text Youtube Video Graphing Geometr…" at bounding box center [366, 58] width 732 height 43
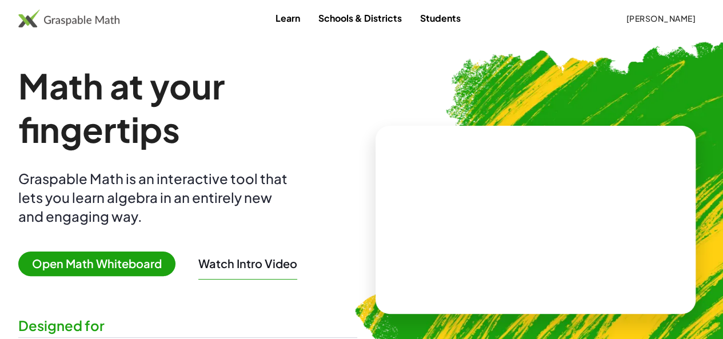
click at [626, 18] on span "[PERSON_NAME]" at bounding box center [661, 18] width 70 height 10
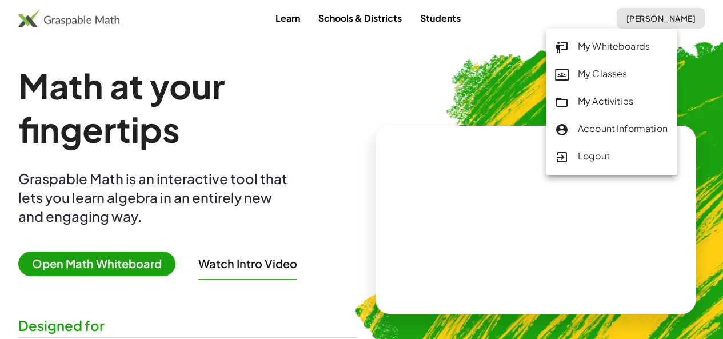
click at [604, 43] on div "My Whiteboards" at bounding box center [611, 46] width 113 height 15
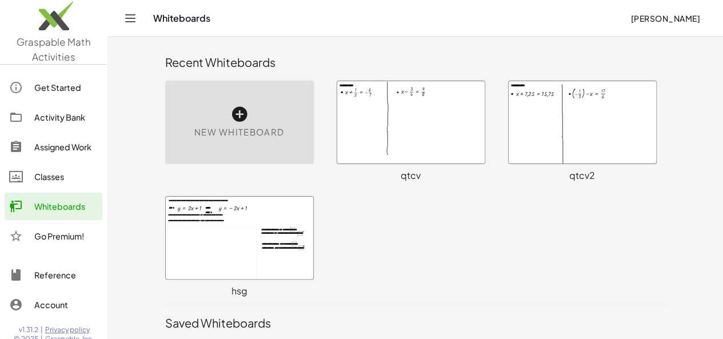
click at [628, 138] on div at bounding box center [583, 122] width 148 height 82
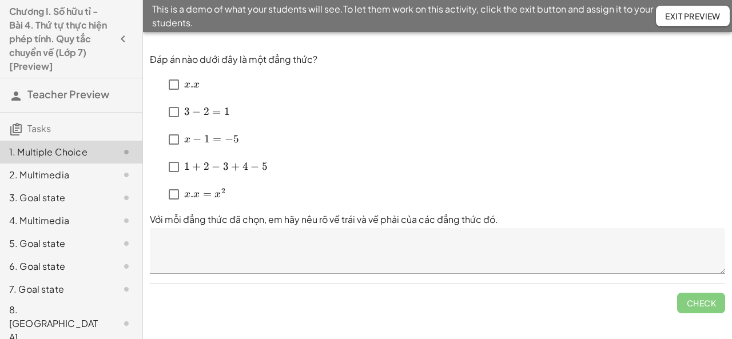
click at [194, 119] on label "﻿ 3 − 2 = 1 3-2=1 3 − 2 = 1 ﻿" at bounding box center [207, 111] width 47 height 27
click at [269, 233] on textarea at bounding box center [437, 251] width 575 height 46
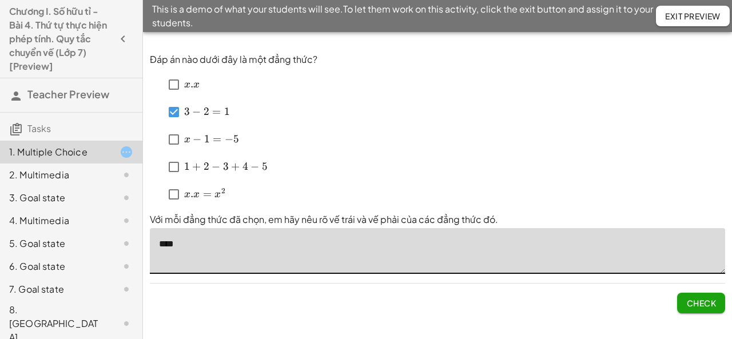
type textarea "***"
click at [702, 306] on span "Check" at bounding box center [701, 303] width 30 height 10
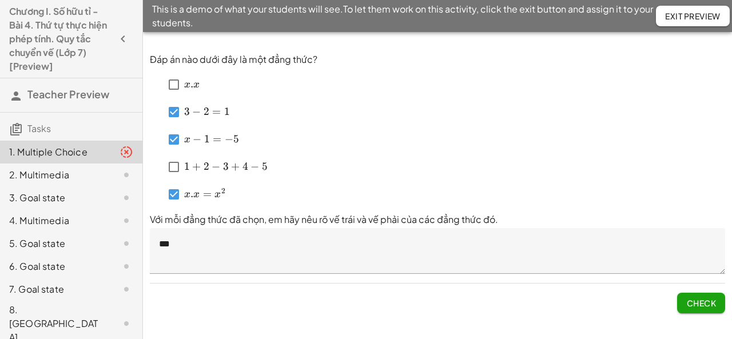
click at [693, 305] on span "Check" at bounding box center [701, 303] width 30 height 10
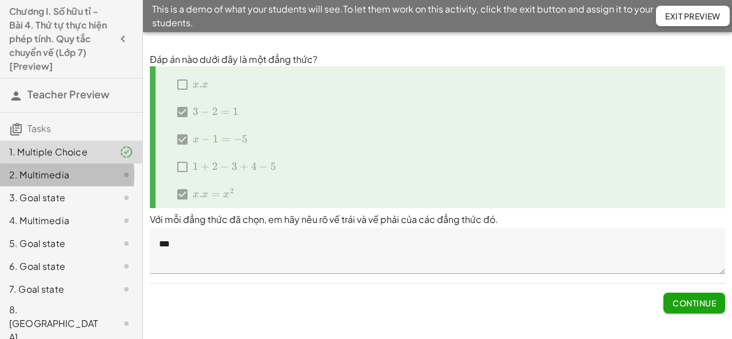
click at [53, 172] on div "2. Multimedia" at bounding box center [55, 175] width 92 height 14
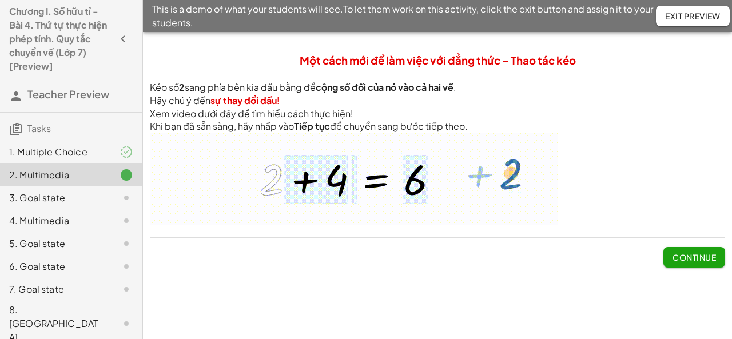
click at [696, 253] on span "Continue" at bounding box center [693, 257] width 43 height 10
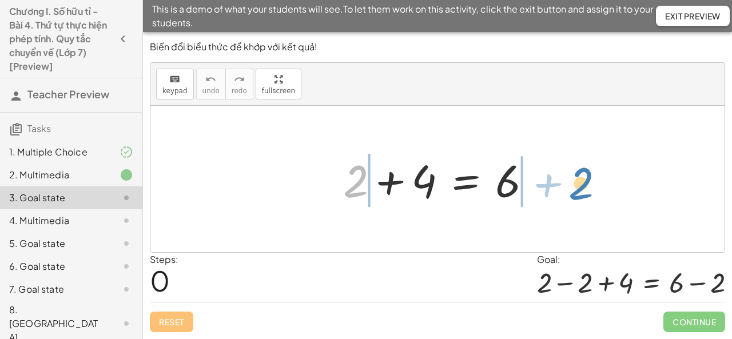
drag, startPoint x: 357, startPoint y: 188, endPoint x: 582, endPoint y: 190, distance: 225.3
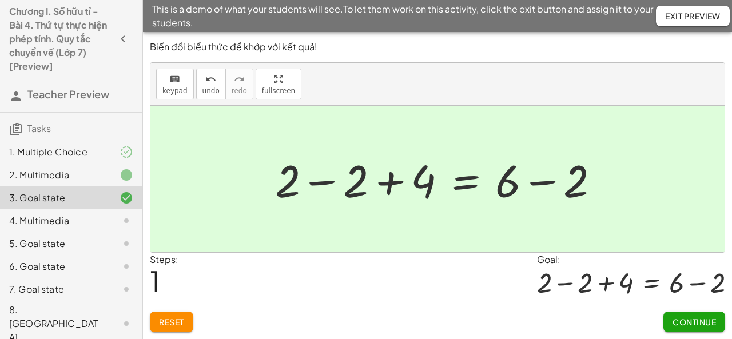
click at [672, 322] on span "Continue" at bounding box center [693, 322] width 43 height 10
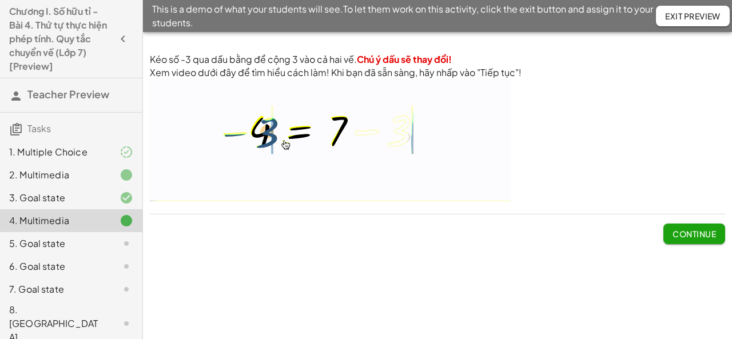
click at [695, 226] on button "Continue" at bounding box center [694, 234] width 62 height 21
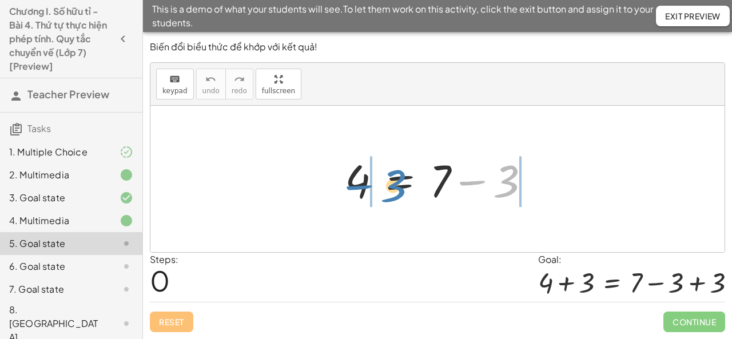
drag, startPoint x: 477, startPoint y: 183, endPoint x: 364, endPoint y: 188, distance: 113.3
click at [364, 188] on div at bounding box center [442, 179] width 206 height 59
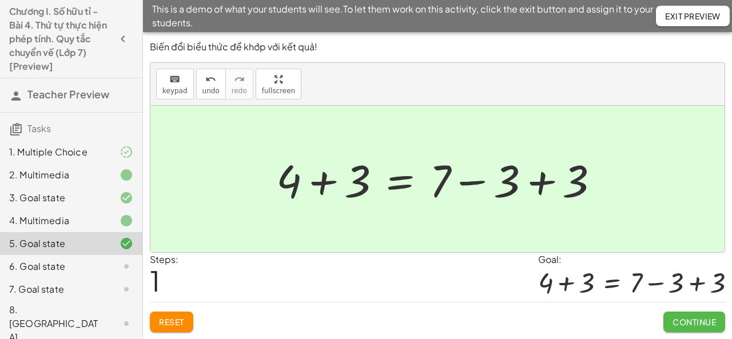
click at [692, 322] on span "Continue" at bounding box center [693, 322] width 43 height 10
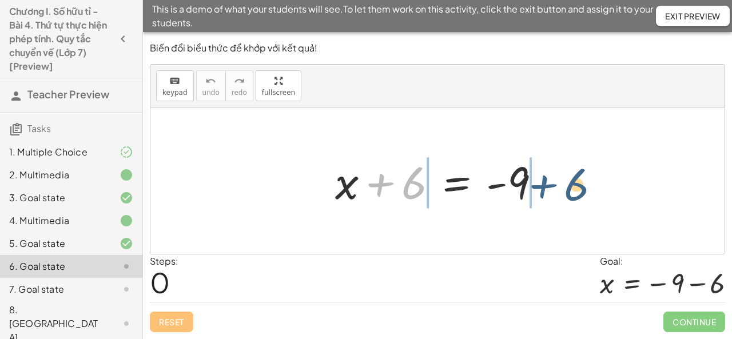
drag, startPoint x: 378, startPoint y: 179, endPoint x: 541, endPoint y: 181, distance: 163.5
click at [541, 181] on div at bounding box center [442, 181] width 226 height 59
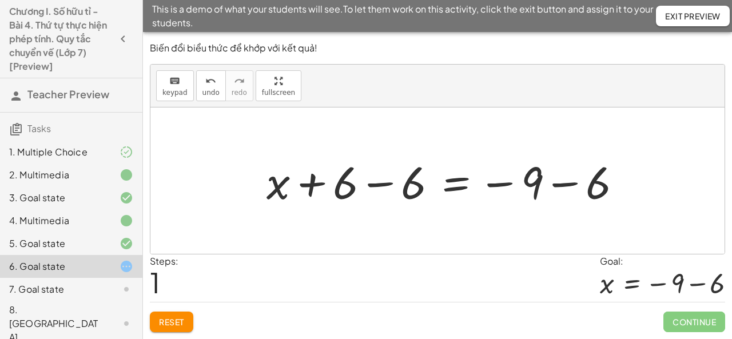
click at [377, 182] on div at bounding box center [449, 181] width 376 height 59
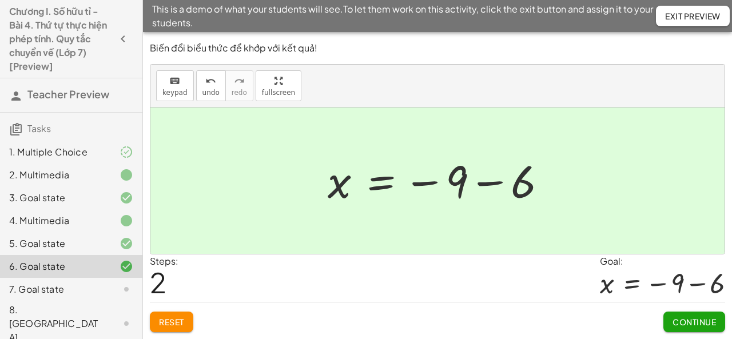
click at [693, 325] on span "Continue" at bounding box center [693, 322] width 43 height 10
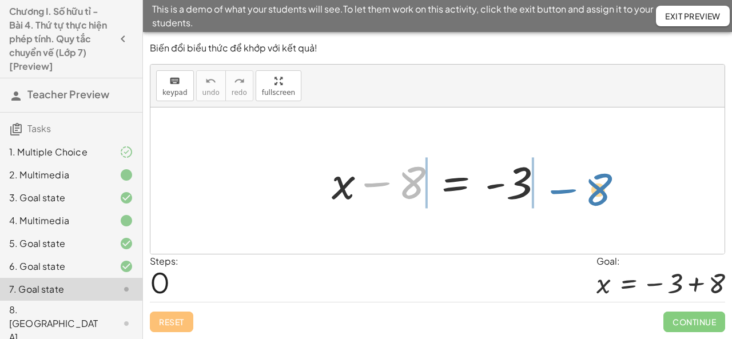
drag, startPoint x: 382, startPoint y: 185, endPoint x: 568, endPoint y: 192, distance: 186.5
click at [568, 192] on div "− 8 + x − 8 = - 3" at bounding box center [437, 180] width 574 height 146
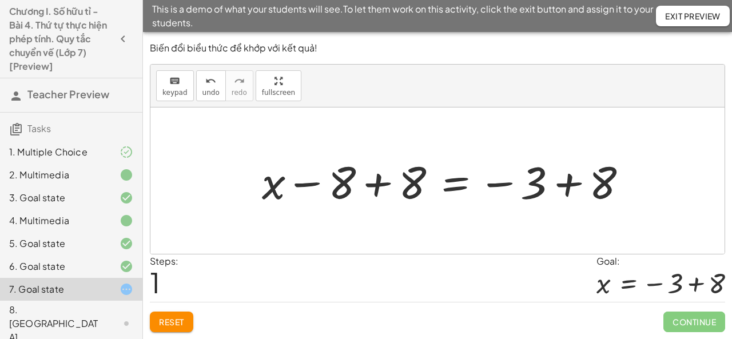
click at [372, 193] on div at bounding box center [449, 181] width 386 height 59
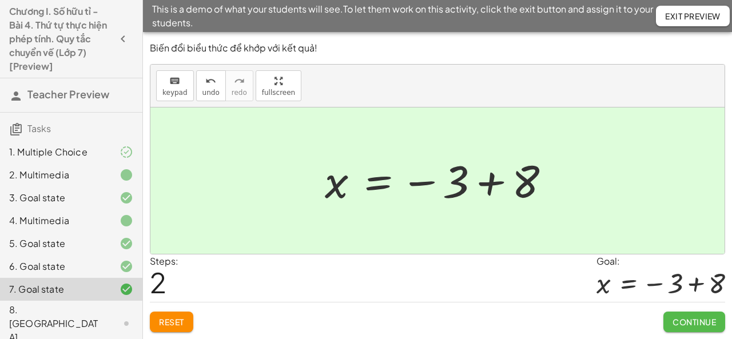
click at [690, 320] on span "Continue" at bounding box center [693, 322] width 43 height 10
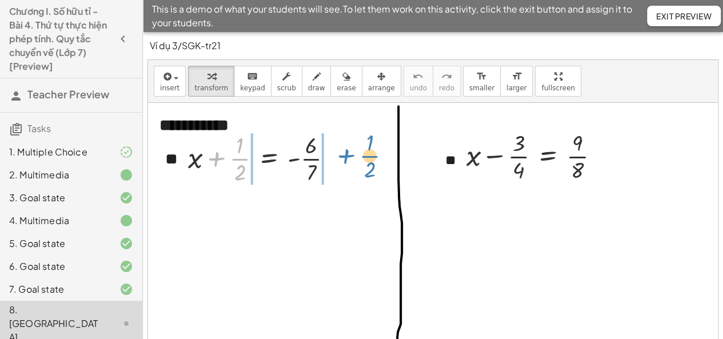
drag, startPoint x: 216, startPoint y: 156, endPoint x: 345, endPoint y: 153, distance: 129.2
click at [345, 153] on div at bounding box center [264, 157] width 165 height 57
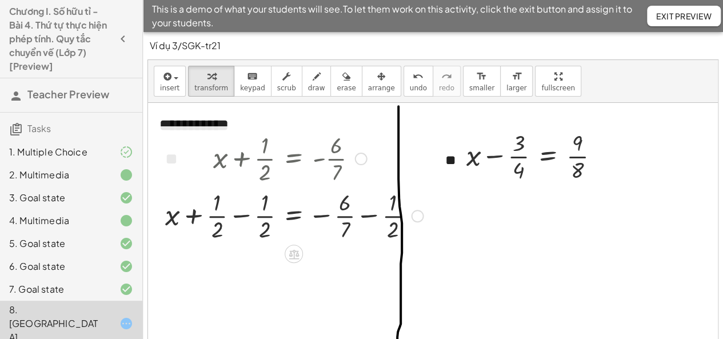
click at [241, 217] on div at bounding box center [295, 214] width 270 height 57
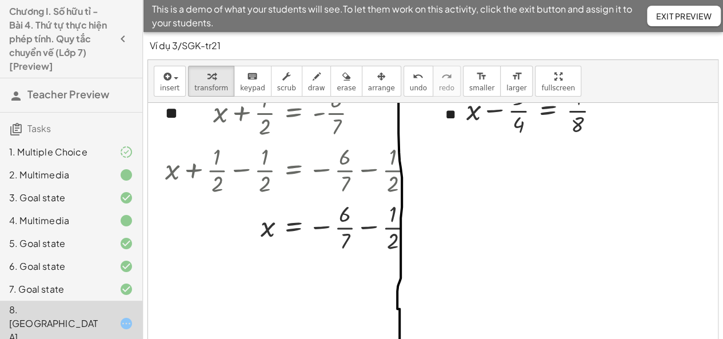
scroll to position [114, 0]
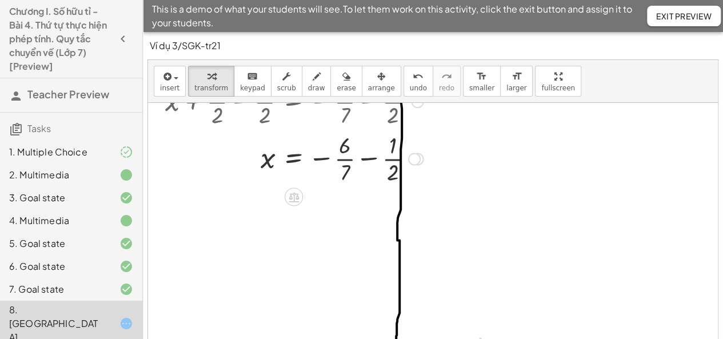
click at [367, 158] on div at bounding box center [295, 157] width 270 height 57
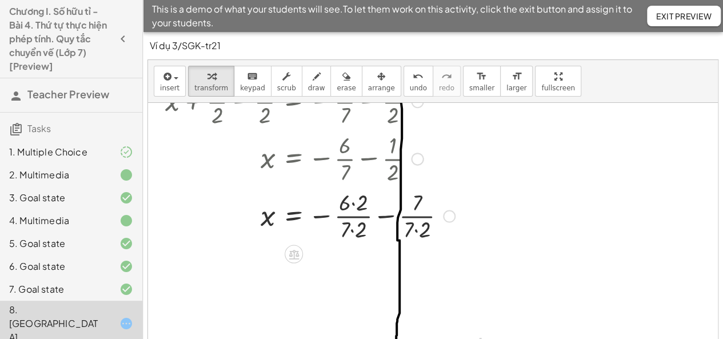
click at [382, 217] on div at bounding box center [310, 214] width 301 height 57
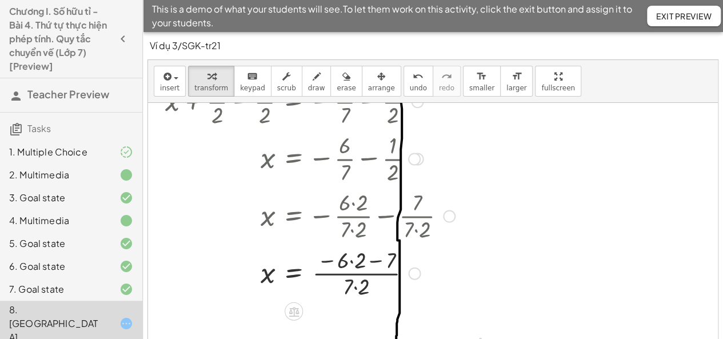
click at [356, 291] on div at bounding box center [310, 272] width 301 height 57
click at [350, 262] on div at bounding box center [310, 272] width 301 height 57
click at [365, 261] on div at bounding box center [310, 272] width 301 height 57
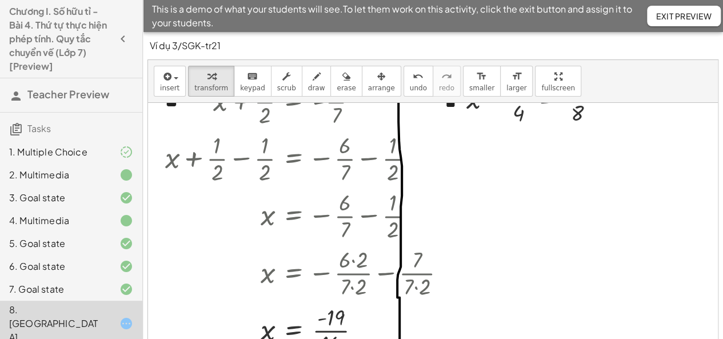
scroll to position [0, 0]
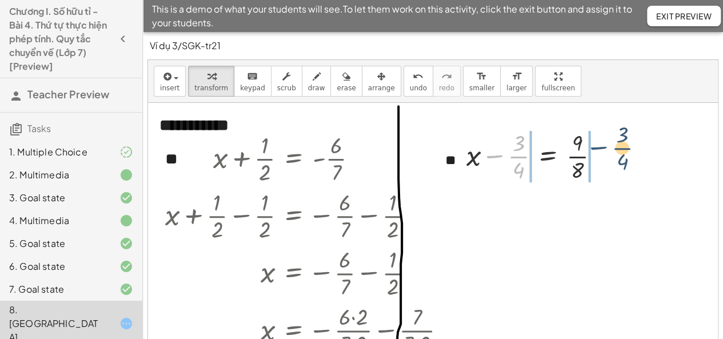
drag, startPoint x: 495, startPoint y: 156, endPoint x: 600, endPoint y: 147, distance: 105.5
click at [600, 147] on div at bounding box center [538, 155] width 154 height 57
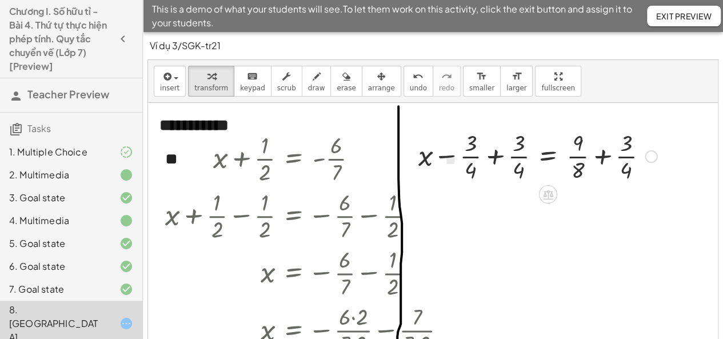
click at [496, 165] on div at bounding box center [538, 155] width 250 height 57
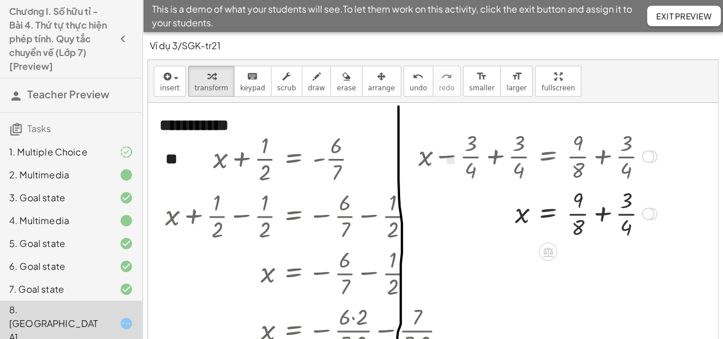
click at [605, 211] on div at bounding box center [538, 212] width 250 height 57
click at [591, 231] on div at bounding box center [555, 212] width 285 height 57
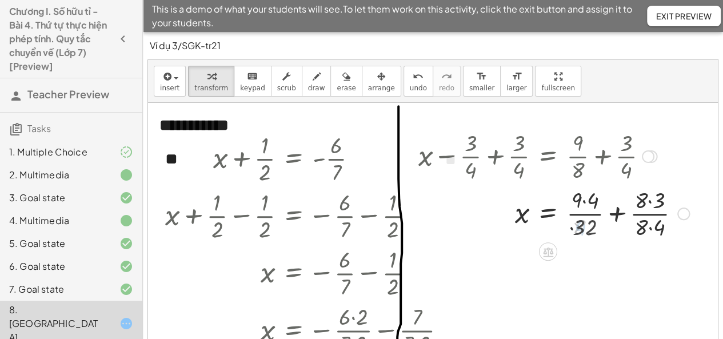
click at [643, 230] on div at bounding box center [554, 212] width 282 height 57
click at [620, 214] on div at bounding box center [554, 212] width 282 height 57
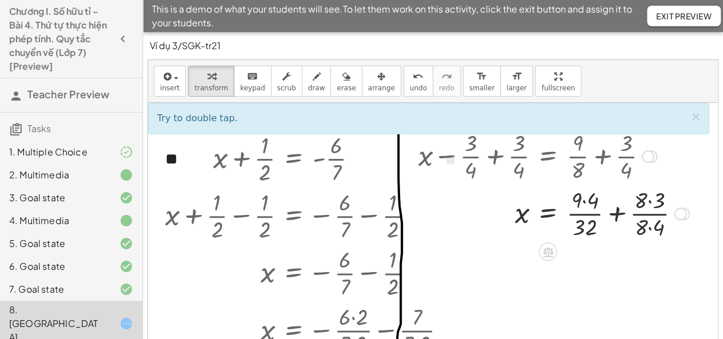
click at [649, 227] on div at bounding box center [554, 212] width 282 height 57
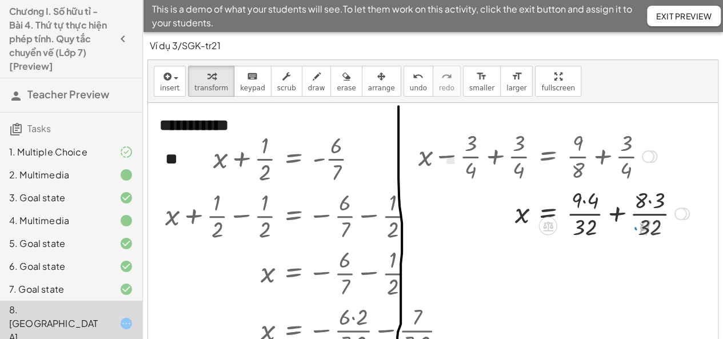
click at [619, 214] on div at bounding box center [554, 212] width 282 height 57
click at [582, 205] on div at bounding box center [546, 212] width 266 height 57
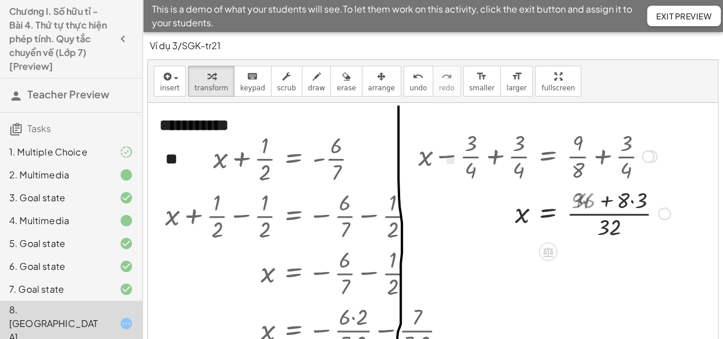
click at [632, 202] on div at bounding box center [545, 212] width 264 height 57
click at [604, 197] on div at bounding box center [541, 212] width 257 height 57
drag, startPoint x: 587, startPoint y: 236, endPoint x: 582, endPoint y: 213, distance: 23.4
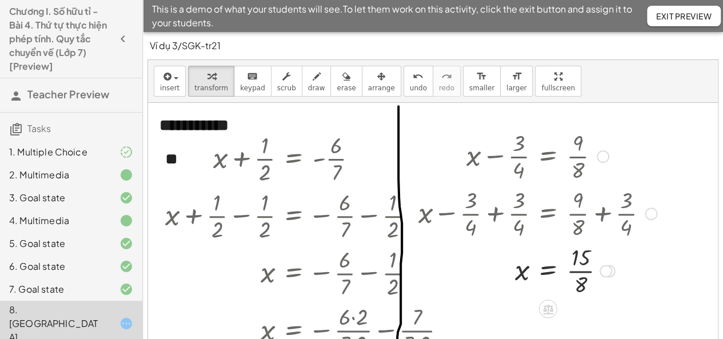
drag, startPoint x: 646, startPoint y: 154, endPoint x: 649, endPoint y: 227, distance: 73.2
click at [548, 214] on div "+ x − · 3 · 4 + · 3 · 4 = + · 9 · 8 + · 3 · 4" at bounding box center [548, 214] width 0 height 0
click at [667, 13] on span "Exit Preview" at bounding box center [683, 16] width 55 height 10
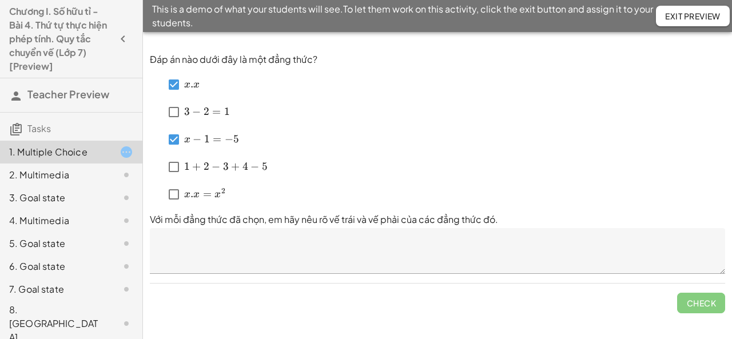
click at [304, 249] on textarea at bounding box center [437, 251] width 575 height 46
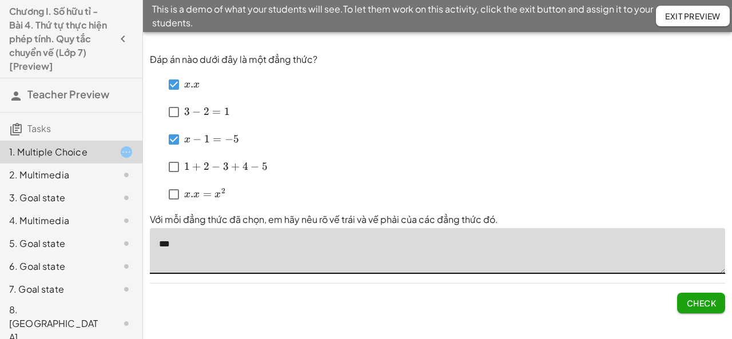
type textarea "***"
click at [724, 304] on button "Check" at bounding box center [701, 303] width 48 height 21
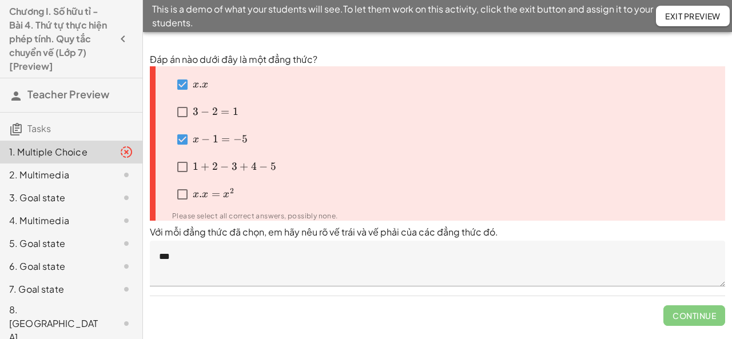
click at [689, 312] on span "Continue" at bounding box center [694, 311] width 62 height 30
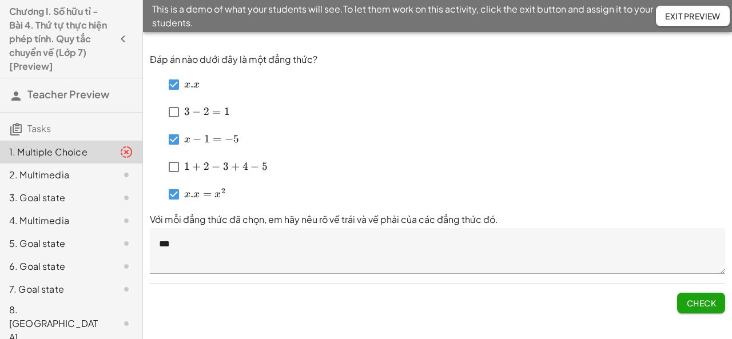
click at [701, 300] on span "Check" at bounding box center [701, 303] width 30 height 10
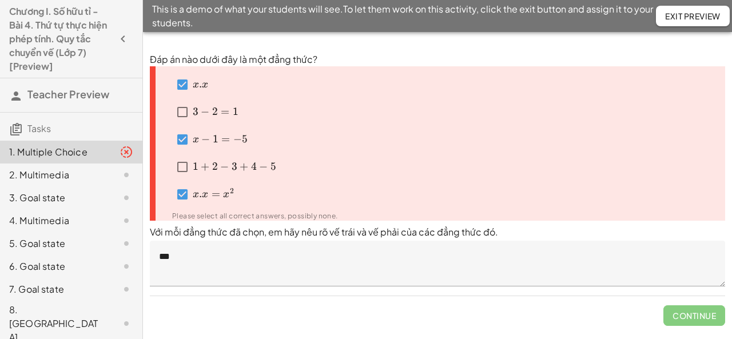
click at [691, 316] on span "Continue" at bounding box center [694, 311] width 62 height 30
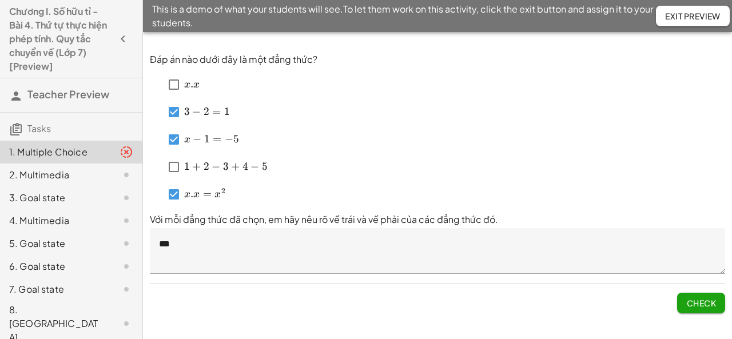
click at [695, 308] on button "Check" at bounding box center [701, 303] width 48 height 21
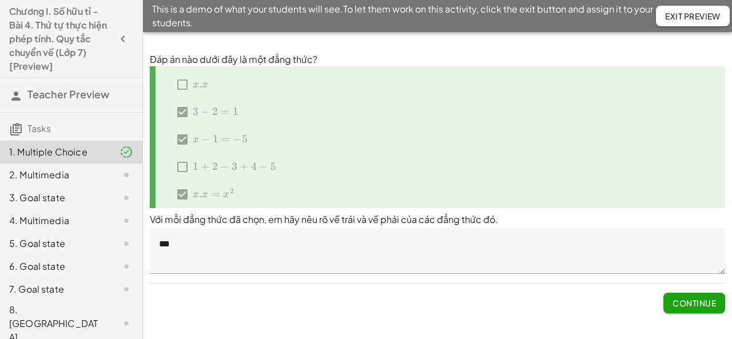
click at [80, 171] on div "2. Multimedia" at bounding box center [55, 175] width 92 height 14
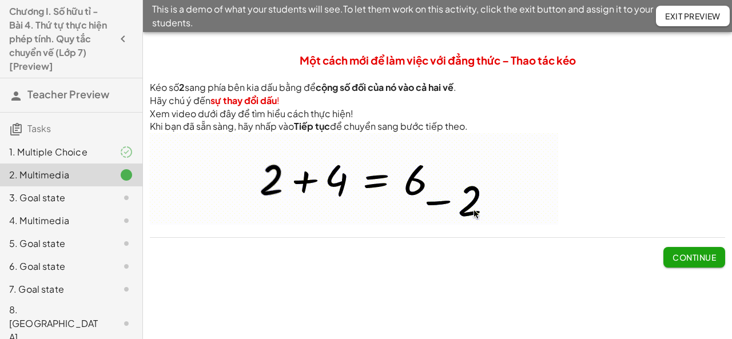
click at [707, 255] on span "Continue" at bounding box center [693, 257] width 43 height 10
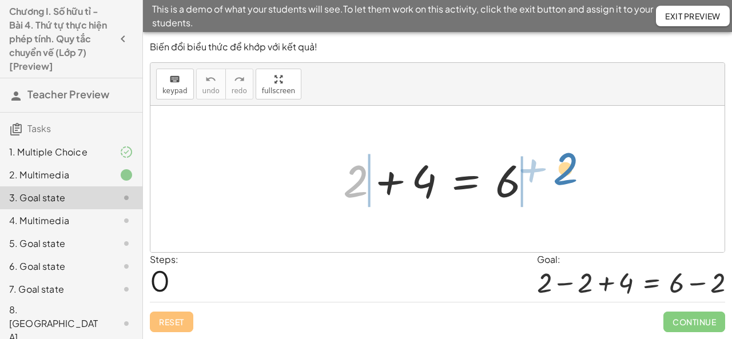
drag, startPoint x: 350, startPoint y: 187, endPoint x: 560, endPoint y: 174, distance: 210.2
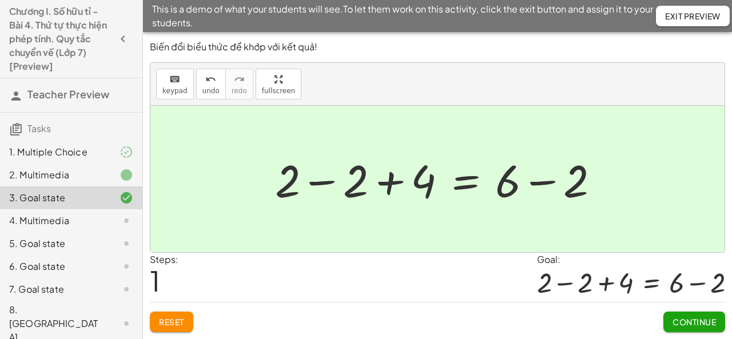
click at [677, 320] on span "Continue" at bounding box center [693, 322] width 43 height 10
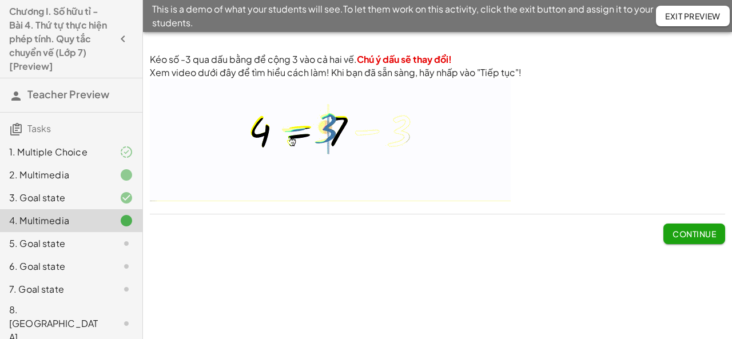
click at [694, 234] on span "Continue" at bounding box center [693, 234] width 43 height 10
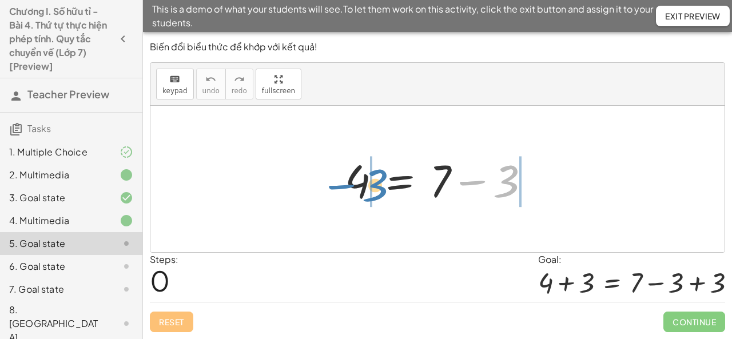
drag, startPoint x: 507, startPoint y: 185, endPoint x: 376, endPoint y: 189, distance: 131.0
click at [376, 189] on div at bounding box center [442, 179] width 206 height 59
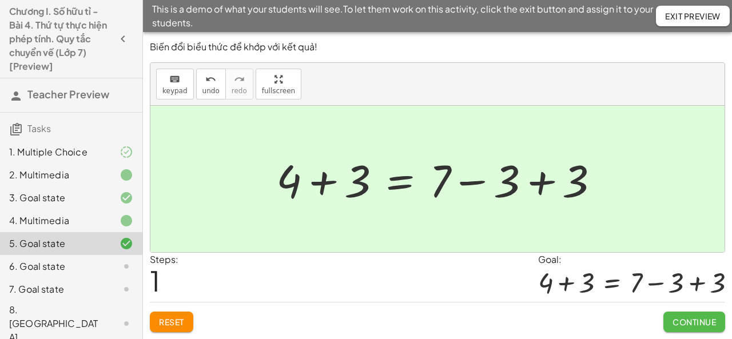
click at [670, 317] on button "Continue" at bounding box center [694, 322] width 62 height 21
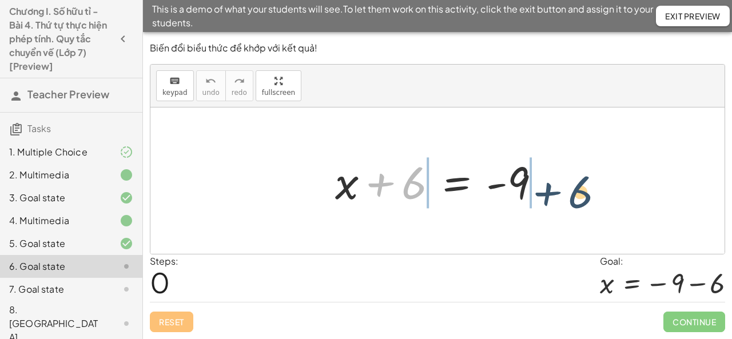
drag, startPoint x: 378, startPoint y: 186, endPoint x: 547, endPoint y: 194, distance: 168.3
click at [547, 194] on div at bounding box center [442, 181] width 226 height 59
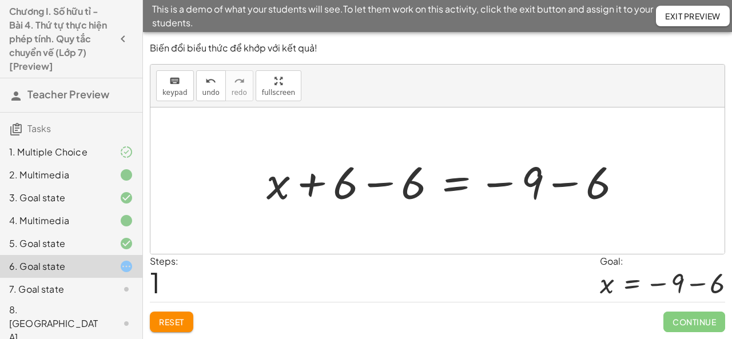
click at [372, 186] on div at bounding box center [449, 181] width 376 height 59
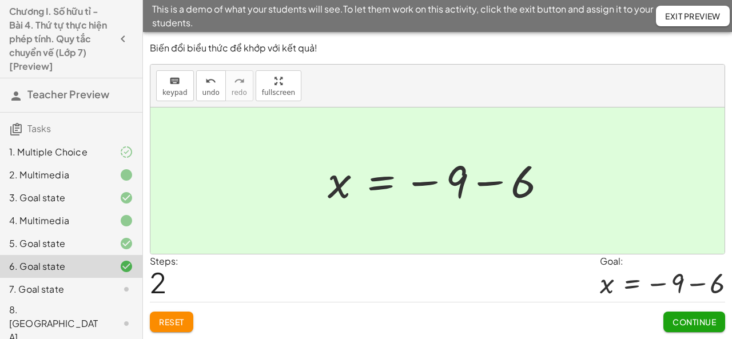
click at [691, 321] on span "Continue" at bounding box center [693, 322] width 43 height 10
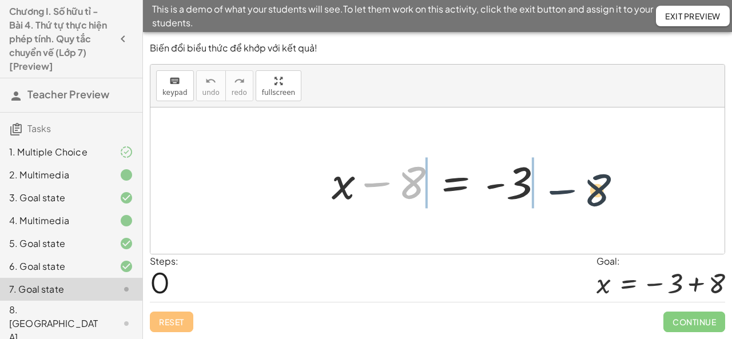
drag, startPoint x: 381, startPoint y: 186, endPoint x: 569, endPoint y: 188, distance: 188.1
click at [569, 188] on div "− 8 + x − 8 = - 3" at bounding box center [437, 180] width 574 height 146
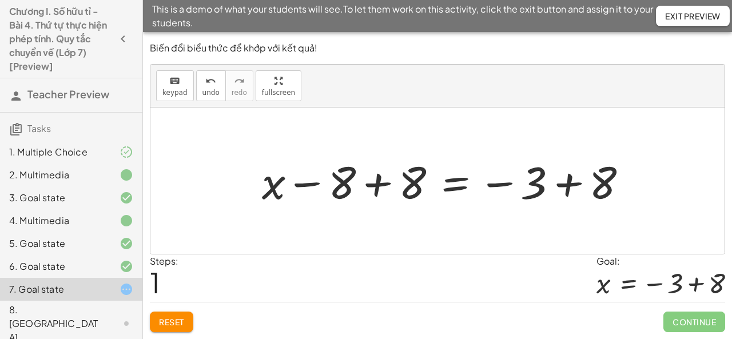
click at [369, 189] on div at bounding box center [449, 181] width 386 height 59
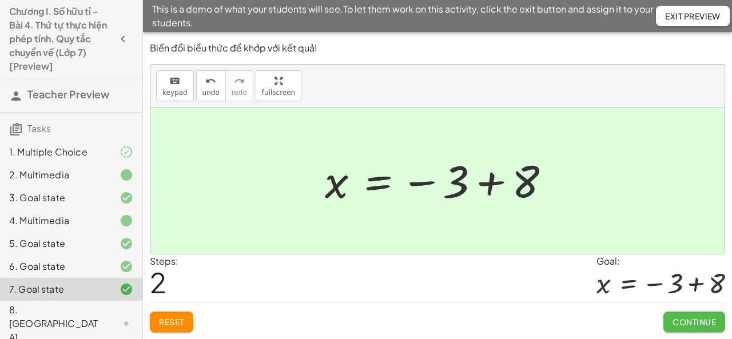
click at [674, 317] on span "Continue" at bounding box center [693, 322] width 43 height 10
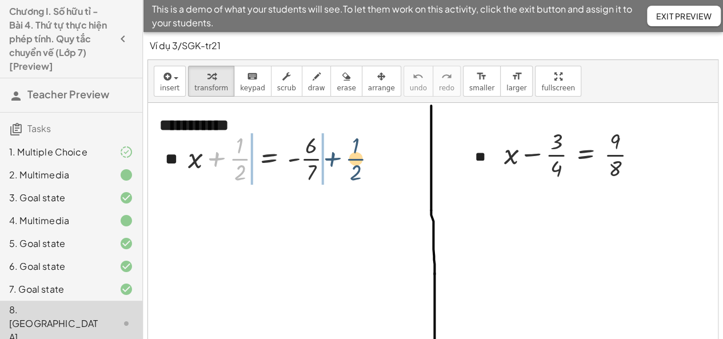
drag, startPoint x: 214, startPoint y: 158, endPoint x: 330, endPoint y: 158, distance: 116.1
click at [330, 158] on div at bounding box center [264, 157] width 165 height 57
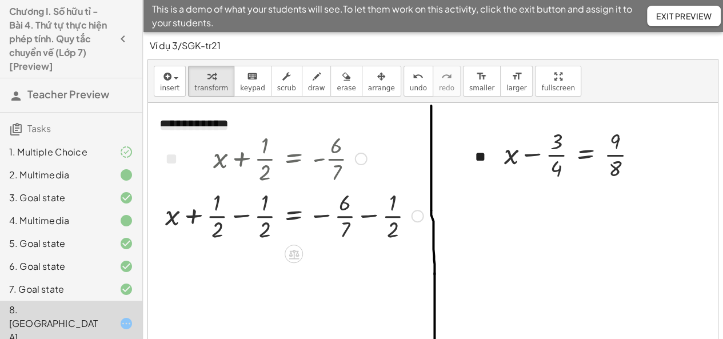
click at [235, 216] on div at bounding box center [295, 214] width 270 height 57
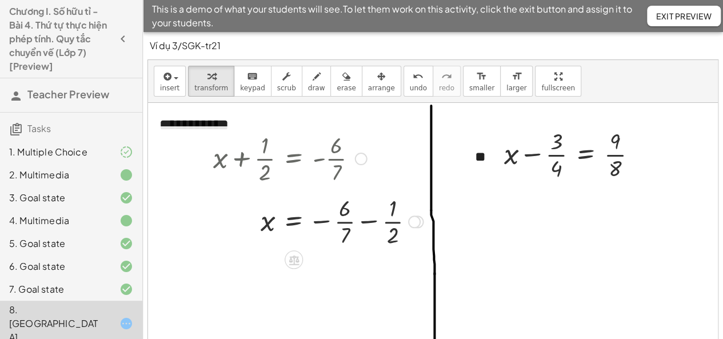
drag, startPoint x: 417, startPoint y: 271, endPoint x: 411, endPoint y: 217, distance: 54.1
click at [411, 217] on div at bounding box center [414, 222] width 13 height 13
click at [366, 215] on div at bounding box center [319, 214] width 222 height 57
click at [366, 216] on div at bounding box center [319, 214] width 222 height 57
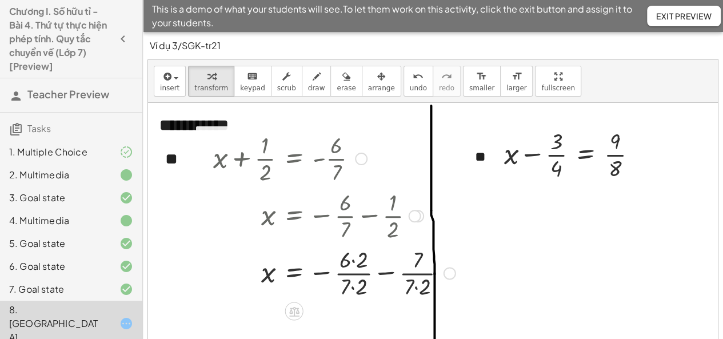
click at [384, 273] on div at bounding box center [335, 272] width 254 height 57
click at [357, 290] on div at bounding box center [319, 272] width 222 height 57
click at [354, 266] on div at bounding box center [319, 272] width 222 height 57
click at [365, 260] on div at bounding box center [319, 272] width 222 height 57
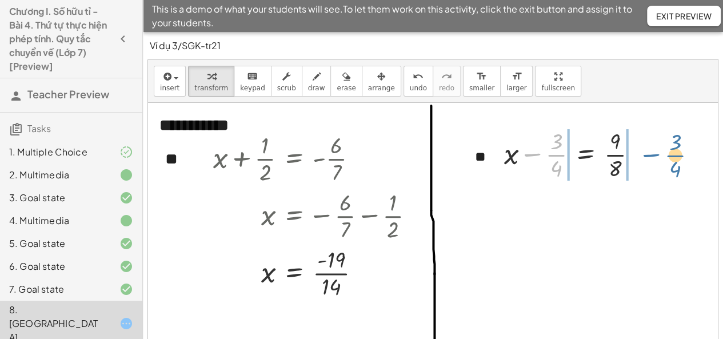
drag, startPoint x: 528, startPoint y: 156, endPoint x: 647, endPoint y: 156, distance: 119.5
click at [647, 156] on div at bounding box center [576, 153] width 154 height 57
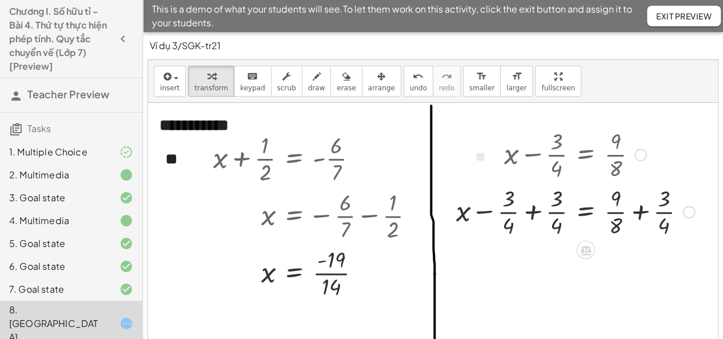
click at [531, 209] on div at bounding box center [576, 210] width 250 height 57
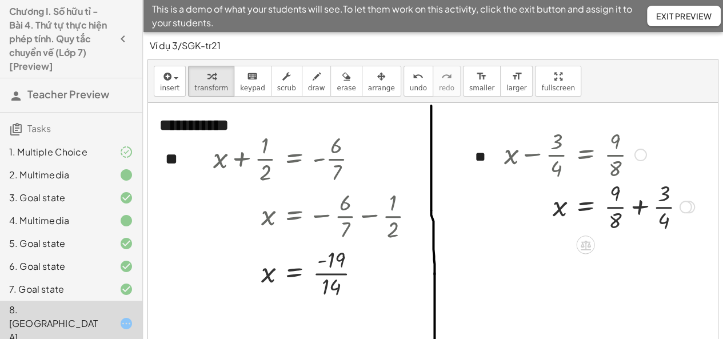
drag, startPoint x: 687, startPoint y: 271, endPoint x: 690, endPoint y: 208, distance: 63.5
click at [690, 208] on div at bounding box center [686, 207] width 13 height 13
click at [640, 210] on div at bounding box center [600, 210] width 202 height 57
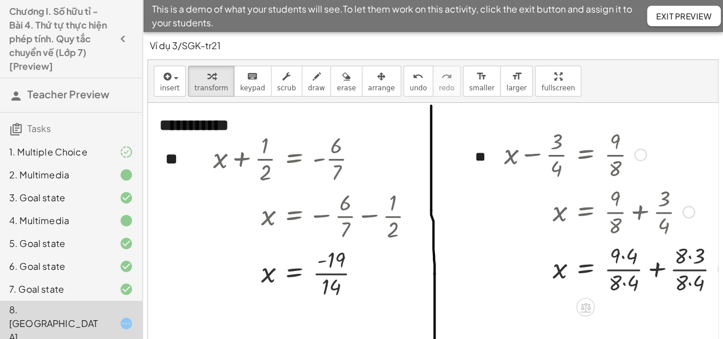
click at [657, 268] on div at bounding box center [617, 268] width 237 height 57
click at [645, 257] on div at bounding box center [608, 268] width 218 height 57
click at [628, 252] on div at bounding box center [608, 268] width 218 height 57
click at [670, 252] on div at bounding box center [606, 268] width 215 height 57
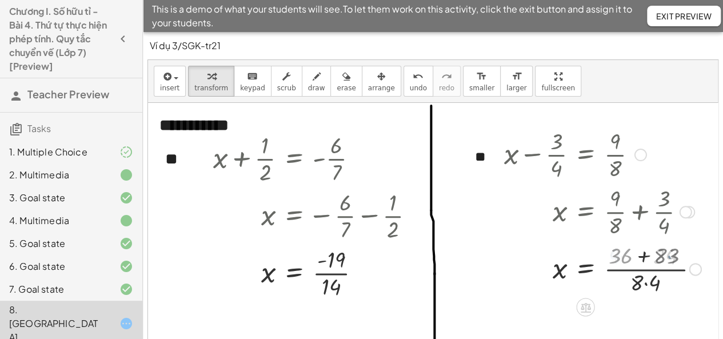
click at [644, 279] on div at bounding box center [603, 268] width 209 height 57
click at [643, 257] on div at bounding box center [603, 268] width 209 height 57
drag, startPoint x: 621, startPoint y: 285, endPoint x: 619, endPoint y: 257, distance: 28.7
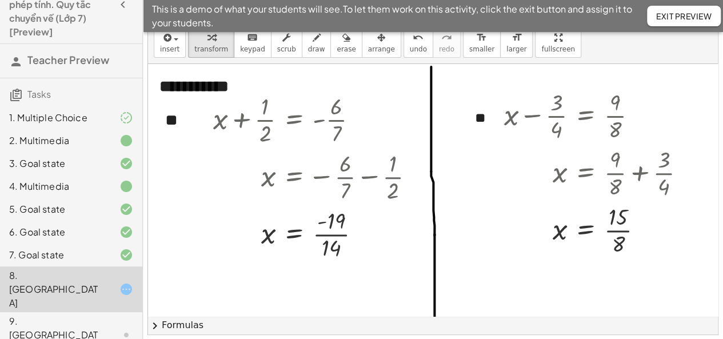
scroll to position [57, 0]
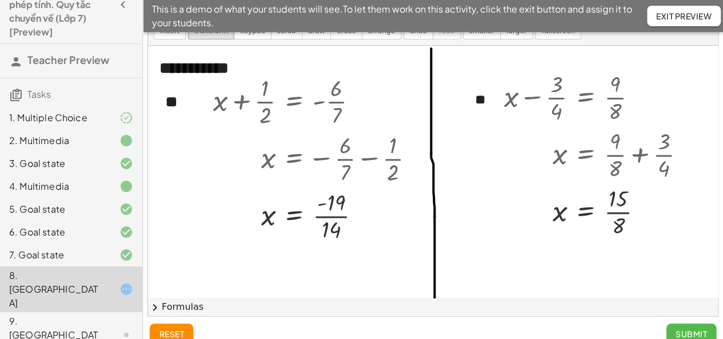
click at [695, 324] on button "Submit" at bounding box center [692, 334] width 50 height 21
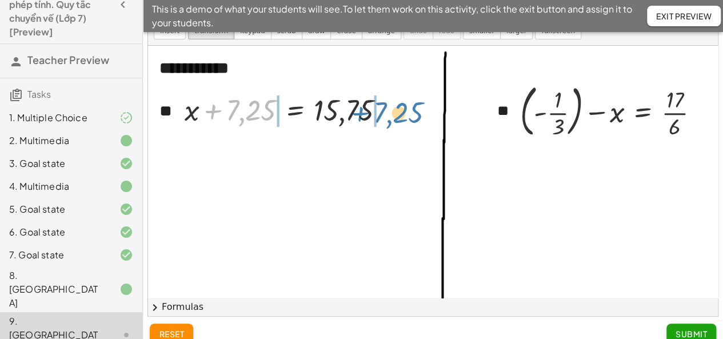
drag, startPoint x: 212, startPoint y: 106, endPoint x: 359, endPoint y: 108, distance: 147.5
click at [359, 108] on div at bounding box center [289, 109] width 221 height 39
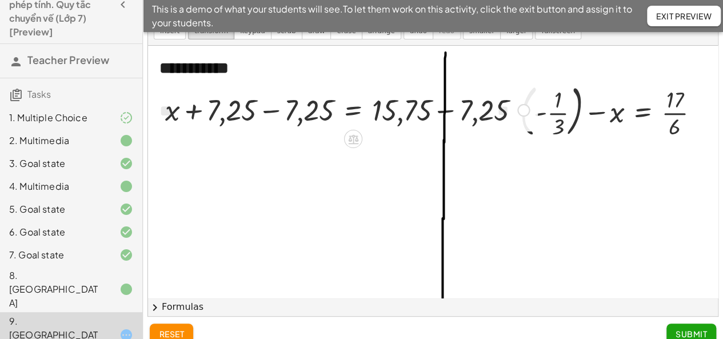
click at [269, 111] on div at bounding box center [348, 109] width 376 height 39
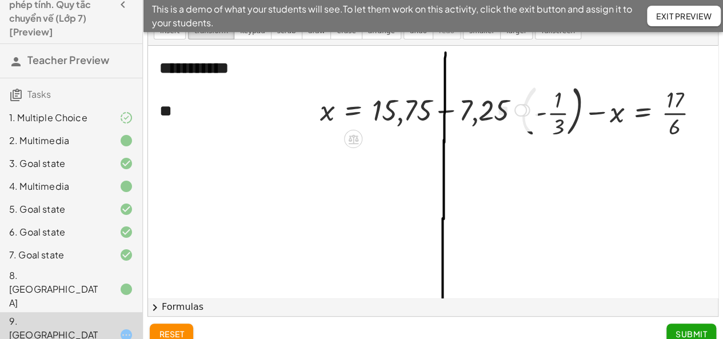
click at [447, 111] on div at bounding box center [424, 109] width 221 height 39
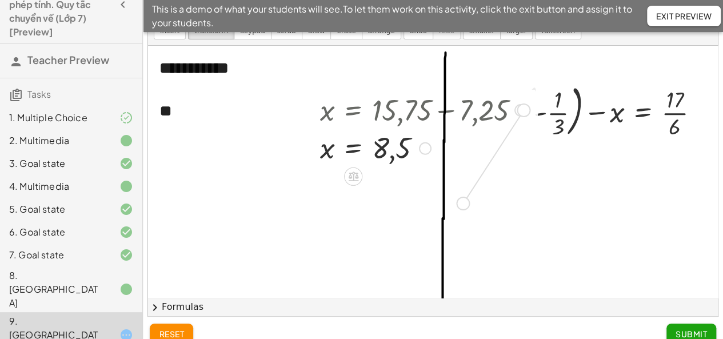
drag, startPoint x: 520, startPoint y: 110, endPoint x: 457, endPoint y: 206, distance: 115.3
click at [457, 206] on div "**********" at bounding box center [434, 334] width 572 height 577
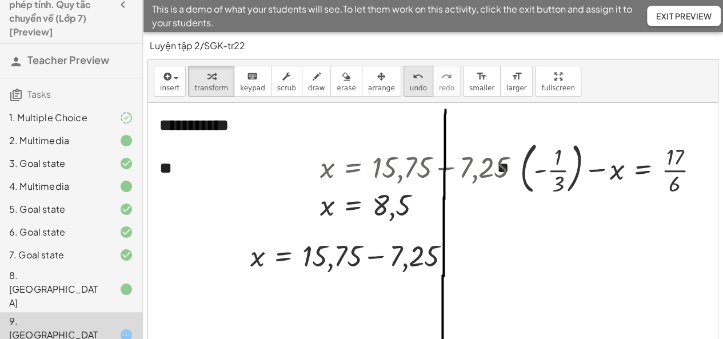
click at [405, 82] on button "undo undo" at bounding box center [419, 81] width 30 height 31
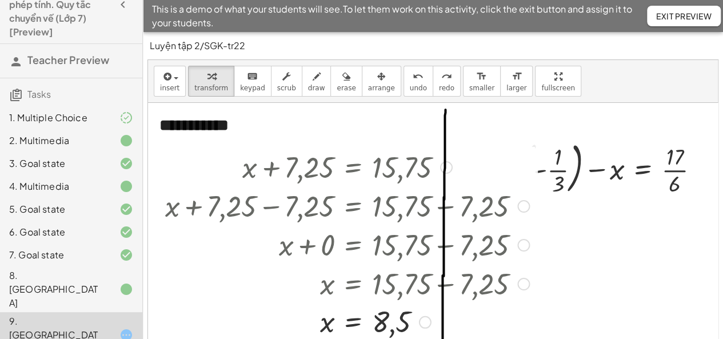
drag, startPoint x: 524, startPoint y: 166, endPoint x: 515, endPoint y: 290, distance: 123.8
click at [353, 284] on div "x = + 15,75 − 7,25" at bounding box center [353, 284] width 0 height 0
drag, startPoint x: 539, startPoint y: 172, endPoint x: 696, endPoint y: 168, distance: 156.7
click at [696, 168] on div at bounding box center [615, 168] width 200 height 62
drag, startPoint x: 542, startPoint y: 171, endPoint x: 700, endPoint y: 170, distance: 157.8
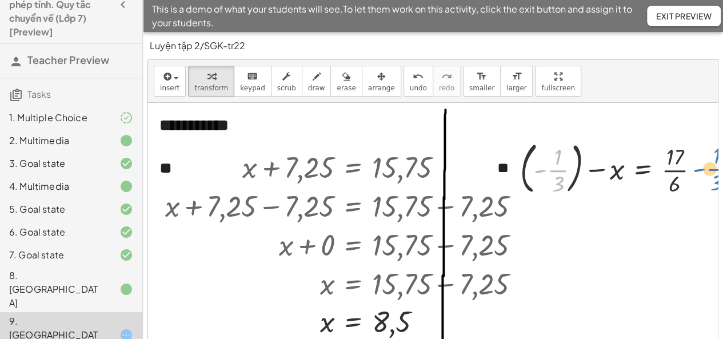
click at [700, 170] on div at bounding box center [615, 168] width 200 height 62
click at [525, 174] on div at bounding box center [615, 168] width 200 height 62
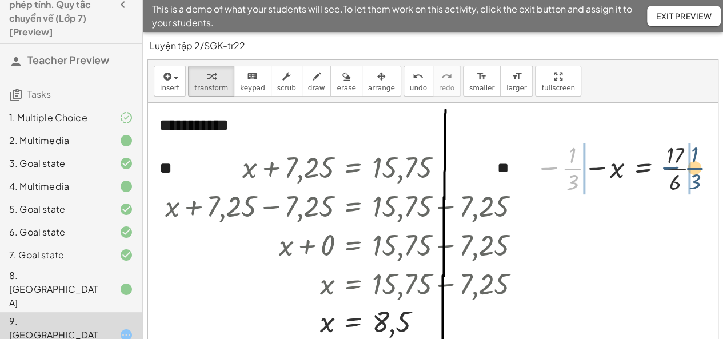
drag, startPoint x: 549, startPoint y: 169, endPoint x: 674, endPoint y: 169, distance: 125.2
click at [674, 169] on div at bounding box center [619, 167] width 180 height 57
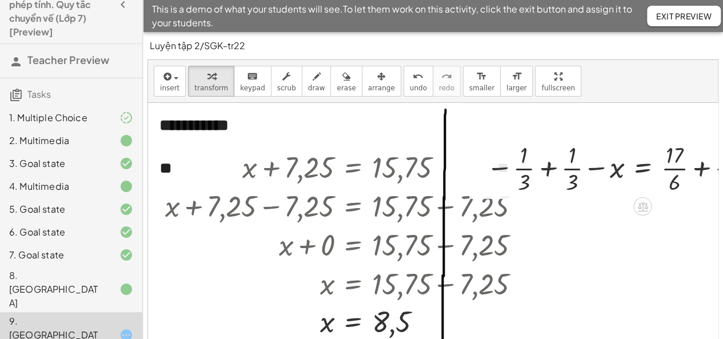
click at [547, 169] on div at bounding box center [619, 167] width 276 height 57
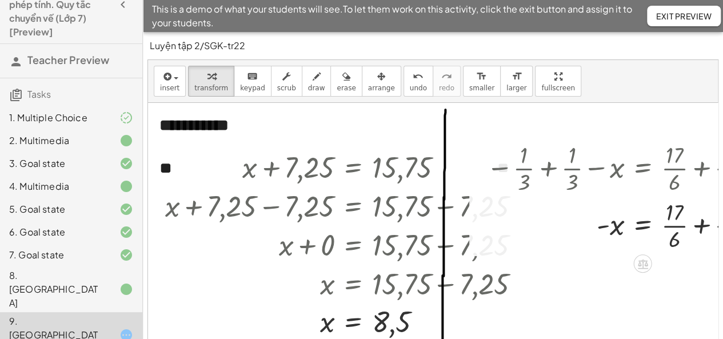
click at [703, 225] on div at bounding box center [621, 224] width 281 height 57
click at [706, 225] on div at bounding box center [639, 224] width 316 height 57
click at [683, 214] on div at bounding box center [622, 224] width 282 height 57
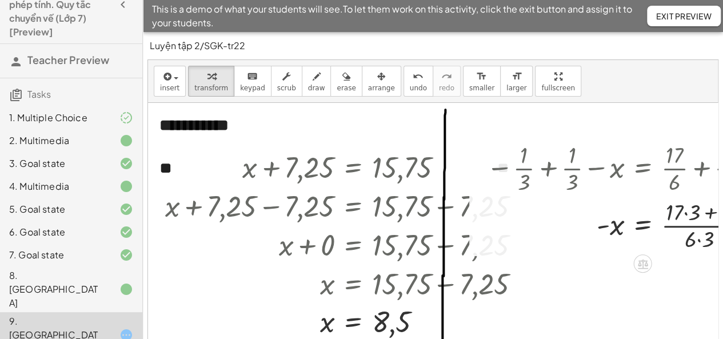
click at [696, 241] on div at bounding box center [622, 224] width 282 height 57
click at [693, 213] on div at bounding box center [622, 224] width 282 height 57
click at [700, 243] on div at bounding box center [619, 224] width 276 height 57
click at [708, 214] on div at bounding box center [619, 224] width 276 height 57
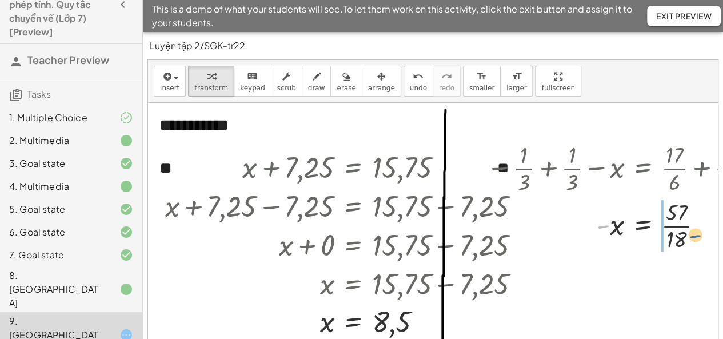
drag, startPoint x: 605, startPoint y: 225, endPoint x: 699, endPoint y: 234, distance: 94.2
click at [699, 234] on div at bounding box center [619, 224] width 276 height 57
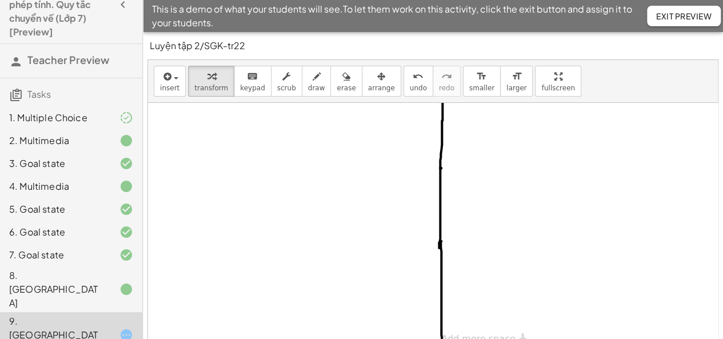
scroll to position [71, 0]
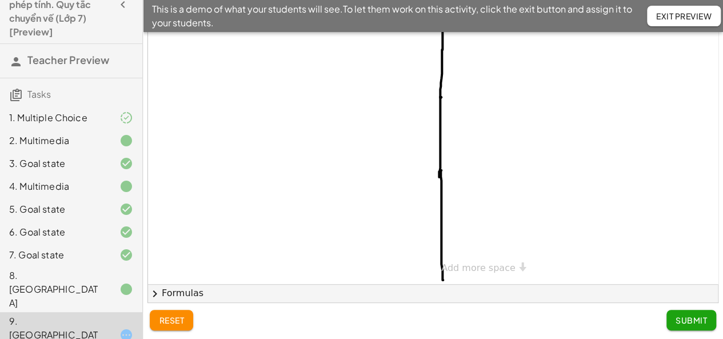
click at [690, 318] on span "Submit" at bounding box center [691, 320] width 31 height 10
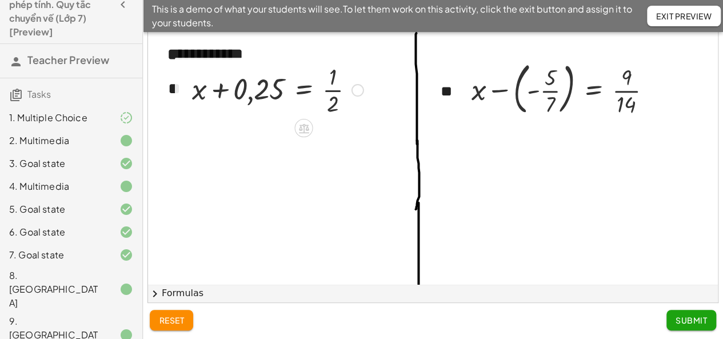
click at [332, 78] on div at bounding box center [277, 89] width 183 height 57
click at [334, 89] on div at bounding box center [277, 89] width 183 height 57
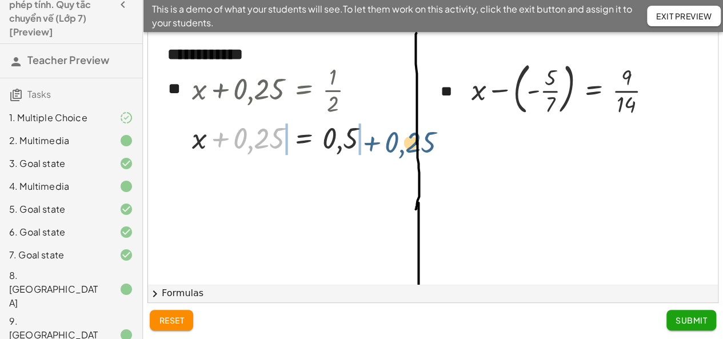
drag, startPoint x: 222, startPoint y: 141, endPoint x: 374, endPoint y: 144, distance: 152.1
click at [374, 144] on div at bounding box center [285, 137] width 198 height 39
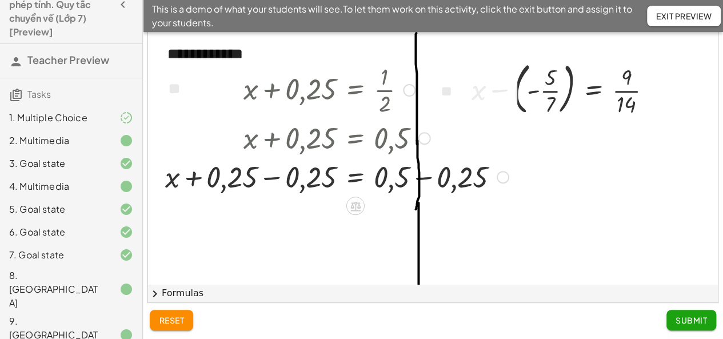
click at [273, 176] on div at bounding box center [337, 176] width 355 height 39
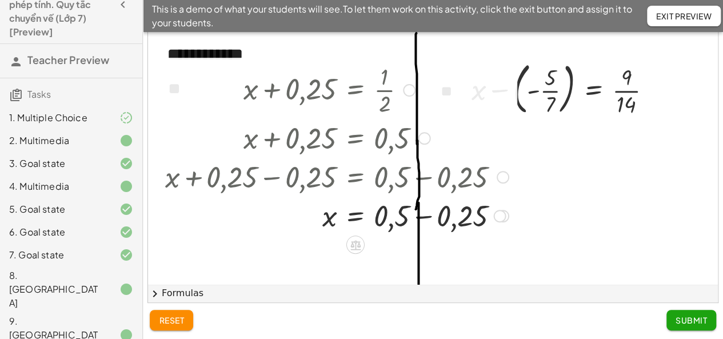
click at [425, 217] on div at bounding box center [337, 215] width 355 height 39
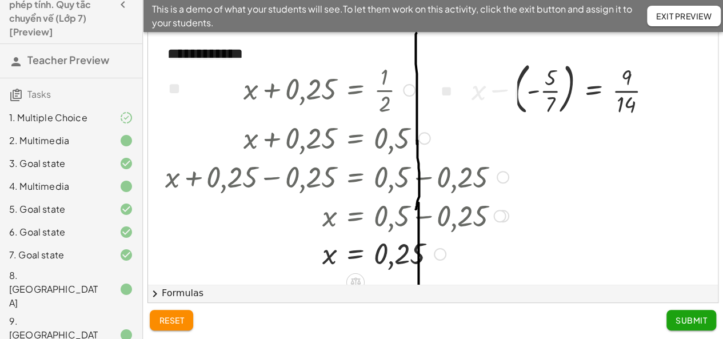
click at [503, 90] on div at bounding box center [337, 89] width 355 height 57
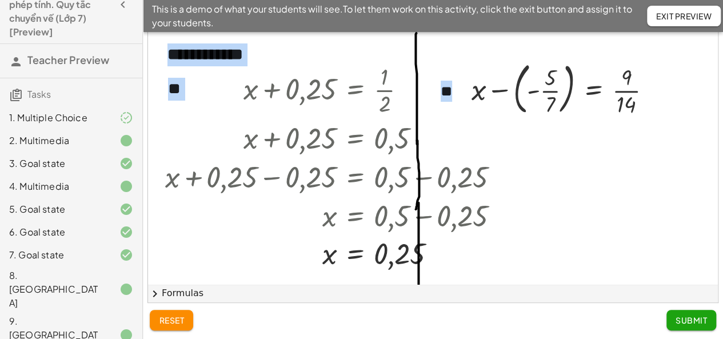
drag, startPoint x: 502, startPoint y: 88, endPoint x: 557, endPoint y: 116, distance: 62.1
click at [571, 144] on div "**********" at bounding box center [433, 233] width 570 height 403
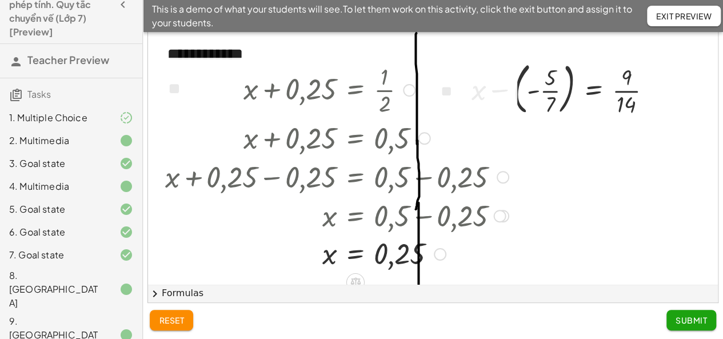
click at [503, 123] on div at bounding box center [337, 137] width 355 height 39
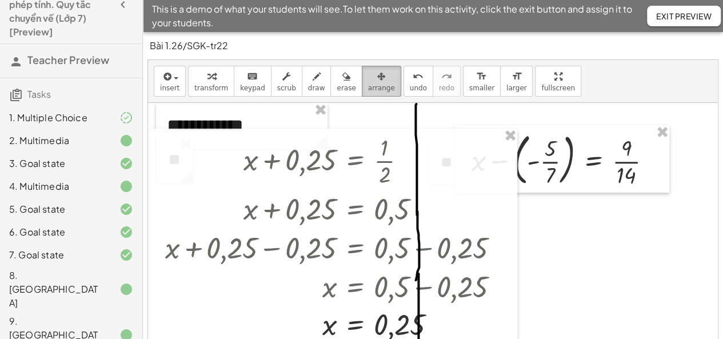
click at [368, 87] on span "arrange" at bounding box center [381, 88] width 27 height 8
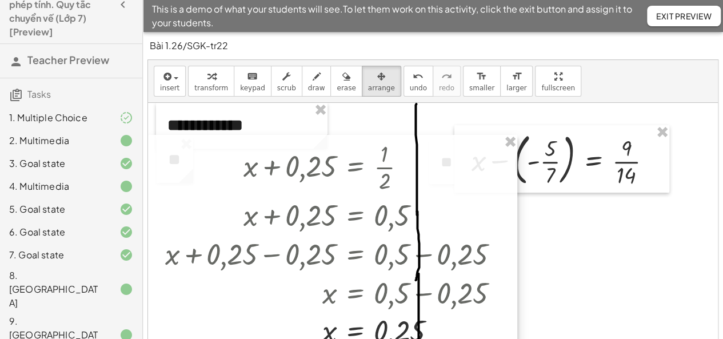
drag, startPoint x: 418, startPoint y: 176, endPoint x: 353, endPoint y: 182, distance: 65.5
click at [353, 182] on div at bounding box center [332, 243] width 369 height 217
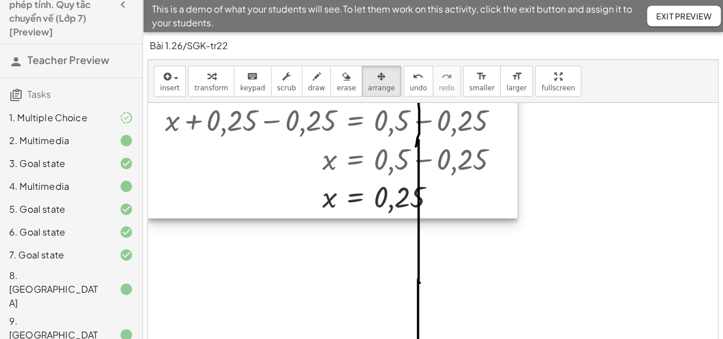
scroll to position [150, 0]
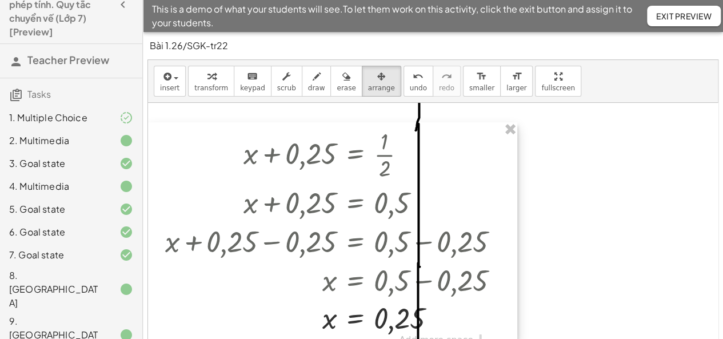
drag, startPoint x: 515, startPoint y: 190, endPoint x: 462, endPoint y: 328, distance: 147.0
click at [462, 328] on div at bounding box center [332, 230] width 369 height 217
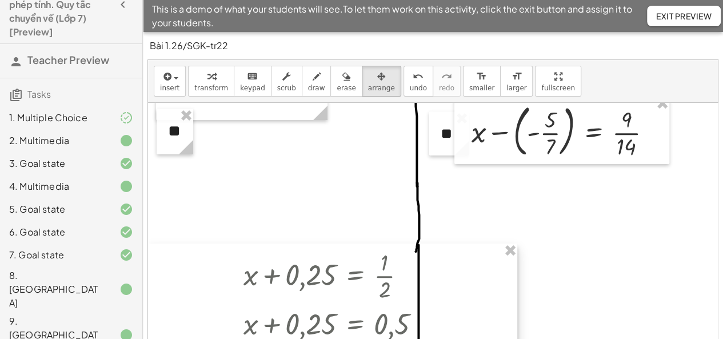
scroll to position [0, 0]
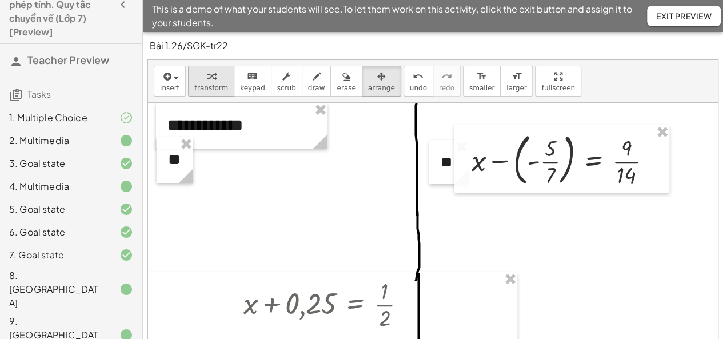
click at [208, 85] on span "transform" at bounding box center [211, 88] width 34 height 8
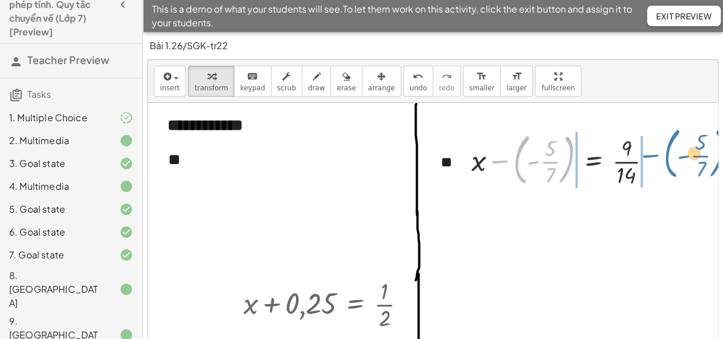
drag, startPoint x: 505, startPoint y: 162, endPoint x: 655, endPoint y: 156, distance: 150.5
click at [655, 156] on div at bounding box center [566, 159] width 201 height 62
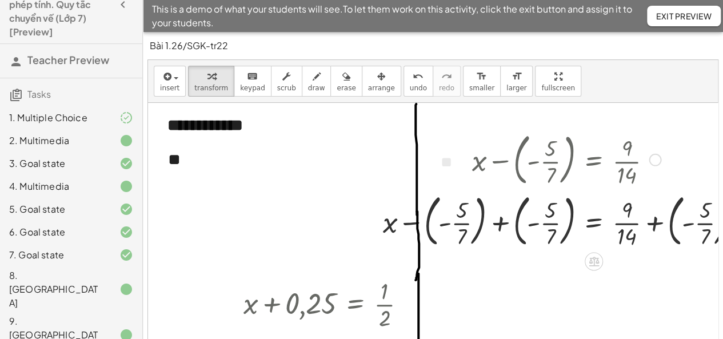
click at [500, 232] on div at bounding box center [566, 221] width 378 height 62
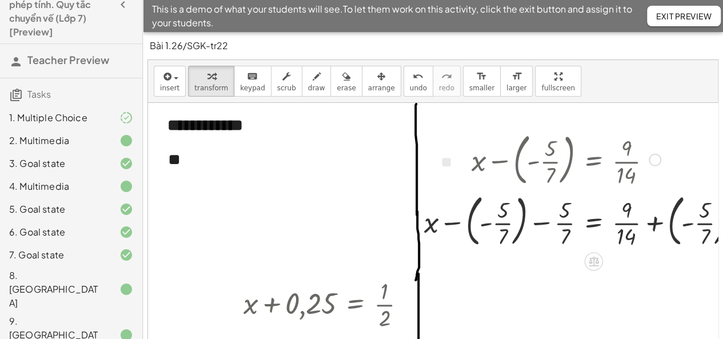
click at [541, 222] on div at bounding box center [587, 221] width 337 height 62
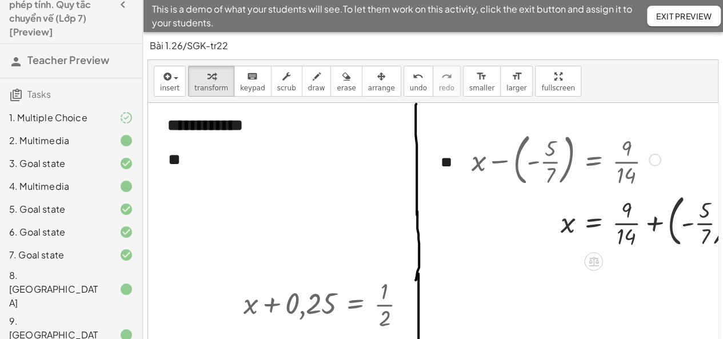
click at [656, 224] on div at bounding box center [610, 221] width 289 height 62
click at [653, 220] on div at bounding box center [590, 220] width 248 height 57
click at [674, 222] on div at bounding box center [610, 220] width 288 height 57
click at [674, 222] on div at bounding box center [597, 220] width 262 height 57
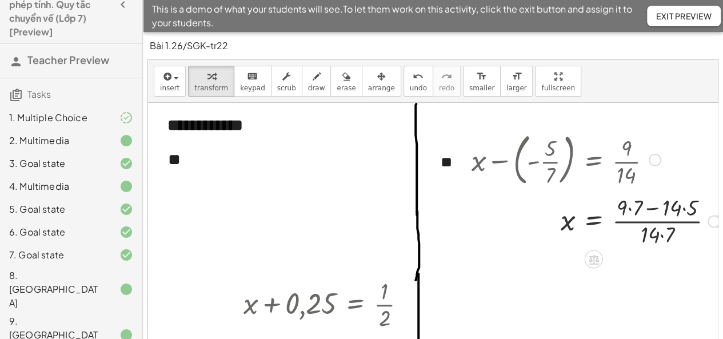
click at [676, 209] on div at bounding box center [597, 220] width 262 height 57
click at [637, 210] on div at bounding box center [597, 220] width 262 height 57
click at [659, 238] on div at bounding box center [596, 220] width 261 height 57
click at [679, 209] on div at bounding box center [596, 220] width 261 height 57
click at [683, 206] on div at bounding box center [596, 220] width 261 height 57
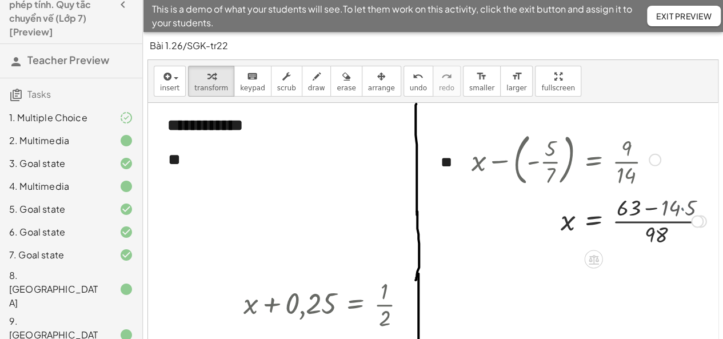
click at [683, 207] on div at bounding box center [589, 220] width 246 height 57
click at [655, 208] on div at bounding box center [589, 220] width 246 height 57
click at [655, 208] on div at bounding box center [568, 220] width 205 height 57
drag, startPoint x: 629, startPoint y: 238, endPoint x: 629, endPoint y: 221, distance: 17.2
click at [666, 17] on span "Exit Preview" at bounding box center [683, 16] width 55 height 10
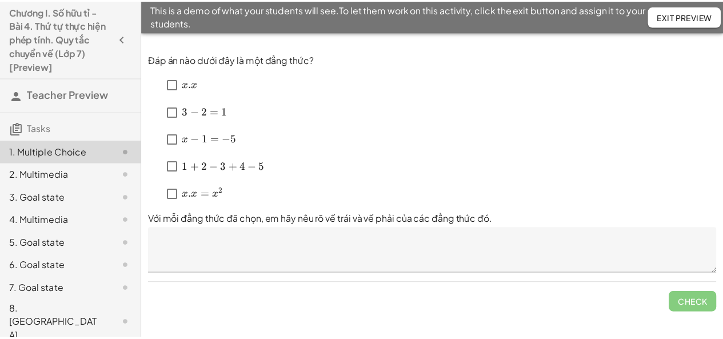
scroll to position [34, 0]
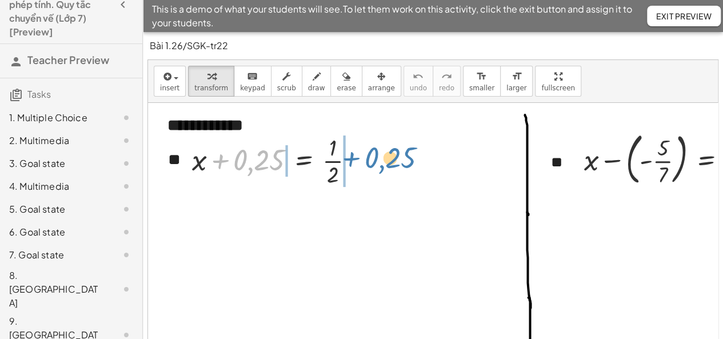
drag, startPoint x: 220, startPoint y: 162, endPoint x: 350, endPoint y: 160, distance: 130.9
click at [350, 160] on div at bounding box center [277, 159] width 183 height 57
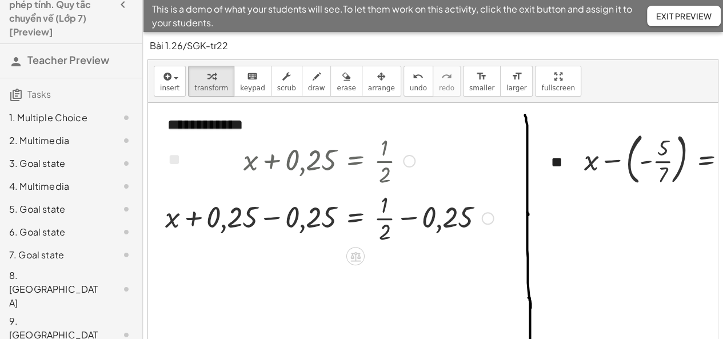
click at [268, 217] on div at bounding box center [330, 217] width 340 height 57
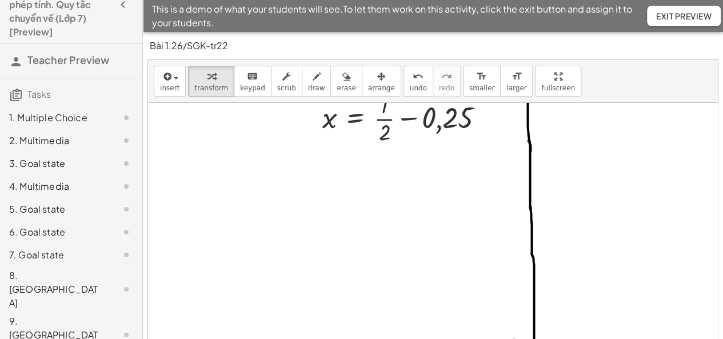
scroll to position [169, 0]
click at [406, 105] on div at bounding box center [330, 113] width 340 height 57
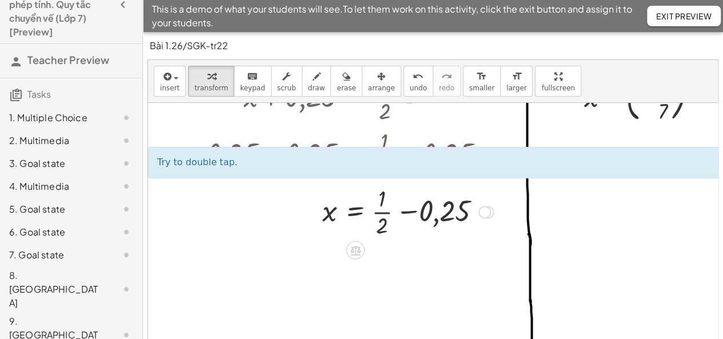
scroll to position [0, 0]
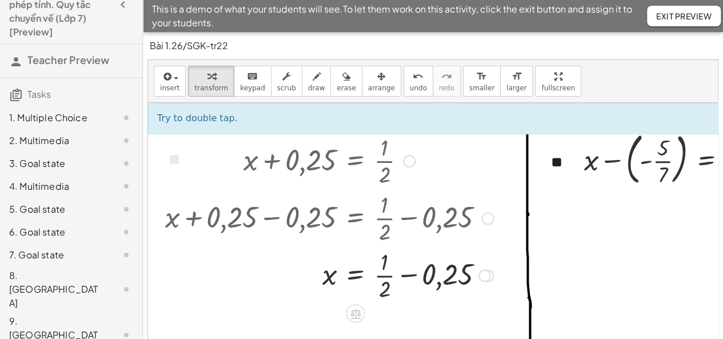
click at [411, 273] on div at bounding box center [330, 274] width 340 height 57
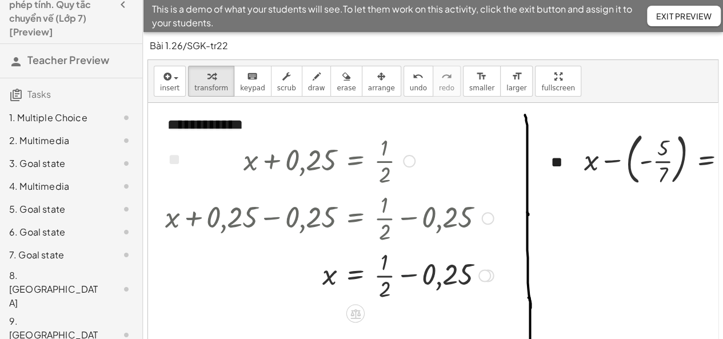
click at [410, 273] on div at bounding box center [330, 274] width 340 height 57
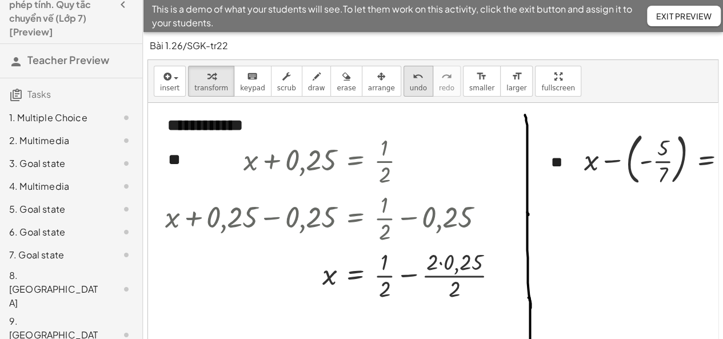
click at [410, 87] on span "undo" at bounding box center [418, 88] width 17 height 8
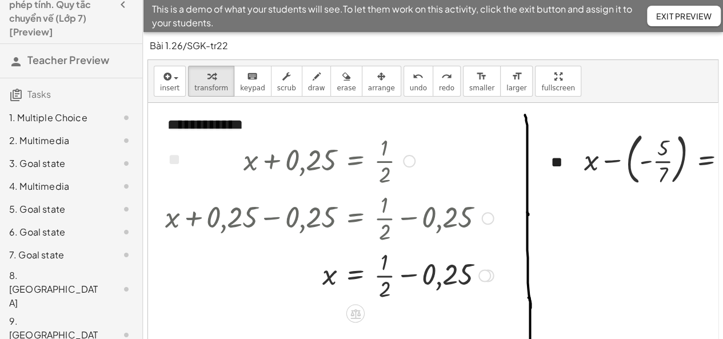
click at [389, 276] on div at bounding box center [330, 274] width 340 height 57
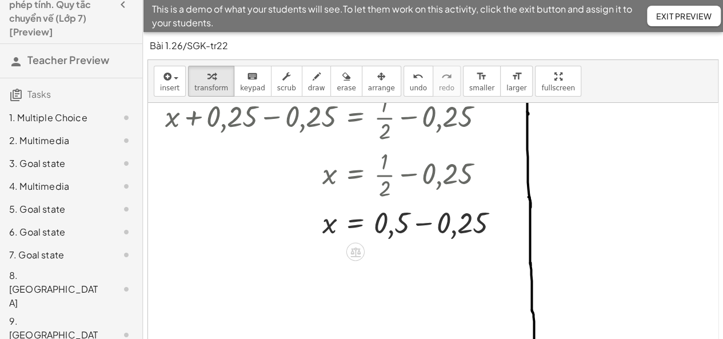
scroll to position [169, 0]
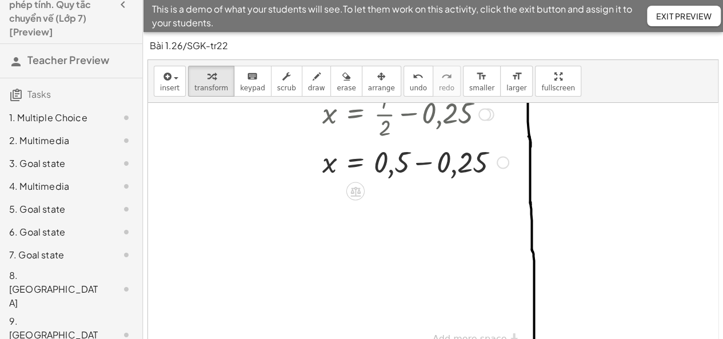
click at [423, 156] on div at bounding box center [337, 161] width 355 height 39
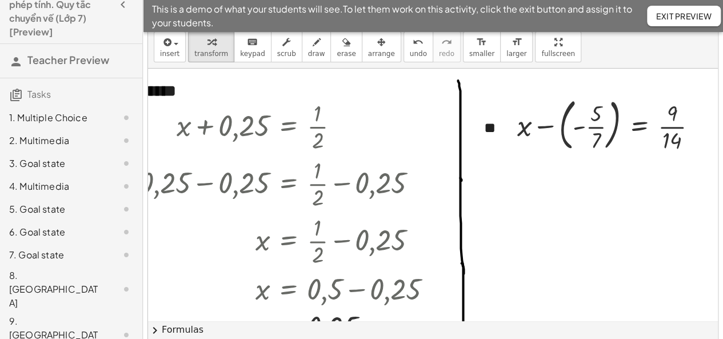
scroll to position [0, 0]
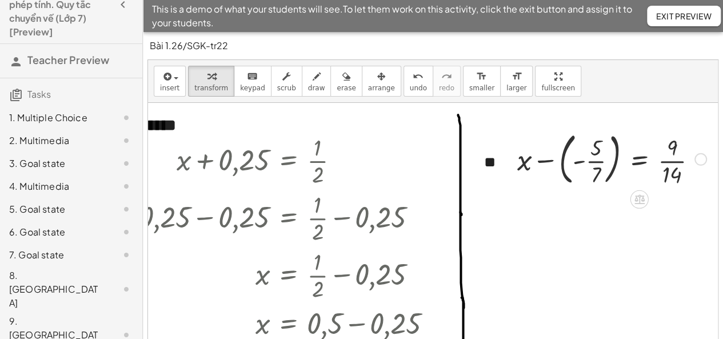
click at [540, 163] on div at bounding box center [612, 158] width 201 height 62
click at [517, 163] on div at bounding box center [508, 158] width 17 height 67
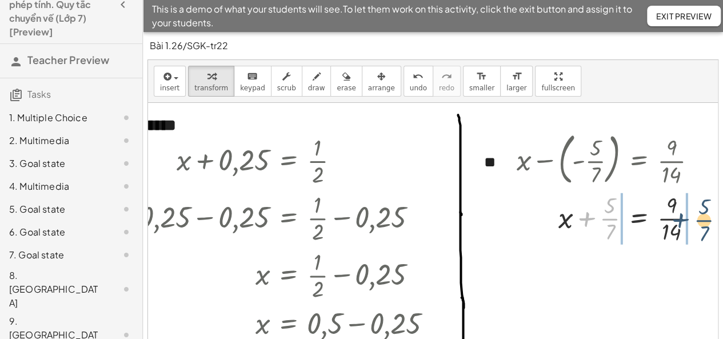
drag, startPoint x: 577, startPoint y: 219, endPoint x: 674, endPoint y: 219, distance: 96.1
click at [674, 220] on div at bounding box center [611, 217] width 201 height 57
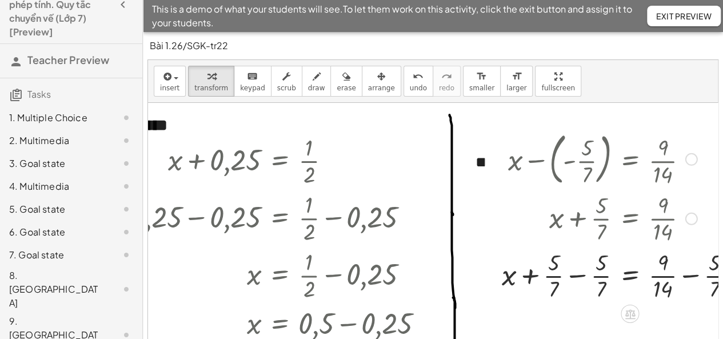
drag, startPoint x: 579, startPoint y: 220, endPoint x: 577, endPoint y: 241, distance: 20.6
click at [577, 220] on div at bounding box center [623, 217] width 254 height 57
click at [574, 279] on div at bounding box center [623, 274] width 254 height 57
click at [690, 280] on div at bounding box center [627, 274] width 248 height 57
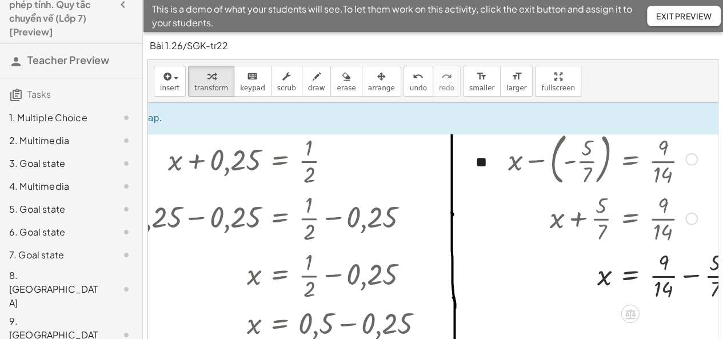
click at [689, 277] on div at bounding box center [627, 274] width 248 height 57
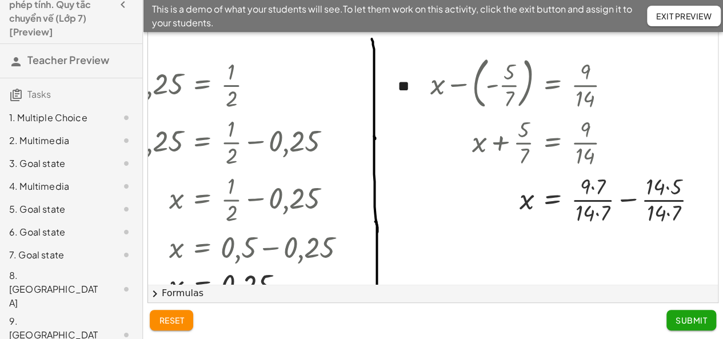
scroll to position [0, 161]
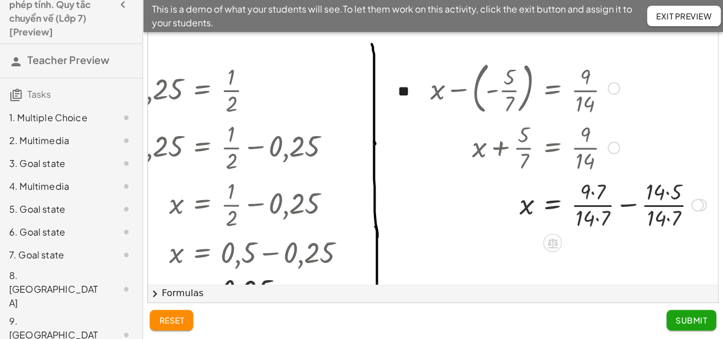
click at [589, 188] on div at bounding box center [569, 204] width 288 height 57
drag, startPoint x: 647, startPoint y: 188, endPoint x: 656, endPoint y: 190, distance: 9.4
click at [648, 188] on div at bounding box center [569, 204] width 288 height 57
click at [669, 193] on div at bounding box center [569, 204] width 288 height 57
click at [619, 204] on div at bounding box center [568, 204] width 286 height 57
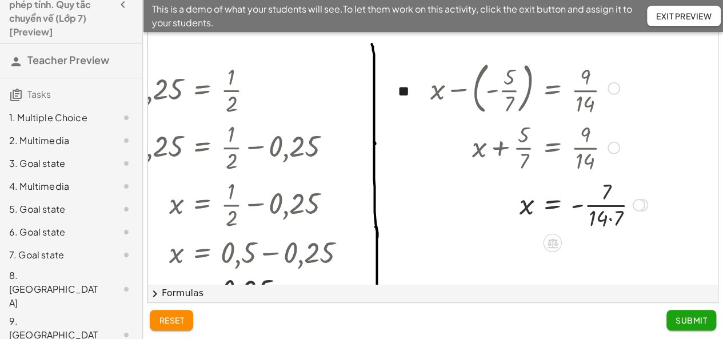
click at [603, 219] on div at bounding box center [539, 204] width 229 height 57
drag, startPoint x: 590, startPoint y: 222, endPoint x: 585, endPoint y: 196, distance: 27.4
click at [585, 196] on div at bounding box center [534, 204] width 218 height 57
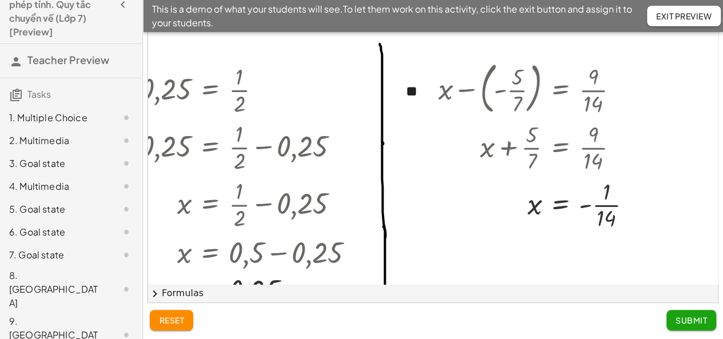
scroll to position [0, 146]
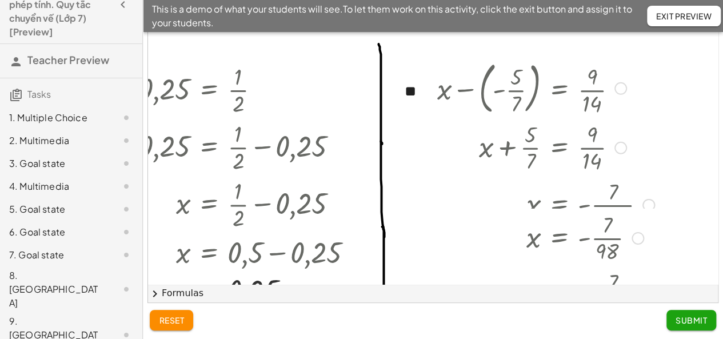
drag, startPoint x: 633, startPoint y: 214, endPoint x: 633, endPoint y: 361, distance: 146.4
click at [633, 338] on html "Chương I. Số hữu tỉ - Bài 4. Thứ tự thực hiện phép tính. Quy tắc chuyển vế (Lớp…" at bounding box center [361, 134] width 723 height 411
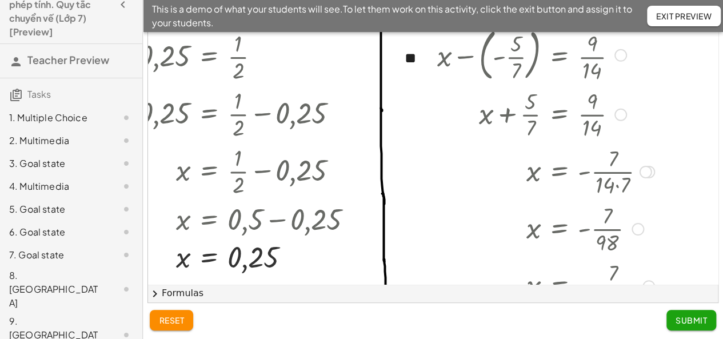
scroll to position [57, 146]
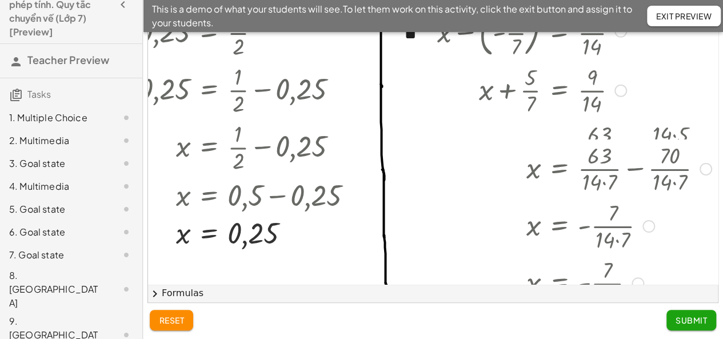
drag, startPoint x: 645, startPoint y: 146, endPoint x: 652, endPoint y: 227, distance: 81.5
click at [560, 226] on div "x = - · 7 · 14 · 7" at bounding box center [560, 226] width 0 height 0
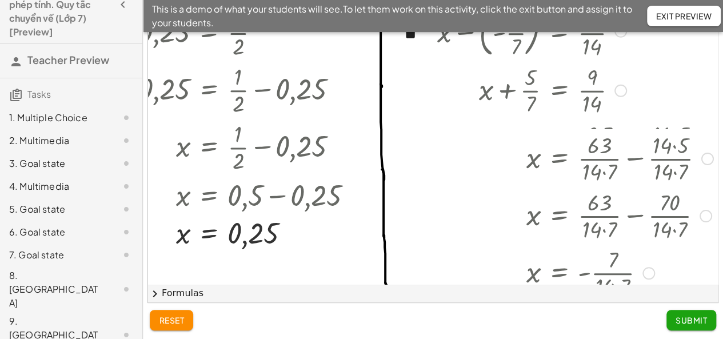
drag, startPoint x: 647, startPoint y: 201, endPoint x: 656, endPoint y: 296, distance: 95.3
click at [656, 296] on div "**********" at bounding box center [433, 145] width 570 height 313
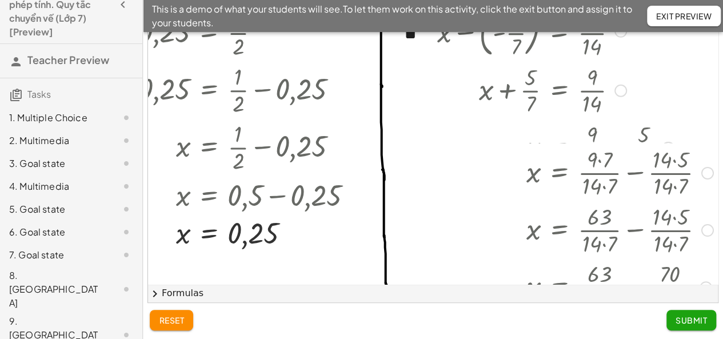
drag, startPoint x: 702, startPoint y: 148, endPoint x: 703, endPoint y: 225, distance: 76.6
click at [560, 173] on div "x = + · [DATE] · 7 − · [DATE] · 7" at bounding box center [560, 173] width 0 height 0
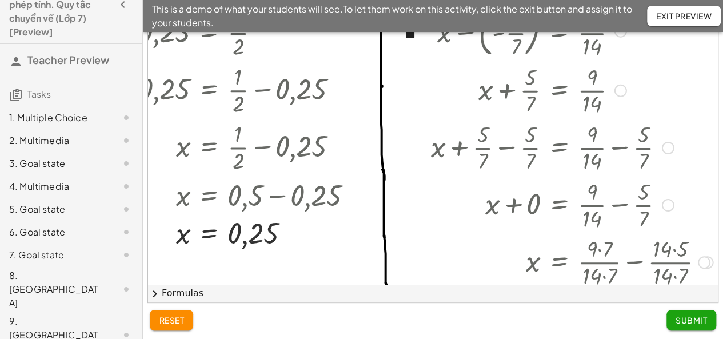
drag, startPoint x: 664, startPoint y: 146, endPoint x: 668, endPoint y: 228, distance: 81.9
click at [559, 205] on div "+ x + 0 = + · 9 · 14 − · 5 · 7" at bounding box center [559, 205] width 0 height 0
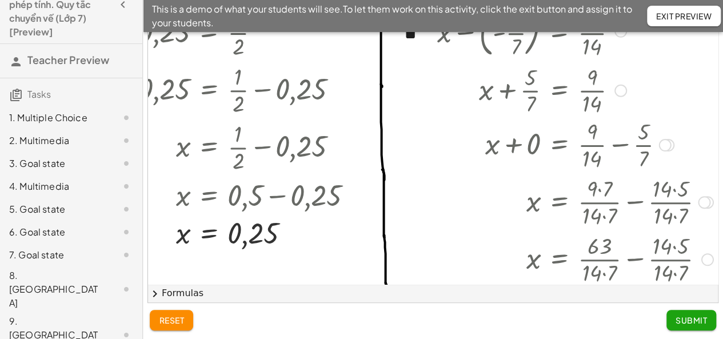
drag, startPoint x: 668, startPoint y: 205, endPoint x: 669, endPoint y: 144, distance: 61.8
click at [560, 145] on div "+ x + 0 = + · 9 · 14 − · 5 · 7" at bounding box center [560, 145] width 0 height 0
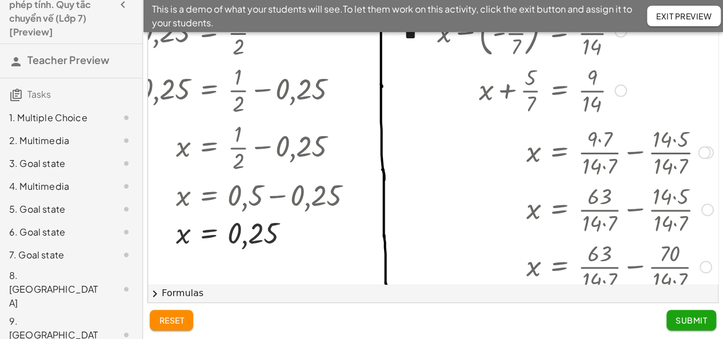
drag, startPoint x: 699, startPoint y: 204, endPoint x: 655, endPoint y: 149, distance: 70.0
click at [560, 153] on div "x = + · 9 · 7 · 14 · 7 − · 14 · 5 · 14 · 7" at bounding box center [560, 153] width 0 height 0
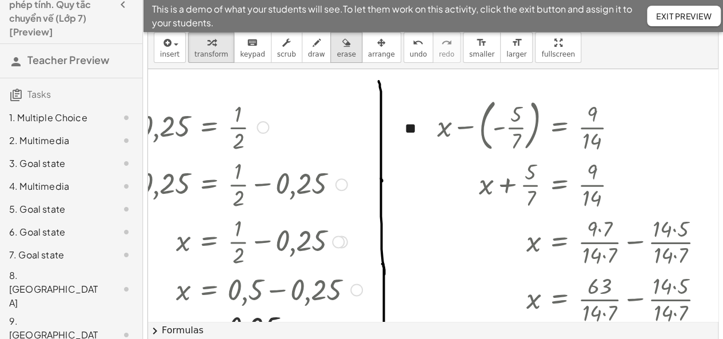
scroll to position [0, 0]
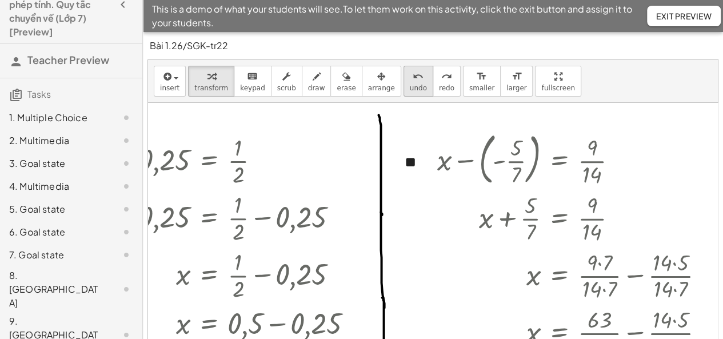
click at [404, 82] on button "undo undo" at bounding box center [419, 81] width 30 height 31
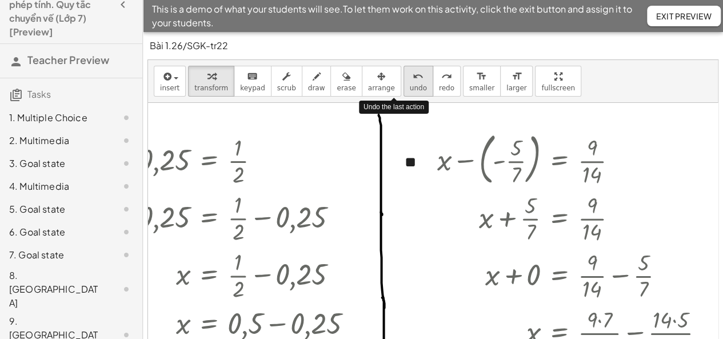
click at [404, 82] on button "undo undo" at bounding box center [419, 81] width 30 height 31
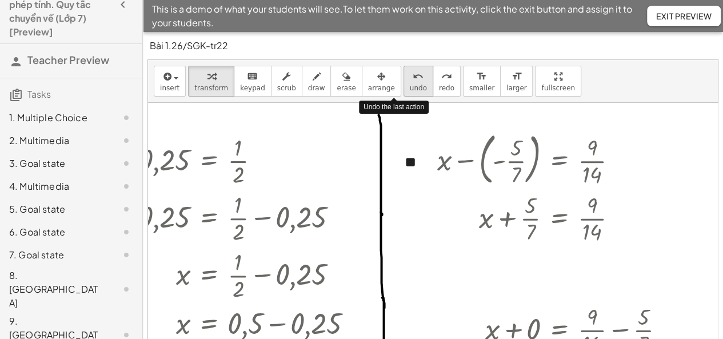
click at [404, 82] on button "undo undo" at bounding box center [419, 81] width 30 height 31
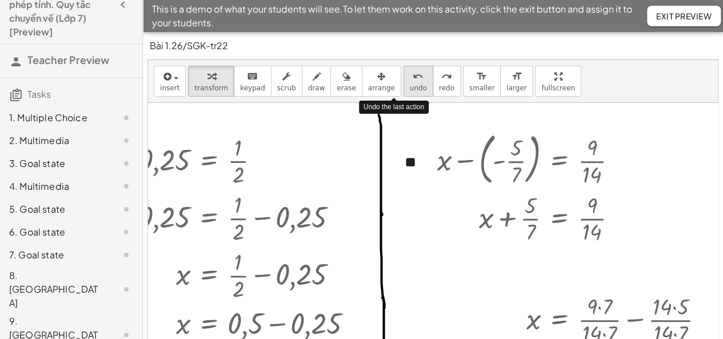
click at [404, 82] on button "undo undo" at bounding box center [419, 81] width 30 height 31
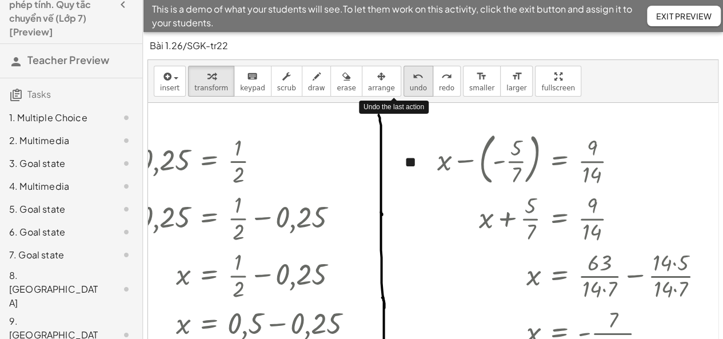
click at [404, 82] on button "undo undo" at bounding box center [419, 81] width 30 height 31
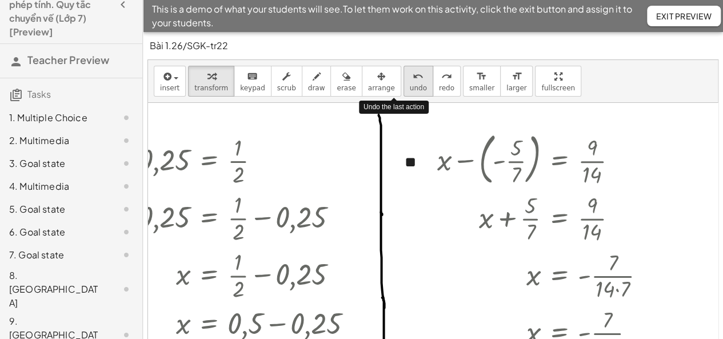
click at [404, 82] on button "undo undo" at bounding box center [419, 81] width 30 height 31
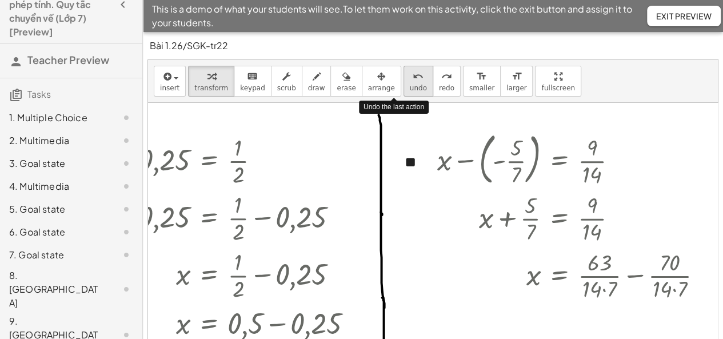
click at [404, 82] on button "undo undo" at bounding box center [419, 81] width 30 height 31
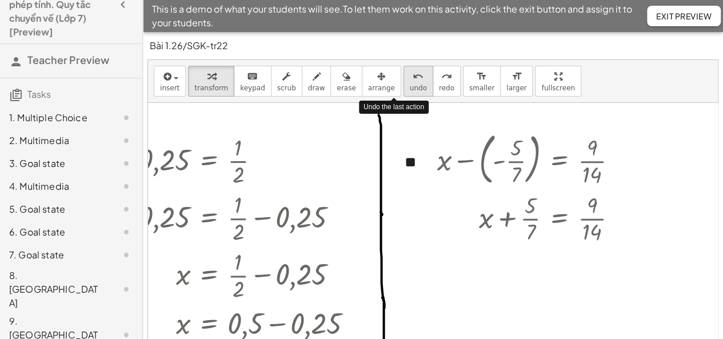
click at [404, 82] on button "undo undo" at bounding box center [419, 81] width 30 height 31
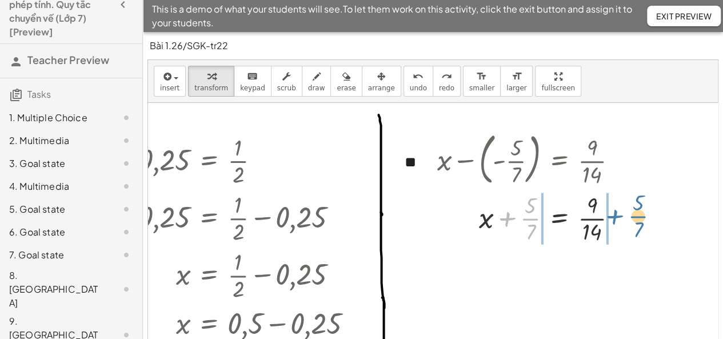
drag, startPoint x: 508, startPoint y: 218, endPoint x: 616, endPoint y: 216, distance: 108.1
click at [616, 216] on div at bounding box center [532, 217] width 201 height 57
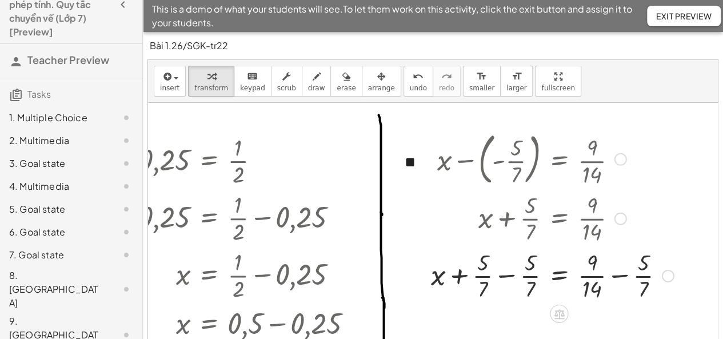
click at [510, 277] on div at bounding box center [552, 274] width 254 height 57
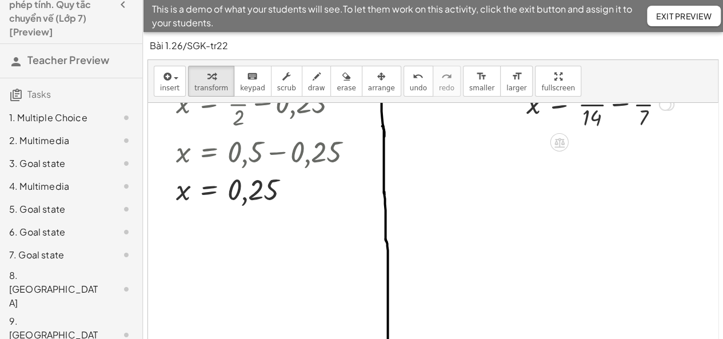
scroll to position [114, 146]
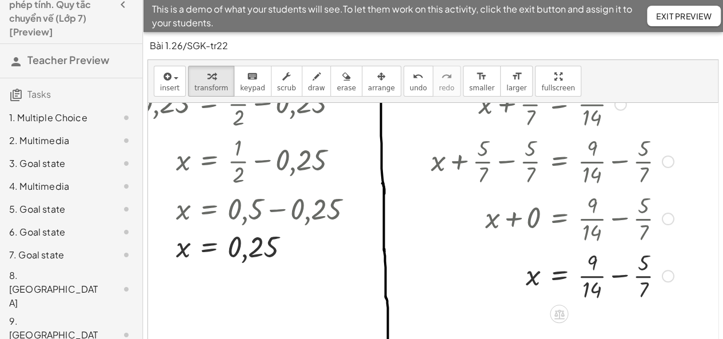
drag, startPoint x: 667, startPoint y: 162, endPoint x: 657, endPoint y: 299, distance: 137.6
click at [559, 276] on div "x = · 9 · 14 + − · 5 · 7" at bounding box center [559, 276] width 0 height 0
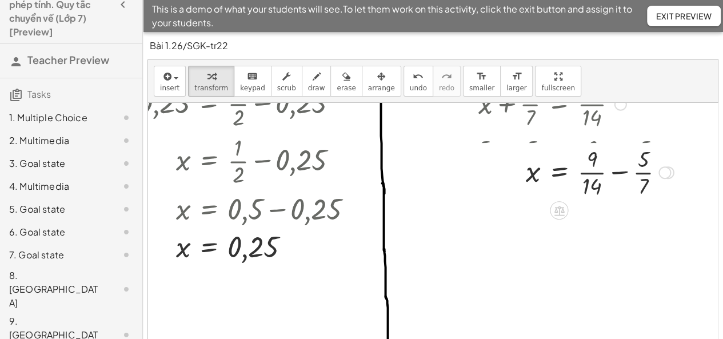
drag, startPoint x: 666, startPoint y: 271, endPoint x: 659, endPoint y: 168, distance: 103.7
click at [559, 173] on div "x = · 9 · 14 + − · 5 · 7" at bounding box center [559, 173] width 0 height 0
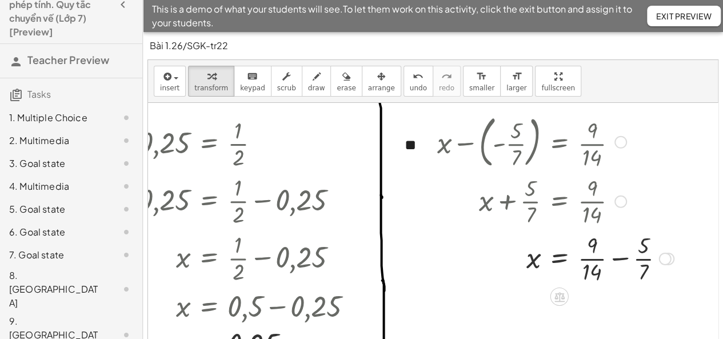
scroll to position [0, 146]
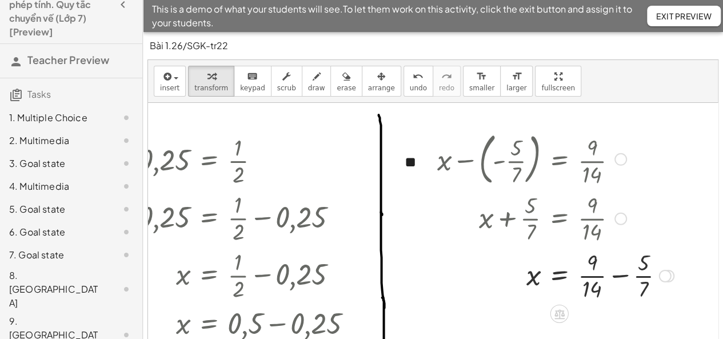
click at [645, 268] on div at bounding box center [556, 274] width 248 height 57
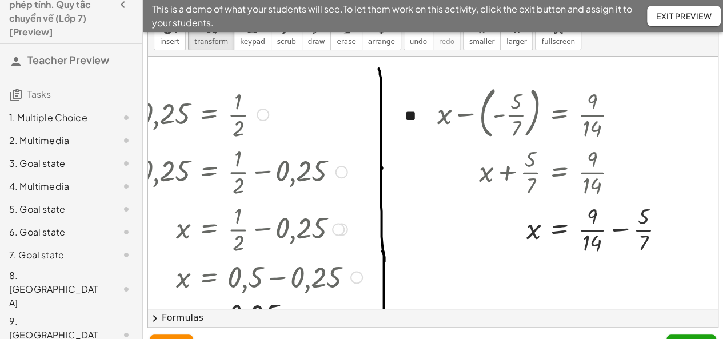
scroll to position [71, 0]
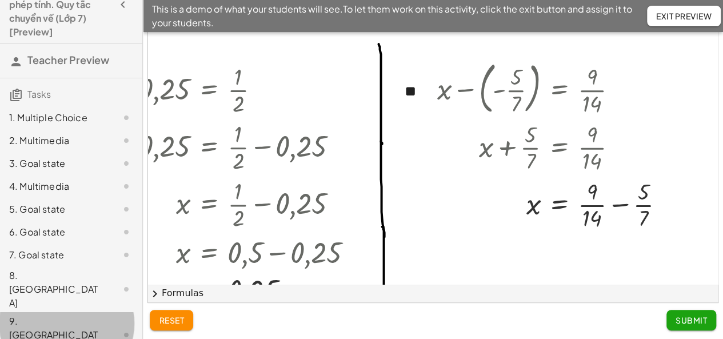
click at [105, 328] on div at bounding box center [117, 335] width 32 height 14
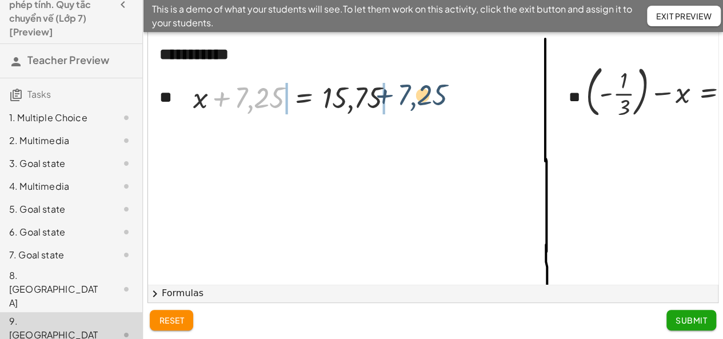
drag, startPoint x: 220, startPoint y: 98, endPoint x: 386, endPoint y: 95, distance: 165.8
click at [386, 95] on div at bounding box center [298, 96] width 221 height 39
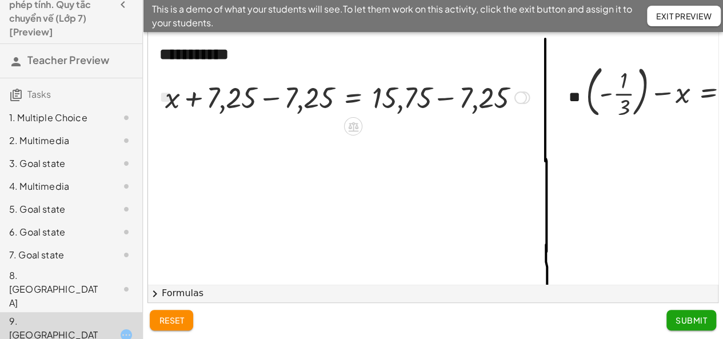
click at [274, 95] on div at bounding box center [348, 96] width 376 height 39
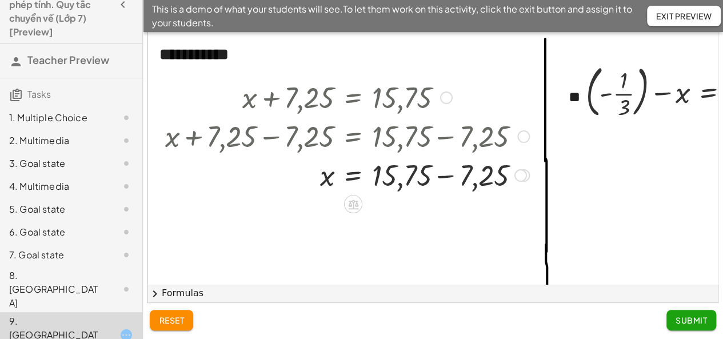
drag, startPoint x: 521, startPoint y: 122, endPoint x: 515, endPoint y: 158, distance: 37.1
click at [353, 98] on div "+ x + 7,25 = 15,75 + x + 7,25 − 7,25 = + 15,75 − 7,25 + x + 0 = + 15,75 − 7,25 …" at bounding box center [353, 98] width 0 height 0
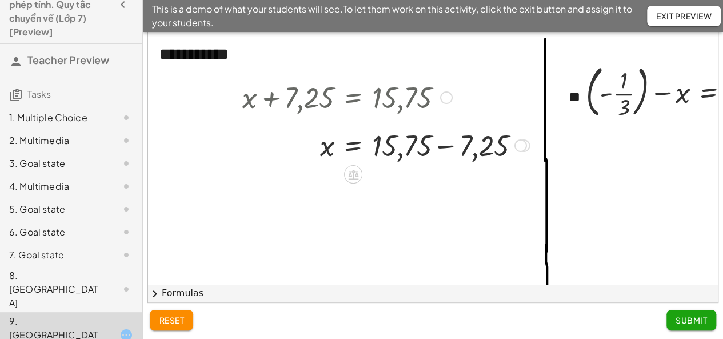
drag, startPoint x: 519, startPoint y: 177, endPoint x: 518, endPoint y: 142, distance: 34.9
click at [518, 142] on div at bounding box center [521, 146] width 13 height 13
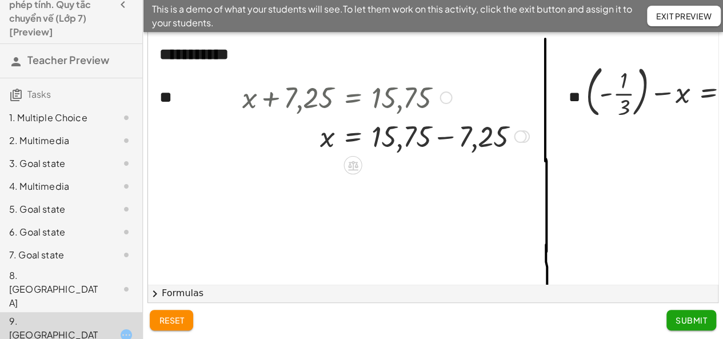
click at [445, 140] on div at bounding box center [386, 135] width 298 height 39
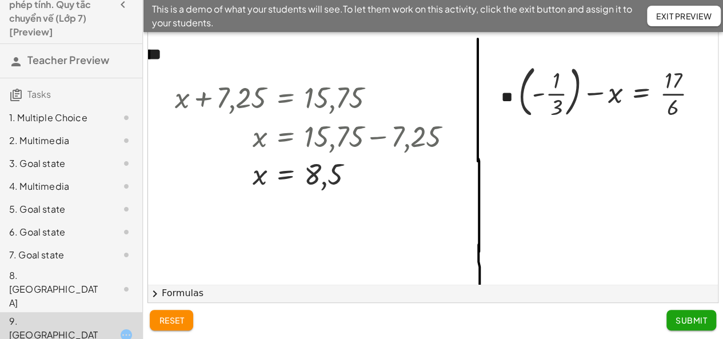
scroll to position [0, 75]
click at [529, 95] on div at bounding box center [613, 91] width 200 height 62
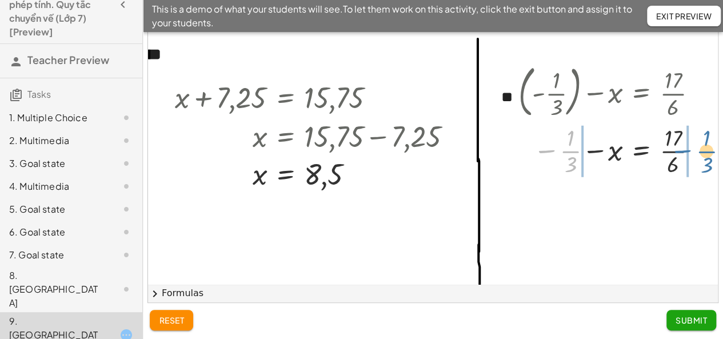
drag, startPoint x: 535, startPoint y: 150, endPoint x: 674, endPoint y: 150, distance: 138.4
click at [674, 150] on div at bounding box center [613, 150] width 200 height 57
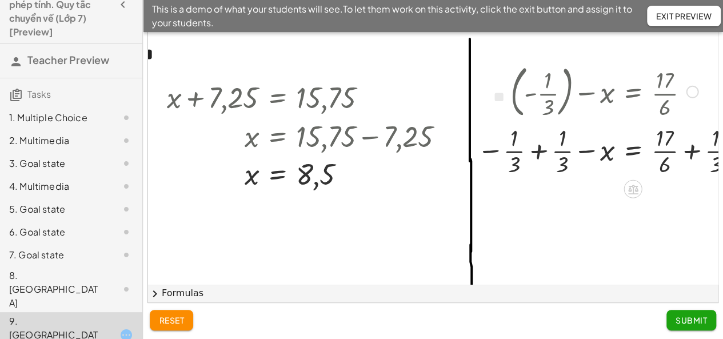
click at [536, 149] on div at bounding box center [609, 150] width 276 height 57
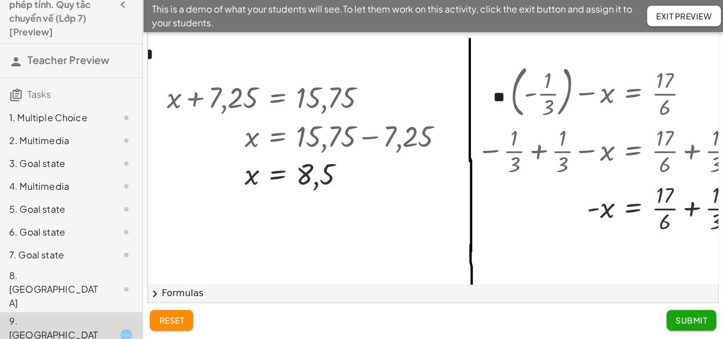
scroll to position [0, 124]
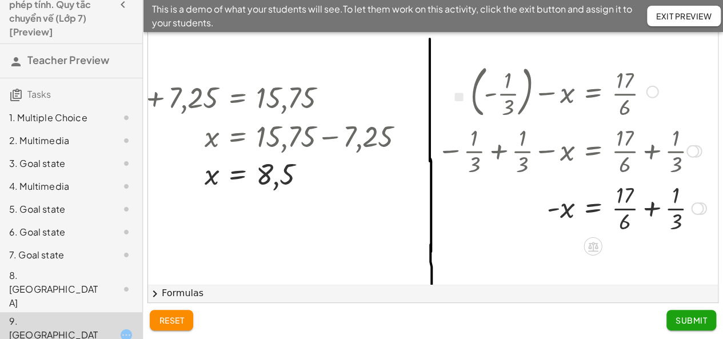
click at [641, 207] on div at bounding box center [571, 207] width 281 height 57
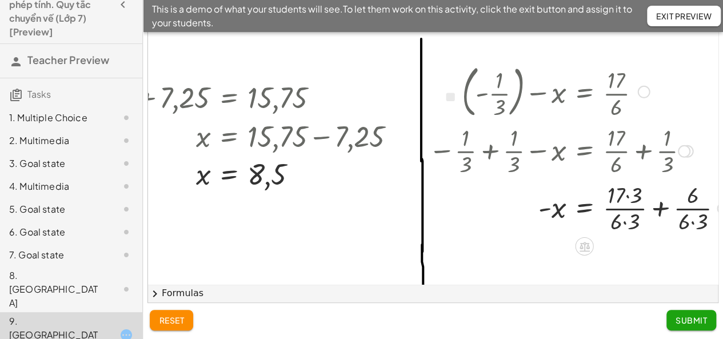
click at [659, 205] on div at bounding box center [581, 207] width 316 height 57
click at [630, 198] on div at bounding box center [564, 207] width 282 height 57
click at [641, 226] on div at bounding box center [561, 207] width 276 height 57
click at [642, 199] on div at bounding box center [561, 207] width 276 height 57
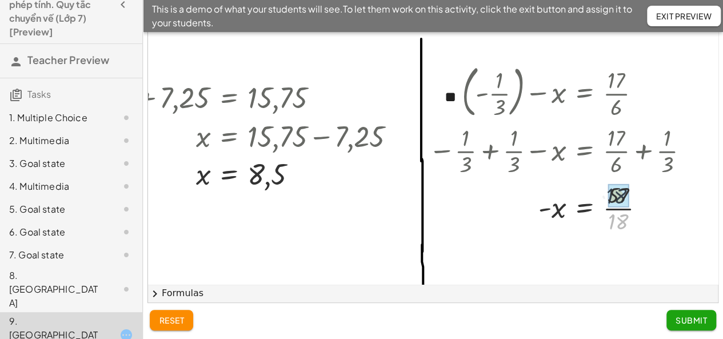
drag, startPoint x: 625, startPoint y: 224, endPoint x: 623, endPoint y: 197, distance: 26.9
drag, startPoint x: 544, startPoint y: 208, endPoint x: 602, endPoint y: 212, distance: 57.9
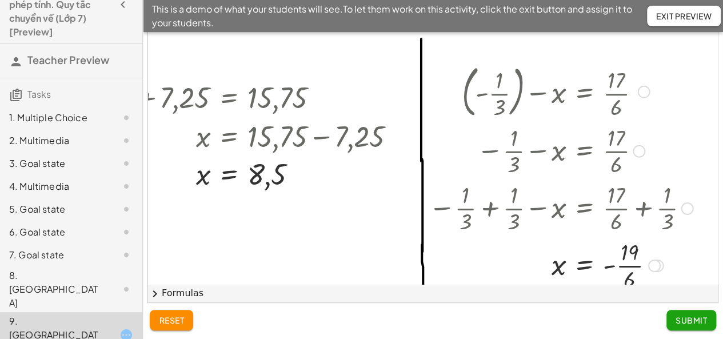
drag, startPoint x: 687, startPoint y: 151, endPoint x: 682, endPoint y: 235, distance: 84.2
click at [584, 92] on div "+ ( - · 1 · 3 ) − x = · 17 · 6 − · 1 · 3 − x = · 17 · 6 − · 1 · 3 + · 1 · 3 − x…" at bounding box center [584, 92] width 0 height 0
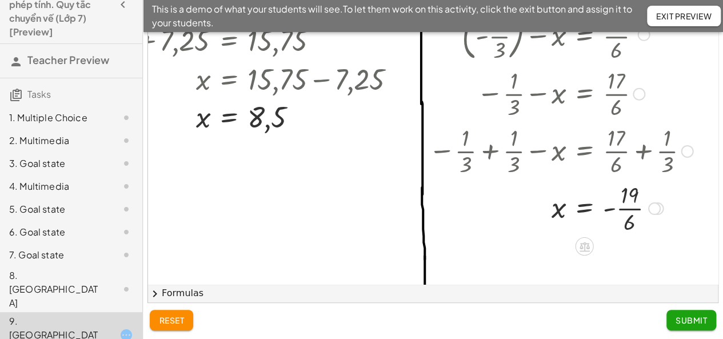
drag, startPoint x: 690, startPoint y: 150, endPoint x: 691, endPoint y: 169, distance: 18.3
click at [584, 35] on div "+ ( - · 1 · 3 ) − x = · 17 · 6 − · 1 · 3 − x = · 17 · 6 − · 1 · 3 + · 1 · 3 − x…" at bounding box center [584, 35] width 0 height 0
drag, startPoint x: 680, startPoint y: 153, endPoint x: 684, endPoint y: 177, distance: 24.9
click at [584, 35] on div "+ ( - · 1 · 3 ) − x = · 17 · 6 − · 1 · 3 − x = · 17 · 6 − · 1 · 3 + · 1 · 3 − x…" at bounding box center [584, 35] width 0 height 0
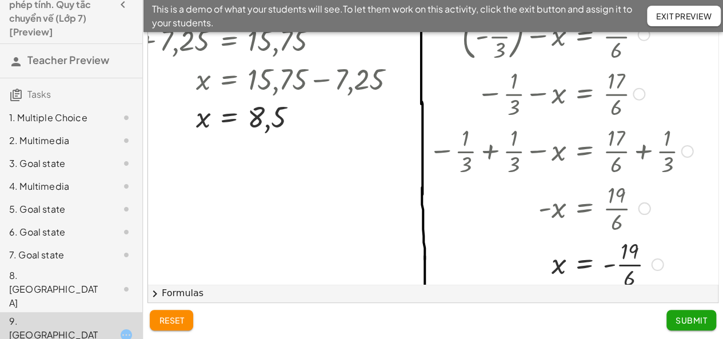
drag, startPoint x: 653, startPoint y: 208, endPoint x: 659, endPoint y: 272, distance: 64.3
click at [584, 265] on div "x = · 19 · 6 -" at bounding box center [584, 265] width 0 height 0
drag, startPoint x: 691, startPoint y: 148, endPoint x: 678, endPoint y: 152, distance: 13.0
click at [584, 150] on div "− · 1 · 3 + · 1 · 3 − x = + · 17 · 6 + · 1 · 3" at bounding box center [584, 150] width 0 height 0
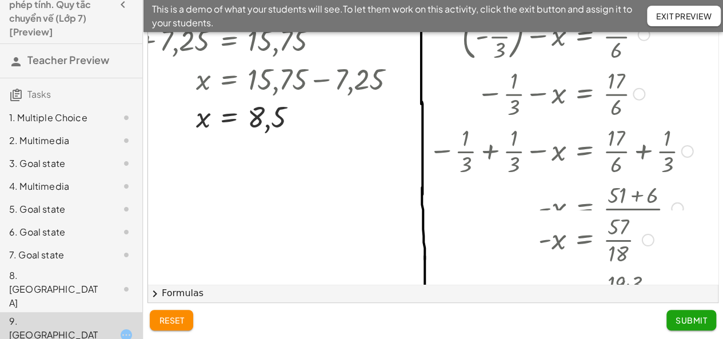
drag, startPoint x: 658, startPoint y: 210, endPoint x: 664, endPoint y: 308, distance: 98.5
click at [664, 308] on div "**********" at bounding box center [433, 150] width 580 height 378
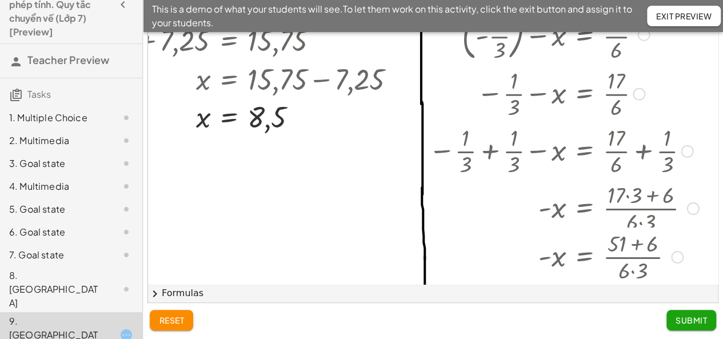
drag, startPoint x: 674, startPoint y: 206, endPoint x: 662, endPoint y: 317, distance: 111.0
click at [662, 317] on div "**********" at bounding box center [433, 150] width 580 height 378
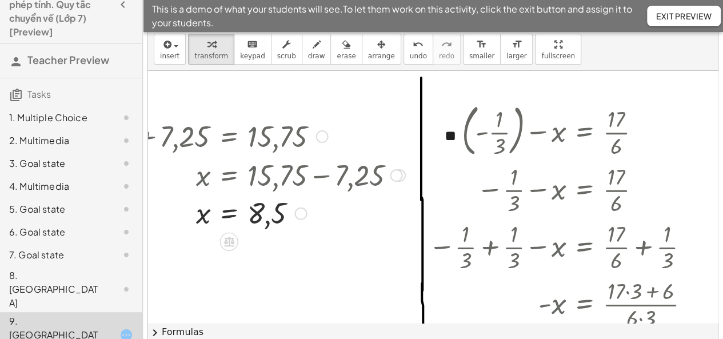
scroll to position [0, 0]
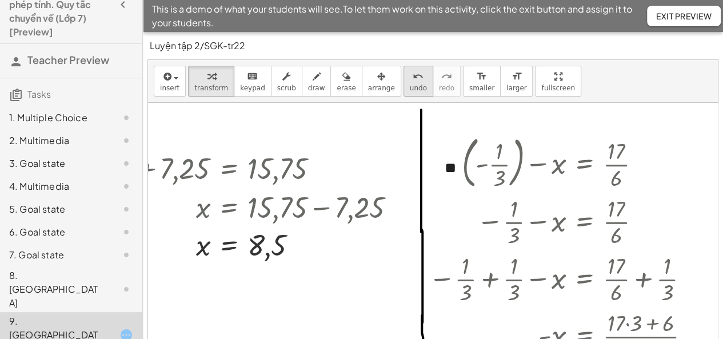
click at [410, 87] on span "undo" at bounding box center [418, 88] width 17 height 8
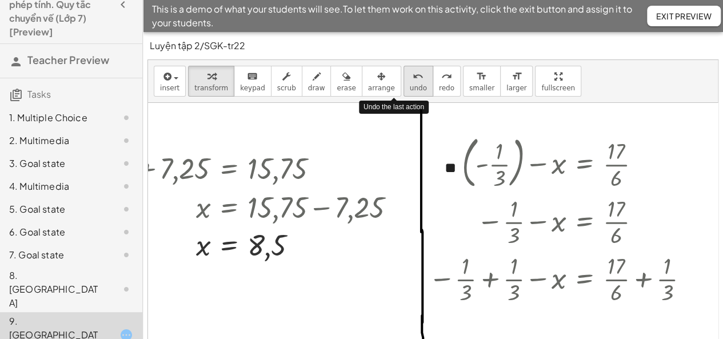
click at [410, 87] on span "undo" at bounding box center [418, 88] width 17 height 8
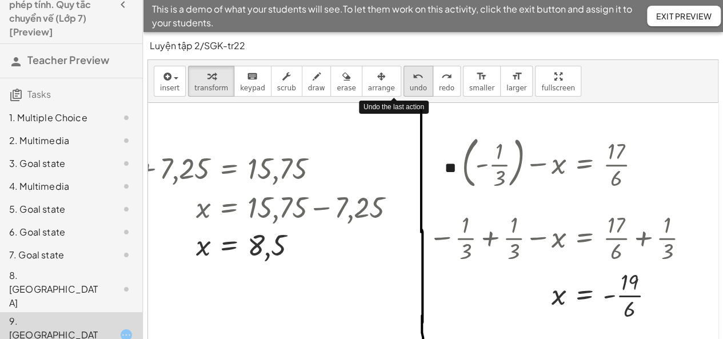
click at [410, 87] on span "undo" at bounding box center [418, 88] width 17 height 8
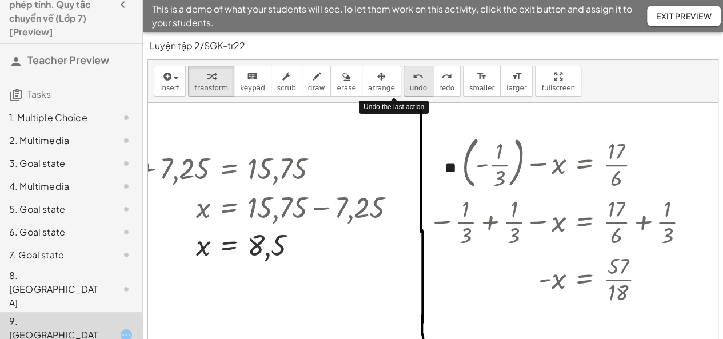
click at [410, 87] on span "undo" at bounding box center [418, 88] width 17 height 8
click at [410, 85] on span "undo" at bounding box center [418, 88] width 17 height 8
click at [410, 84] on span "undo" at bounding box center [418, 88] width 17 height 8
click at [413, 82] on icon "undo" at bounding box center [418, 77] width 11 height 14
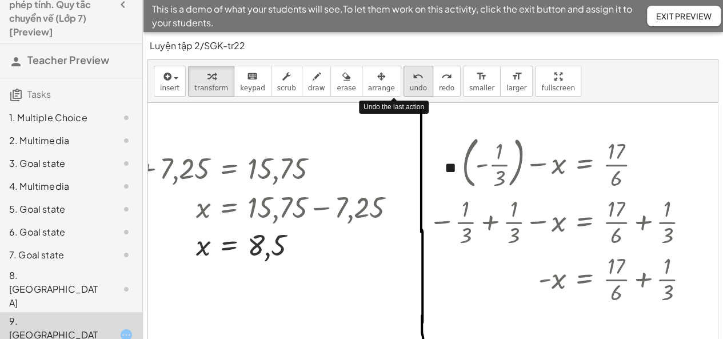
click at [413, 82] on icon "undo" at bounding box center [418, 77] width 11 height 14
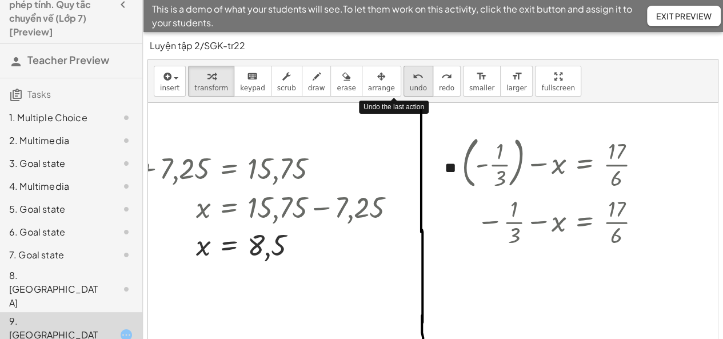
click at [413, 82] on icon "undo" at bounding box center [418, 77] width 11 height 14
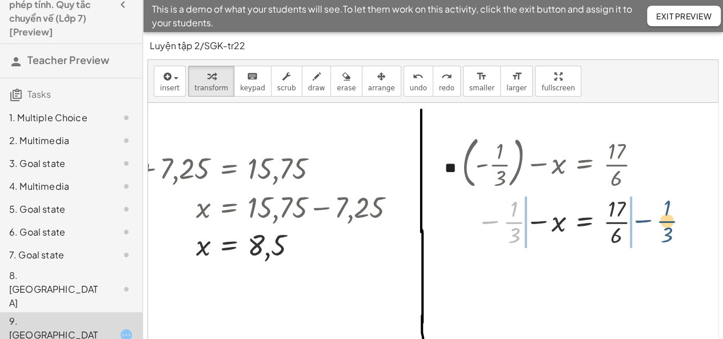
drag, startPoint x: 486, startPoint y: 222, endPoint x: 641, endPoint y: 220, distance: 155.5
click at [641, 220] on div at bounding box center [556, 221] width 200 height 57
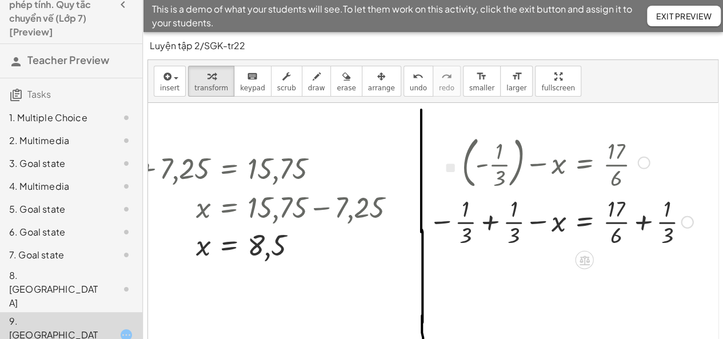
click at [489, 222] on div at bounding box center [561, 221] width 276 height 57
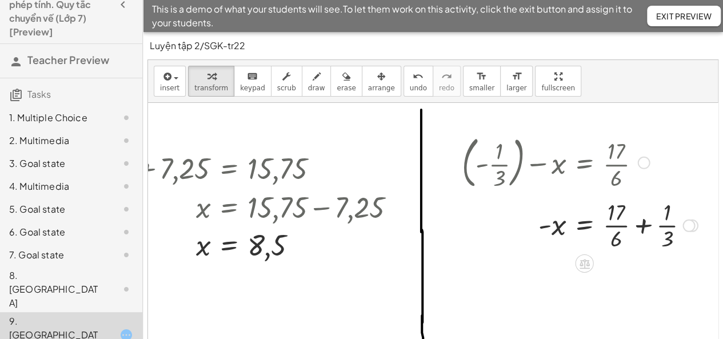
drag, startPoint x: 685, startPoint y: 278, endPoint x: 674, endPoint y: 221, distance: 58.9
click at [584, 226] on div "- x = · 17 · 6 + + · 1 · 3" at bounding box center [584, 226] width 0 height 0
click at [641, 221] on div at bounding box center [580, 221] width 248 height 57
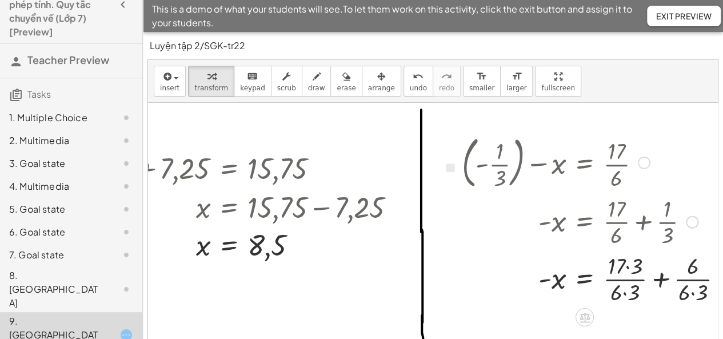
click at [629, 267] on div at bounding box center [597, 278] width 282 height 57
click at [653, 281] on div at bounding box center [594, 278] width 277 height 57
click at [629, 294] on div at bounding box center [580, 278] width 248 height 57
drag, startPoint x: 615, startPoint y: 296, endPoint x: 620, endPoint y: 279, distance: 17.4
drag, startPoint x: 548, startPoint y: 280, endPoint x: 601, endPoint y: 282, distance: 53.8
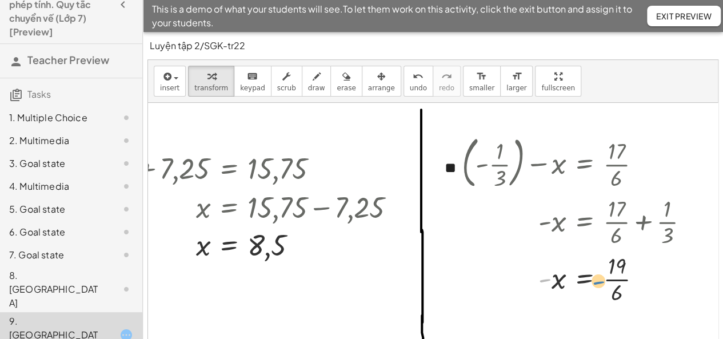
click at [601, 282] on div at bounding box center [580, 278] width 248 height 57
drag, startPoint x: 546, startPoint y: 280, endPoint x: 613, endPoint y: 278, distance: 67.5
click at [613, 278] on div at bounding box center [580, 278] width 248 height 57
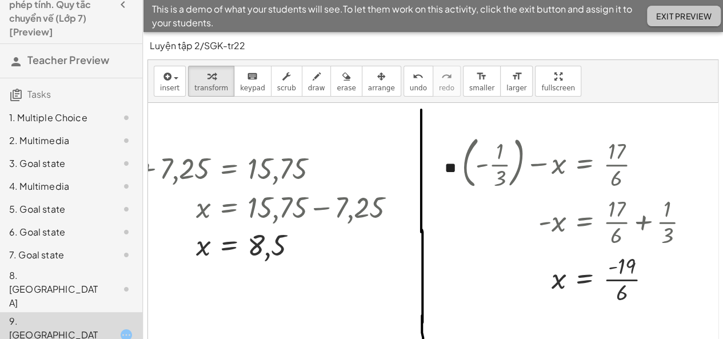
click at [700, 13] on span "Exit Preview" at bounding box center [683, 16] width 55 height 10
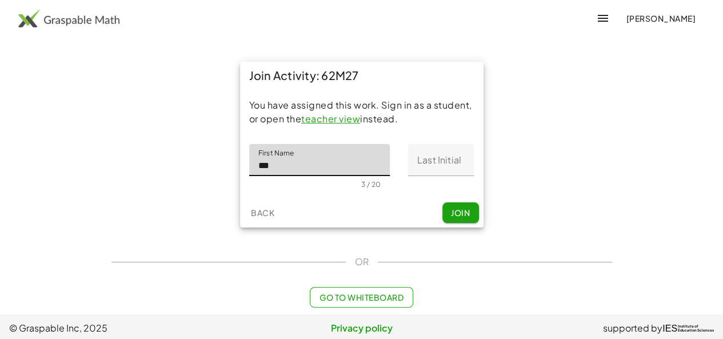
type input "***"
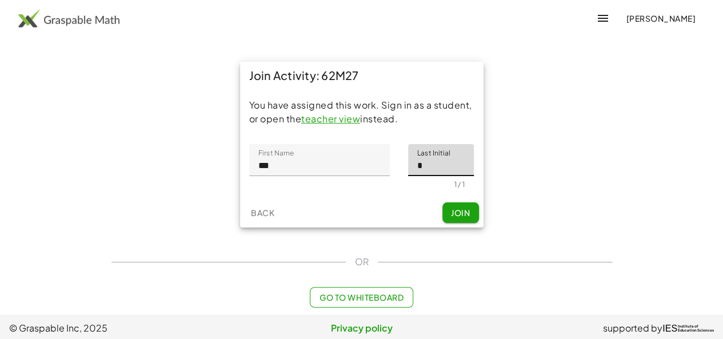
type input "*"
click at [443, 202] on button "Join" at bounding box center [461, 212] width 37 height 21
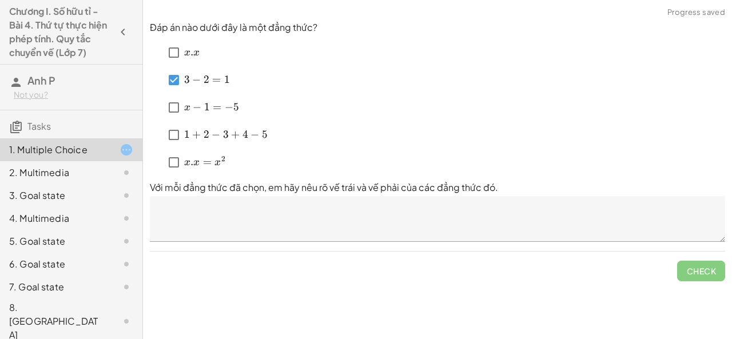
click at [190, 110] on span "x −" at bounding box center [194, 108] width 20 height 14
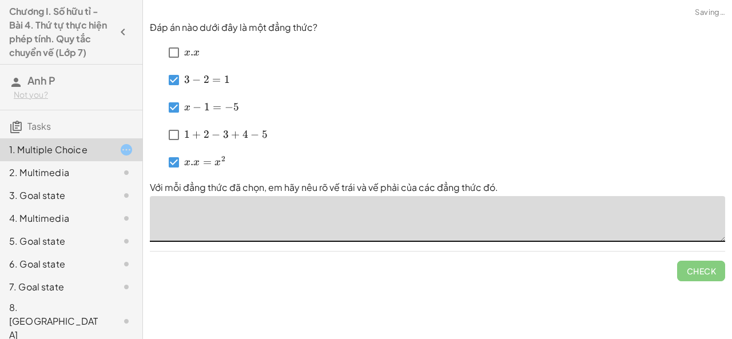
click at [185, 220] on textarea at bounding box center [437, 219] width 575 height 46
type textarea "*"
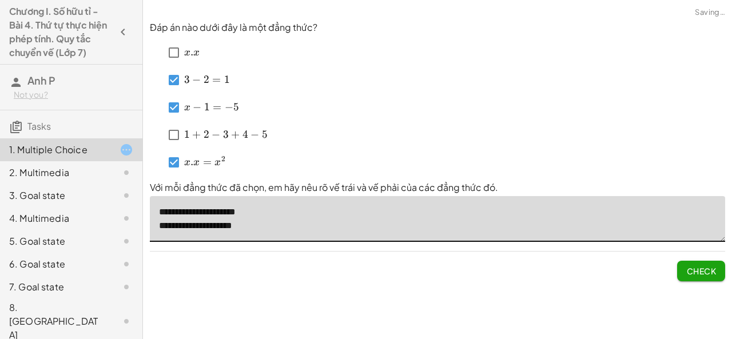
type textarea "**********"
click at [694, 270] on span "Check" at bounding box center [701, 271] width 30 height 10
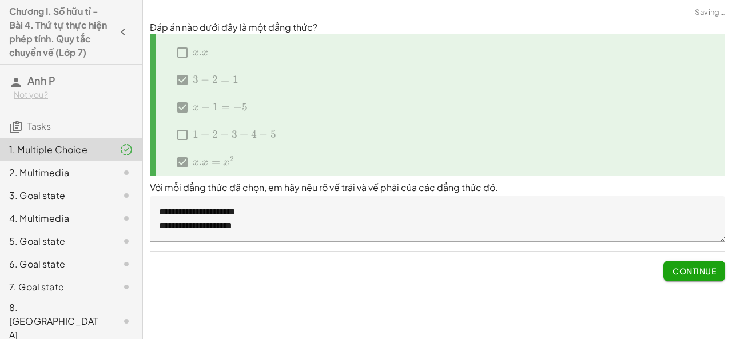
click at [702, 278] on button "Continue" at bounding box center [694, 271] width 62 height 21
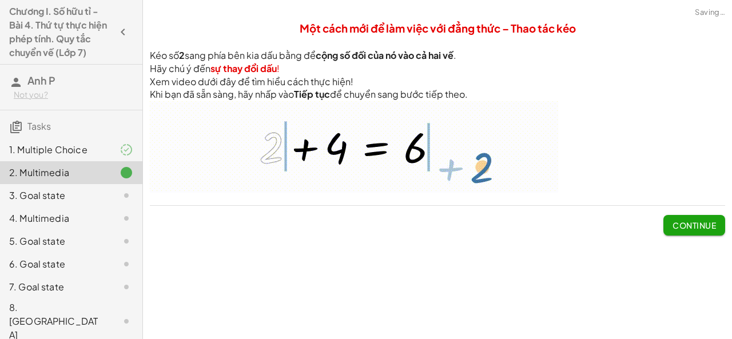
click at [696, 236] on div "Một cách mới để làm việc với đẳng thức – Thao tác kéo Kéo số 2 sang phía bên ki…" at bounding box center [437, 128] width 589 height 228
click at [691, 222] on span "Continue" at bounding box center [693, 225] width 43 height 10
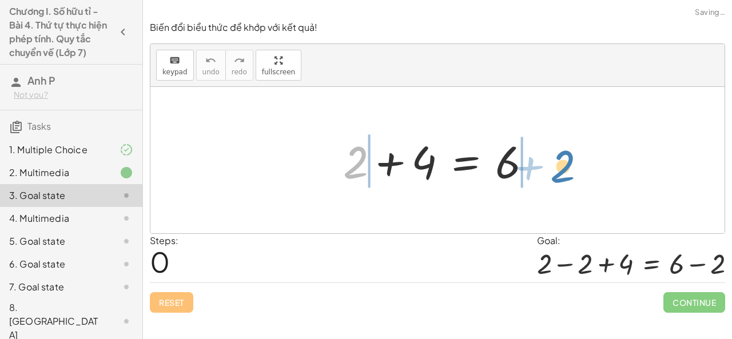
drag, startPoint x: 361, startPoint y: 164, endPoint x: 569, endPoint y: 169, distance: 208.2
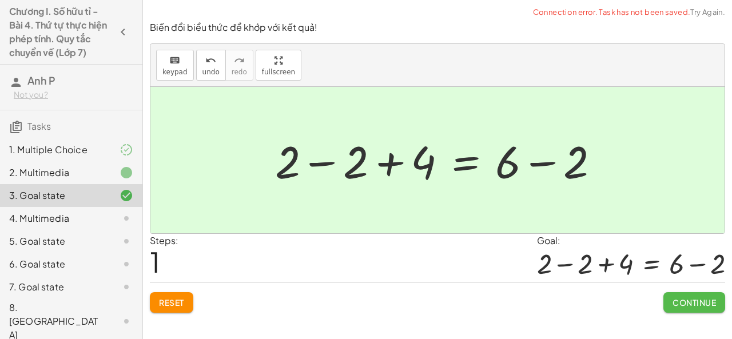
click at [680, 306] on span "Continue" at bounding box center [693, 302] width 43 height 10
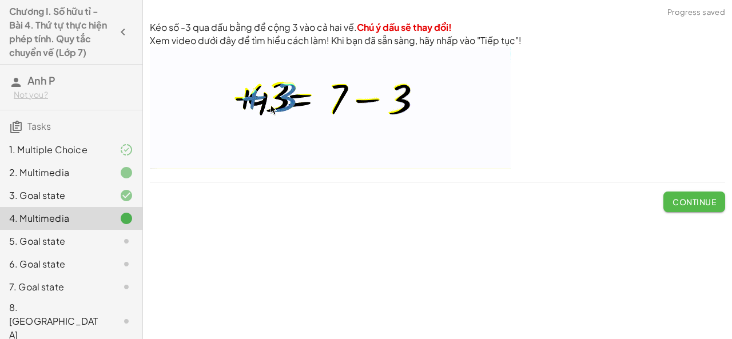
click at [663, 203] on button "Continue" at bounding box center [694, 202] width 62 height 21
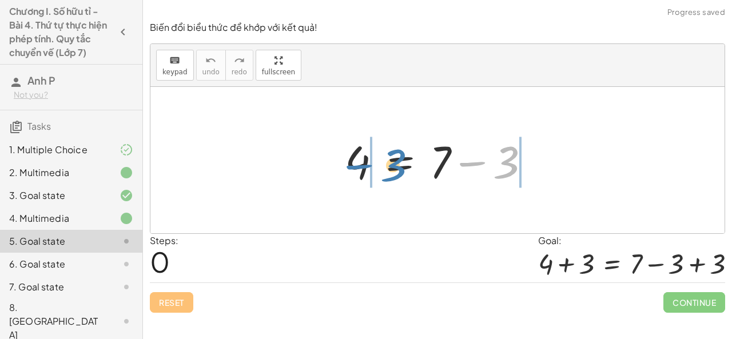
drag, startPoint x: 471, startPoint y: 161, endPoint x: 358, endPoint y: 164, distance: 113.2
click at [358, 164] on div at bounding box center [442, 160] width 206 height 59
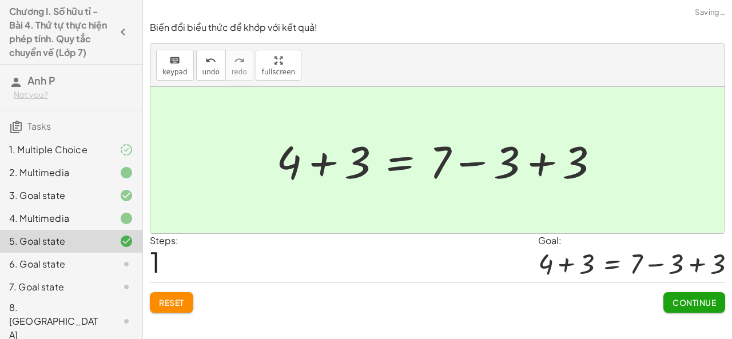
click at [693, 304] on span "Continue" at bounding box center [693, 302] width 43 height 10
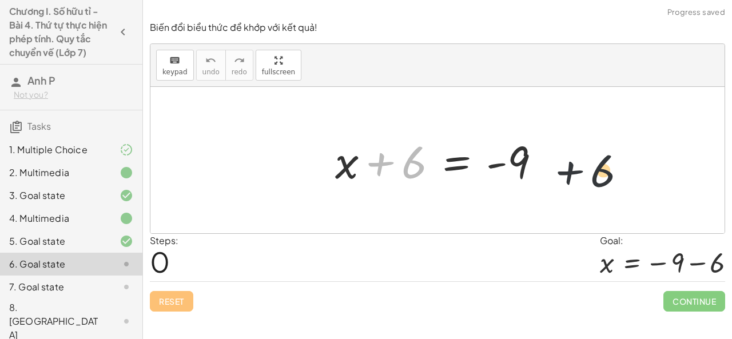
drag, startPoint x: 381, startPoint y: 160, endPoint x: 592, endPoint y: 169, distance: 211.1
click at [592, 169] on div "+ 6 + x + 6 = - 9" at bounding box center [437, 160] width 574 height 146
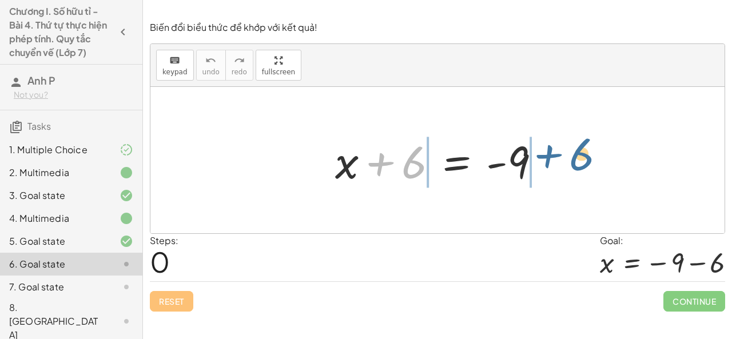
drag, startPoint x: 410, startPoint y: 160, endPoint x: 548, endPoint y: 155, distance: 137.9
click at [548, 155] on div at bounding box center [442, 160] width 226 height 59
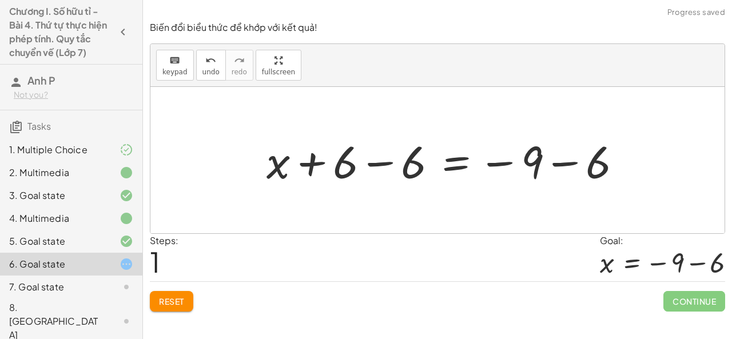
click at [376, 162] on div at bounding box center [449, 160] width 376 height 59
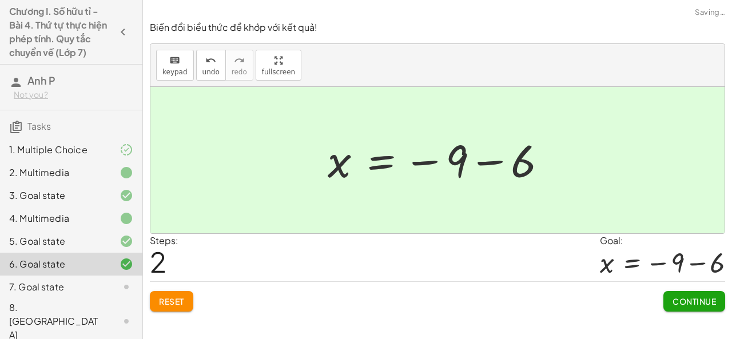
click at [680, 291] on button "Continue" at bounding box center [694, 301] width 62 height 21
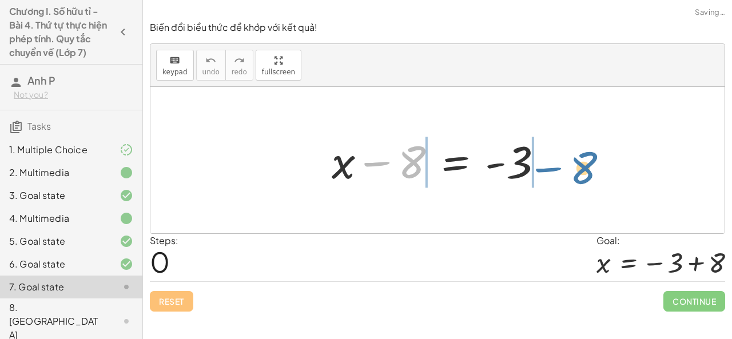
drag, startPoint x: 375, startPoint y: 163, endPoint x: 547, endPoint y: 169, distance: 171.6
click at [547, 169] on div at bounding box center [442, 160] width 232 height 59
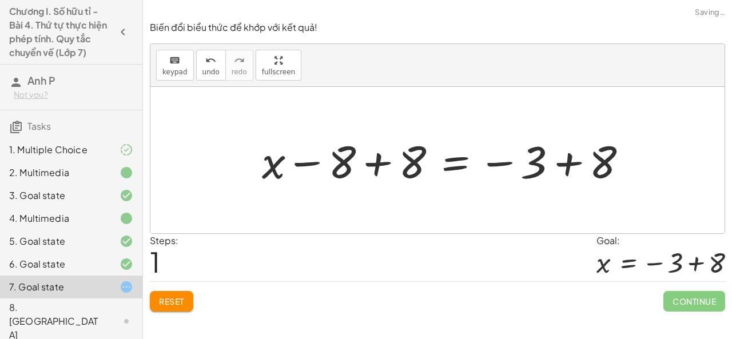
click at [373, 161] on div at bounding box center [449, 160] width 386 height 59
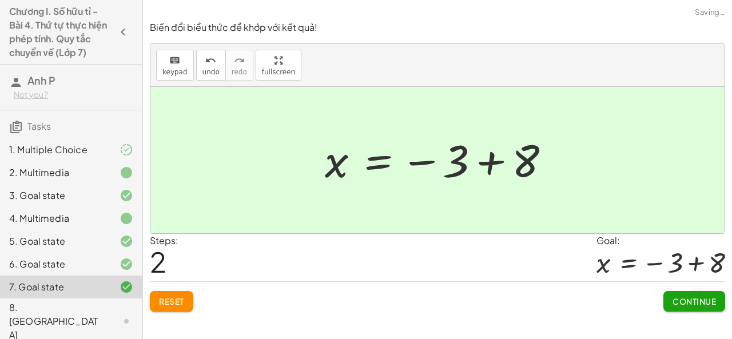
click at [682, 305] on span "Continue" at bounding box center [693, 301] width 43 height 10
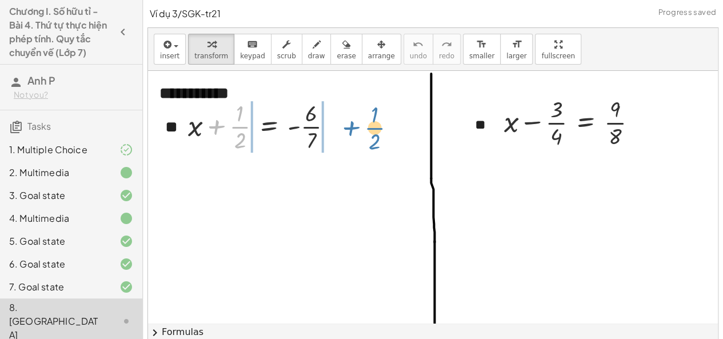
drag, startPoint x: 213, startPoint y: 125, endPoint x: 347, endPoint y: 126, distance: 134.4
click at [347, 126] on div at bounding box center [264, 125] width 165 height 57
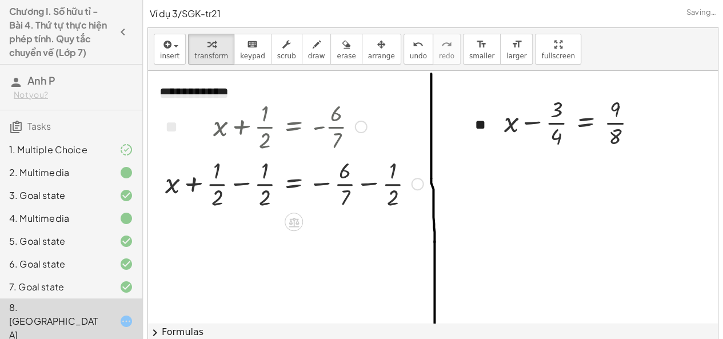
click at [241, 185] on div at bounding box center [295, 182] width 270 height 57
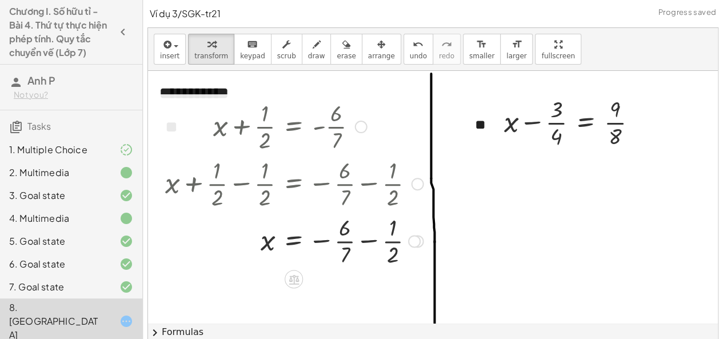
click at [365, 242] on div at bounding box center [295, 240] width 270 height 57
click at [352, 228] on div at bounding box center [310, 240] width 301 height 57
click at [385, 241] on div at bounding box center [310, 240] width 300 height 57
click at [345, 256] on div at bounding box center [295, 240] width 270 height 57
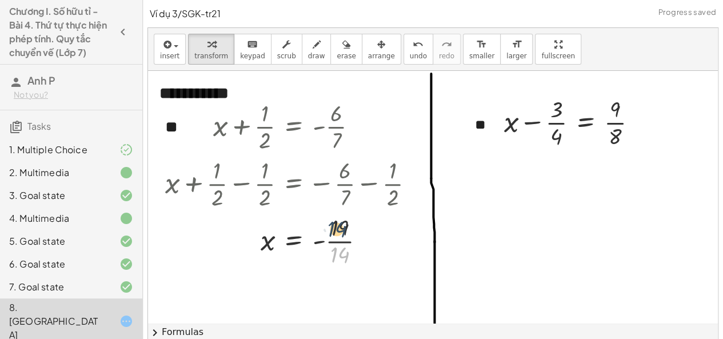
drag, startPoint x: 344, startPoint y: 258, endPoint x: 341, endPoint y: 232, distance: 26.5
click at [341, 232] on div at bounding box center [295, 240] width 270 height 57
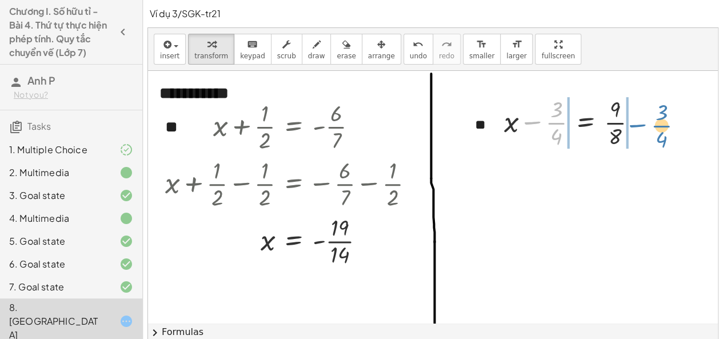
drag, startPoint x: 529, startPoint y: 121, endPoint x: 635, endPoint y: 124, distance: 105.2
click at [635, 124] on div at bounding box center [576, 121] width 154 height 57
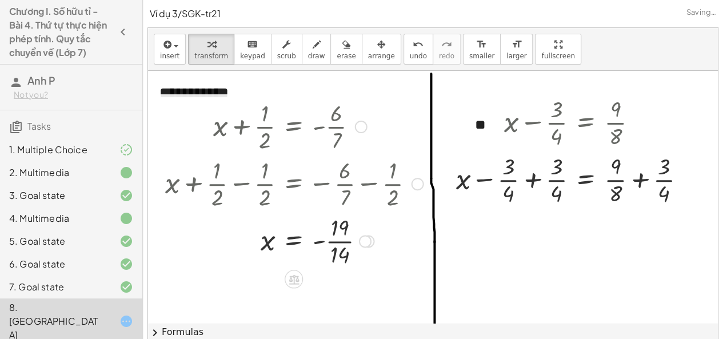
drag, startPoint x: 416, startPoint y: 186, endPoint x: 417, endPoint y: 224, distance: 37.2
click at [294, 127] on div "+ x + · 1 · 2 = - · 6 · 7 + x + · 1 · 2 − · 1 · 2 = − · 6 · 7 − · 1 · 2 + x + 0…" at bounding box center [294, 127] width 0 height 0
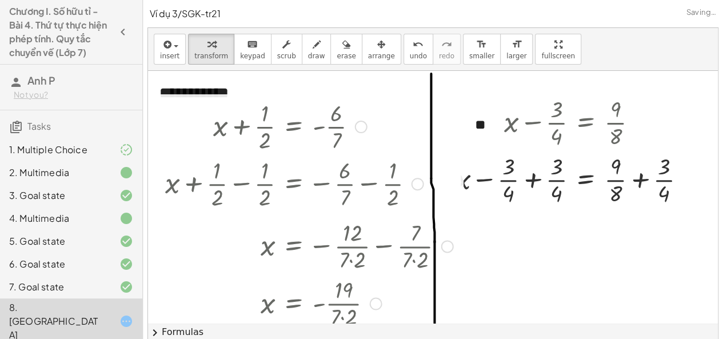
drag, startPoint x: 367, startPoint y: 253, endPoint x: 367, endPoint y: 361, distance: 108.6
click at [367, 338] on html "**********" at bounding box center [361, 189] width 723 height 378
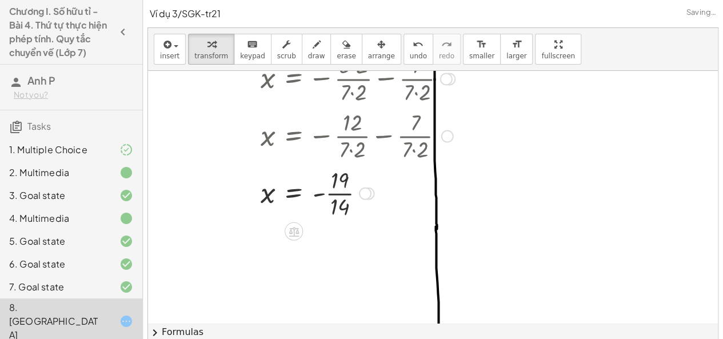
scroll to position [172, 0]
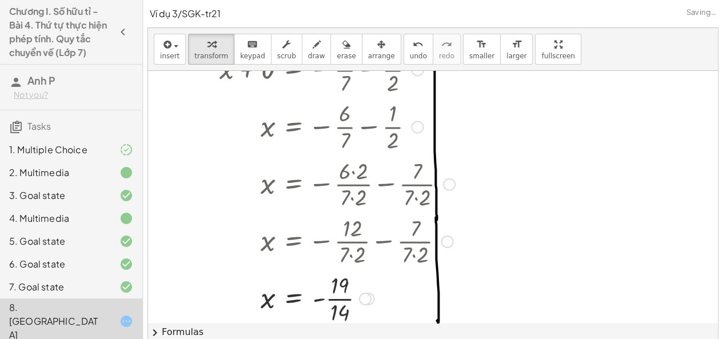
drag, startPoint x: 446, startPoint y: 70, endPoint x: 429, endPoint y: 226, distance: 157.0
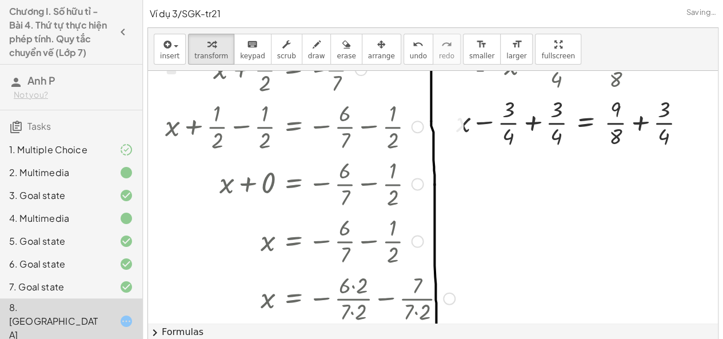
scroll to position [0, 0]
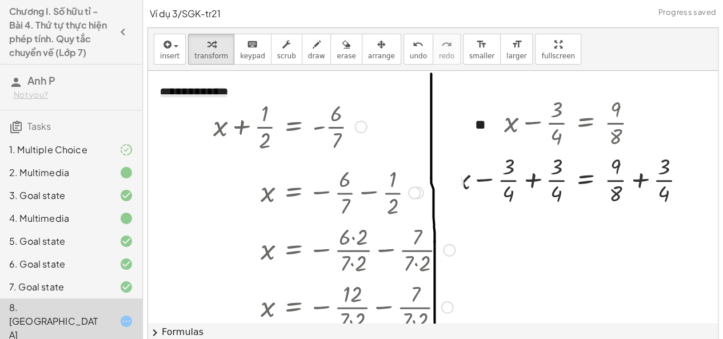
drag, startPoint x: 415, startPoint y: 300, endPoint x: 403, endPoint y: 189, distance: 111.6
click at [294, 193] on div "x = − · 6 · 7 − · 1 · 2" at bounding box center [294, 193] width 0 height 0
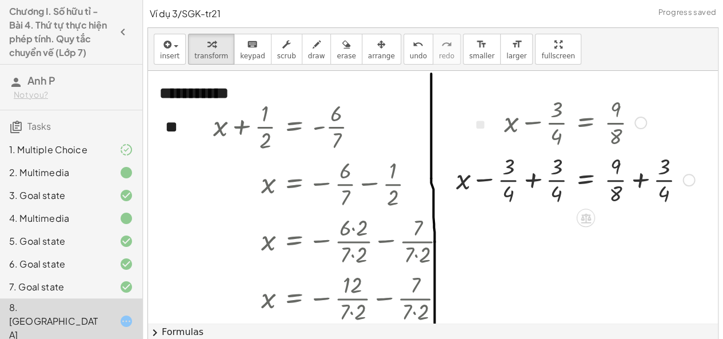
click at [532, 181] on div at bounding box center [576, 178] width 250 height 57
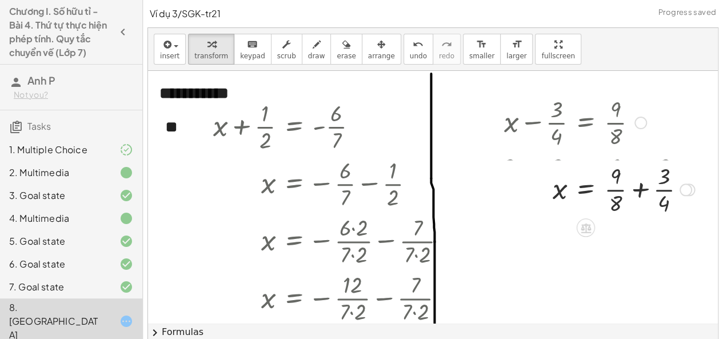
drag, startPoint x: 685, startPoint y: 235, endPoint x: 680, endPoint y: 185, distance: 50.5
click at [586, 190] on div "x = · 9 · 8 + + · 3 · 4" at bounding box center [586, 190] width 0 height 0
click at [636, 178] on div at bounding box center [600, 178] width 202 height 57
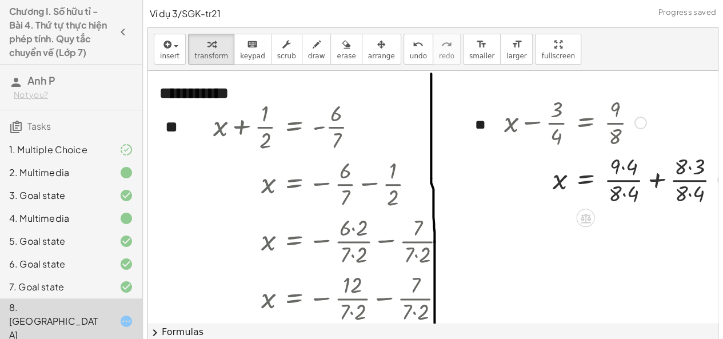
click at [585, 123] on div "+ x − · 3 · 4 = · 9 · 8 + x − · 3 · 4 + · 3 · 4 = + · 9 · 8 + · 3 · 4 + x + 0 =…" at bounding box center [585, 123] width 0 height 0
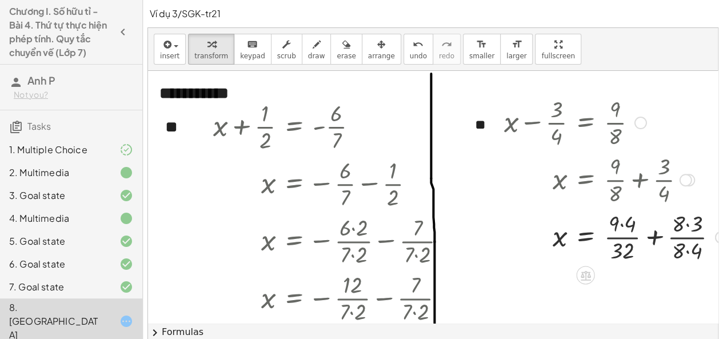
click at [686, 245] on div at bounding box center [616, 236] width 234 height 57
click at [633, 224] on div at bounding box center [616, 236] width 234 height 57
click at [678, 222] on div at bounding box center [614, 236] width 231 height 57
click at [683, 226] on div at bounding box center [614, 236] width 231 height 57
click at [653, 237] on div at bounding box center [611, 236] width 225 height 57
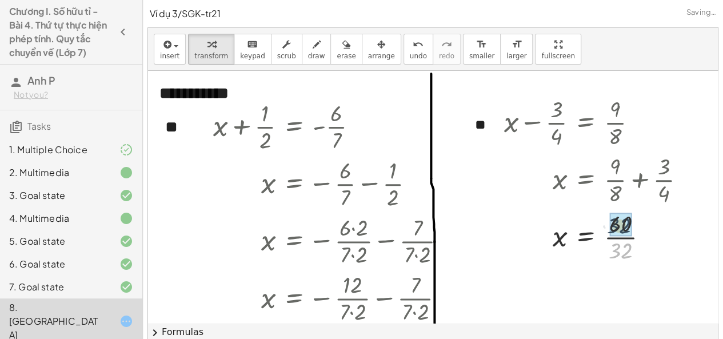
drag, startPoint x: 622, startPoint y: 256, endPoint x: 622, endPoint y: 232, distance: 24.0
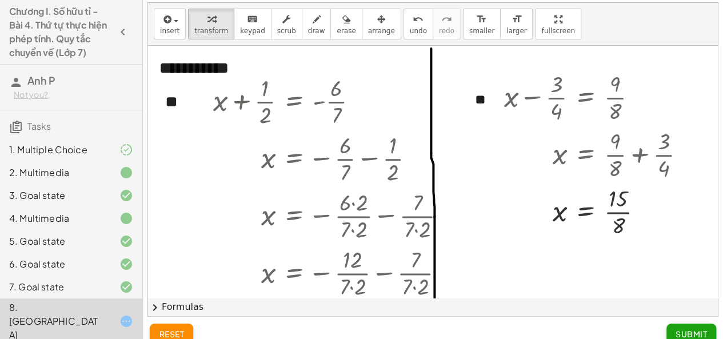
scroll to position [39, 0]
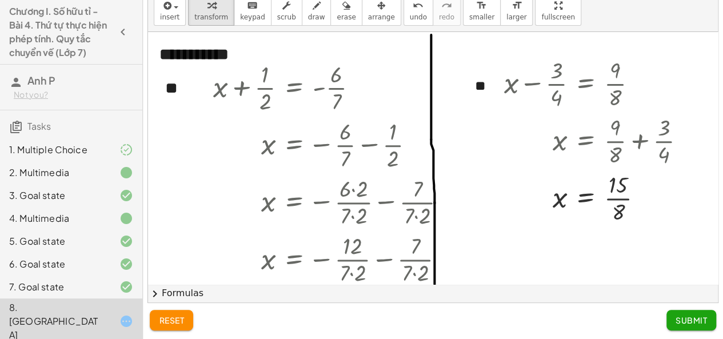
click at [700, 310] on button "Submit" at bounding box center [692, 320] width 50 height 21
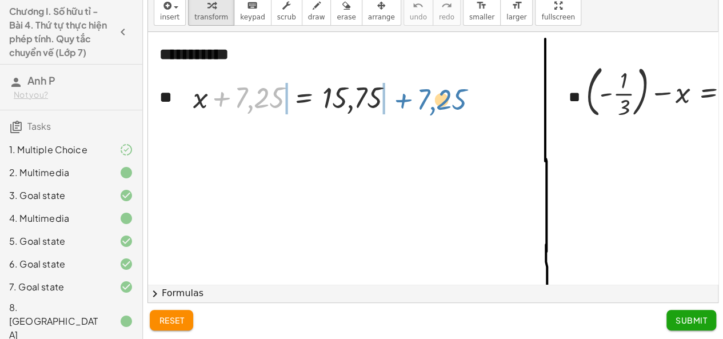
drag, startPoint x: 222, startPoint y: 99, endPoint x: 361, endPoint y: 105, distance: 139.0
click at [399, 101] on div at bounding box center [298, 96] width 221 height 39
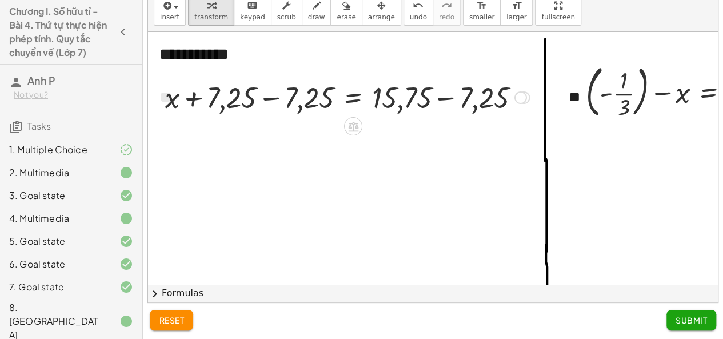
click at [270, 100] on div at bounding box center [348, 96] width 376 height 39
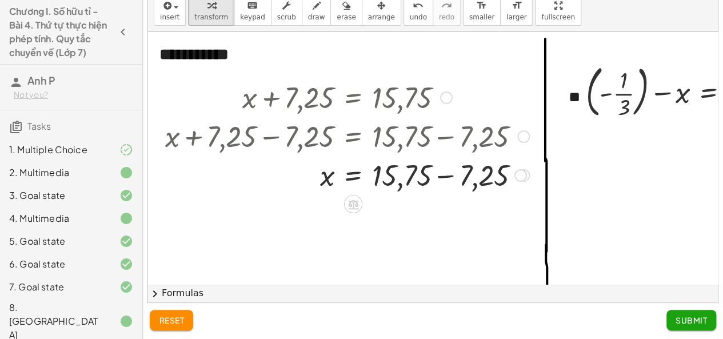
drag, startPoint x: 517, startPoint y: 97, endPoint x: 515, endPoint y: 171, distance: 74.3
click at [353, 98] on div "+ x + 7,25 = 15,75 + x + 7,25 − 7,25 = + 15,75 − 7,25 + x + 0 = + 15,75 − 7,25 …" at bounding box center [353, 98] width 0 height 0
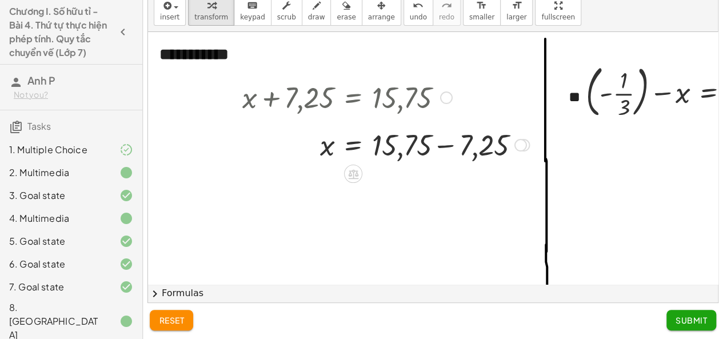
drag, startPoint x: 519, startPoint y: 176, endPoint x: 515, endPoint y: 142, distance: 34.0
click at [515, 142] on div at bounding box center [521, 145] width 13 height 13
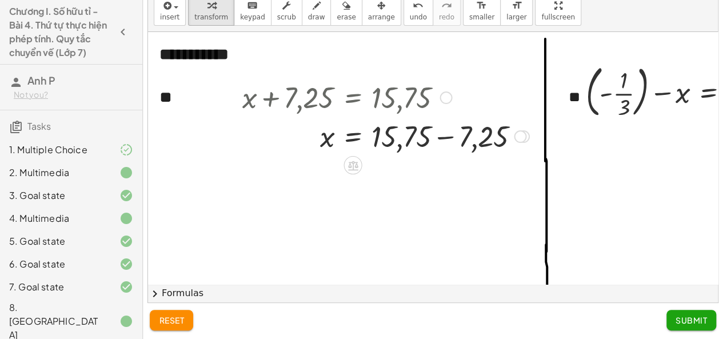
click at [441, 139] on div at bounding box center [386, 135] width 298 height 39
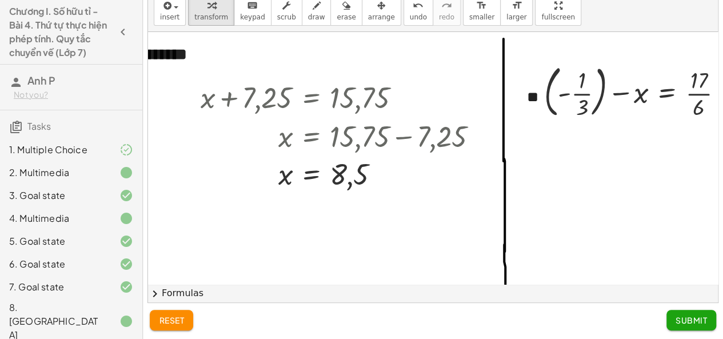
scroll to position [0, 75]
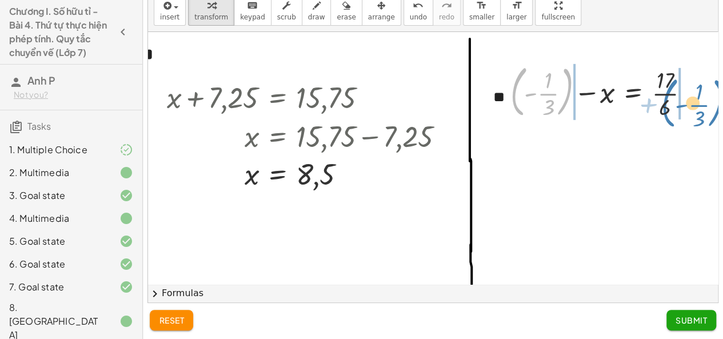
drag, startPoint x: 514, startPoint y: 105, endPoint x: 665, endPoint y: 115, distance: 151.3
click at [665, 115] on div at bounding box center [605, 91] width 200 height 62
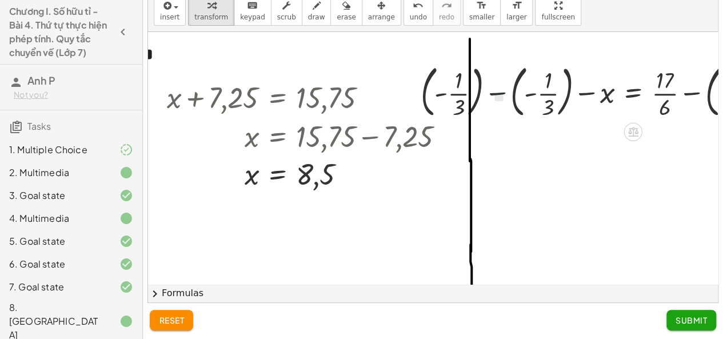
click at [500, 94] on div at bounding box center [604, 91] width 378 height 62
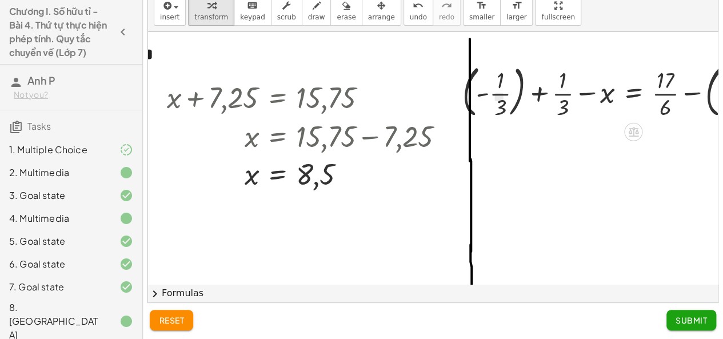
click at [539, 91] on div at bounding box center [625, 91] width 337 height 62
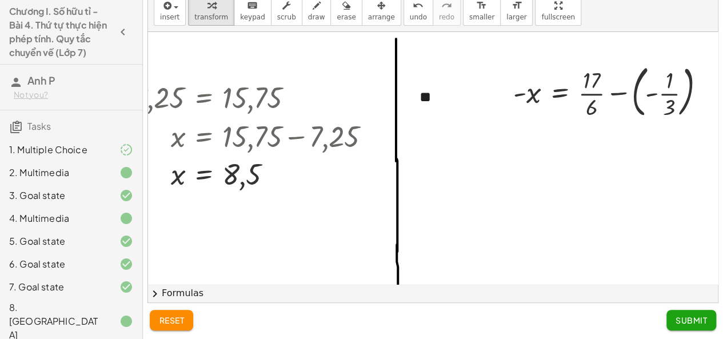
scroll to position [0, 165]
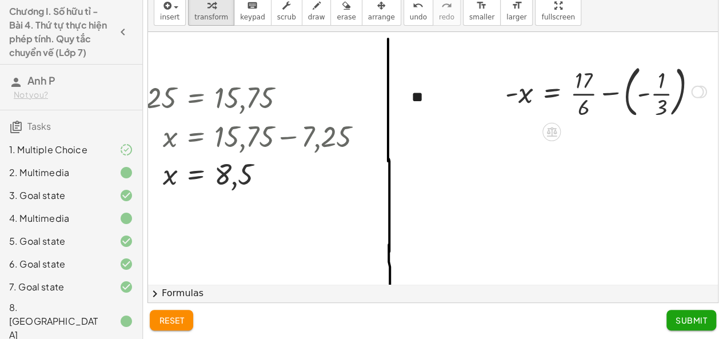
click at [605, 95] on div at bounding box center [606, 91] width 213 height 62
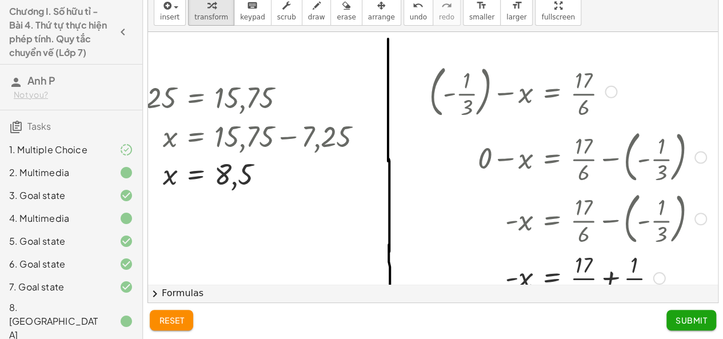
drag, startPoint x: 690, startPoint y: 90, endPoint x: 685, endPoint y: 227, distance: 136.7
click at [552, 219] on div "- x = + · 17 · 6 − ( - · 1 · 3 )" at bounding box center [552, 219] width 0 height 0
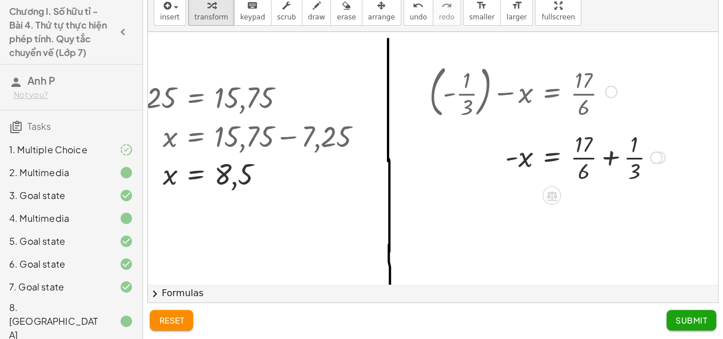
drag, startPoint x: 649, startPoint y: 269, endPoint x: 631, endPoint y: 152, distance: 119.2
click at [552, 158] on div "- x = · 17 · 6 + · 1 · 3 +" at bounding box center [552, 158] width 0 height 0
click at [601, 153] on div at bounding box center [547, 151] width 248 height 57
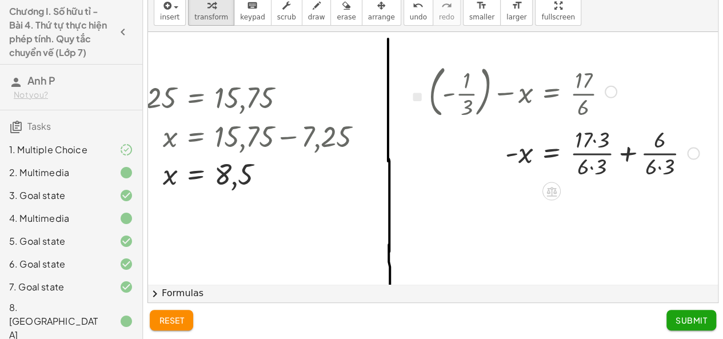
click at [552, 92] on div "+ ( - · 1 · 3 ) − x = · 17 · 6 + ( - · 1 · 3 ) − ( - · 1 · 3 ) − x = + · 17 · 6…" at bounding box center [552, 92] width 0 height 0
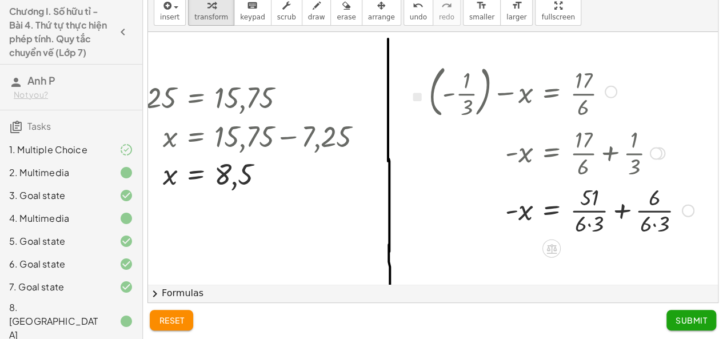
drag, startPoint x: 643, startPoint y: 221, endPoint x: 623, endPoint y: 230, distance: 21.5
click at [643, 221] on div at bounding box center [561, 209] width 277 height 57
click at [585, 225] on div at bounding box center [561, 209] width 277 height 57
click at [633, 230] on div at bounding box center [557, 209] width 268 height 57
click at [641, 225] on div at bounding box center [557, 209] width 268 height 57
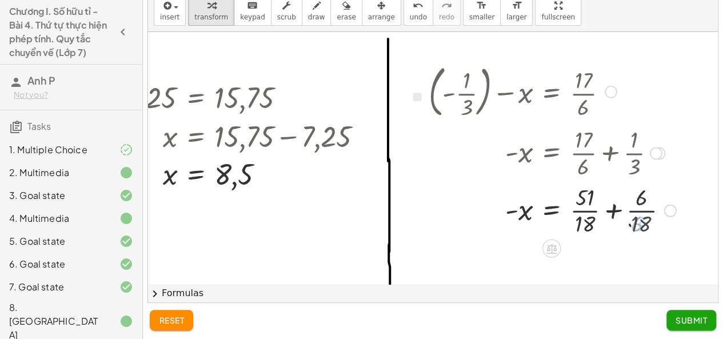
click at [606, 209] on div at bounding box center [552, 209] width 259 height 57
drag, startPoint x: 579, startPoint y: 224, endPoint x: 579, endPoint y: 201, distance: 23.4
drag, startPoint x: 503, startPoint y: 211, endPoint x: 560, endPoint y: 209, distance: 57.8
click at [560, 209] on div at bounding box center [547, 209] width 248 height 57
drag, startPoint x: 682, startPoint y: 320, endPoint x: 675, endPoint y: 318, distance: 6.4
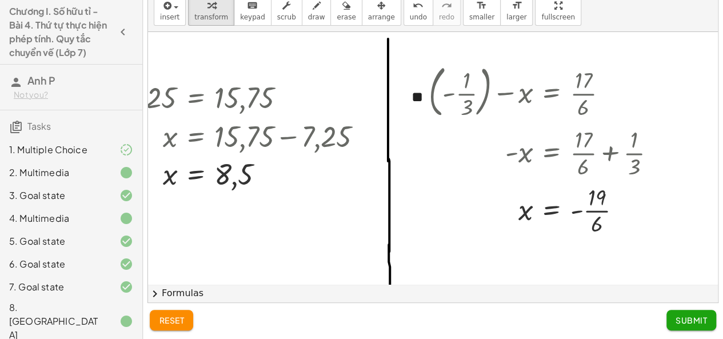
click at [682, 320] on span "Submit" at bounding box center [691, 320] width 31 height 10
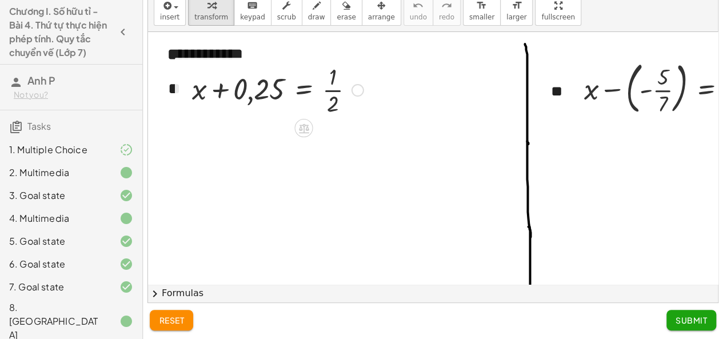
click at [337, 92] on div at bounding box center [277, 89] width 183 height 57
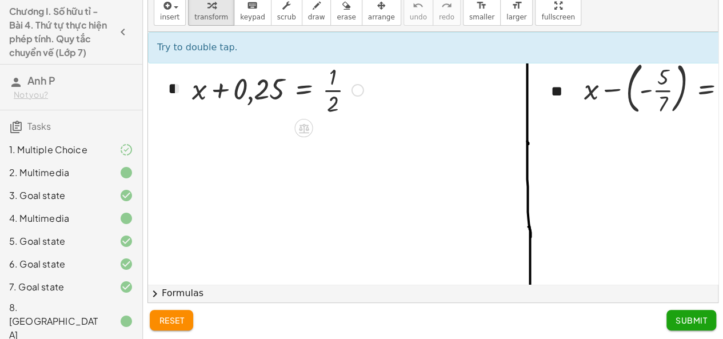
click at [327, 89] on div at bounding box center [277, 89] width 183 height 57
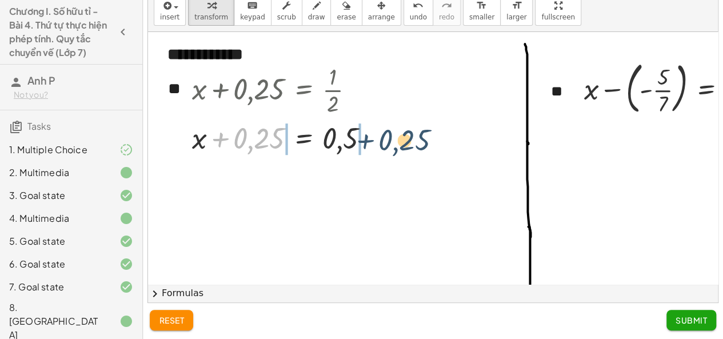
drag, startPoint x: 218, startPoint y: 137, endPoint x: 368, endPoint y: 139, distance: 149.2
click at [368, 139] on div at bounding box center [285, 137] width 198 height 39
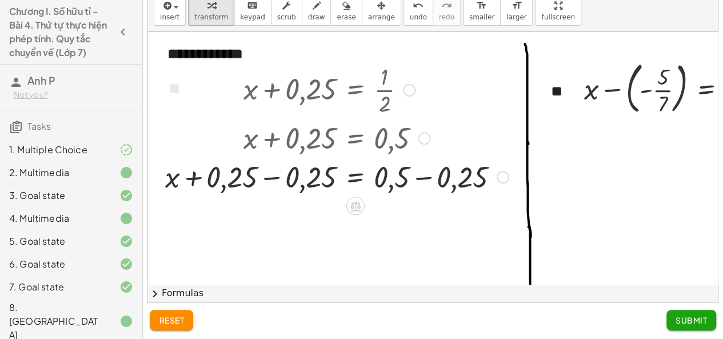
click at [270, 177] on div at bounding box center [337, 176] width 355 height 39
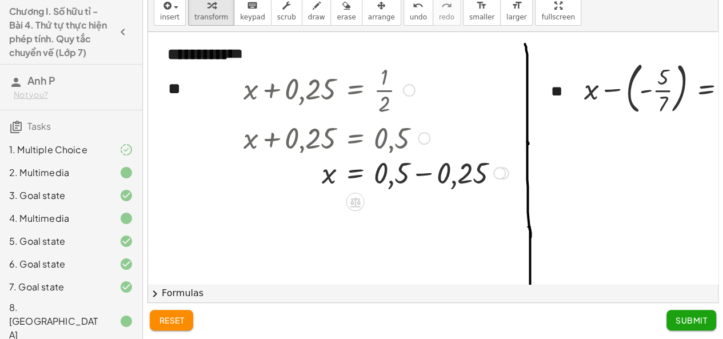
drag, startPoint x: 503, startPoint y: 218, endPoint x: 485, endPoint y: 171, distance: 49.9
click at [356, 173] on div "x = 0,5 + − 0,25" at bounding box center [356, 173] width 0 height 0
click at [428, 181] on div at bounding box center [376, 176] width 277 height 39
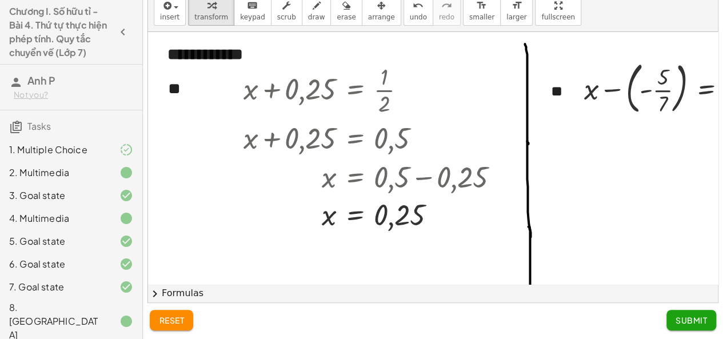
scroll to position [0, 75]
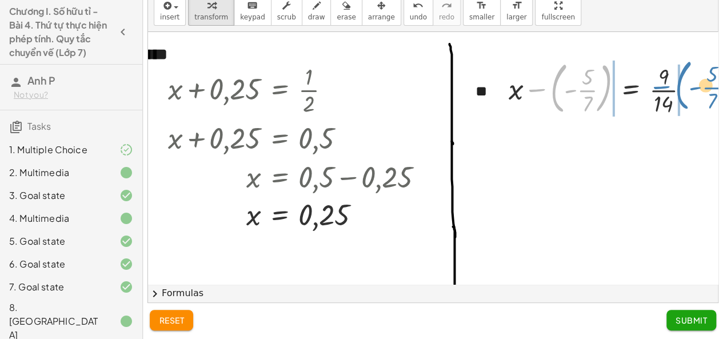
drag, startPoint x: 575, startPoint y: 109, endPoint x: 665, endPoint y: 87, distance: 92.9
click at [665, 87] on div at bounding box center [603, 88] width 201 height 62
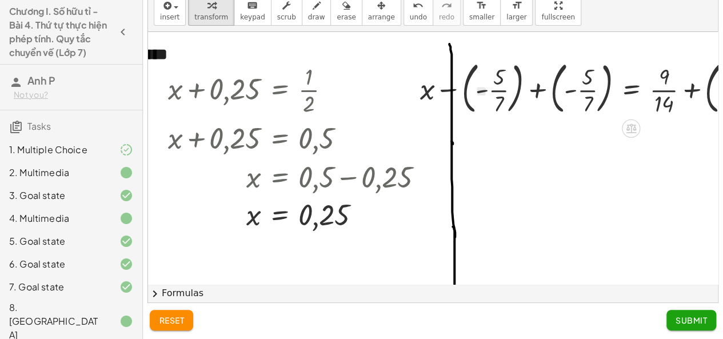
click at [540, 89] on div at bounding box center [604, 88] width 378 height 62
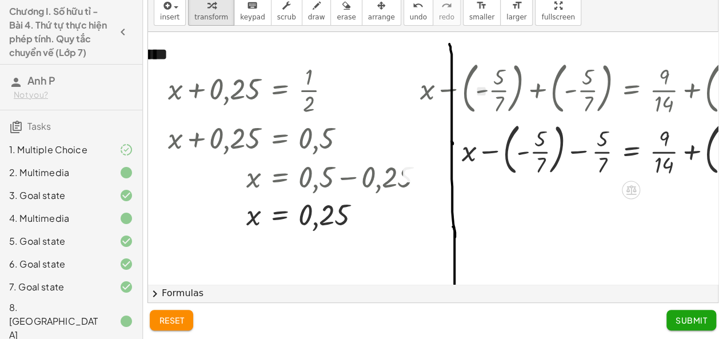
click at [578, 152] on div at bounding box center [604, 149] width 378 height 62
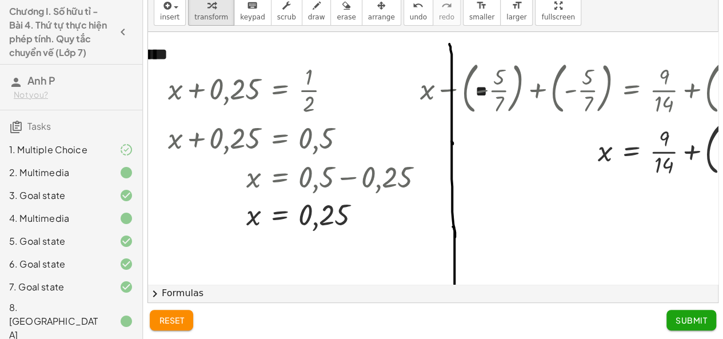
scroll to position [0, 164]
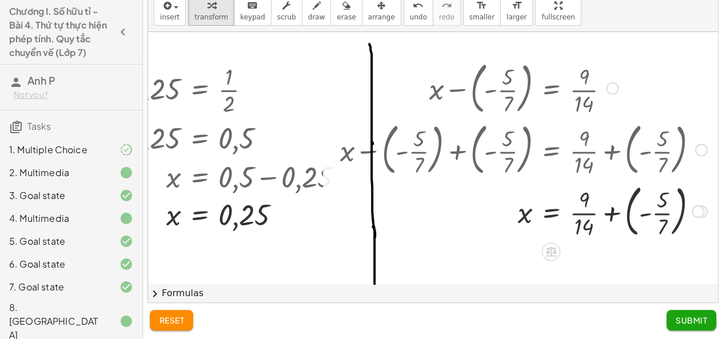
drag, startPoint x: 687, startPoint y: 89, endPoint x: 698, endPoint y: 200, distance: 111.4
click at [551, 89] on div "+ x − ( - · 5 · 7 ) = · 9 · 14 + x − ( - · 5 · 7 ) + ( - · 5 · 7 ) = + · 9 · 14…" at bounding box center [551, 89] width 0 height 0
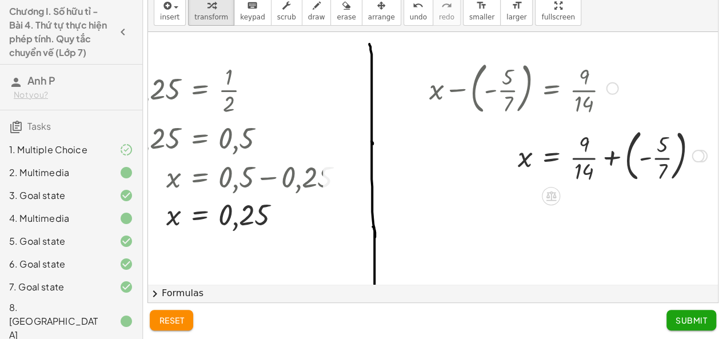
drag, startPoint x: 690, startPoint y: 211, endPoint x: 688, endPoint y: 150, distance: 60.6
click at [692, 150] on div at bounding box center [698, 156] width 13 height 13
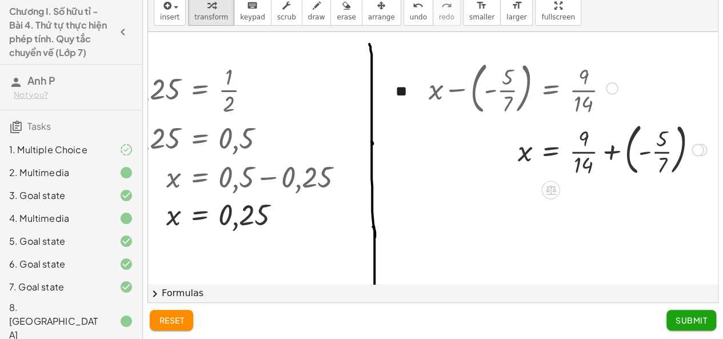
click at [602, 150] on div at bounding box center [567, 149] width 289 height 62
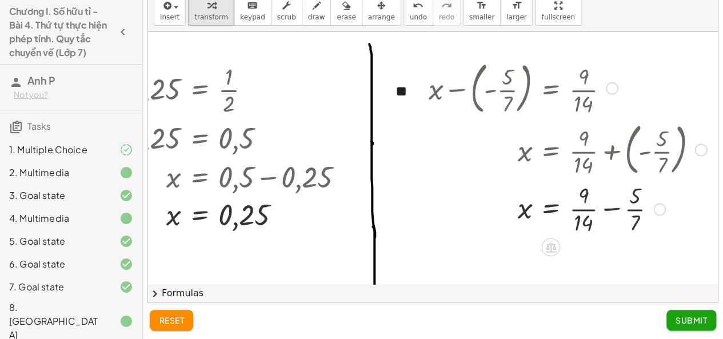
click at [603, 210] on div at bounding box center [567, 208] width 289 height 57
click at [618, 205] on div at bounding box center [567, 208] width 289 height 57
click at [580, 195] on div at bounding box center [567, 208] width 289 height 57
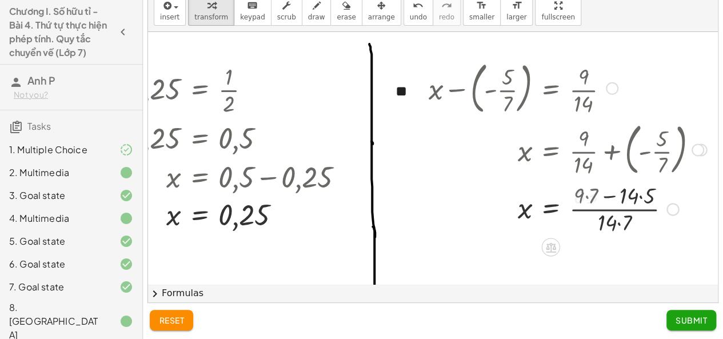
click at [631, 195] on div at bounding box center [567, 208] width 289 height 57
click at [606, 222] on div at bounding box center [567, 208] width 289 height 57
click at [604, 194] on div at bounding box center [567, 208] width 289 height 57
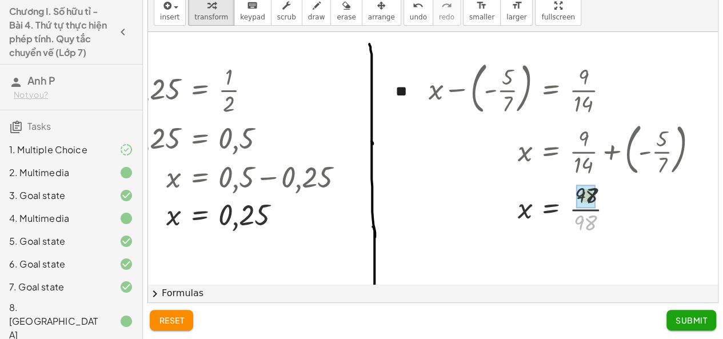
drag, startPoint x: 577, startPoint y: 228, endPoint x: 579, endPoint y: 198, distance: 29.8
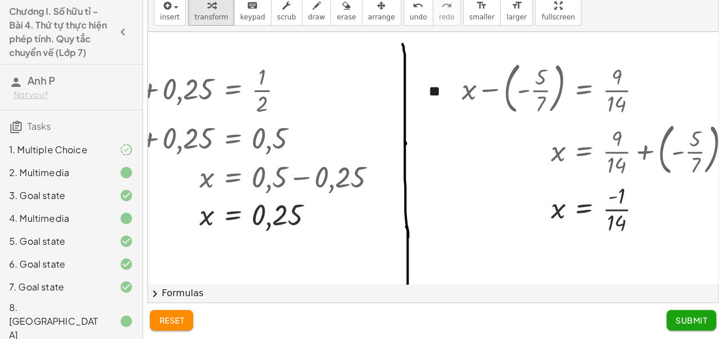
scroll to position [0, 115]
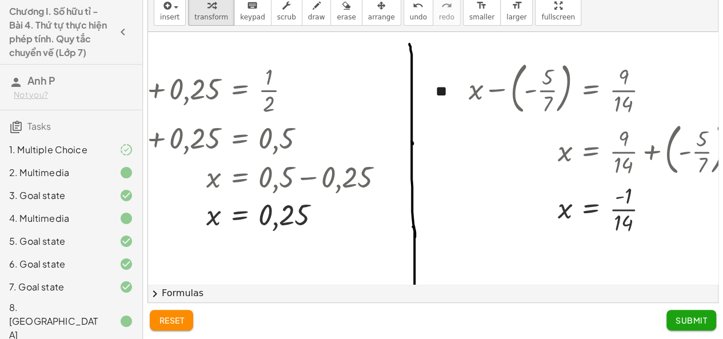
drag, startPoint x: 675, startPoint y: 320, endPoint x: 668, endPoint y: 321, distance: 6.5
click at [675, 320] on button "Submit" at bounding box center [692, 320] width 50 height 21
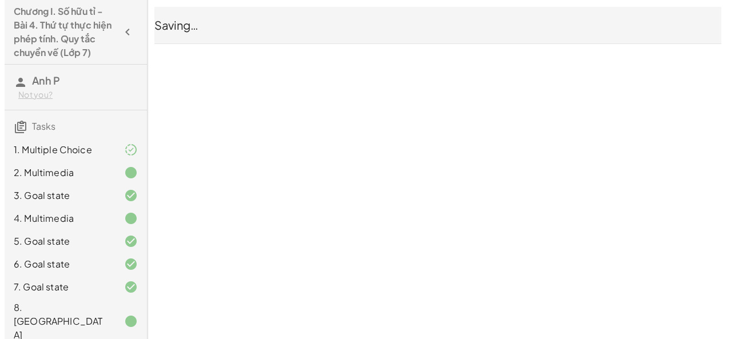
scroll to position [0, 0]
